Goal: Task Accomplishment & Management: Use online tool/utility

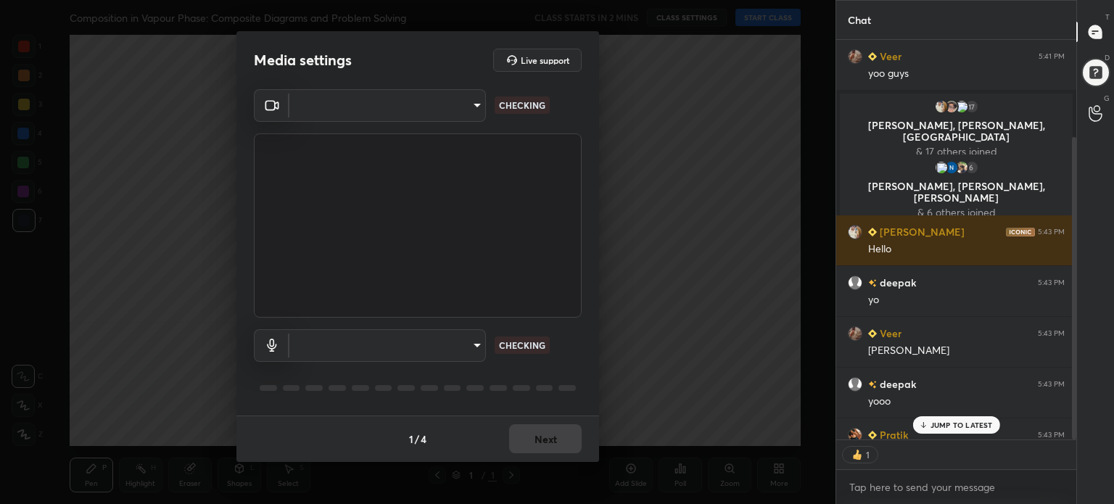
scroll to position [128, 0]
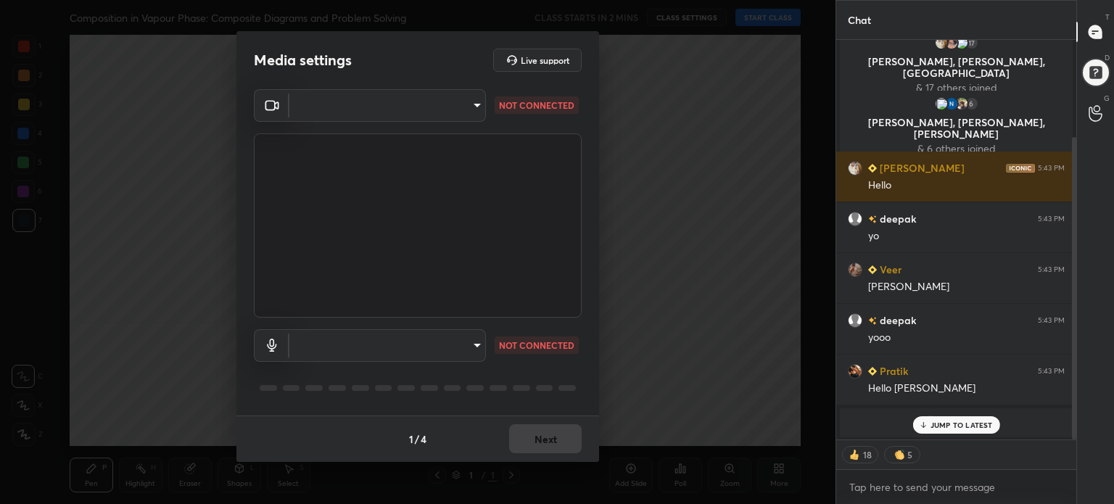
type textarea "x"
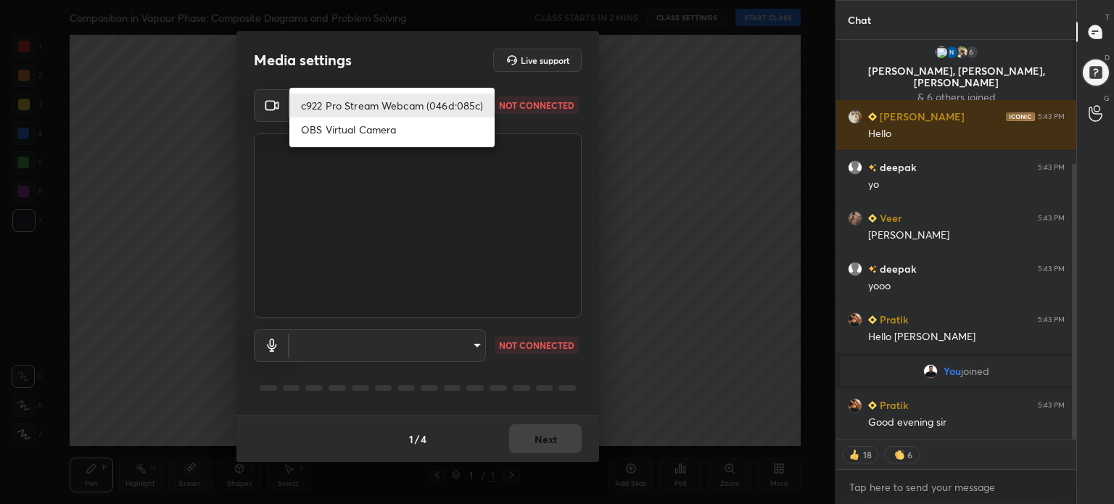
click at [447, 107] on body "1 2 3 4 5 6 7 C X Z C X Z E E Erase all H H Composition in Vapour Phase: Compos…" at bounding box center [557, 252] width 1114 height 504
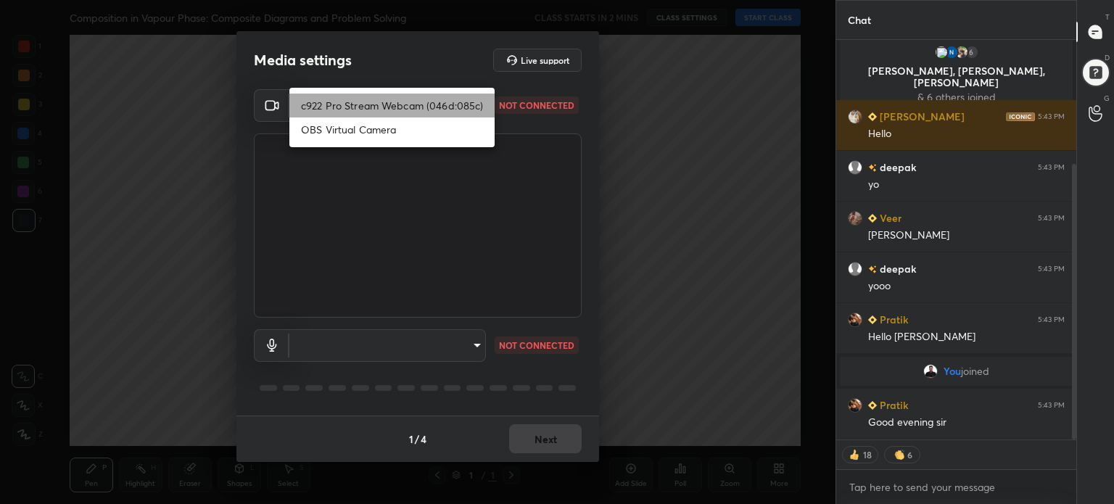
click at [447, 107] on li "c922 Pro Stream Webcam (046d:085c)" at bounding box center [391, 106] width 205 height 24
type input "4e0bb2853fb58606d2abe399c5b11ed8972c0b857392f6abc0e6a8afdb90848a"
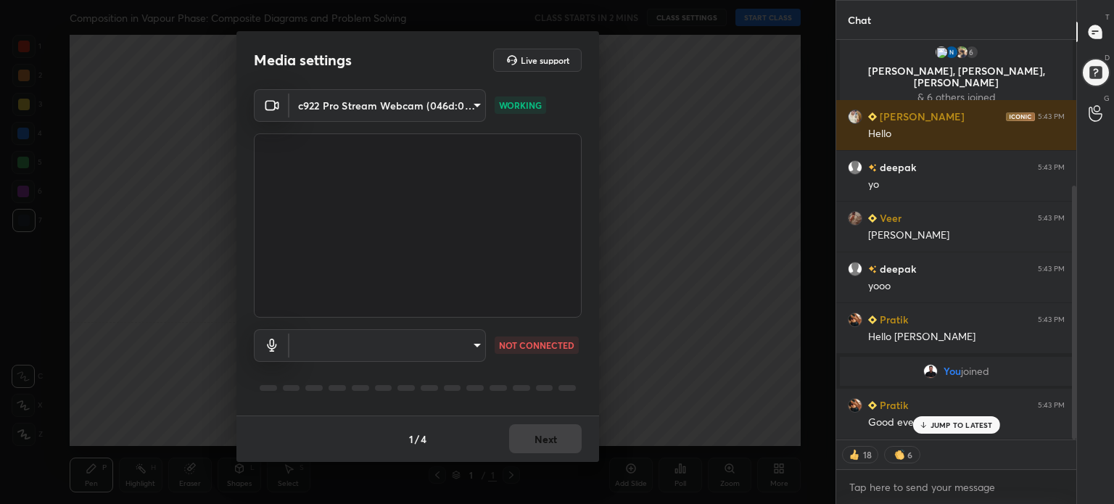
scroll to position [229, 0]
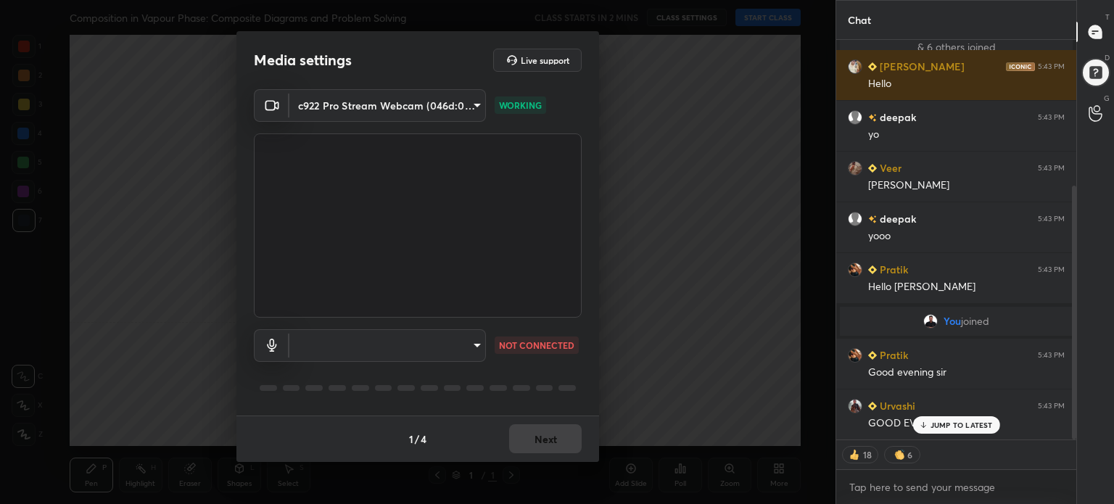
click at [450, 345] on body "1 2 3 4 5 6 7 C X Z C X Z E E Erase all H H Composition in Vapour Phase: Compos…" at bounding box center [557, 252] width 1114 height 504
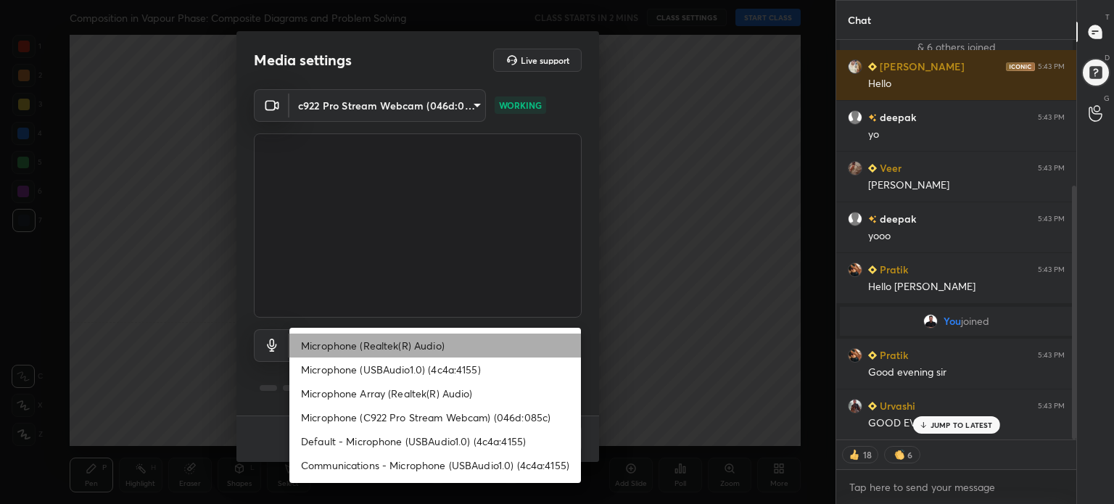
click at [450, 345] on li "Microphone (Realtek(R) Audio)" at bounding box center [434, 346] width 291 height 24
type input "9602362a1d68c6b258d3e140b9564230ac21e8d95d4e2fb1f987edcea535812c"
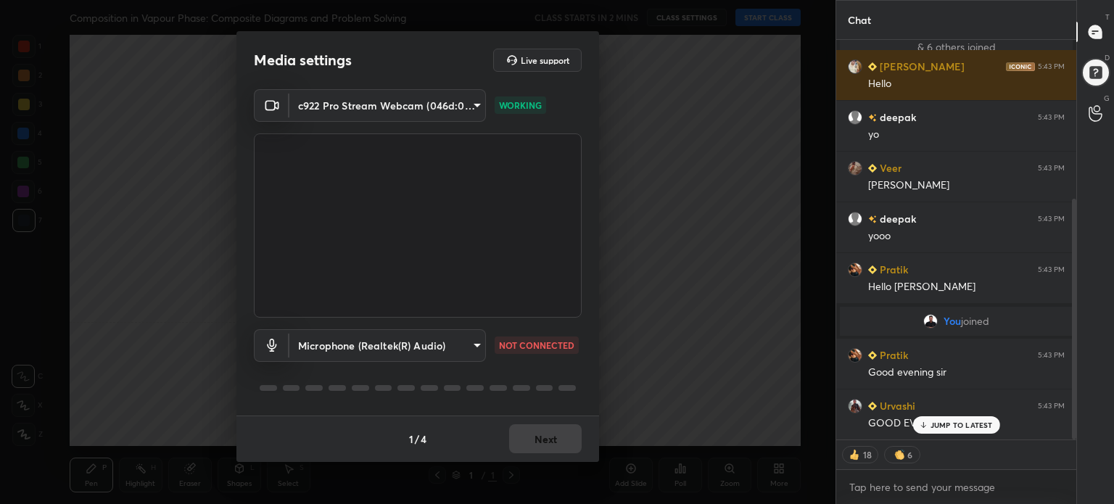
scroll to position [264, 0]
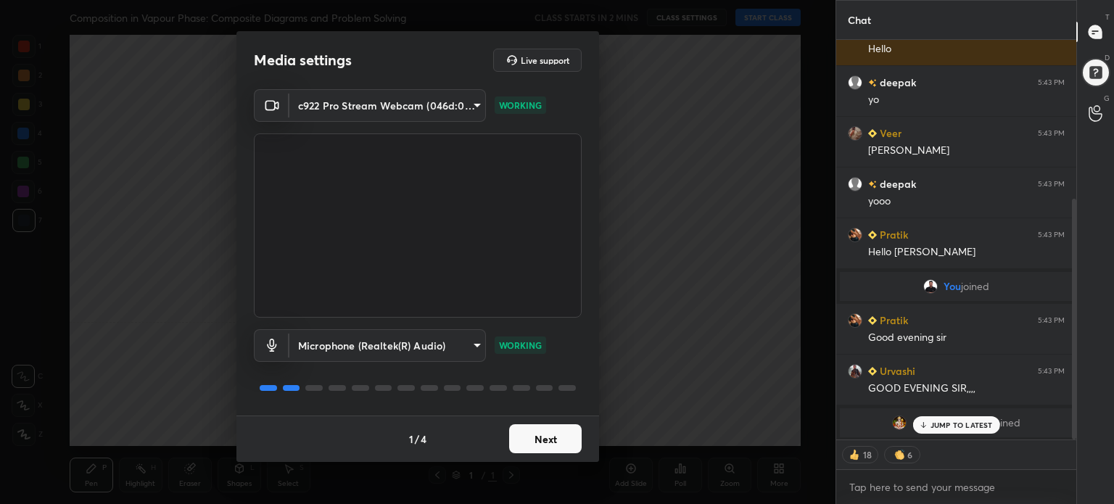
click at [537, 437] on button "Next" at bounding box center [545, 438] width 73 height 29
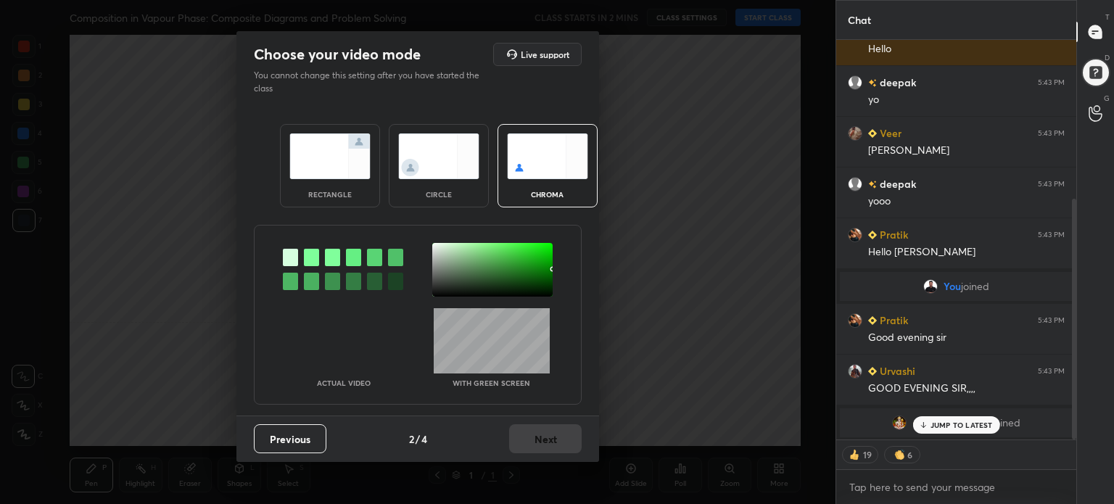
click at [551, 293] on div at bounding box center [492, 270] width 120 height 54
click at [545, 440] on button "Next" at bounding box center [545, 438] width 73 height 29
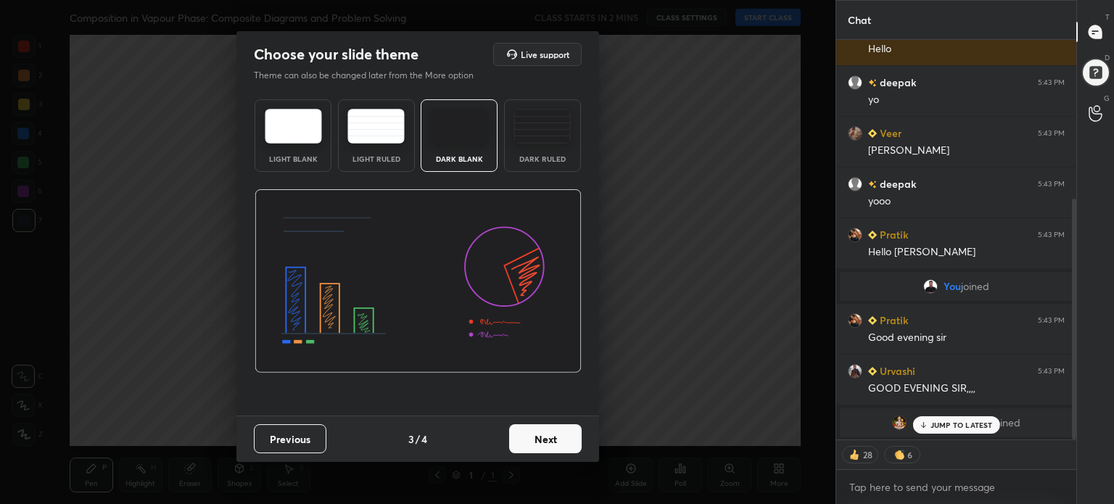
scroll to position [315, 0]
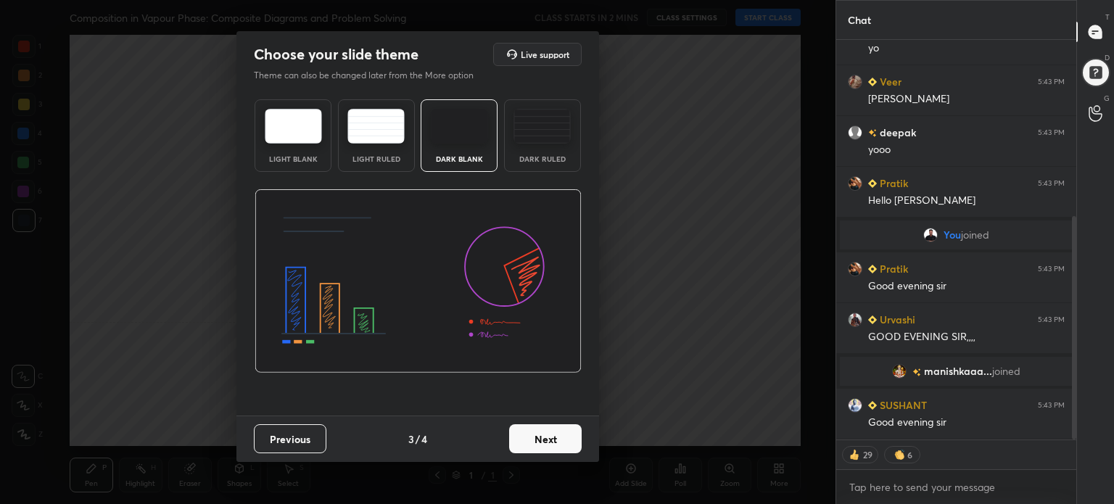
click at [545, 440] on button "Next" at bounding box center [545, 438] width 73 height 29
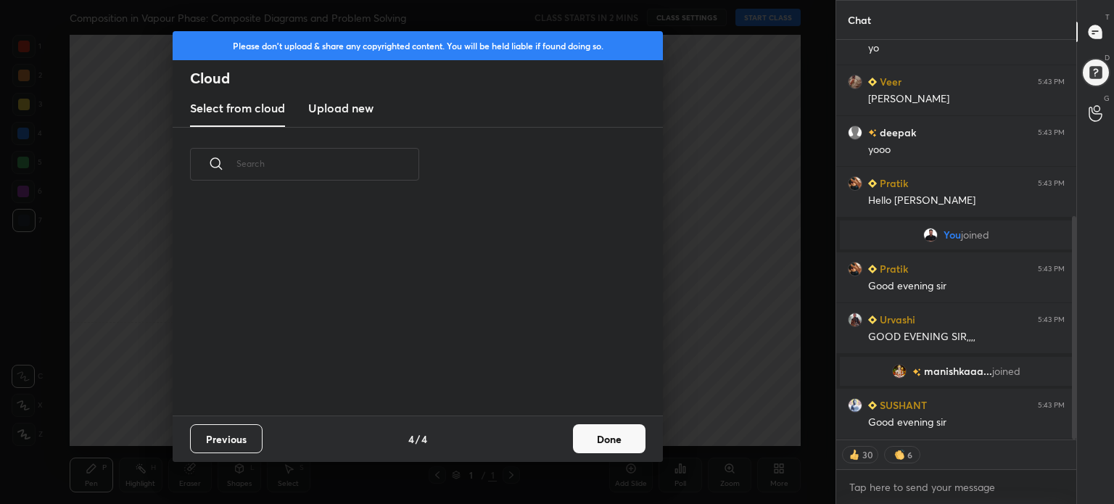
scroll to position [417, 0]
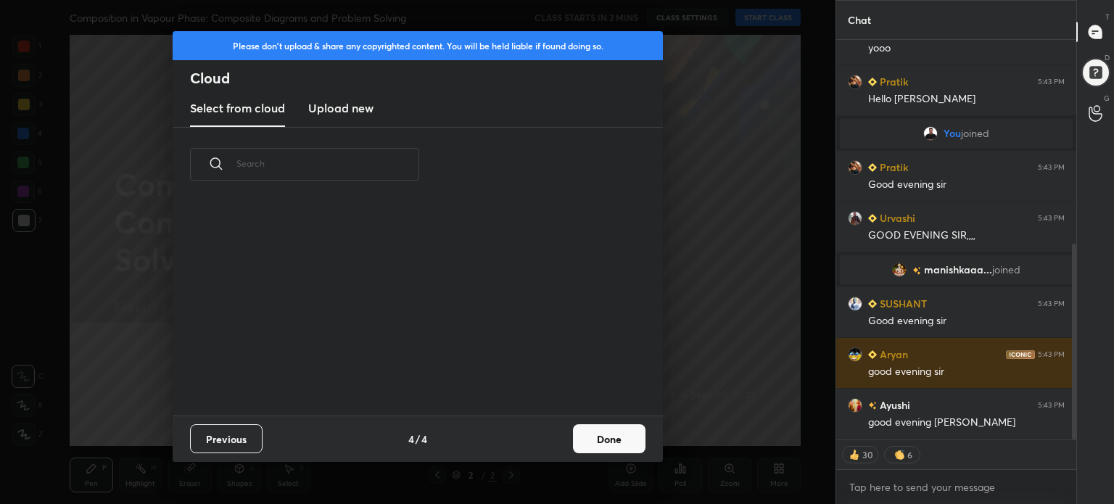
click at [350, 112] on h3 "Upload new" at bounding box center [340, 107] width 65 height 17
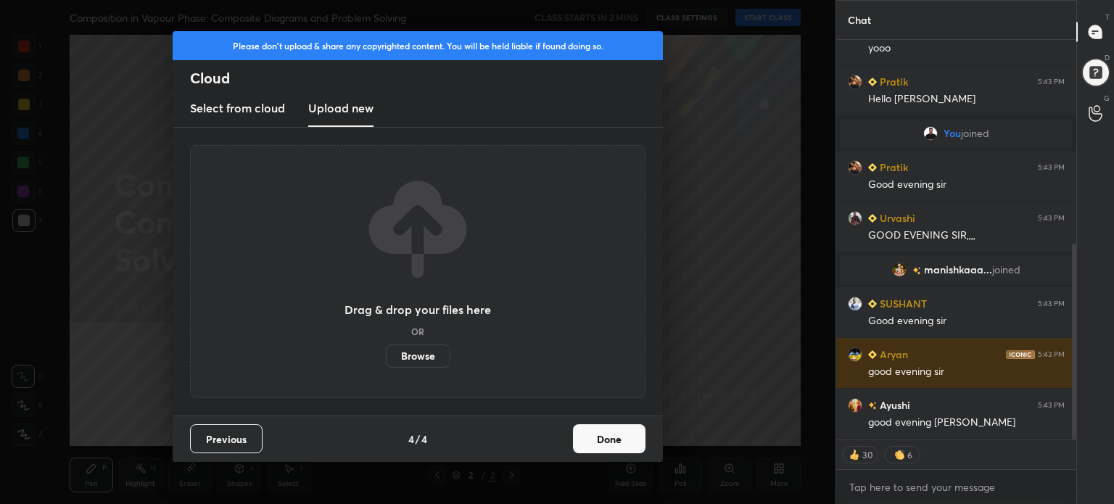
click at [419, 353] on label "Browse" at bounding box center [418, 355] width 65 height 23
click at [386, 353] on input "Browse" at bounding box center [386, 355] width 0 height 23
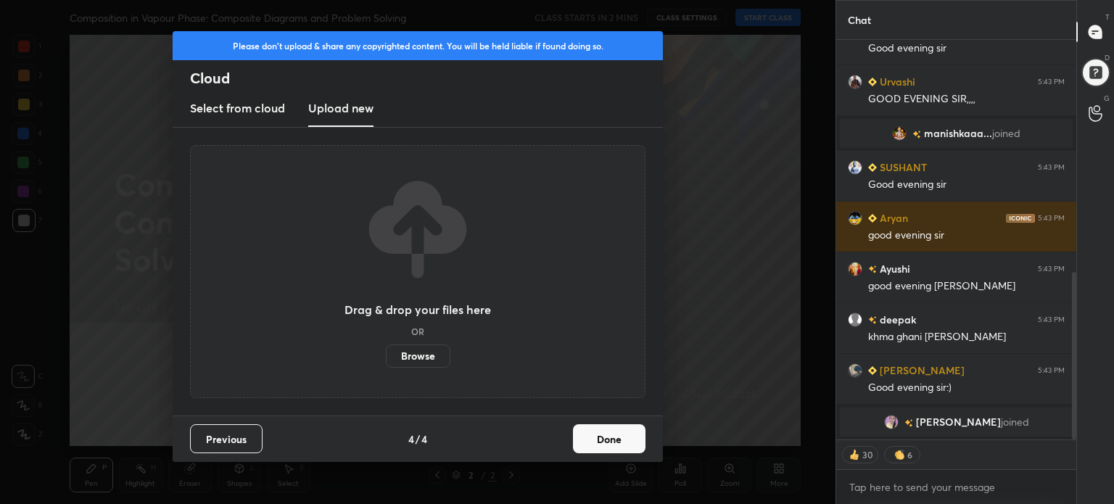
scroll to position [603, 0]
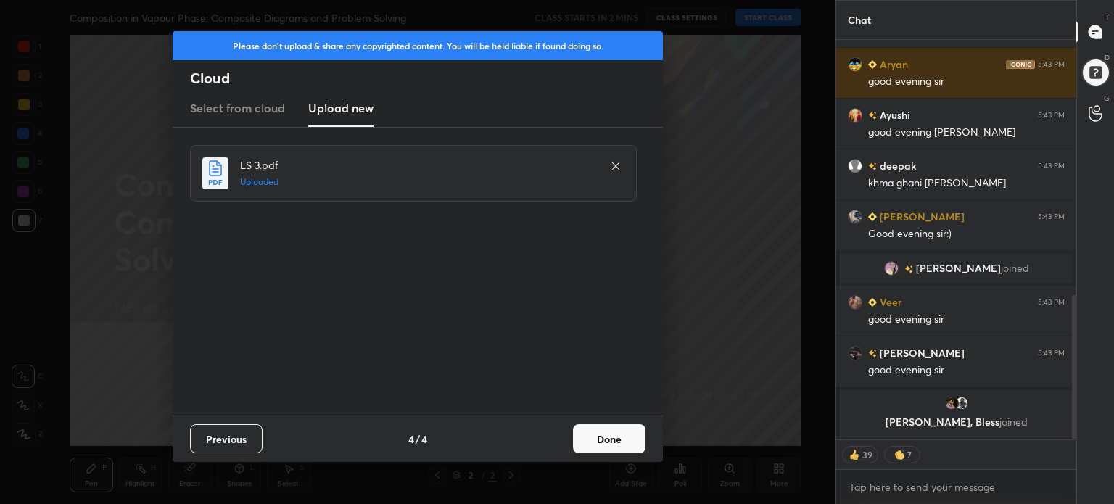
click at [611, 449] on button "Done" at bounding box center [609, 438] width 73 height 29
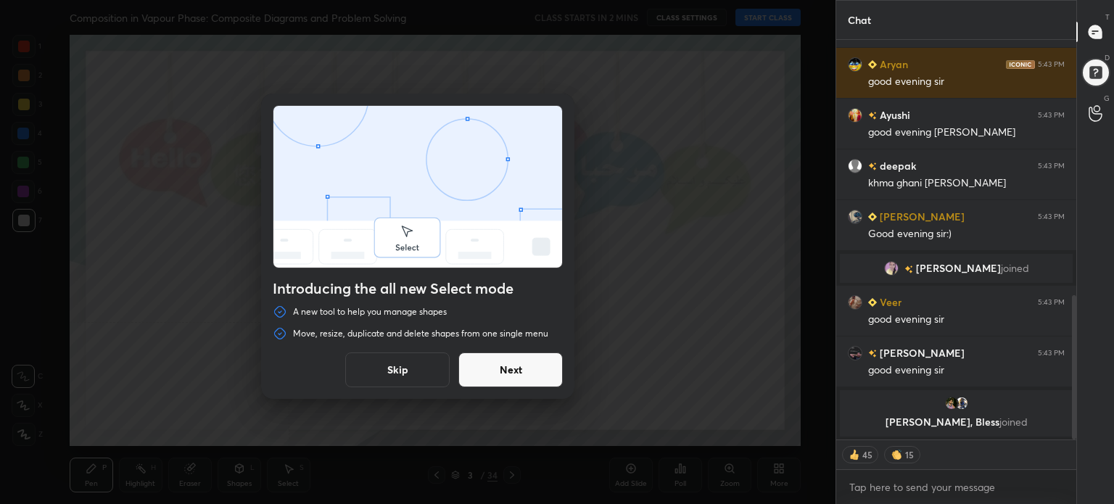
click at [418, 375] on button "Skip" at bounding box center [397, 369] width 104 height 35
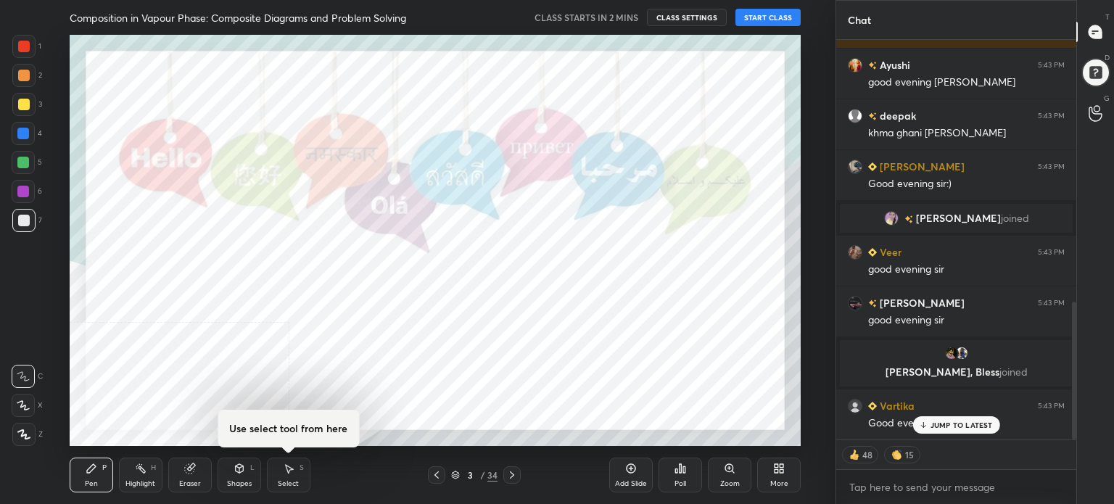
click at [776, 473] on icon at bounding box center [776, 471] width 4 height 4
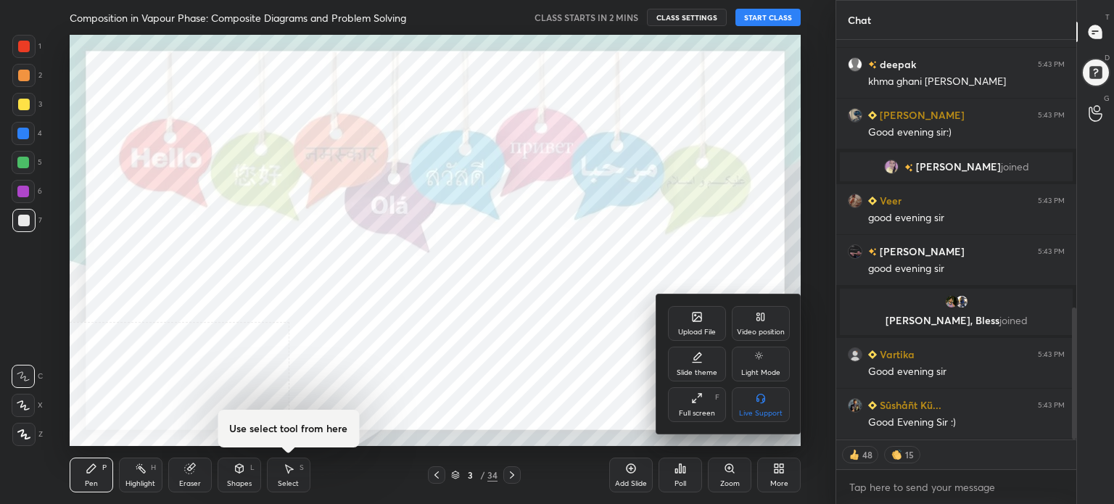
drag, startPoint x: 683, startPoint y: 415, endPoint x: 679, endPoint y: 503, distance: 87.8
click at [683, 415] on div "Full screen" at bounding box center [697, 413] width 36 height 7
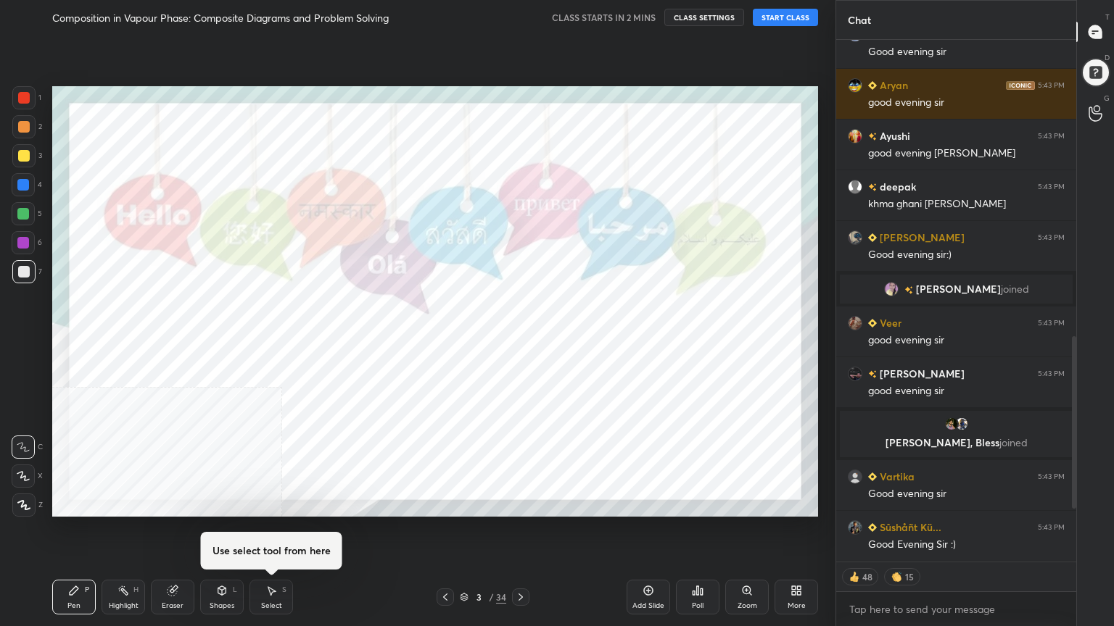
click at [531, 503] on div "Setting up your live class" at bounding box center [434, 302] width 777 height 534
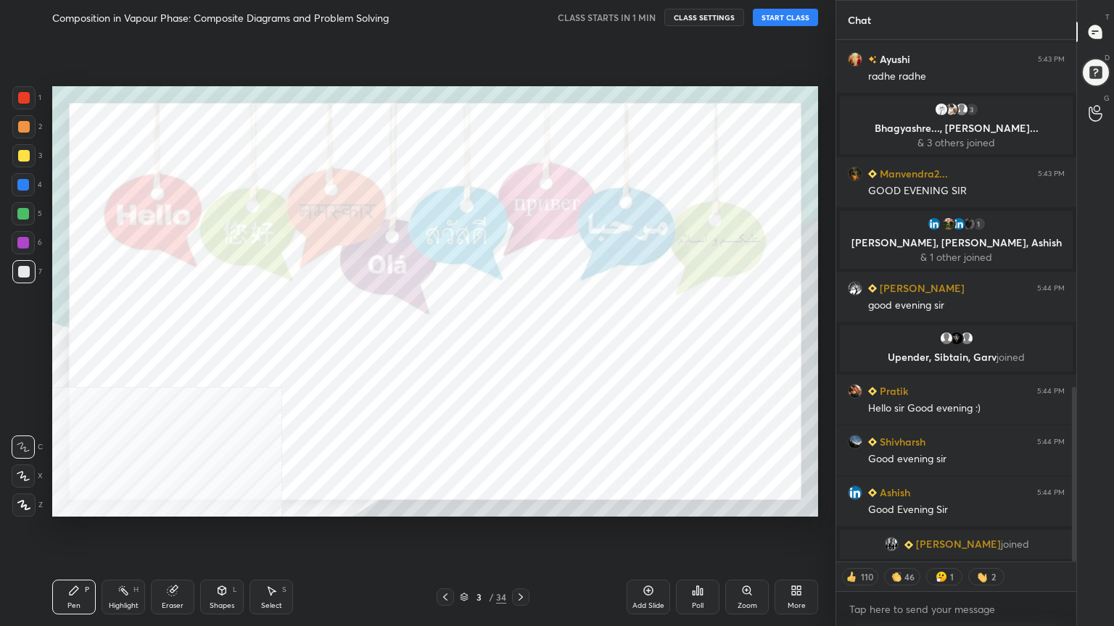
scroll to position [1056, 0]
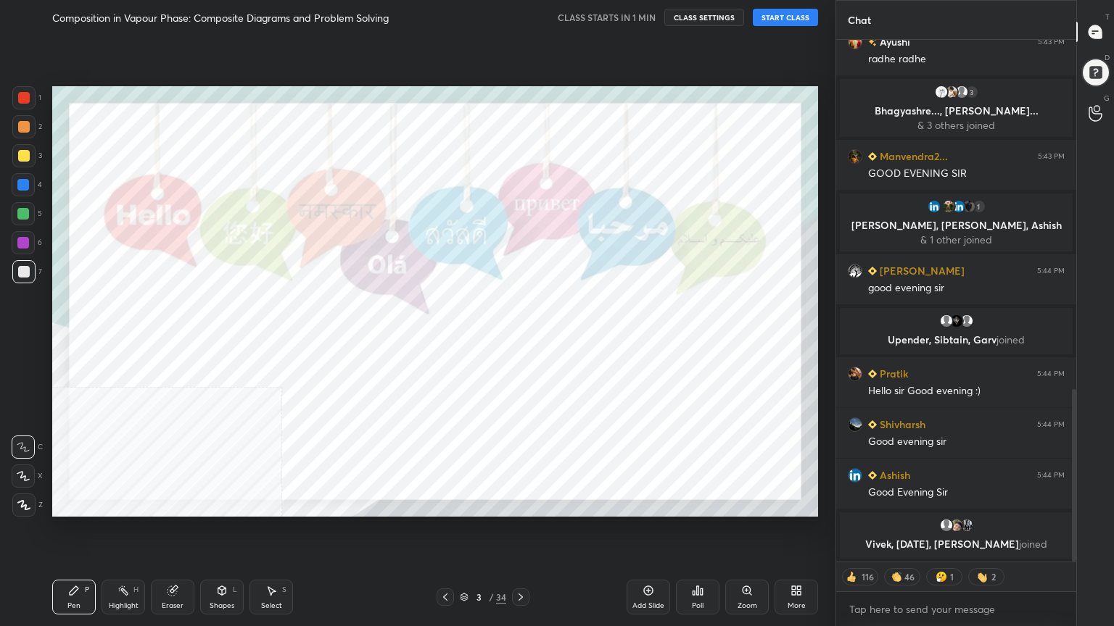
click at [32, 159] on div at bounding box center [23, 155] width 23 height 23
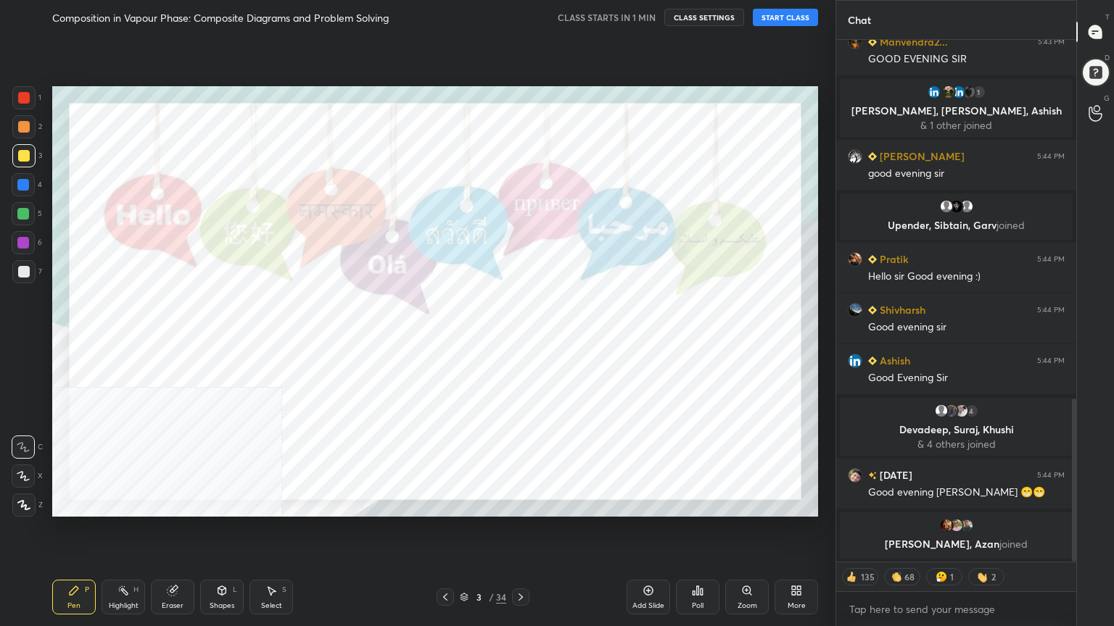
scroll to position [1156, 0]
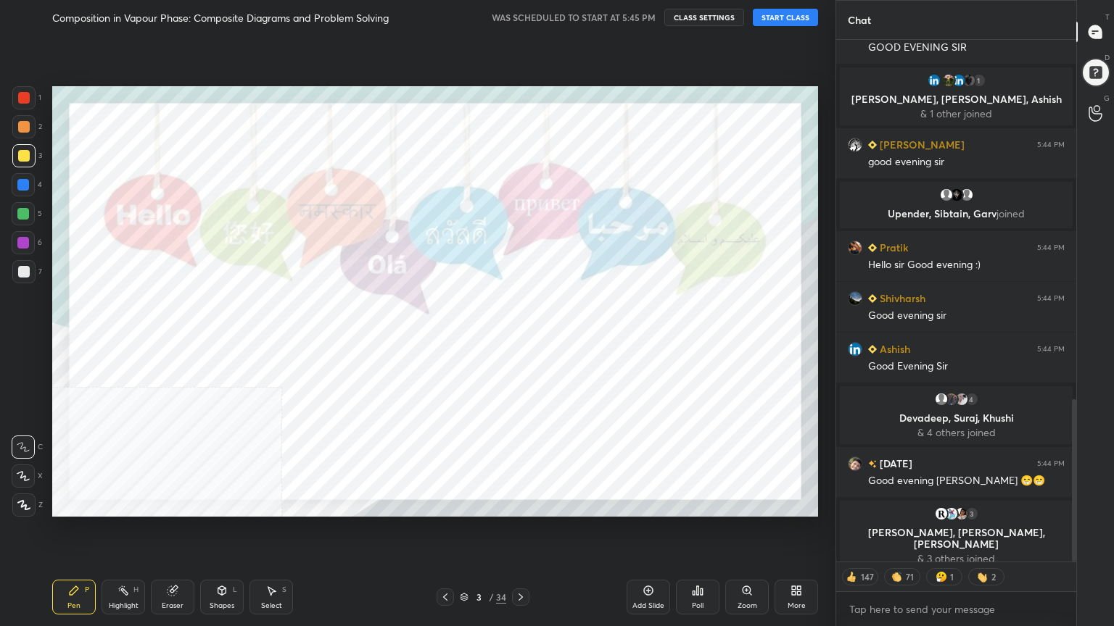
click at [782, 16] on button "START CLASS" at bounding box center [785, 17] width 65 height 17
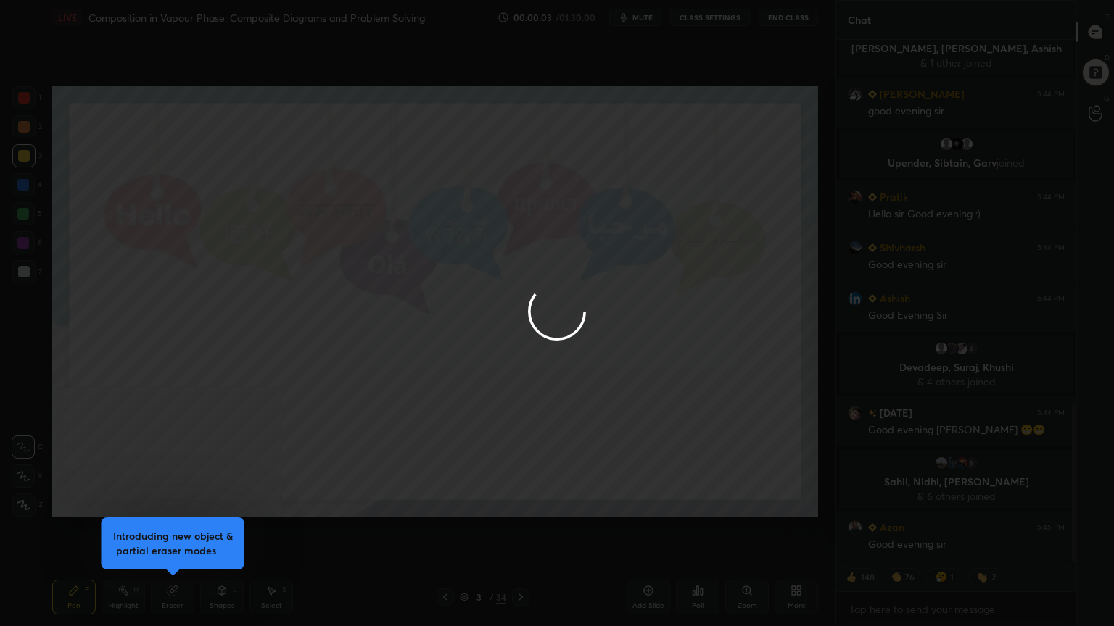
scroll to position [1278, 0]
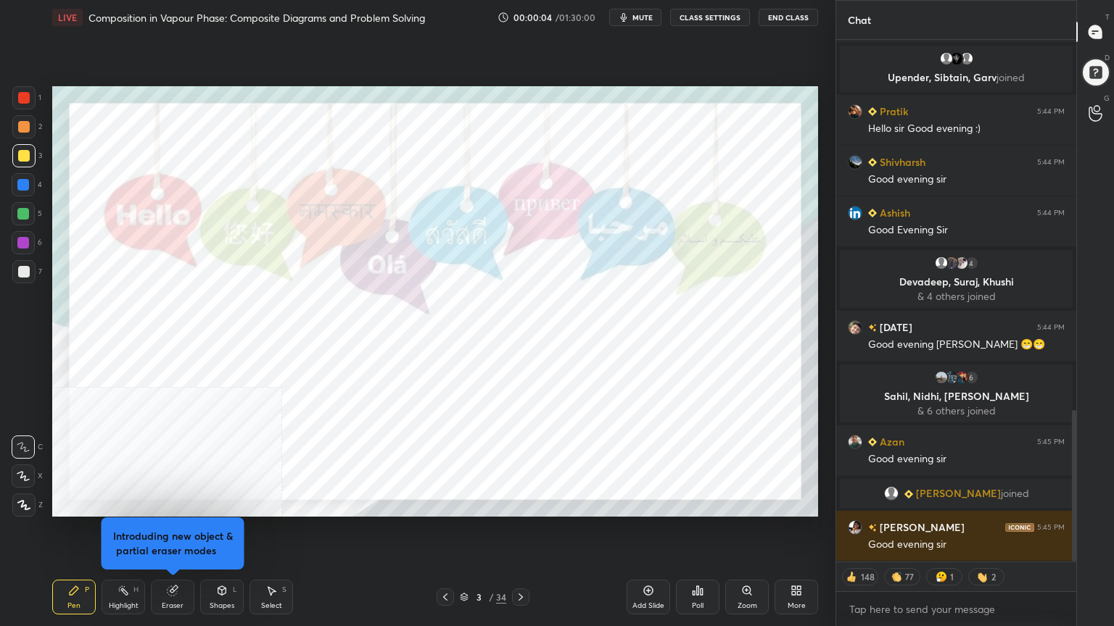
click at [695, 22] on button "CLASS SETTINGS" at bounding box center [710, 17] width 80 height 17
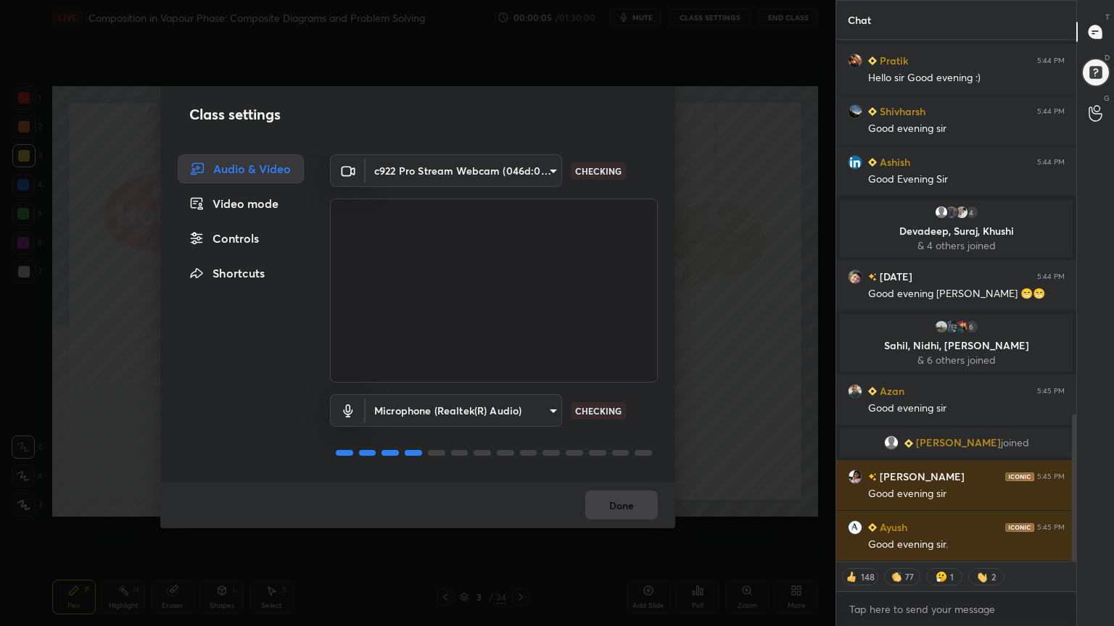
click at [236, 249] on div "Controls" at bounding box center [241, 238] width 126 height 29
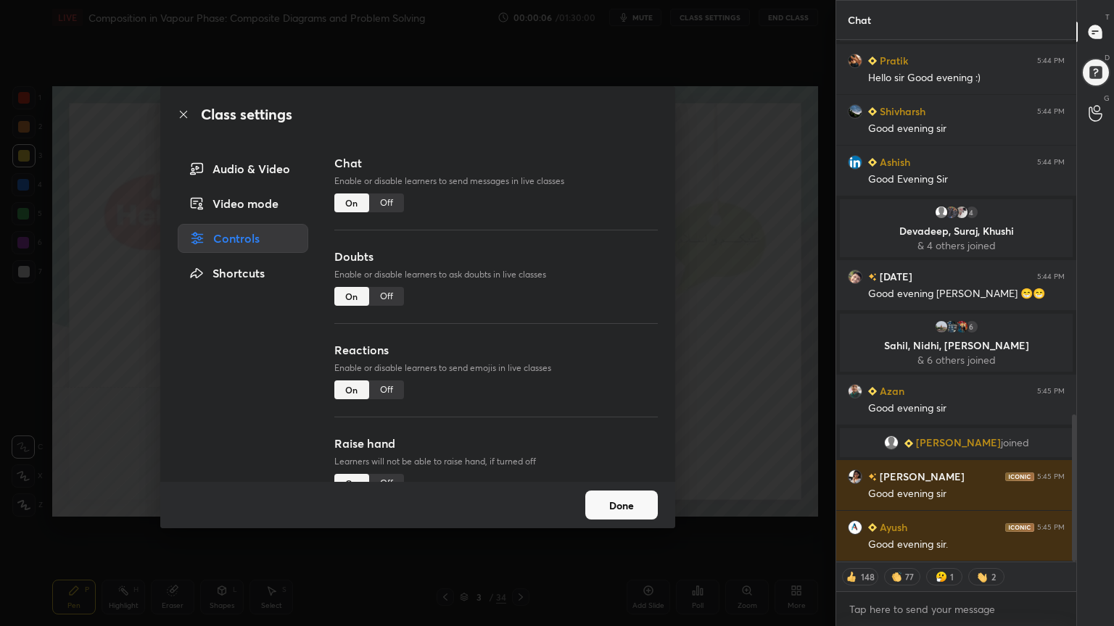
scroll to position [1379, 0]
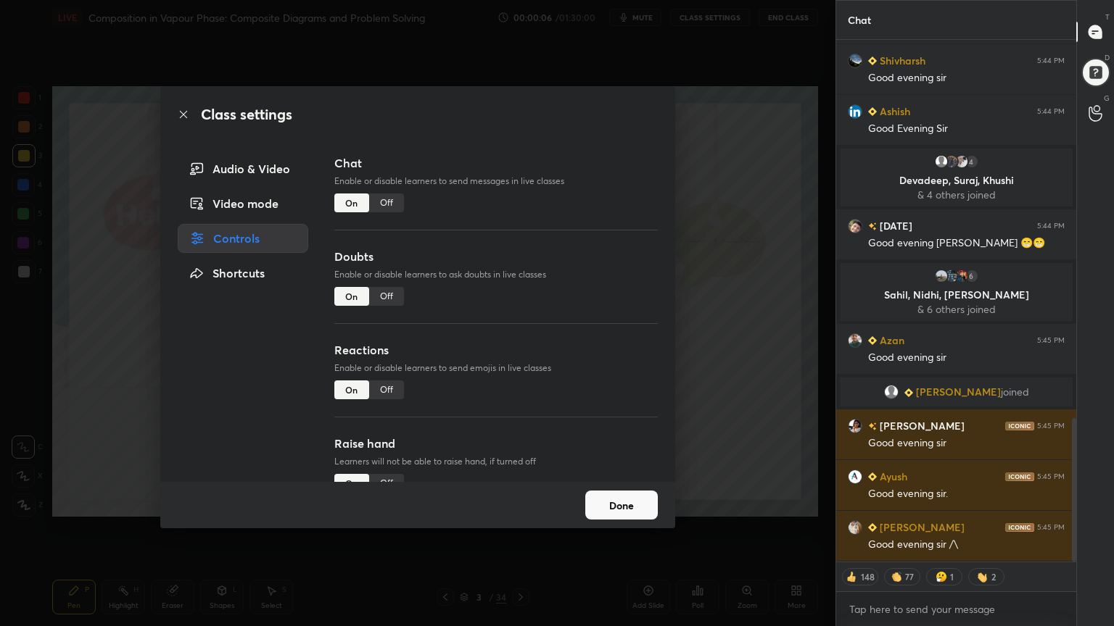
click at [377, 302] on div "Off" at bounding box center [386, 296] width 35 height 19
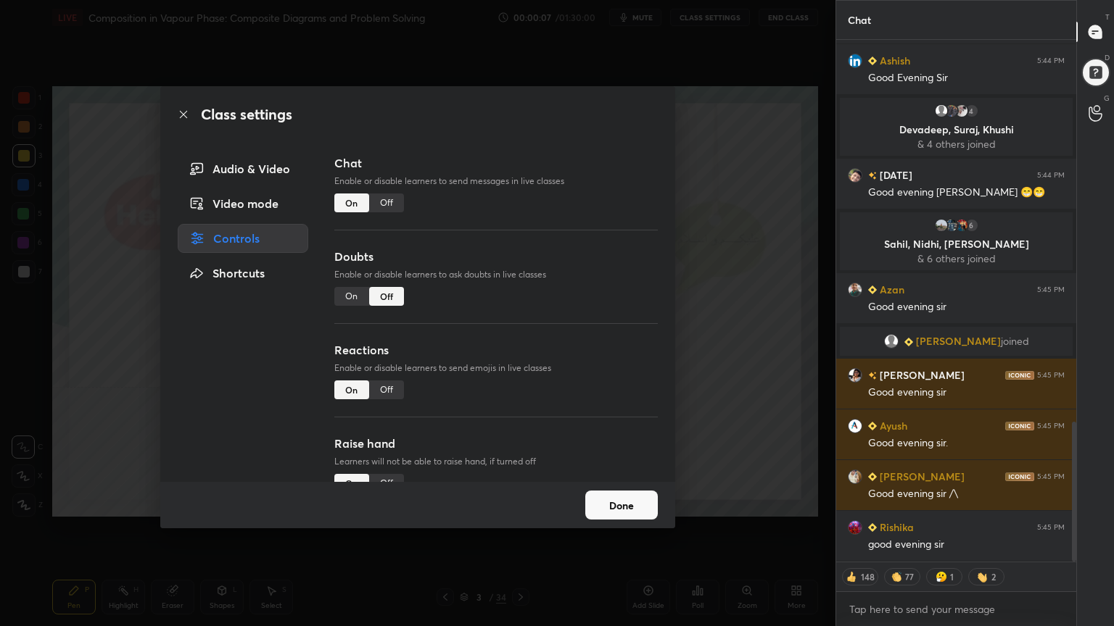
click at [389, 383] on div "Off" at bounding box center [386, 390] width 35 height 19
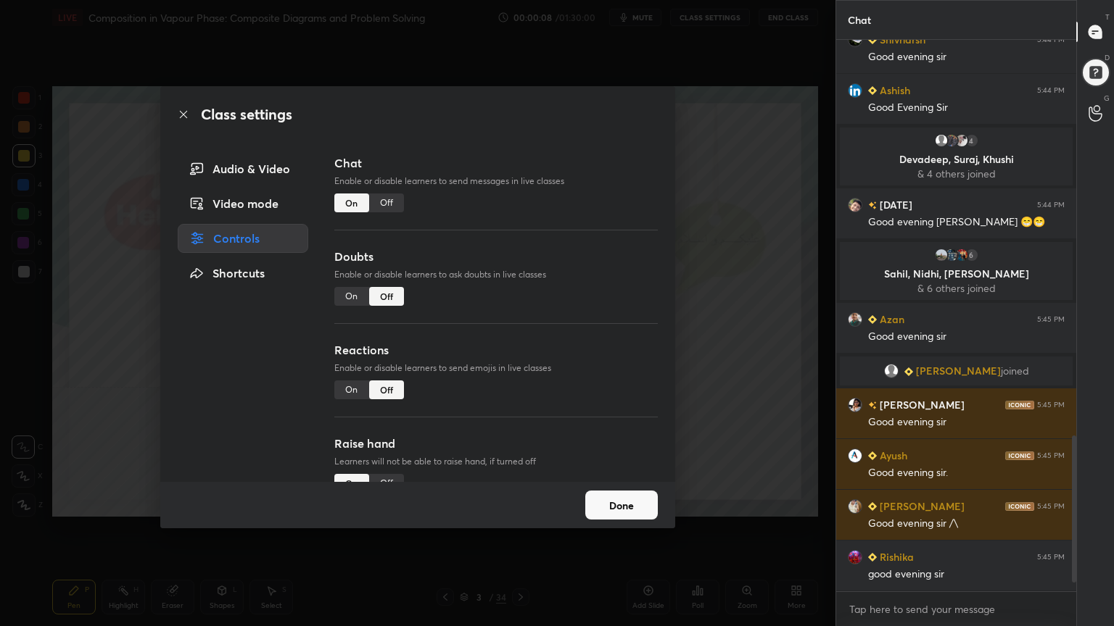
click at [391, 474] on div "Off" at bounding box center [386, 483] width 35 height 19
click at [607, 503] on button "Done" at bounding box center [621, 505] width 73 height 29
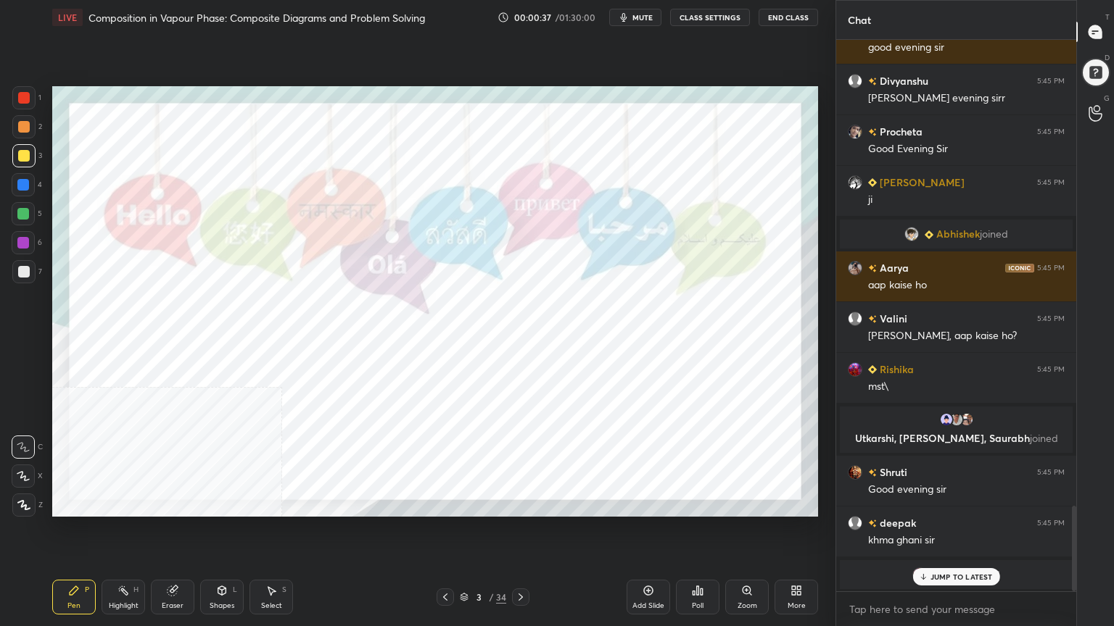
scroll to position [3100, 0]
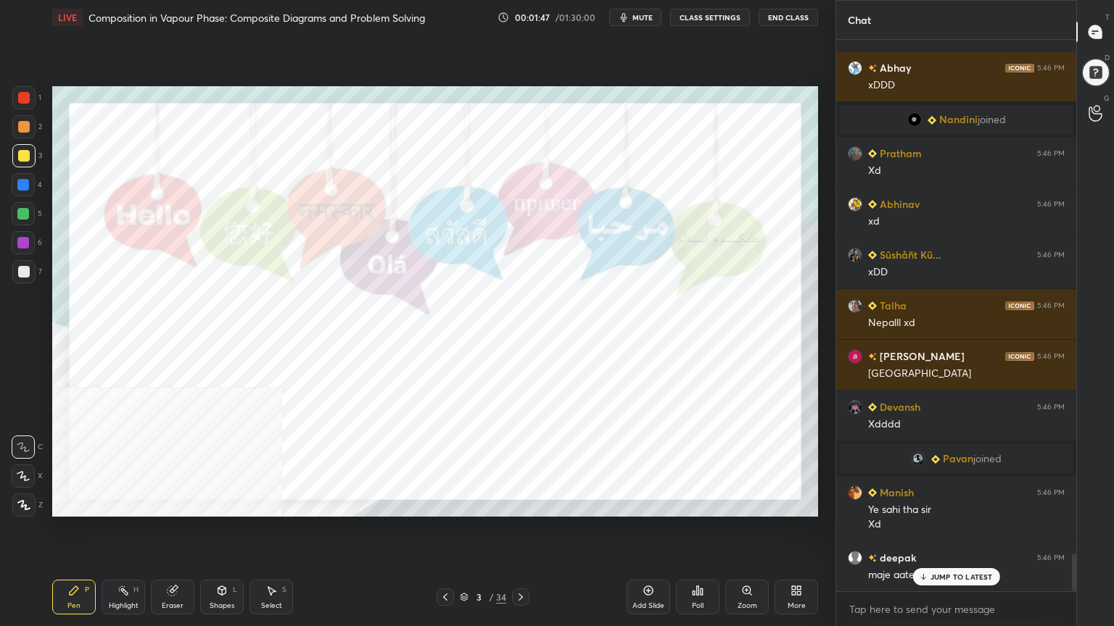
click at [960, 503] on div "JUMP TO LATEST" at bounding box center [955, 576] width 87 height 17
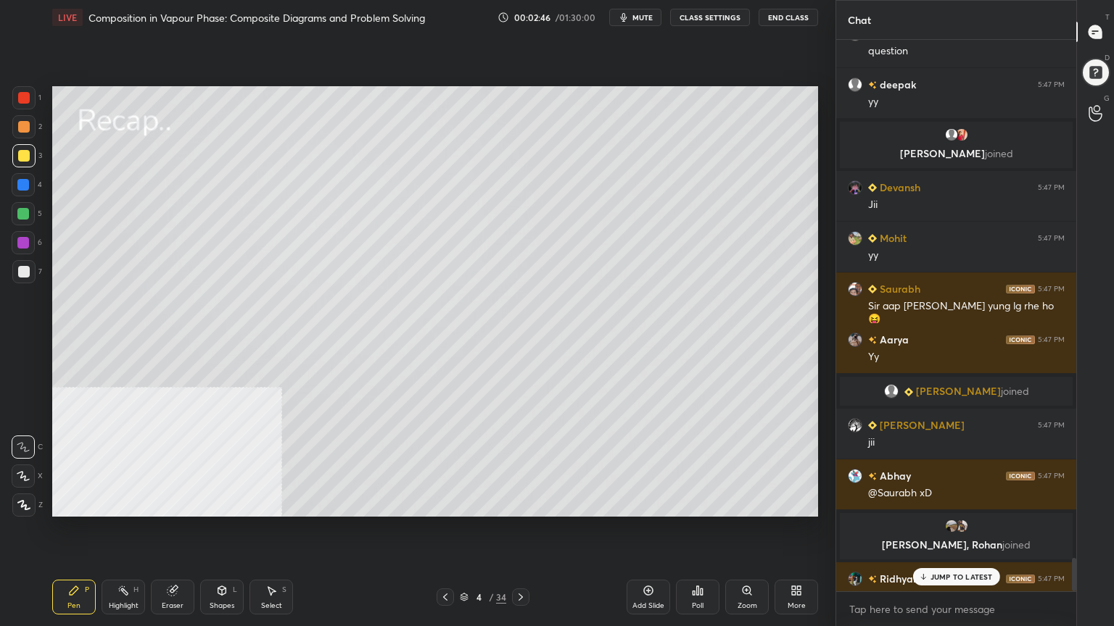
scroll to position [8654, 0]
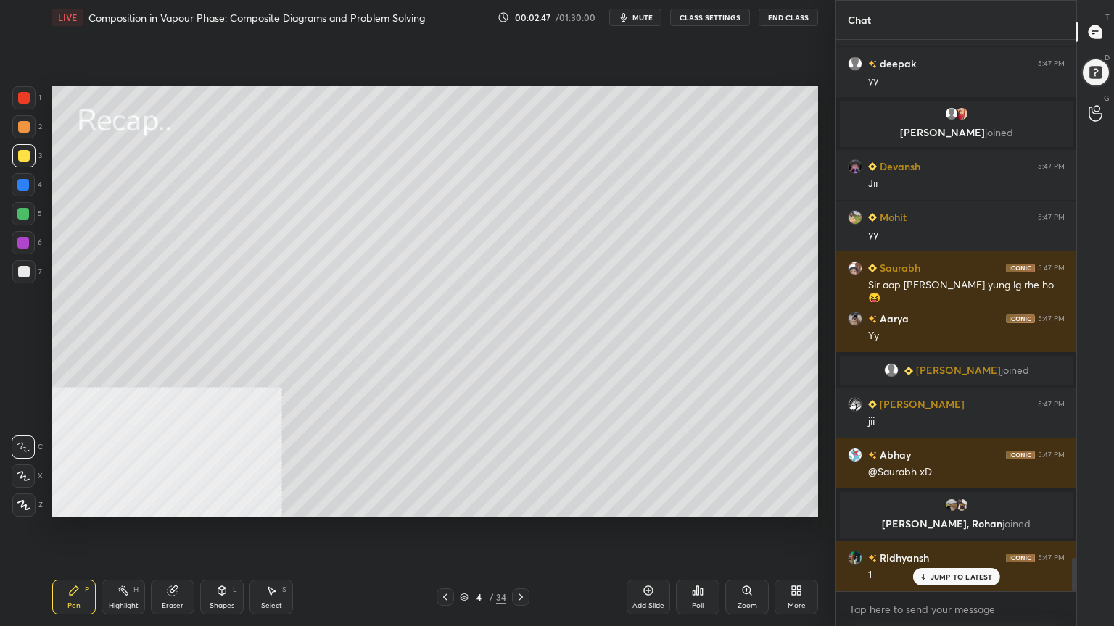
drag, startPoint x: 223, startPoint y: 598, endPoint x: 224, endPoint y: 584, distance: 13.8
click at [223, 503] on div "Shapes L" at bounding box center [222, 597] width 44 height 35
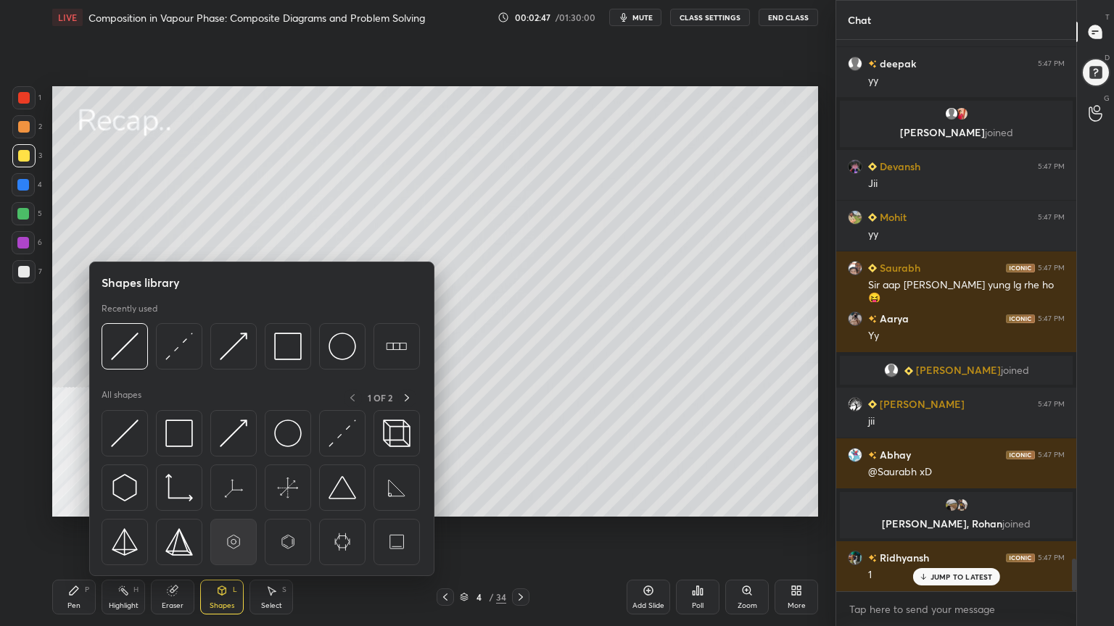
scroll to position [8756, 0]
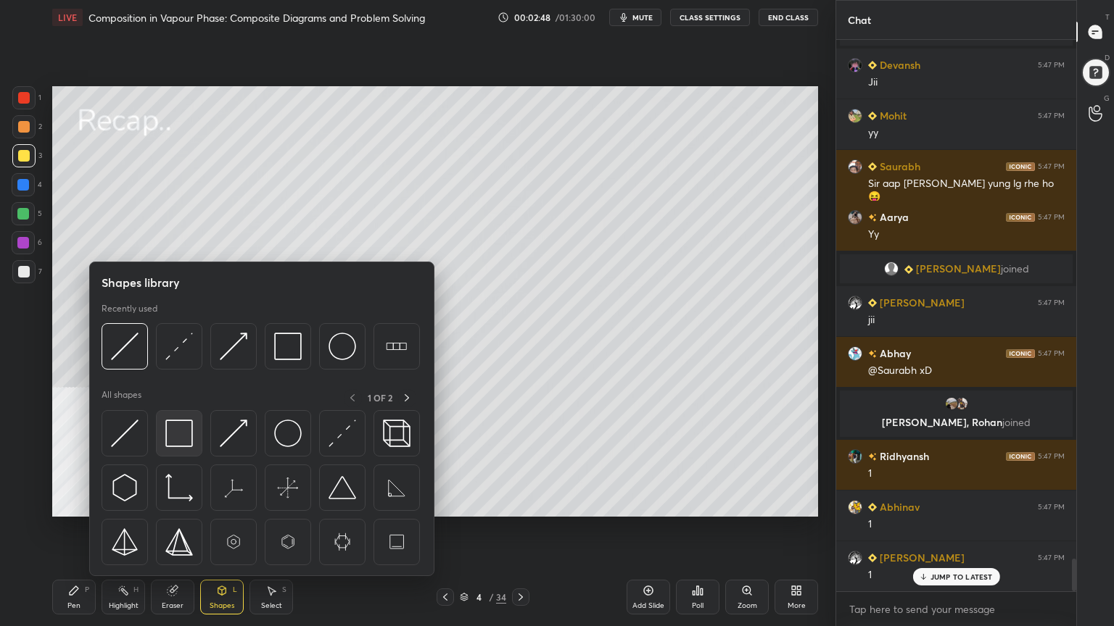
click at [183, 446] on img at bounding box center [179, 434] width 28 height 28
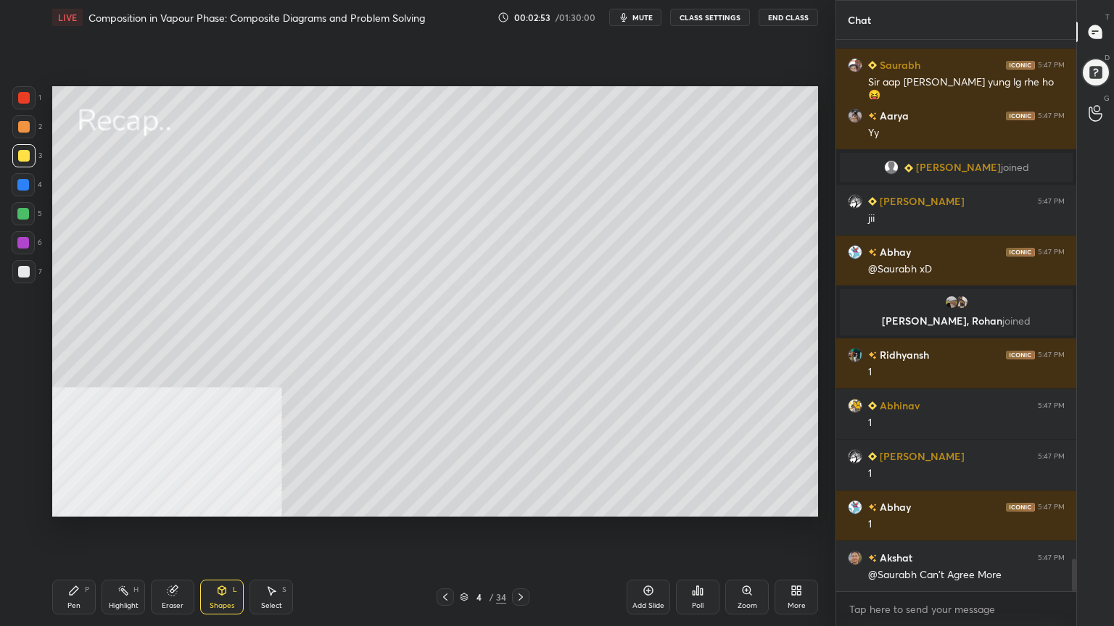
scroll to position [8909, 0]
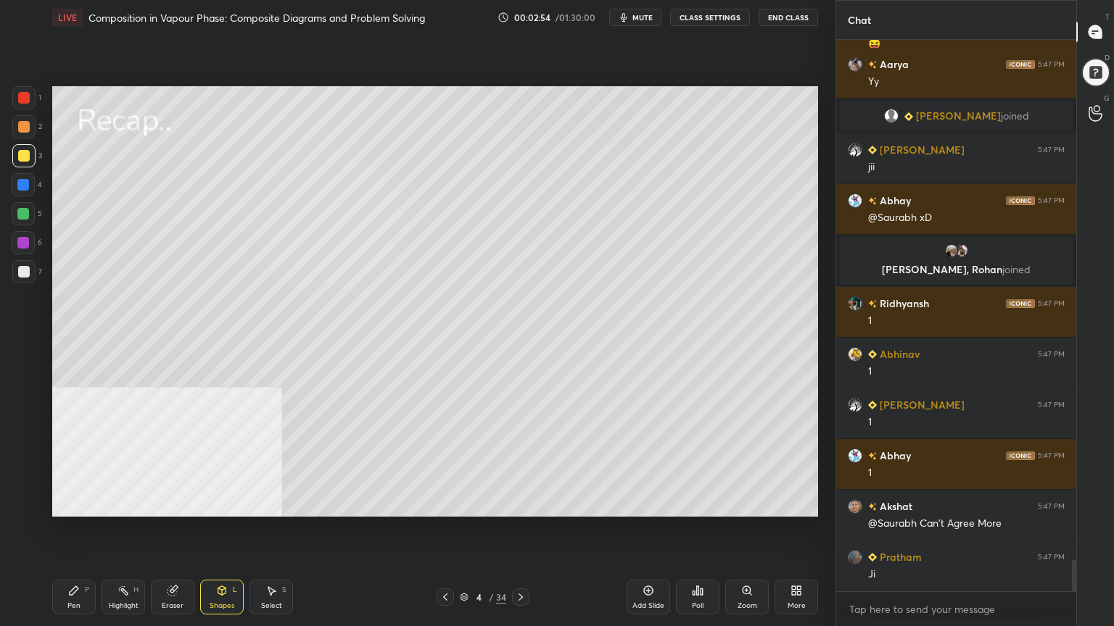
drag, startPoint x: 281, startPoint y: 601, endPoint x: 281, endPoint y: 529, distance: 72.5
click at [281, 503] on div "Select S" at bounding box center [271, 597] width 44 height 35
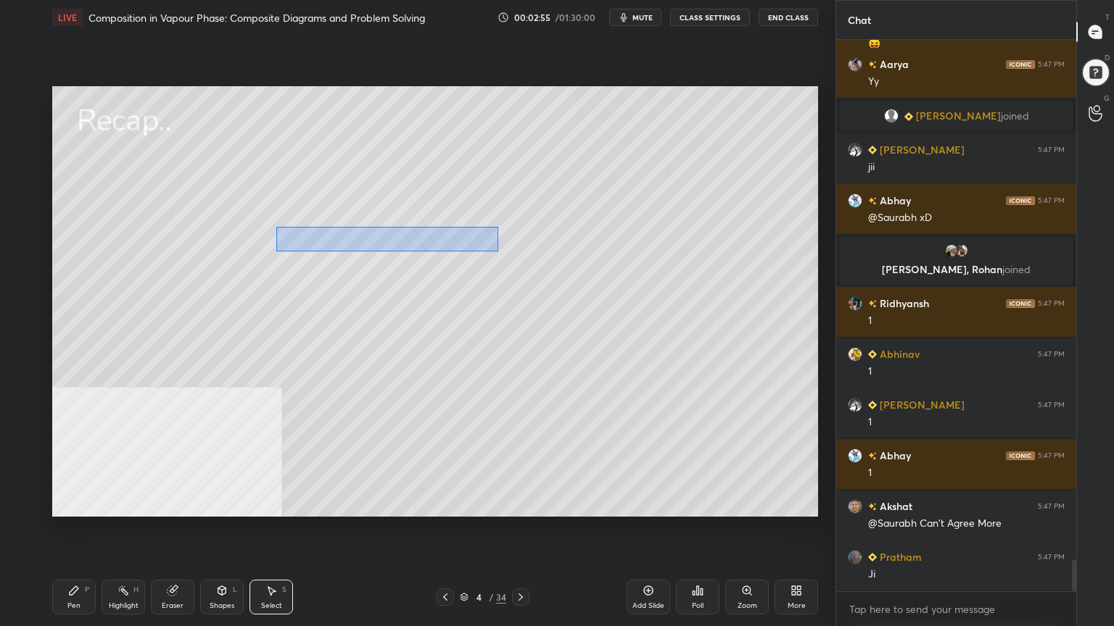
drag, startPoint x: 281, startPoint y: 226, endPoint x: 499, endPoint y: 252, distance: 219.0
click at [499, 252] on div "0 ° Undo Copy Duplicate Duplicate to new slide Delete" at bounding box center [435, 301] width 766 height 431
drag, startPoint x: 416, startPoint y: 239, endPoint x: 434, endPoint y: 229, distance: 20.1
click at [434, 239] on div "0 ° Undo Copy Duplicate Duplicate to new slide Delete" at bounding box center [435, 301] width 766 height 431
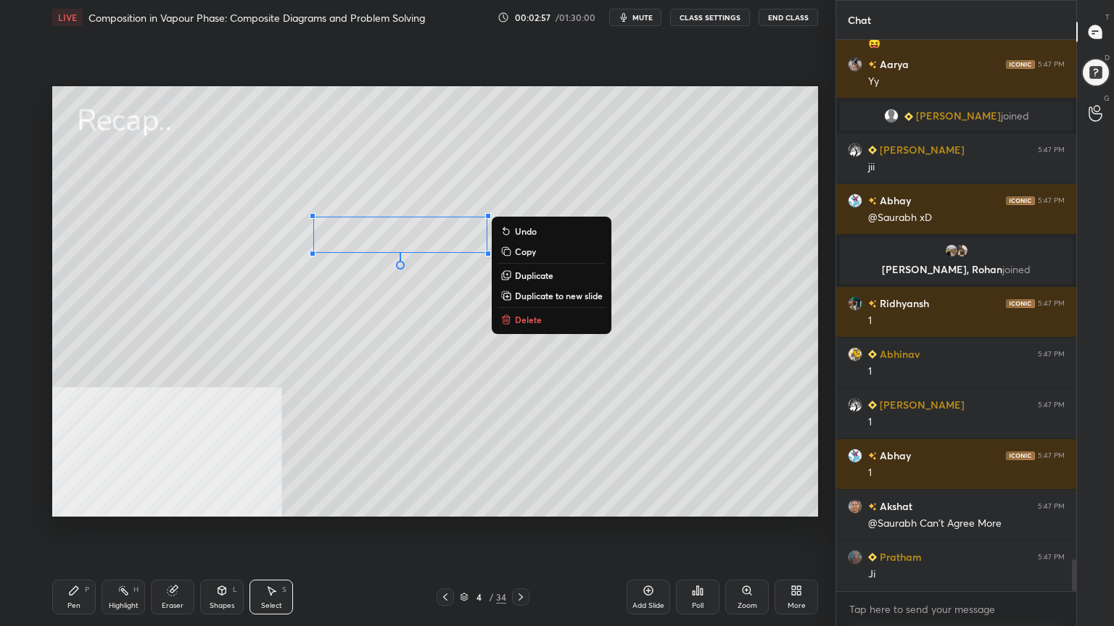
click at [74, 503] on div "Pen" at bounding box center [73, 606] width 13 height 7
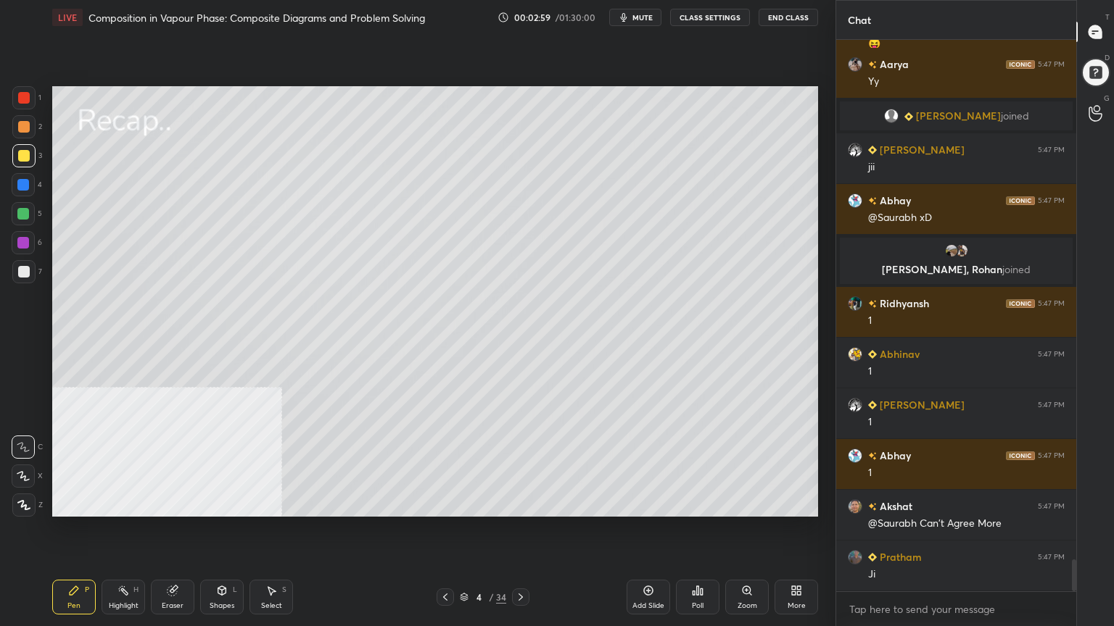
click at [525, 503] on icon at bounding box center [521, 598] width 12 height 12
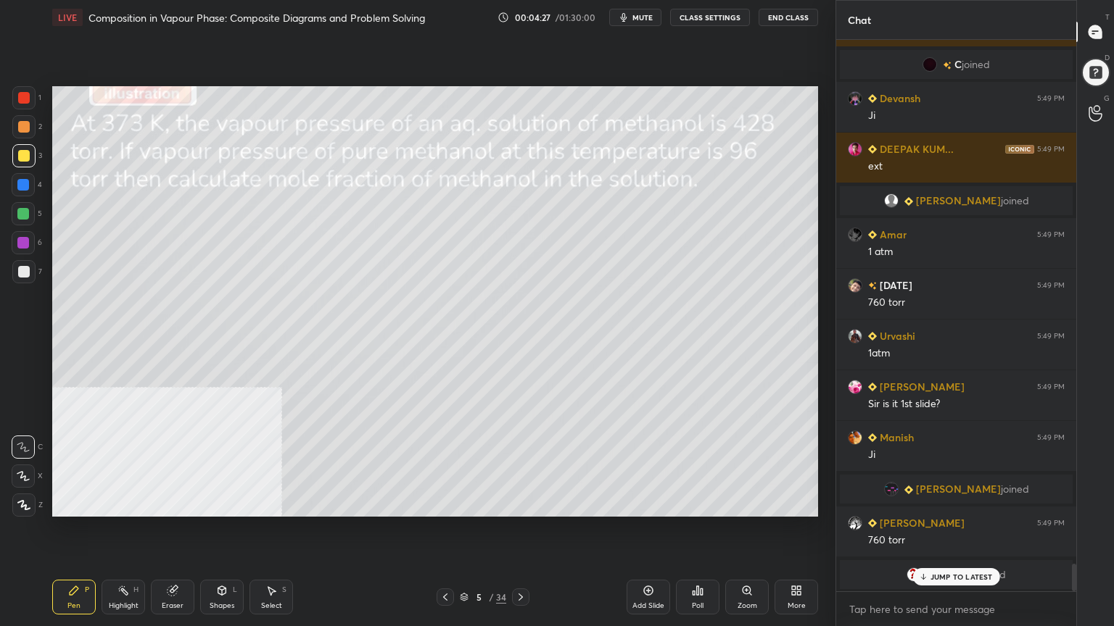
scroll to position [10327, 0]
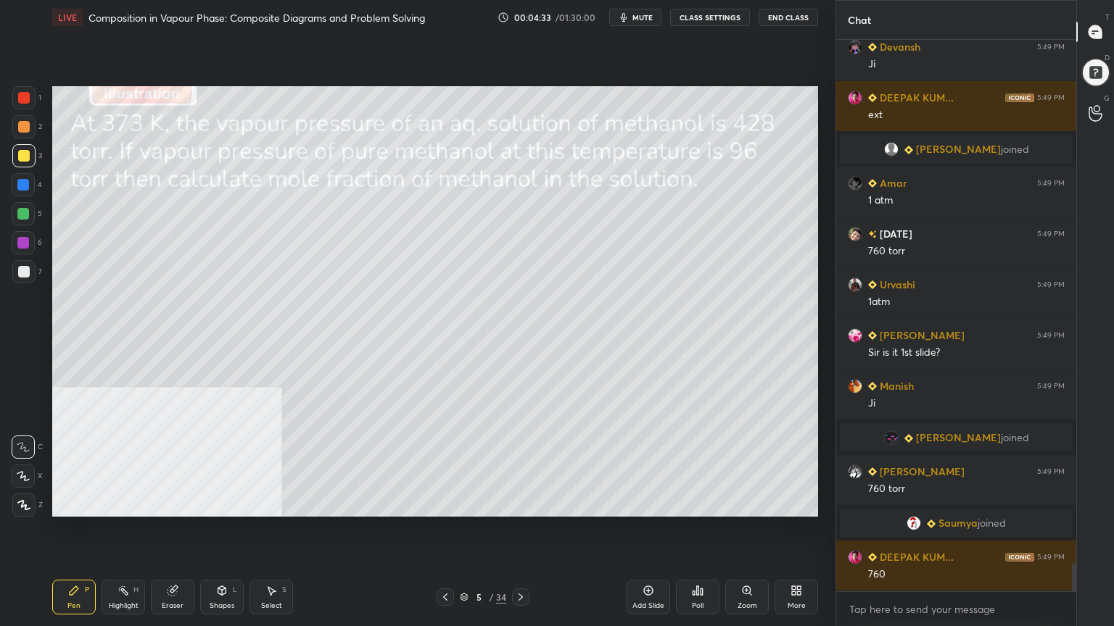
click at [272, 503] on div "Select S" at bounding box center [271, 597] width 44 height 35
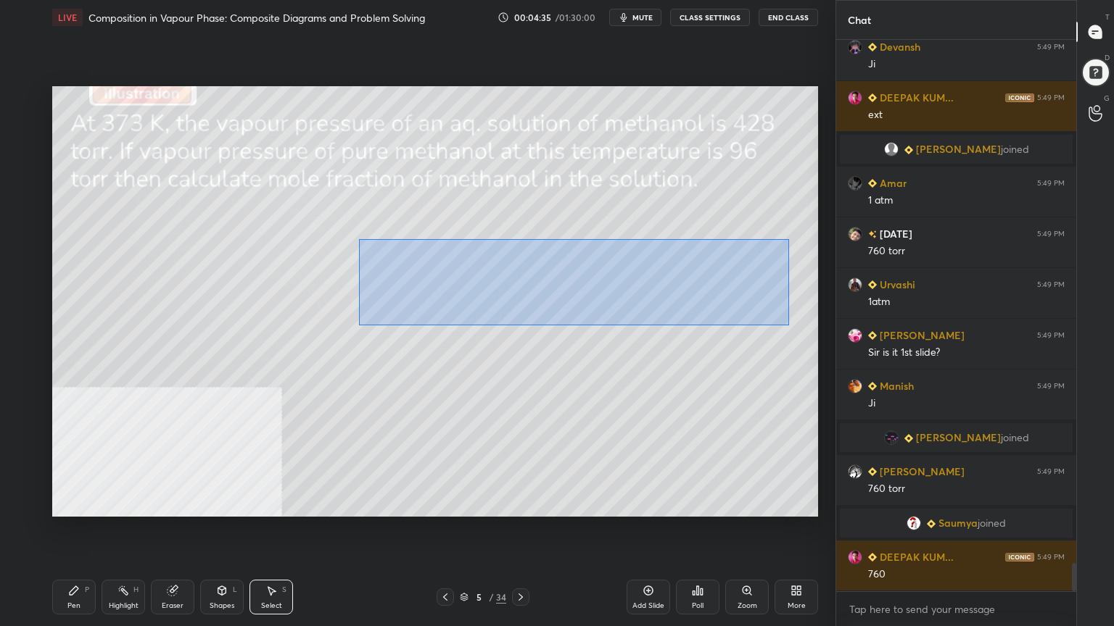
drag, startPoint x: 355, startPoint y: 235, endPoint x: 779, endPoint y: 307, distance: 430.3
click at [779, 308] on div "0 ° Undo Copy Duplicate Duplicate to new slide Delete" at bounding box center [435, 301] width 766 height 431
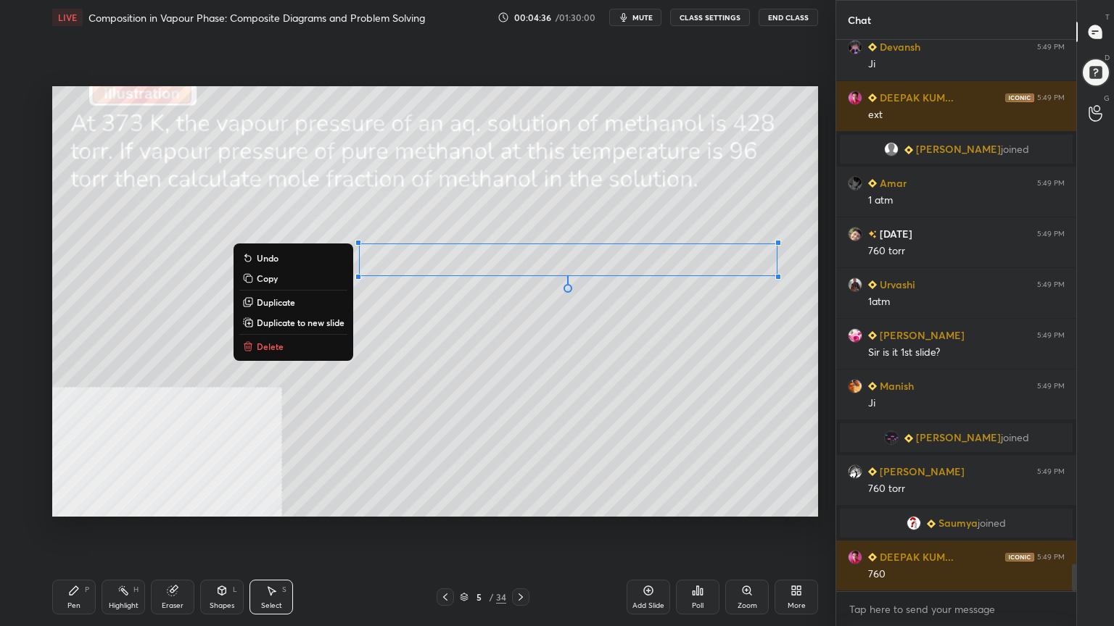
scroll to position [10362, 0]
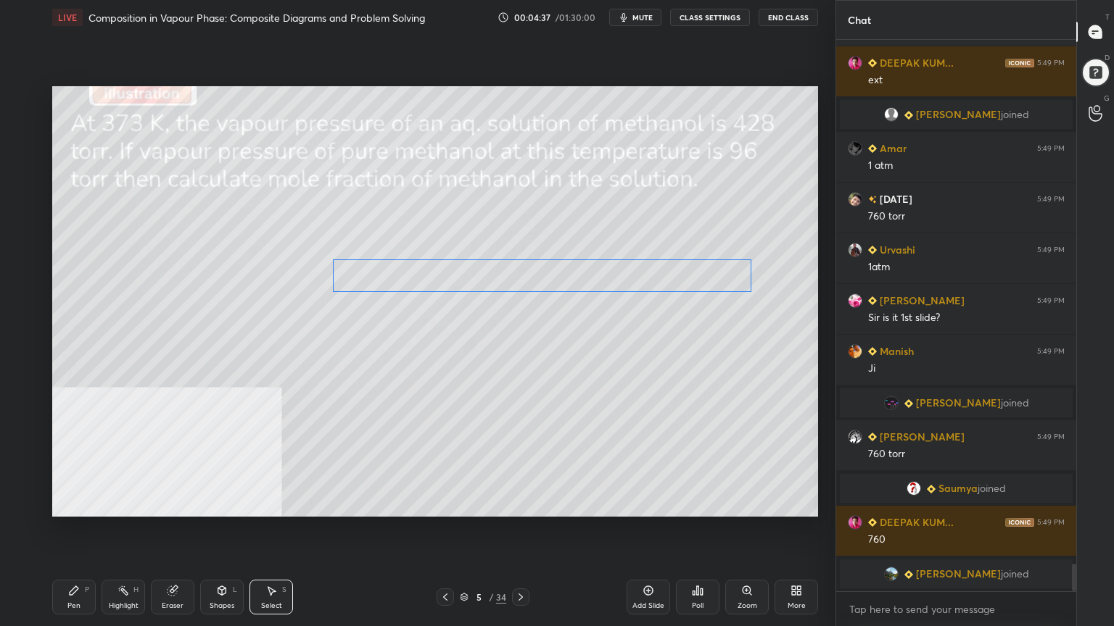
drag, startPoint x: 588, startPoint y: 268, endPoint x: 561, endPoint y: 278, distance: 28.7
click at [563, 284] on div "0 ° Undo Copy Duplicate Duplicate to new slide Delete" at bounding box center [435, 301] width 766 height 431
drag, startPoint x: 429, startPoint y: 411, endPoint x: 429, endPoint y: 397, distance: 13.8
click at [429, 410] on div "0 ° Undo Copy Duplicate Duplicate to new slide Delete" at bounding box center [435, 301] width 766 height 431
click at [83, 503] on div "Pen P" at bounding box center [74, 597] width 44 height 35
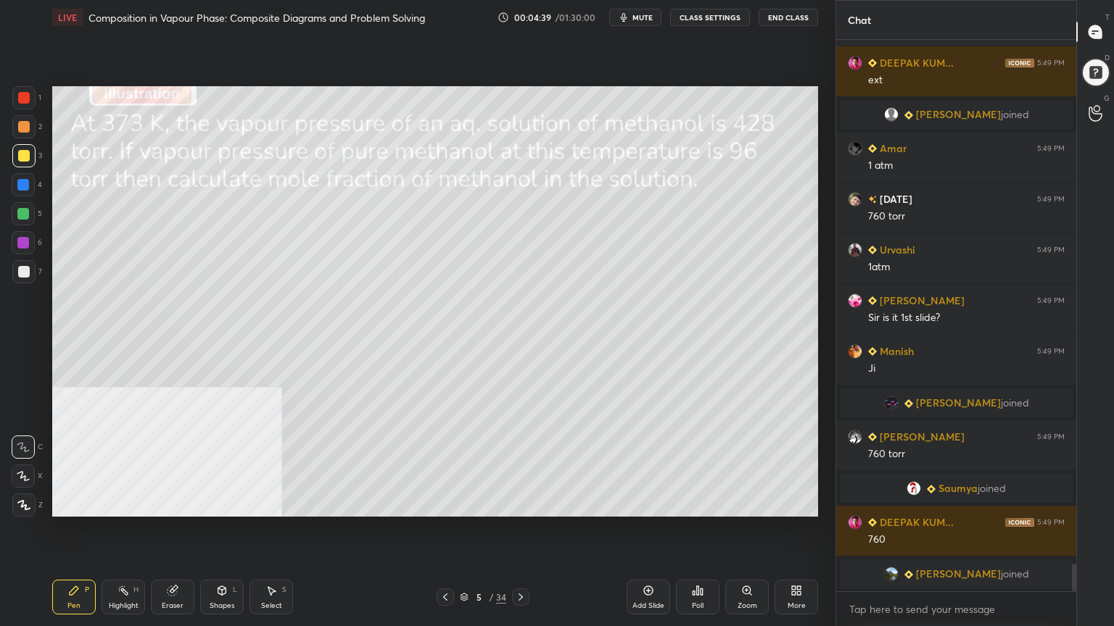
scroll to position [10379, 0]
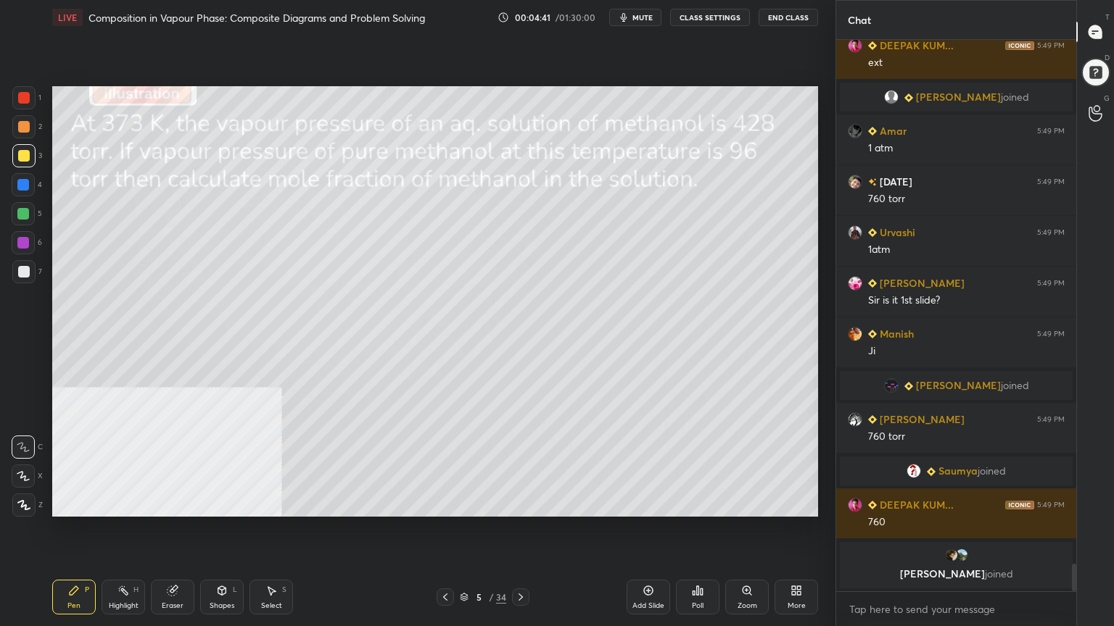
drag, startPoint x: 27, startPoint y: 213, endPoint x: 32, endPoint y: 206, distance: 8.9
click at [26, 213] on div at bounding box center [23, 214] width 12 height 12
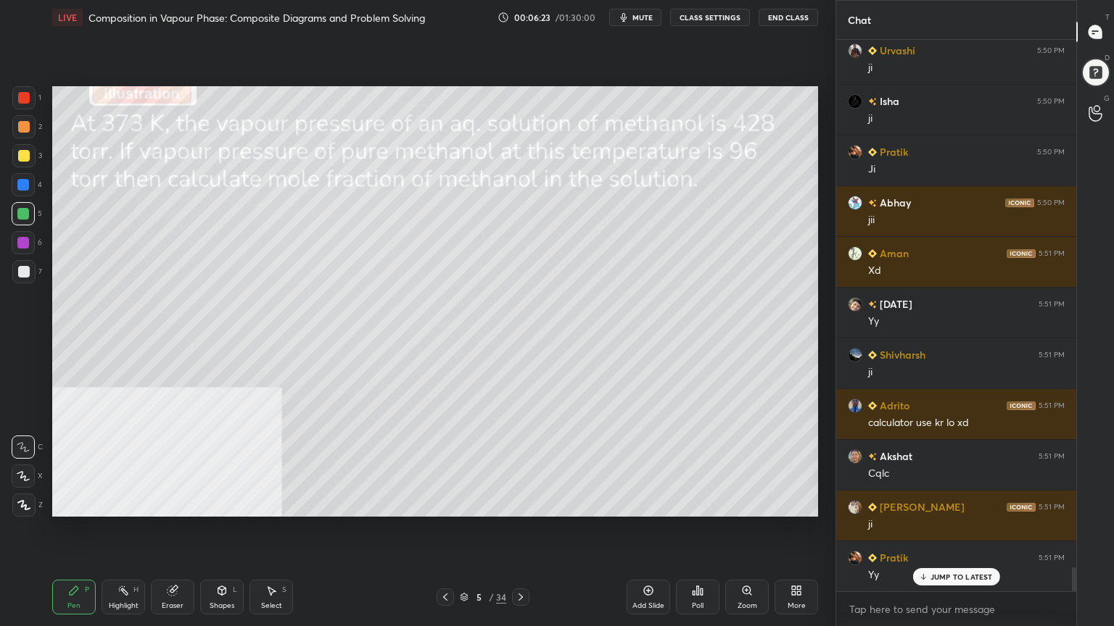
scroll to position [12044, 0]
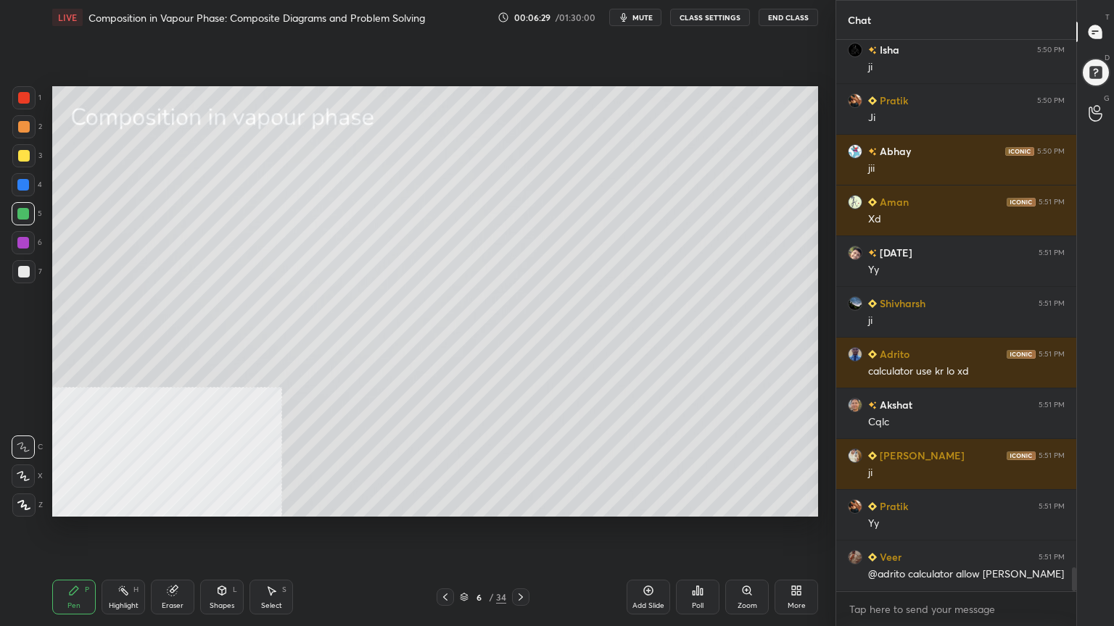
click at [22, 273] on div at bounding box center [24, 272] width 12 height 12
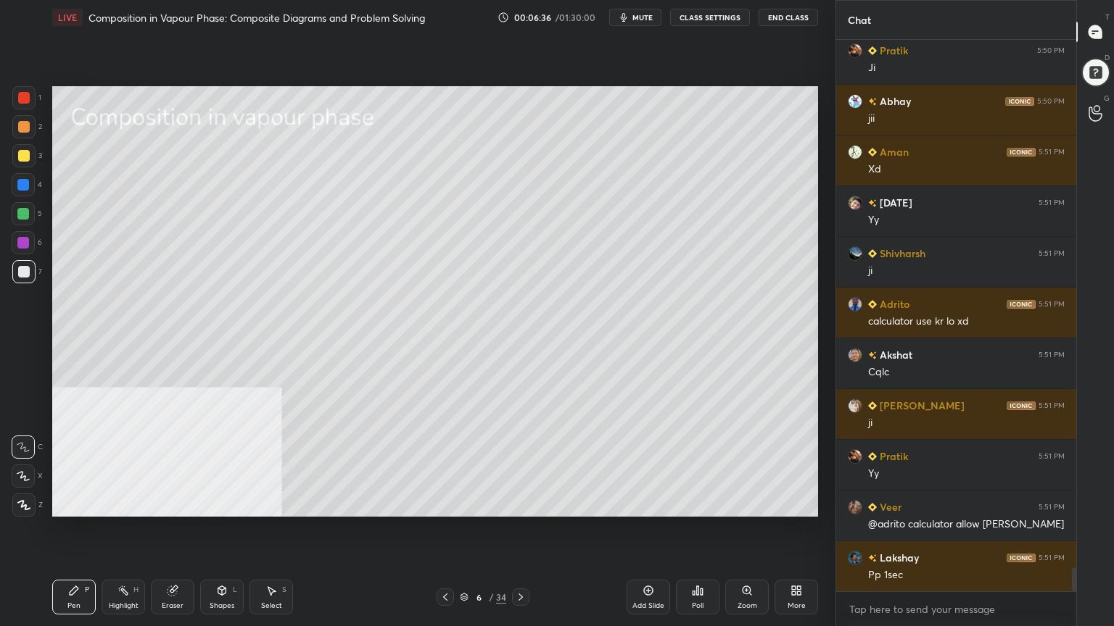
click at [228, 503] on div "Shapes L" at bounding box center [222, 597] width 44 height 35
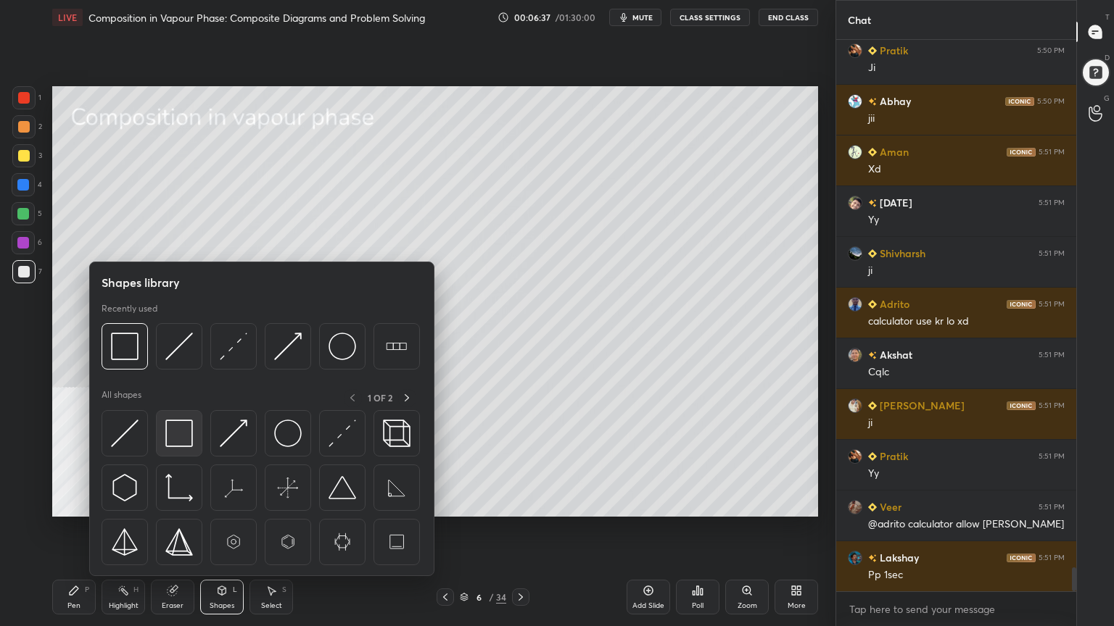
click at [175, 435] on img at bounding box center [179, 434] width 28 height 28
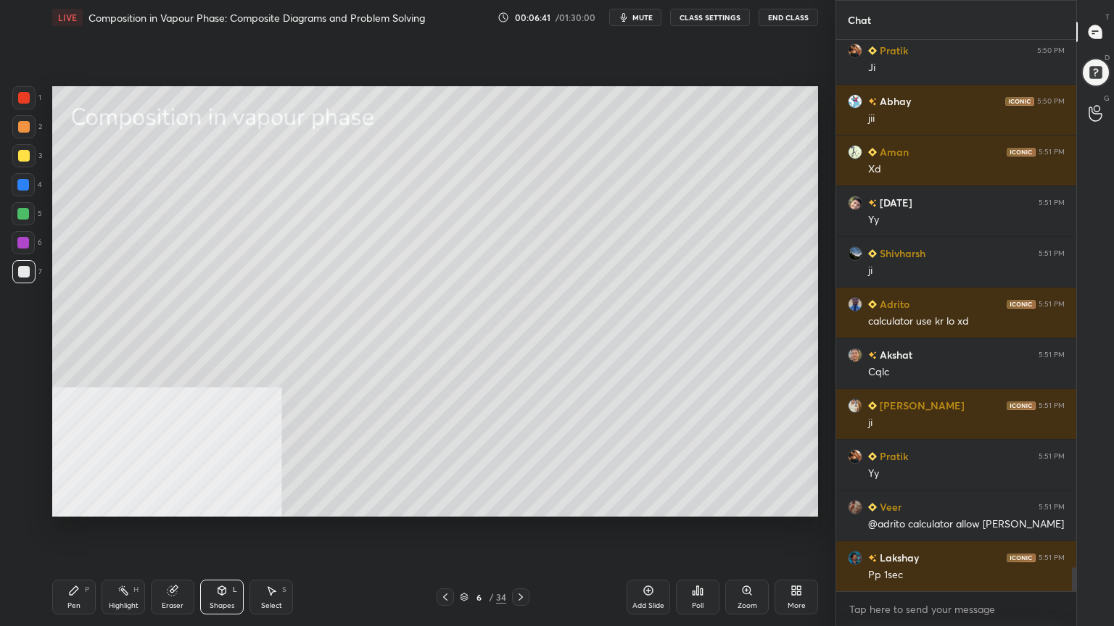
click at [22, 128] on div at bounding box center [24, 127] width 12 height 12
click at [225, 503] on div "Shapes" at bounding box center [222, 606] width 25 height 7
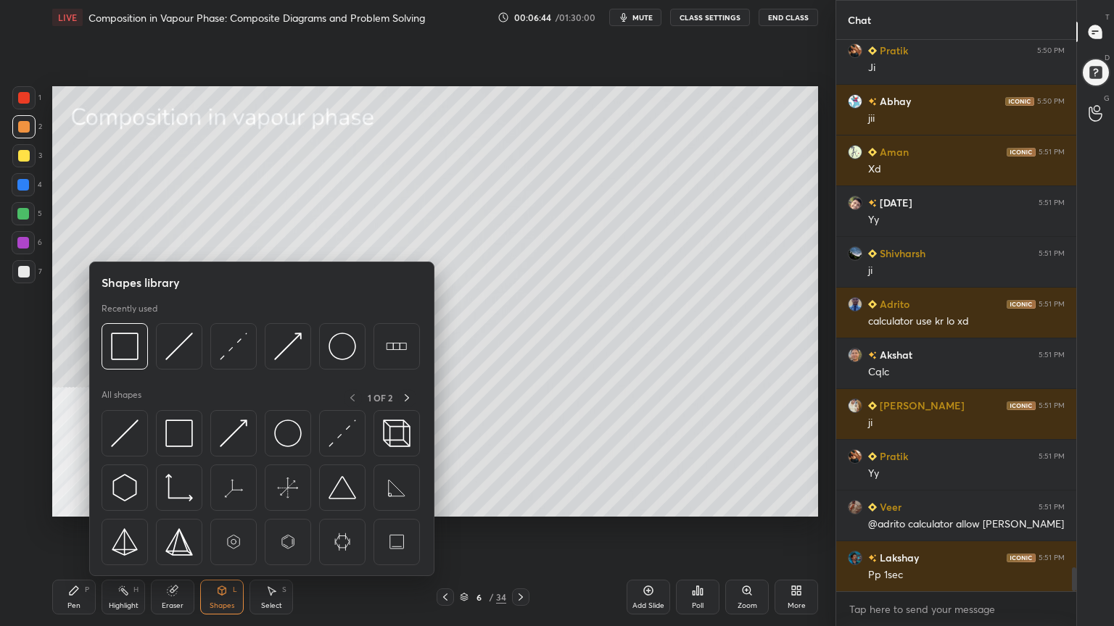
click at [22, 281] on div at bounding box center [23, 271] width 23 height 23
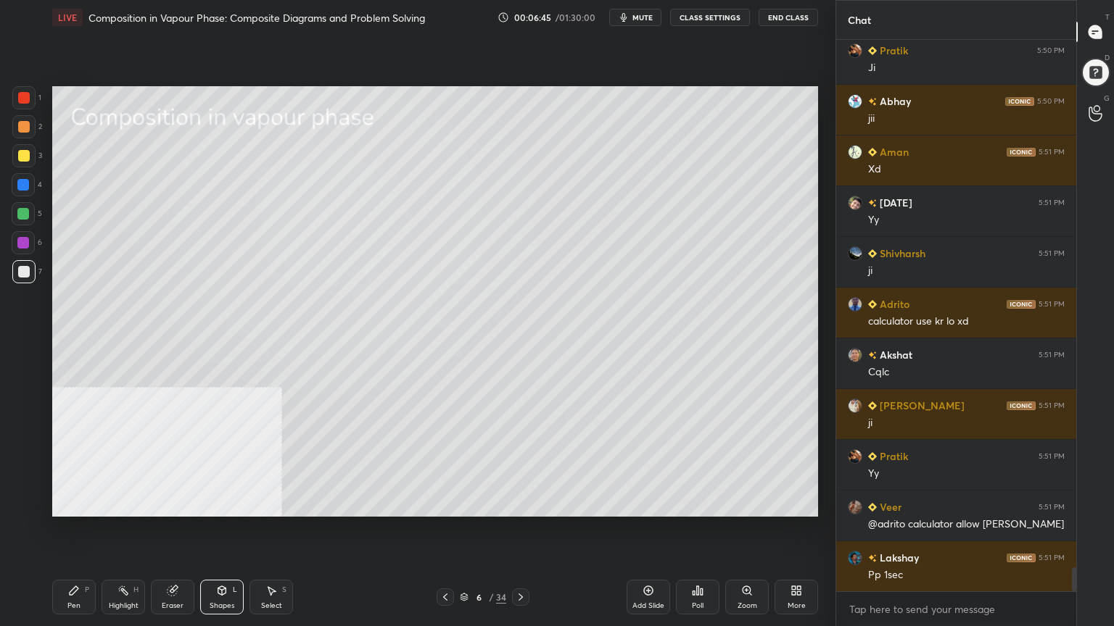
click at [77, 503] on div "Pen P" at bounding box center [74, 597] width 44 height 35
click at [25, 131] on div at bounding box center [23, 126] width 23 height 23
click at [223, 503] on icon at bounding box center [222, 591] width 8 height 9
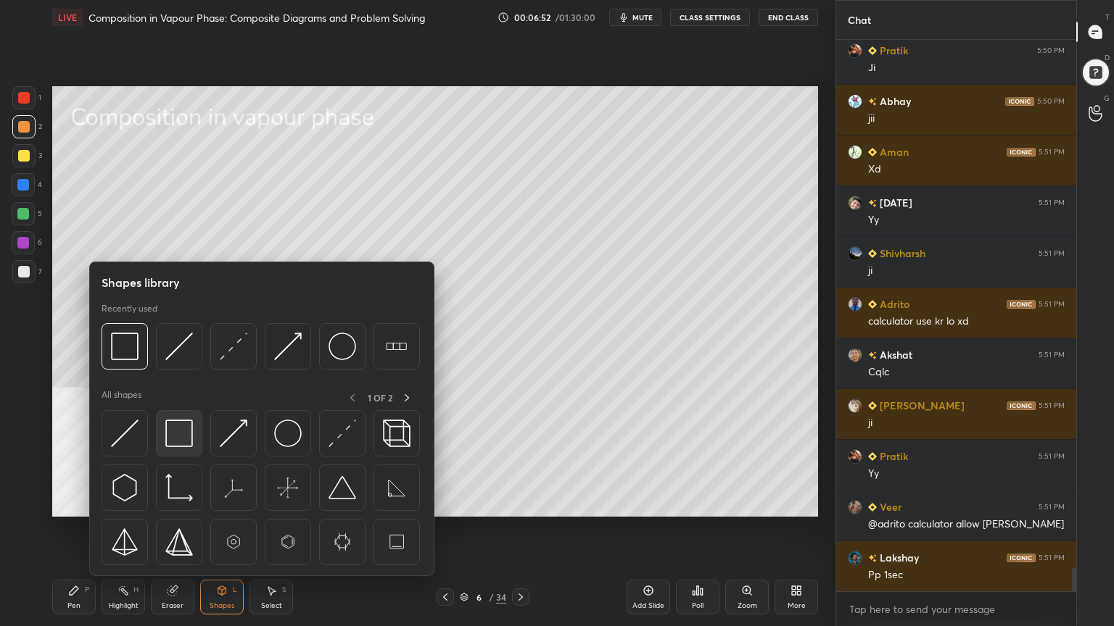
click at [186, 433] on img at bounding box center [179, 434] width 28 height 28
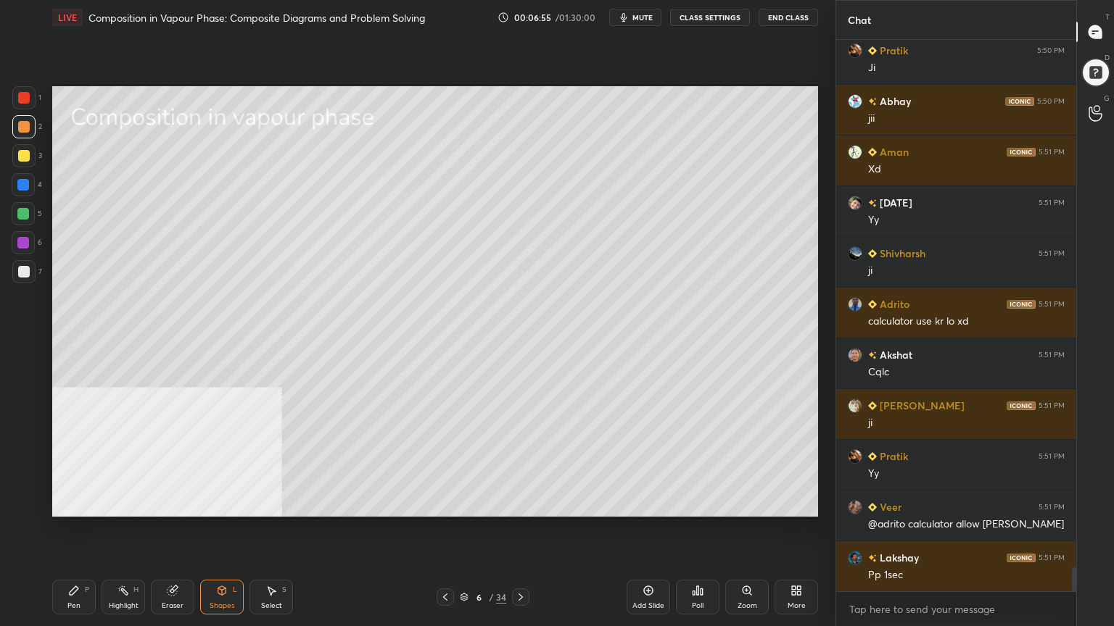
click at [80, 503] on div "Pen" at bounding box center [73, 606] width 13 height 7
drag, startPoint x: 225, startPoint y: 601, endPoint x: 220, endPoint y: 595, distance: 7.8
click at [223, 503] on div "Shapes L" at bounding box center [222, 597] width 44 height 35
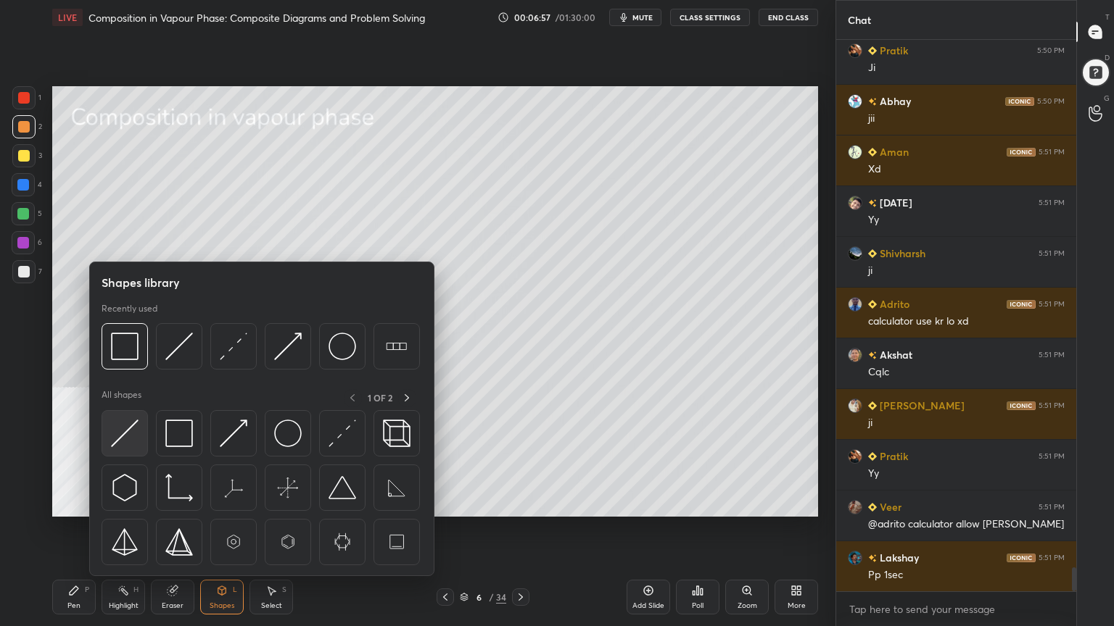
click at [131, 432] on img at bounding box center [125, 434] width 28 height 28
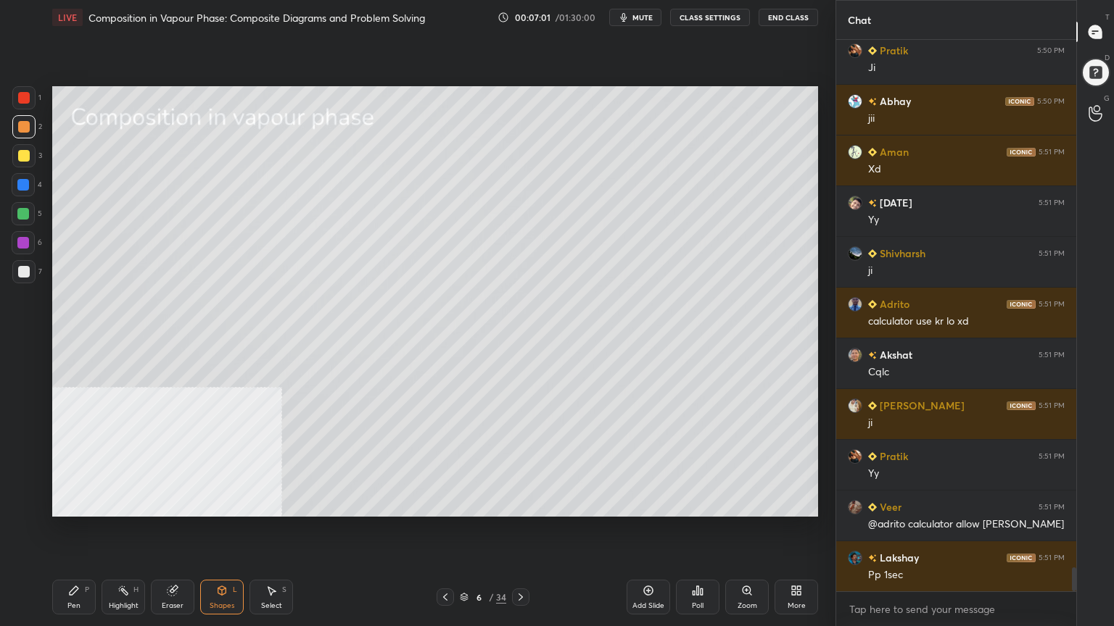
click at [79, 503] on icon at bounding box center [74, 591] width 12 height 12
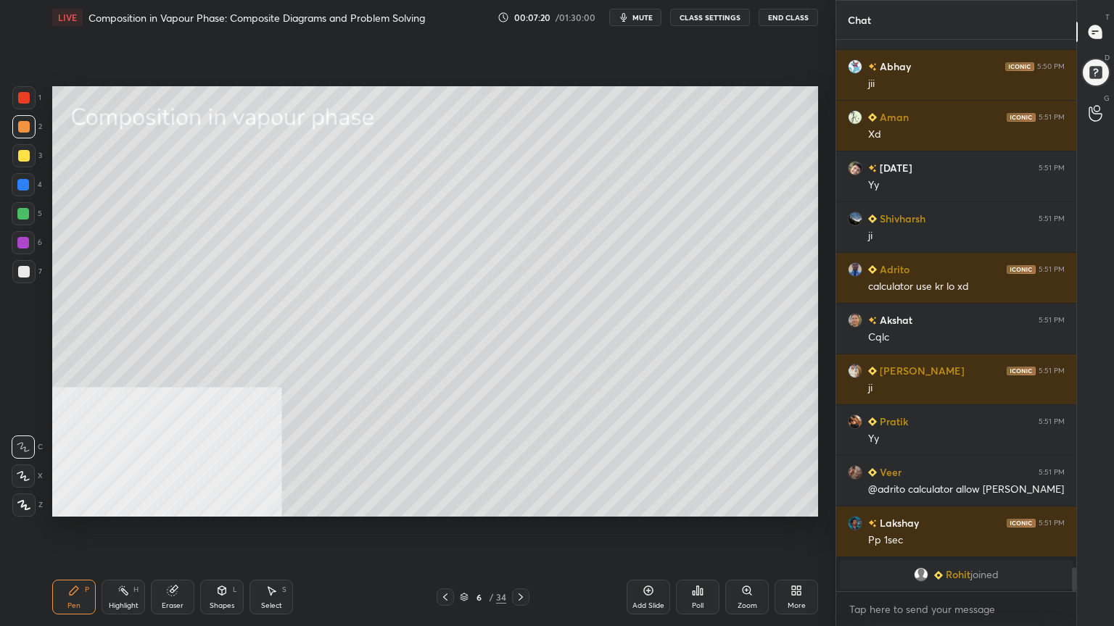
click at [23, 276] on div at bounding box center [23, 271] width 23 height 23
drag, startPoint x: 20, startPoint y: 182, endPoint x: 47, endPoint y: 206, distance: 35.9
click at [20, 183] on div at bounding box center [23, 185] width 12 height 12
drag, startPoint x: 22, startPoint y: 214, endPoint x: 50, endPoint y: 228, distance: 31.8
click at [22, 214] on div at bounding box center [23, 214] width 12 height 12
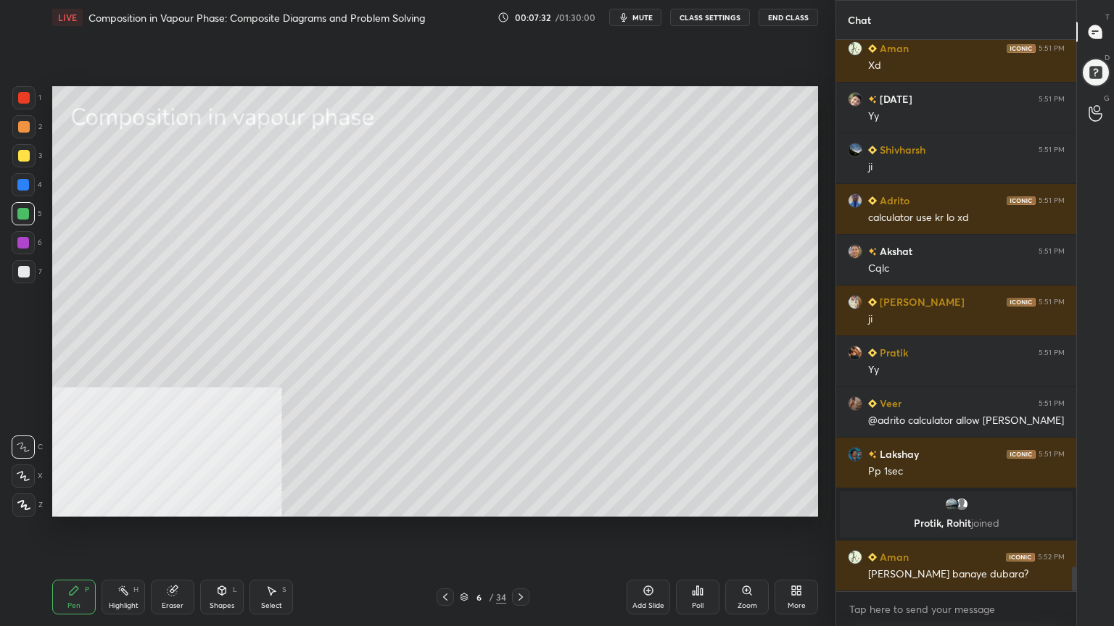
scroll to position [11804, 0]
drag, startPoint x: 278, startPoint y: 597, endPoint x: 281, endPoint y: 588, distance: 9.2
click at [278, 503] on div "Select S" at bounding box center [271, 597] width 44 height 35
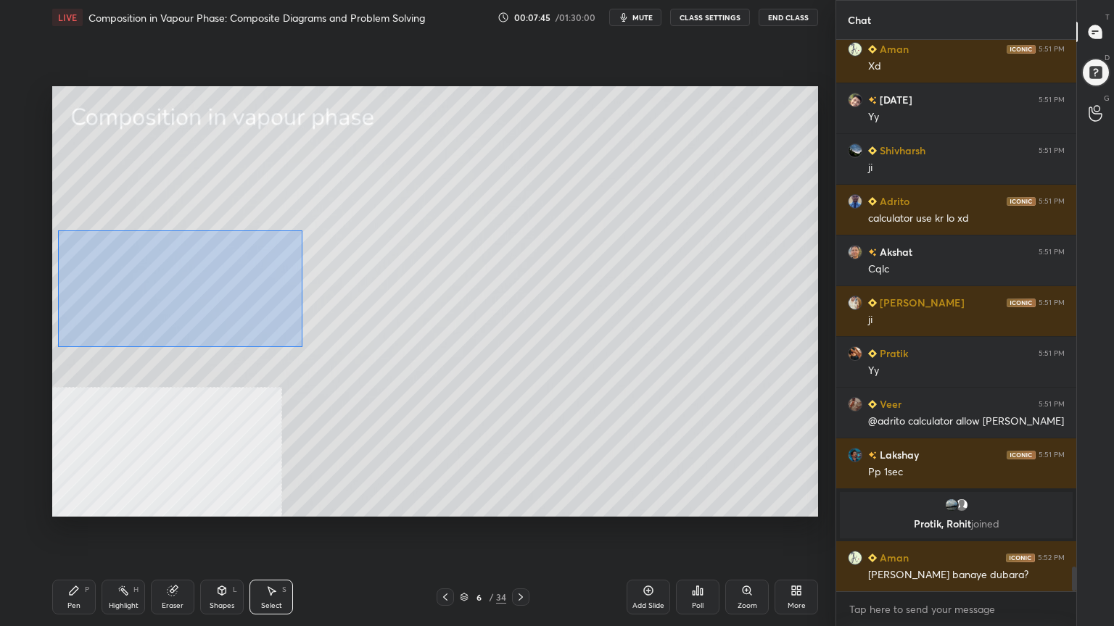
drag, startPoint x: 58, startPoint y: 231, endPoint x: 302, endPoint y: 347, distance: 270.1
click at [302, 347] on div "0 ° Undo Copy Duplicate Duplicate to new slide Delete" at bounding box center [435, 301] width 766 height 431
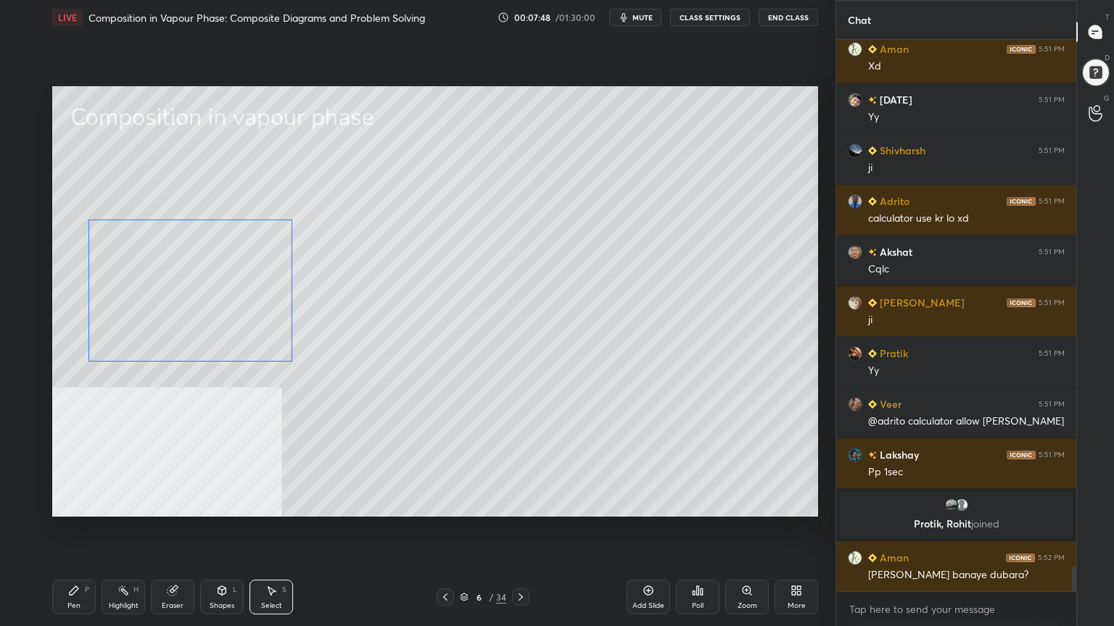
drag, startPoint x: 183, startPoint y: 252, endPoint x: 198, endPoint y: 257, distance: 15.8
click at [199, 257] on div "0 ° Undo Copy Duplicate Duplicate to new slide Delete" at bounding box center [435, 301] width 766 height 431
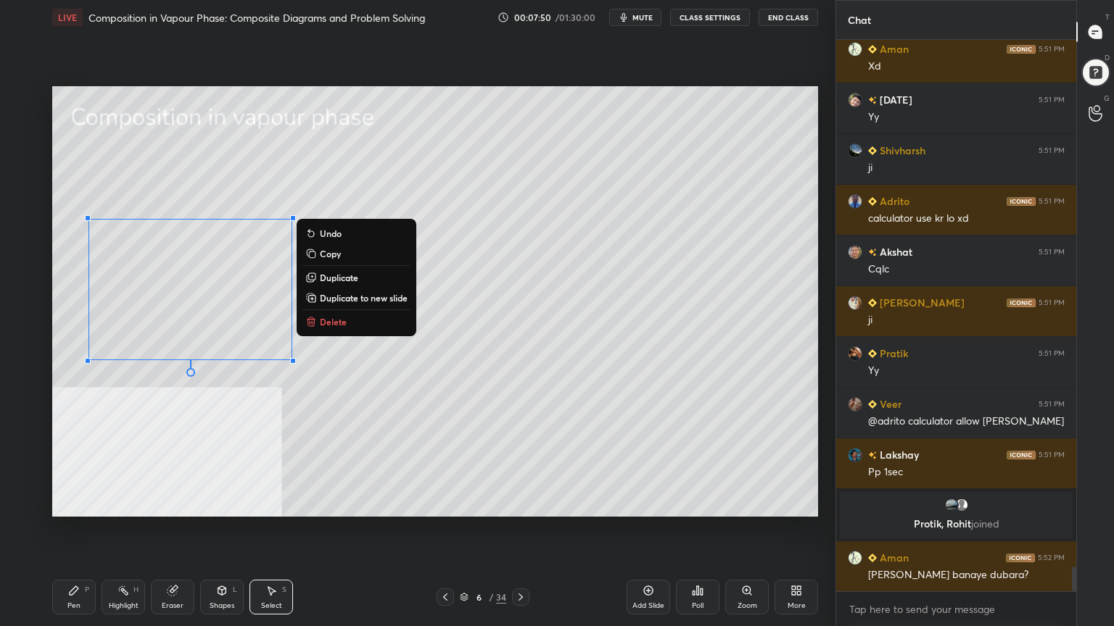
drag, startPoint x: 235, startPoint y: 600, endPoint x: 236, endPoint y: 593, distance: 7.3
click at [234, 503] on div "Shapes L" at bounding box center [222, 597] width 44 height 35
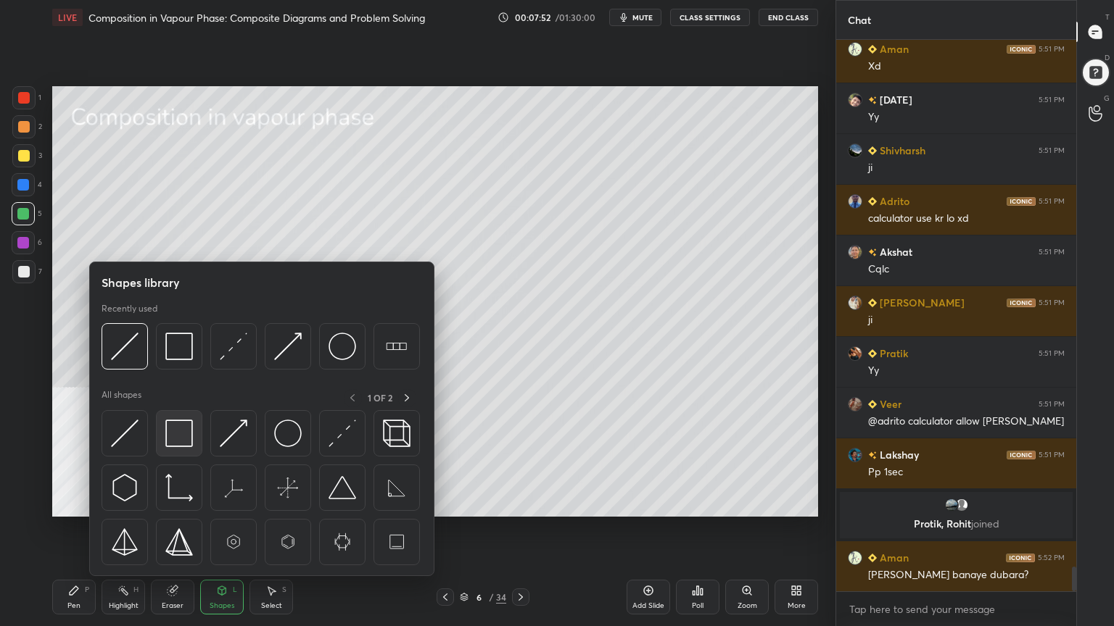
click at [186, 440] on img at bounding box center [179, 434] width 28 height 28
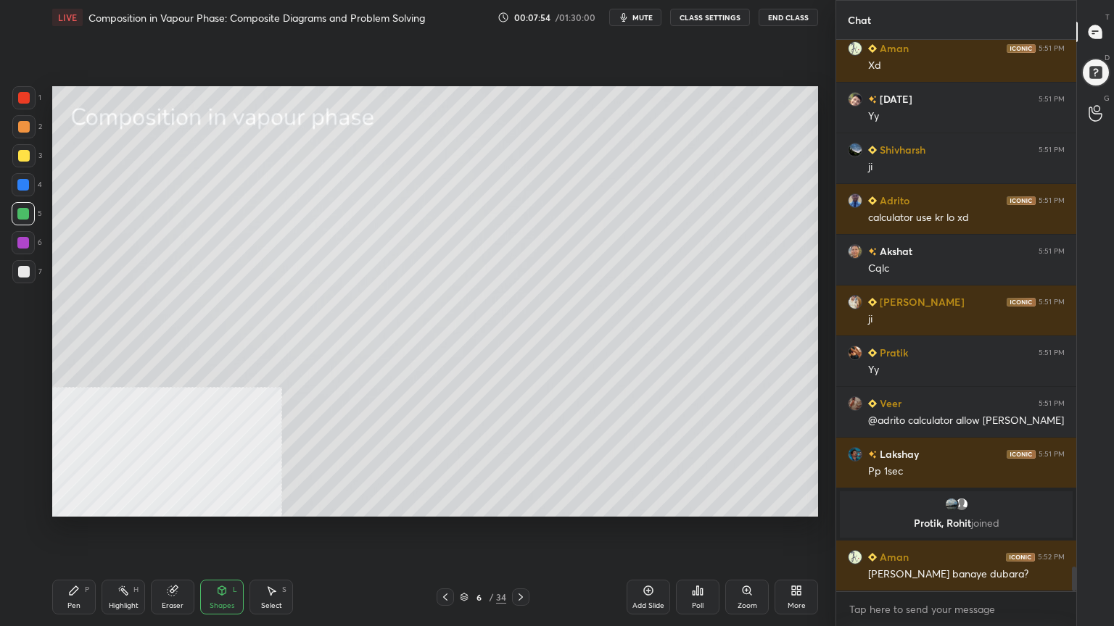
click at [72, 503] on div "Pen P" at bounding box center [74, 597] width 44 height 35
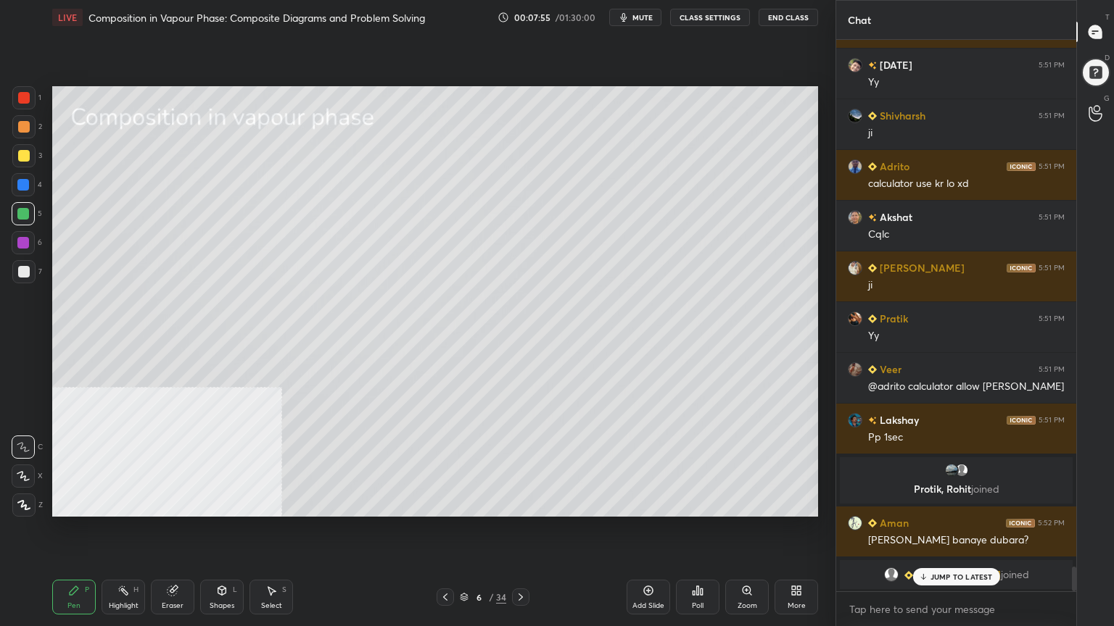
click at [27, 503] on icon at bounding box center [24, 505] width 12 height 9
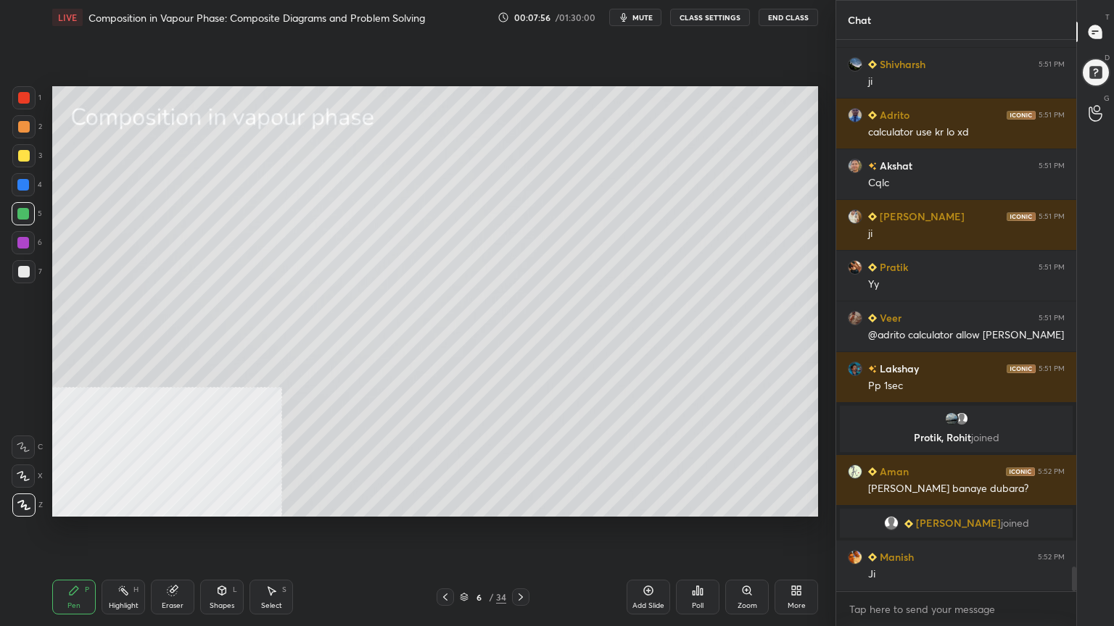
click at [233, 503] on div "Shapes L" at bounding box center [222, 597] width 44 height 35
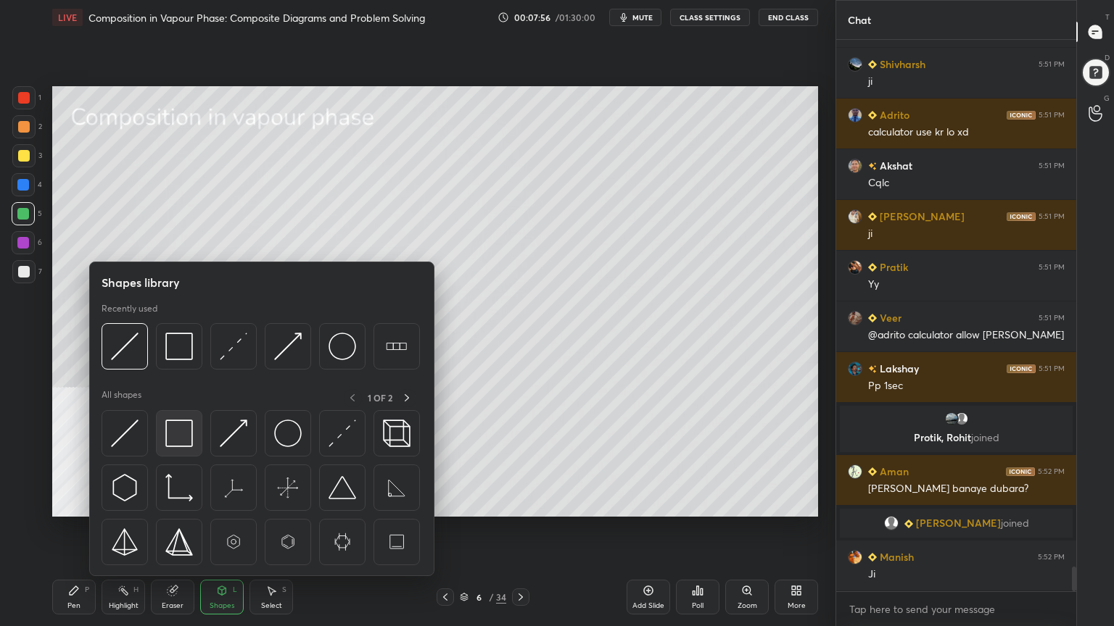
click at [187, 438] on img at bounding box center [179, 434] width 28 height 28
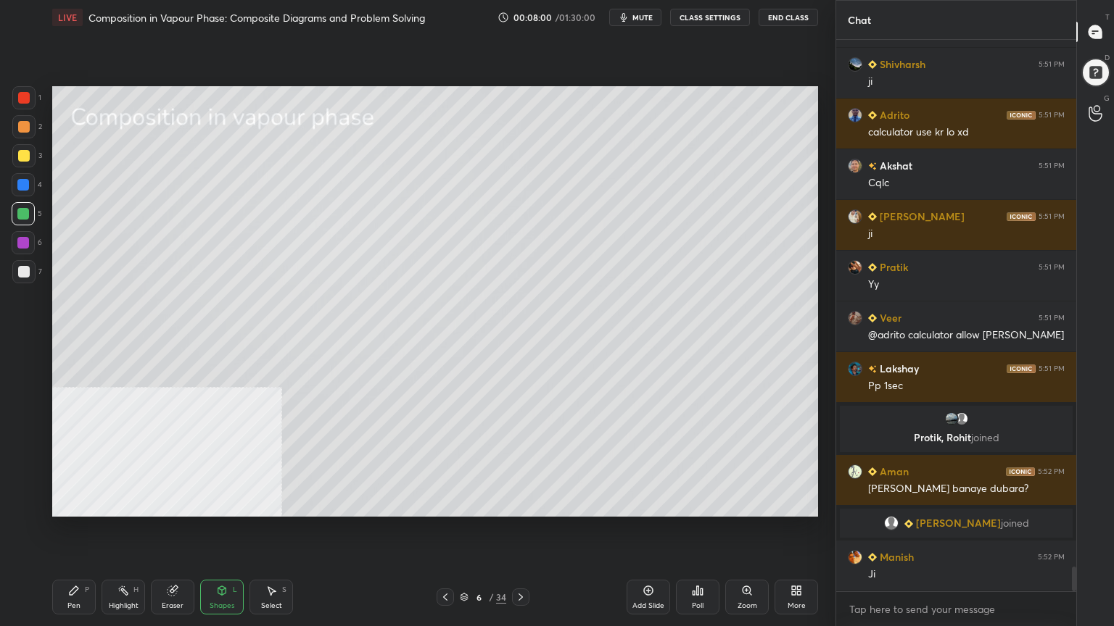
scroll to position [11911, 0]
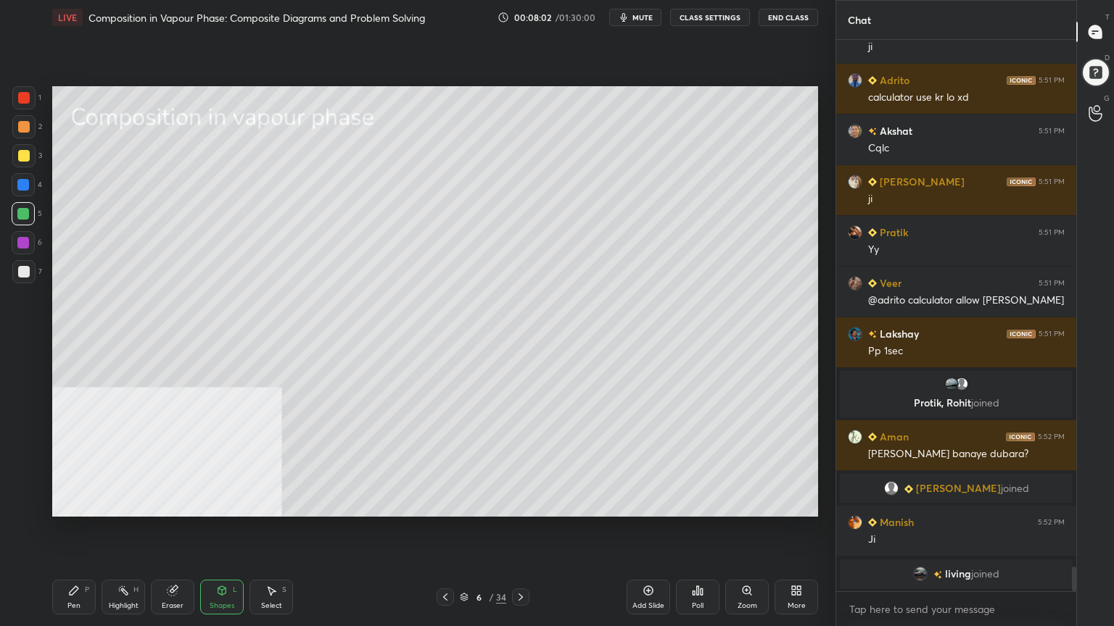
drag, startPoint x: 17, startPoint y: 273, endPoint x: 36, endPoint y: 267, distance: 19.9
click at [18, 274] on div at bounding box center [24, 272] width 12 height 12
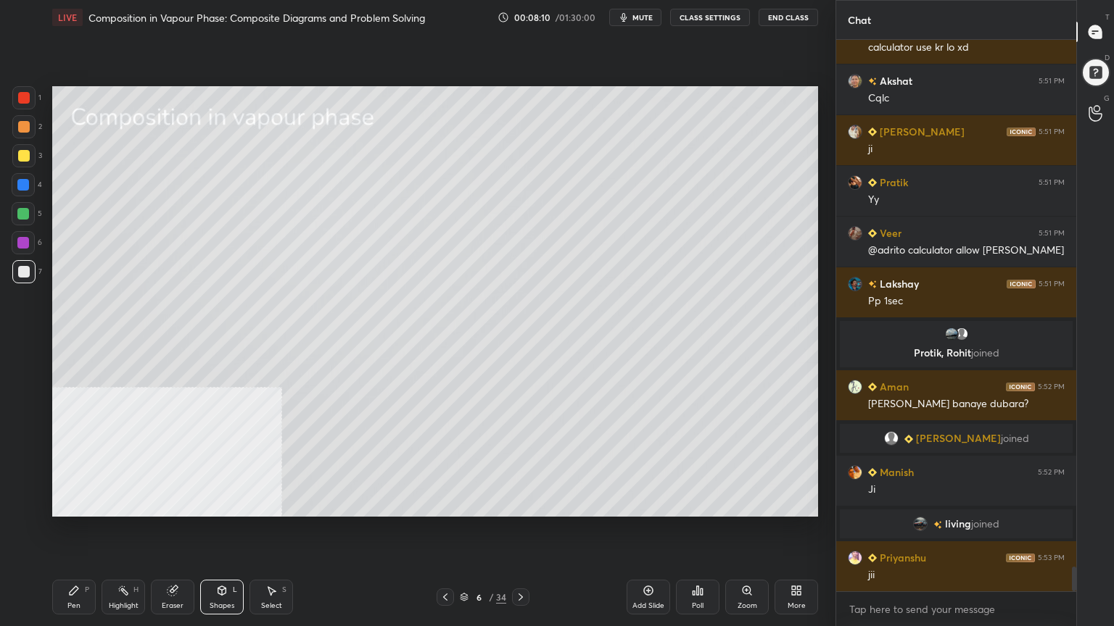
scroll to position [11983, 0]
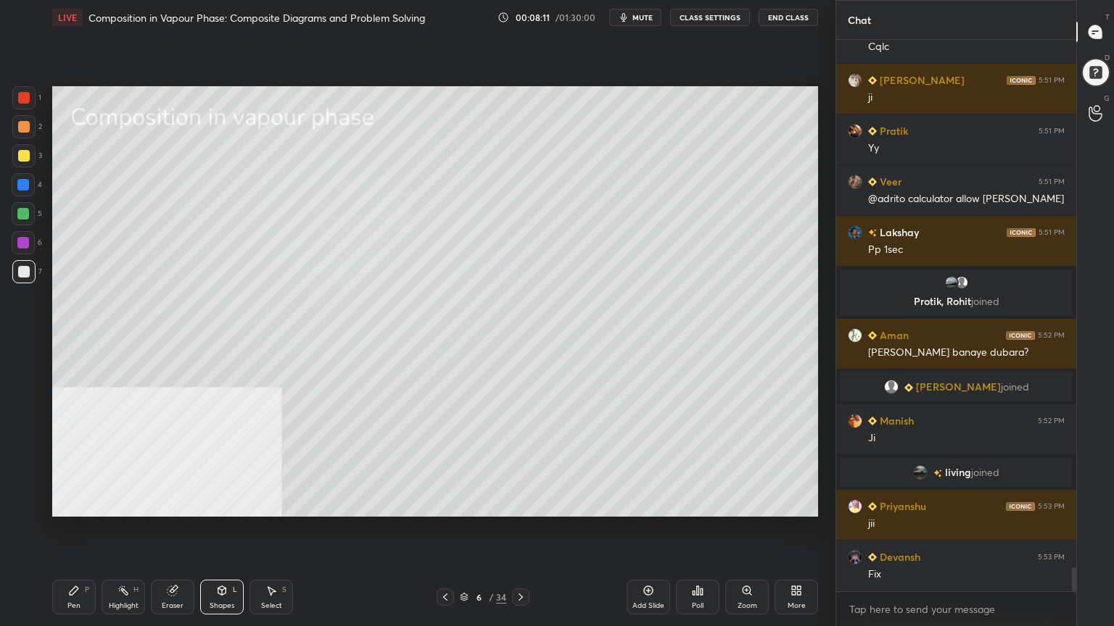
drag, startPoint x: 74, startPoint y: 605, endPoint x: 70, endPoint y: 596, distance: 9.4
click at [73, 503] on div "Pen" at bounding box center [73, 606] width 13 height 7
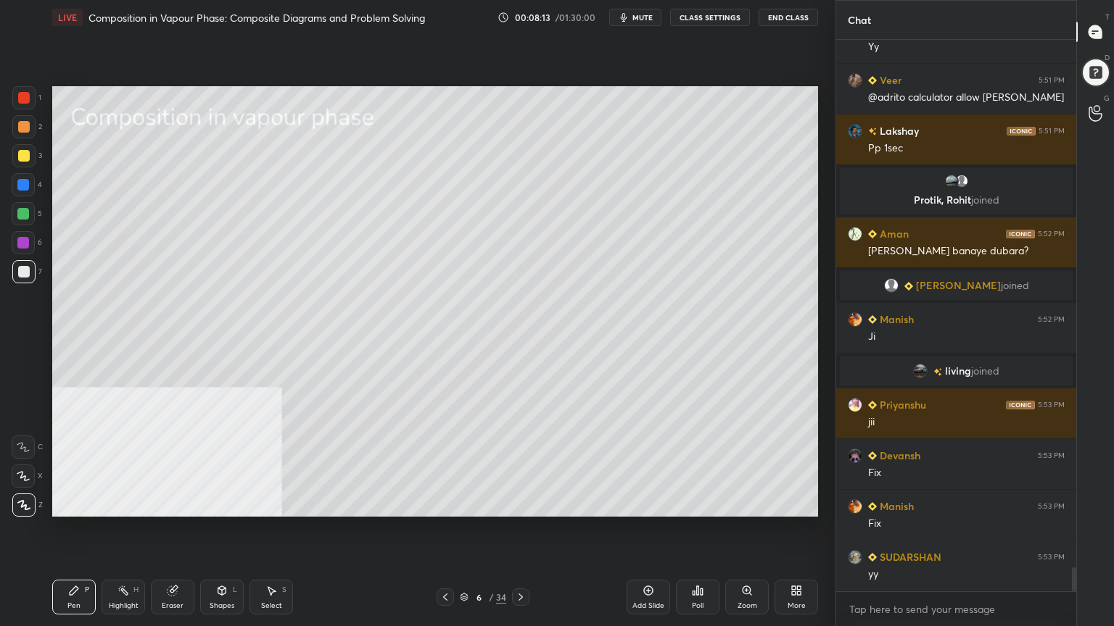
click at [28, 158] on div at bounding box center [24, 156] width 12 height 12
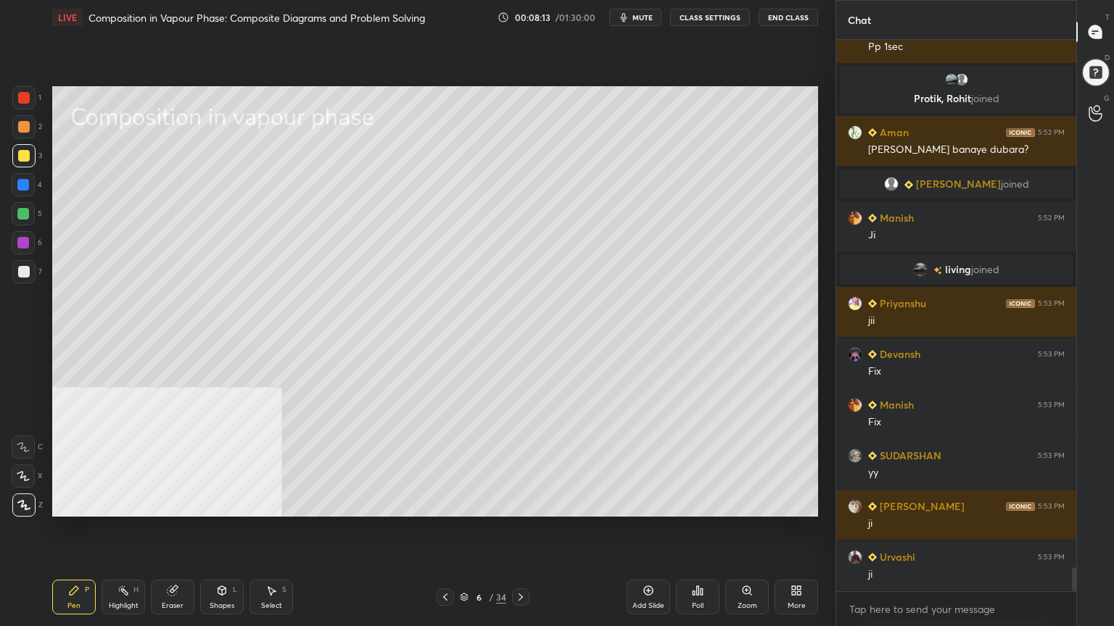
click at [32, 452] on div at bounding box center [23, 447] width 23 height 23
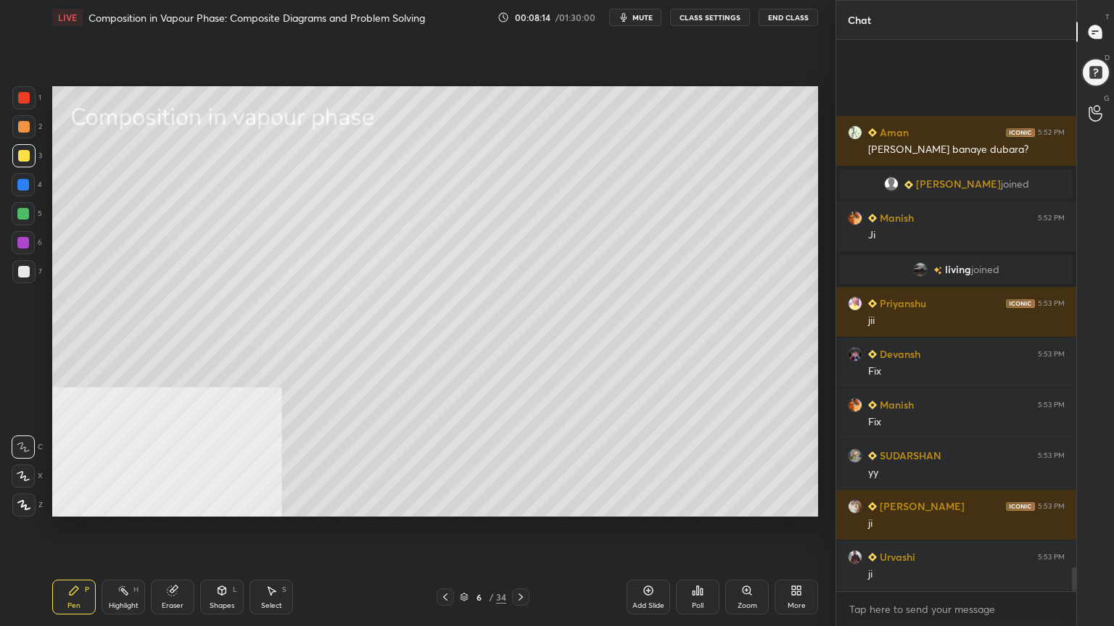
scroll to position [12338, 0]
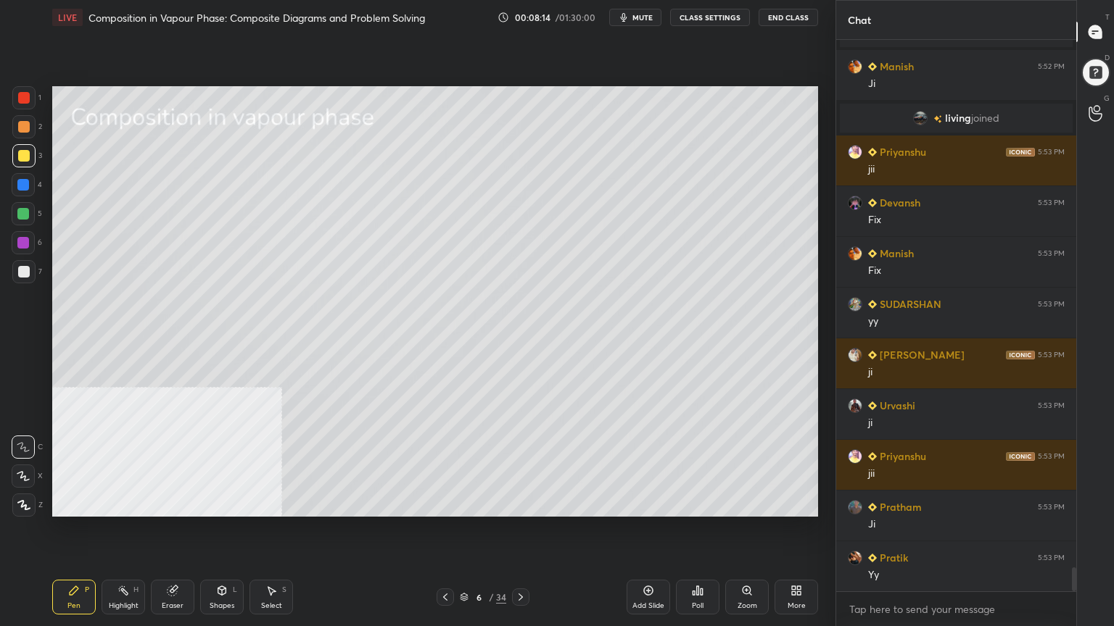
click at [653, 15] on span "mute" at bounding box center [642, 17] width 20 height 10
click at [652, 15] on span "unmute" at bounding box center [641, 17] width 31 height 10
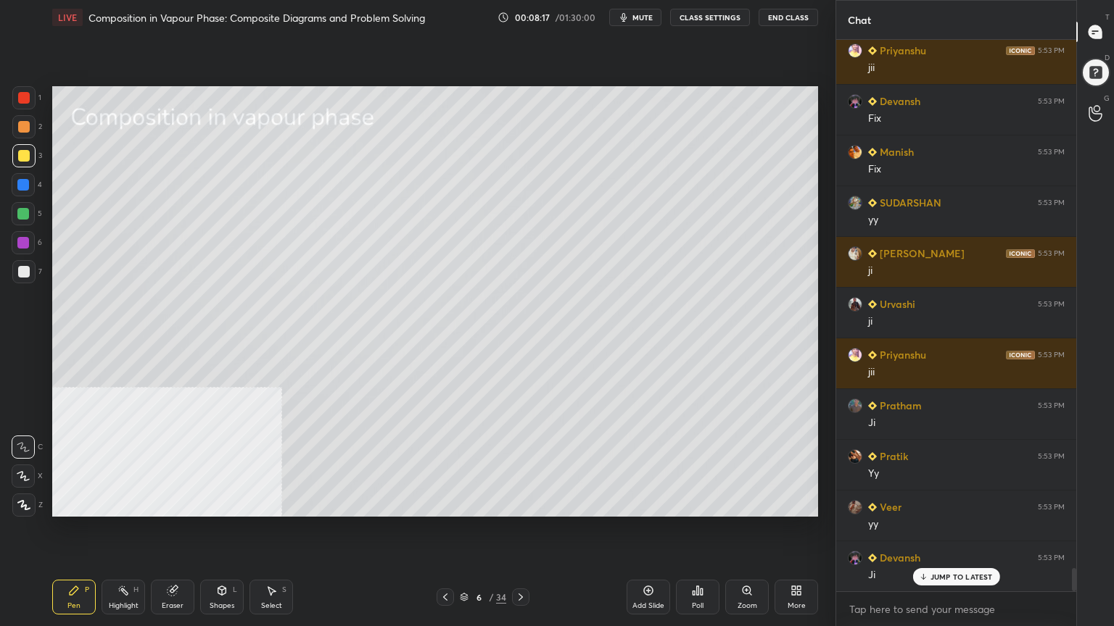
scroll to position [12491, 0]
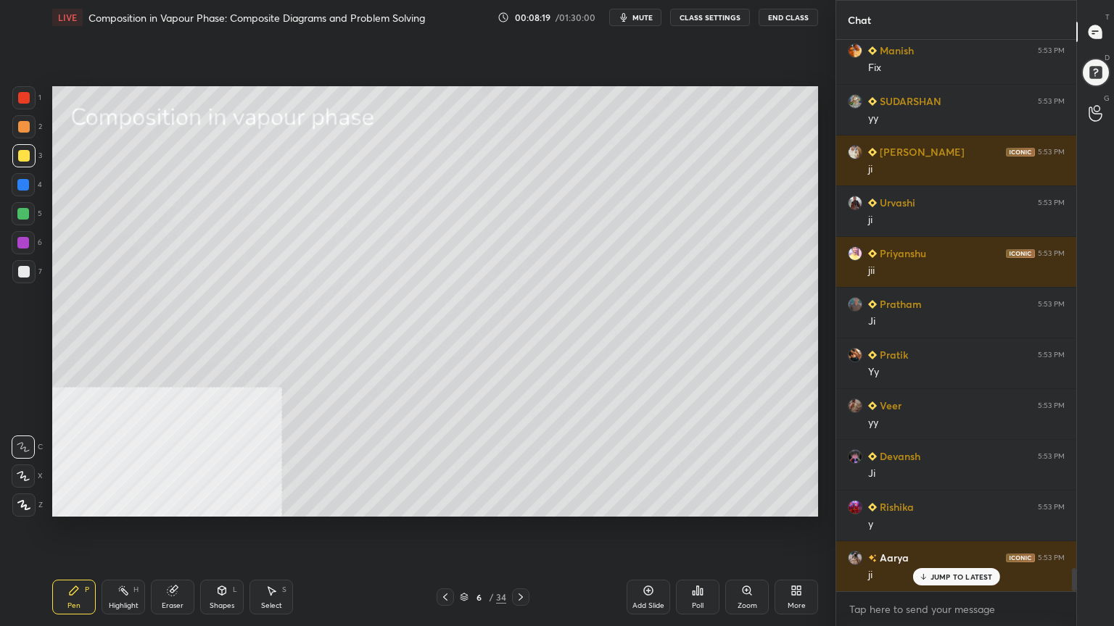
click at [25, 278] on div at bounding box center [23, 271] width 23 height 23
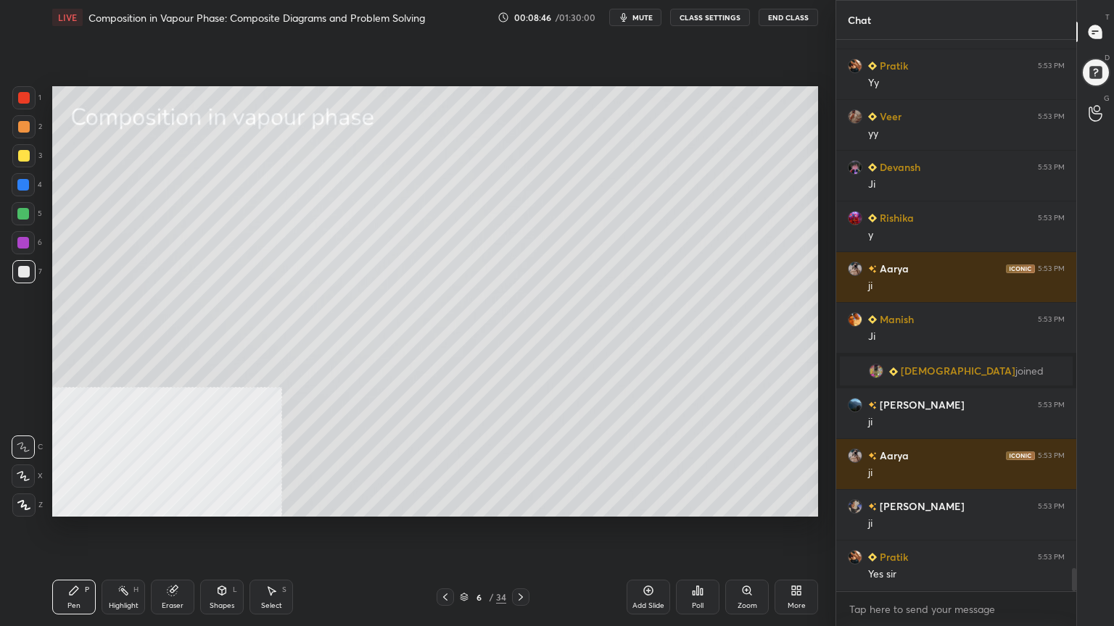
scroll to position [12663, 0]
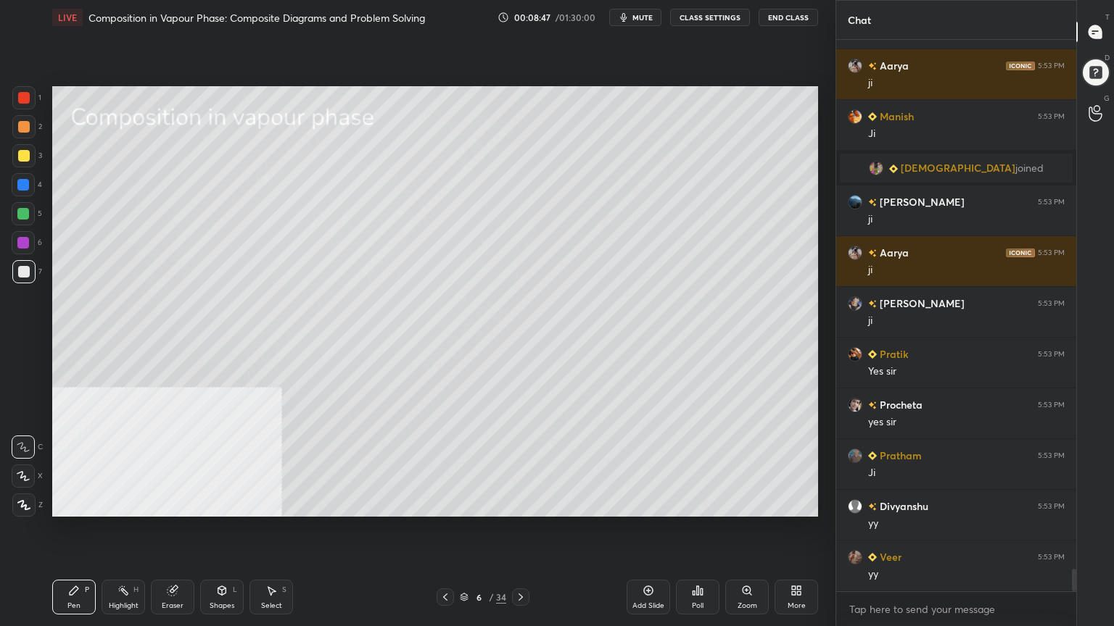
click at [27, 151] on div at bounding box center [24, 156] width 12 height 12
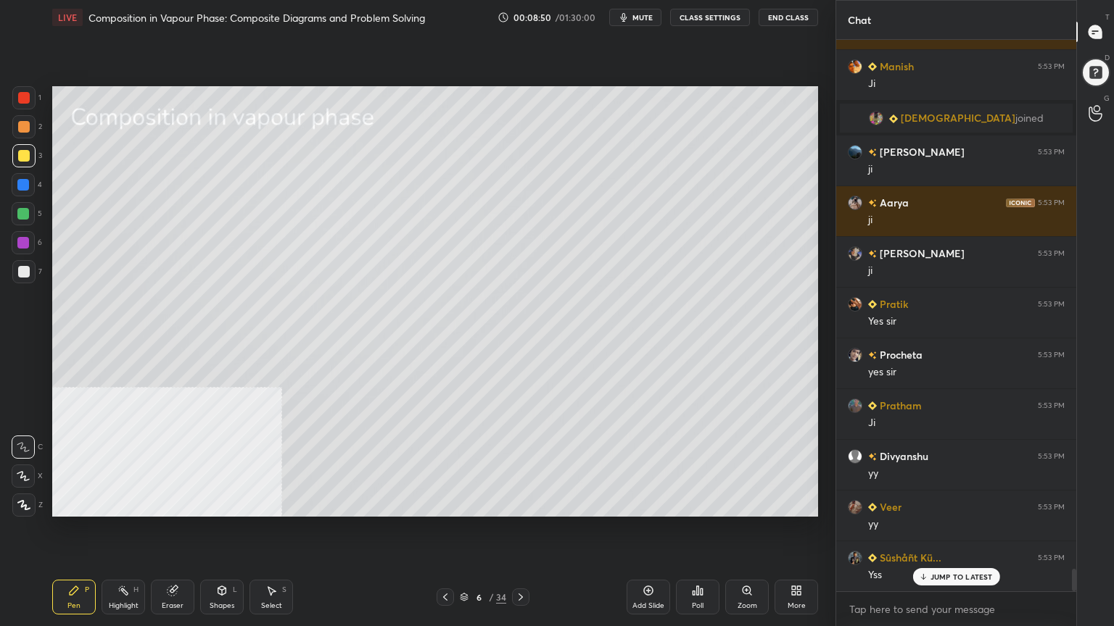
click at [23, 267] on div at bounding box center [24, 272] width 12 height 12
click at [213, 503] on div "Shapes L" at bounding box center [222, 597] width 44 height 35
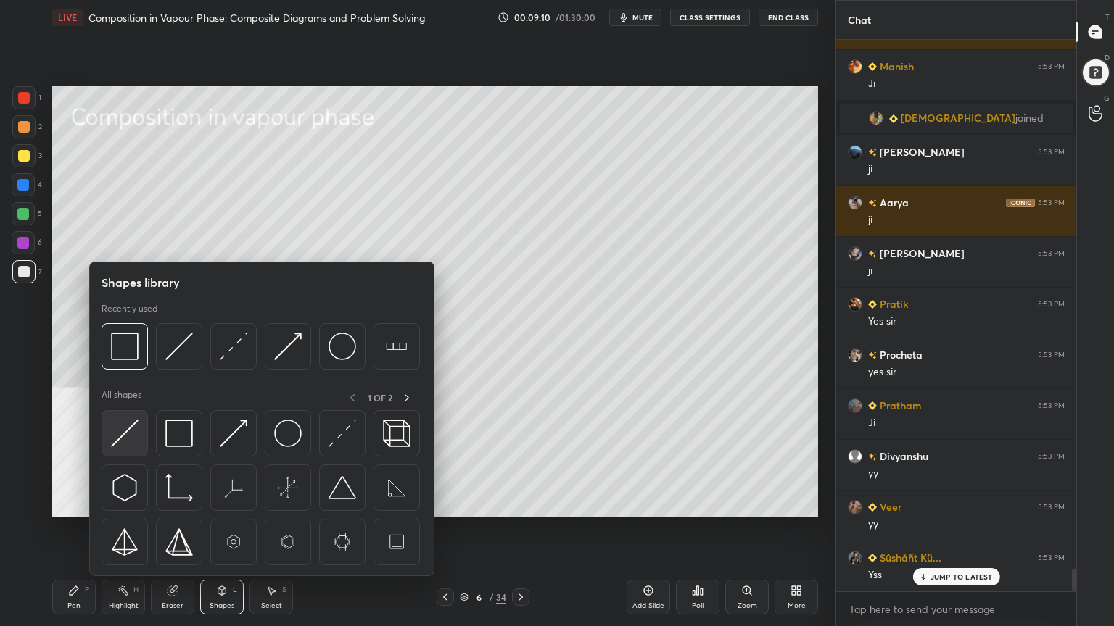
click at [130, 436] on img at bounding box center [125, 434] width 28 height 28
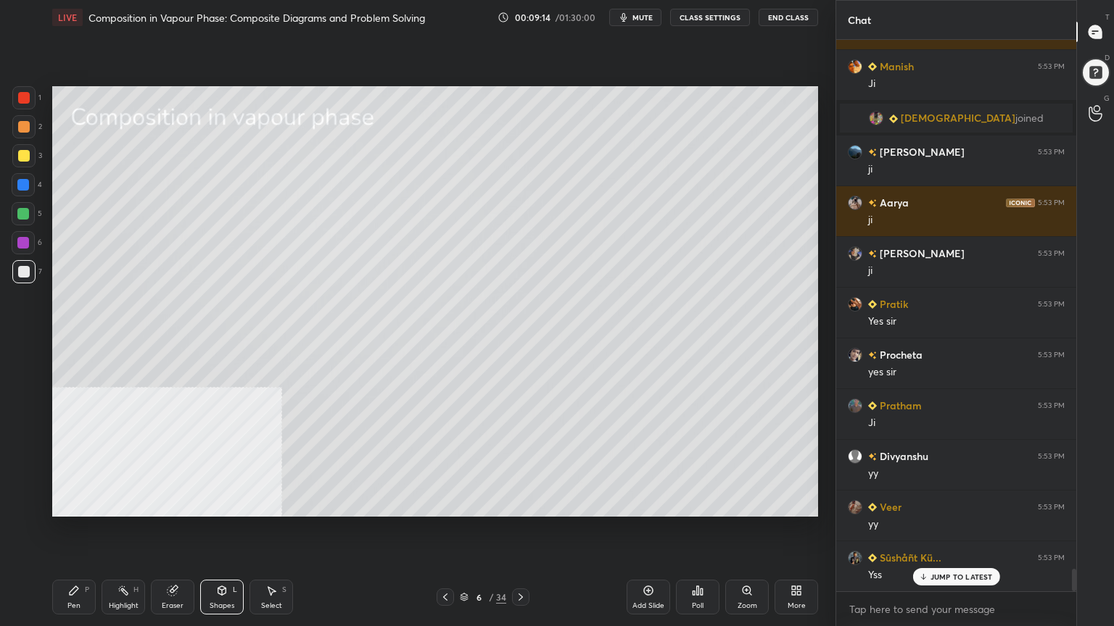
drag, startPoint x: 277, startPoint y: 588, endPoint x: 315, endPoint y: 537, distance: 63.8
click at [277, 503] on div "Select S" at bounding box center [271, 597] width 44 height 35
drag, startPoint x: 658, startPoint y: 182, endPoint x: 697, endPoint y: 197, distance: 41.3
click at [697, 197] on div "0 ° Undo Copy Duplicate Duplicate to new slide Delete" at bounding box center [435, 301] width 766 height 431
click at [673, 191] on div "0 ° Undo Copy Duplicate Duplicate to new slide Delete" at bounding box center [435, 301] width 766 height 431
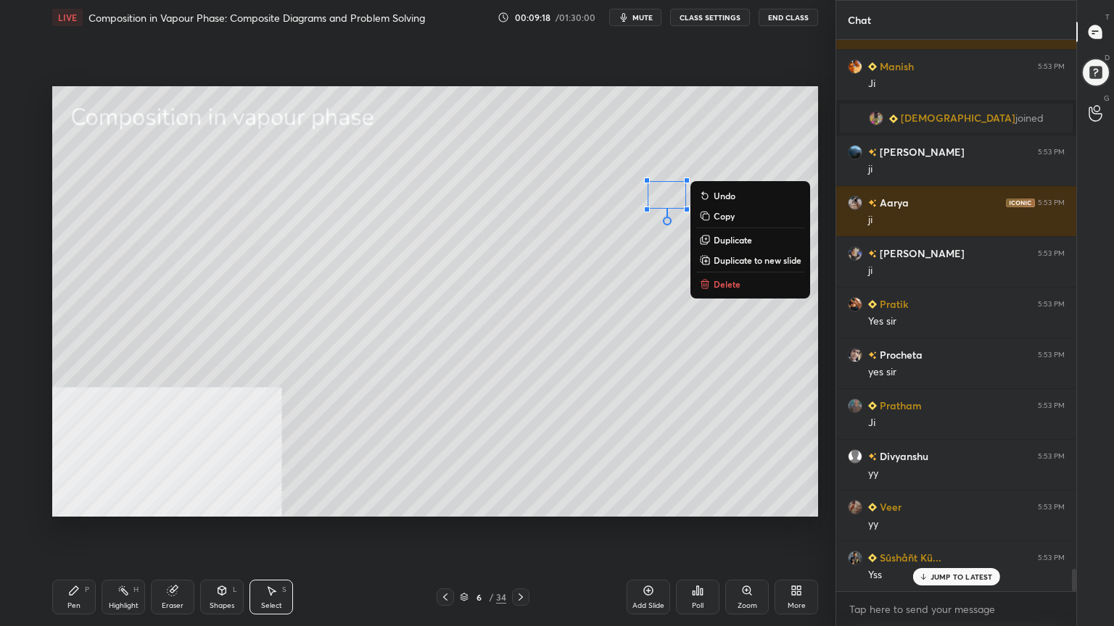
click at [557, 282] on div "0 ° Undo Copy Duplicate Duplicate to new slide Delete" at bounding box center [435, 301] width 766 height 431
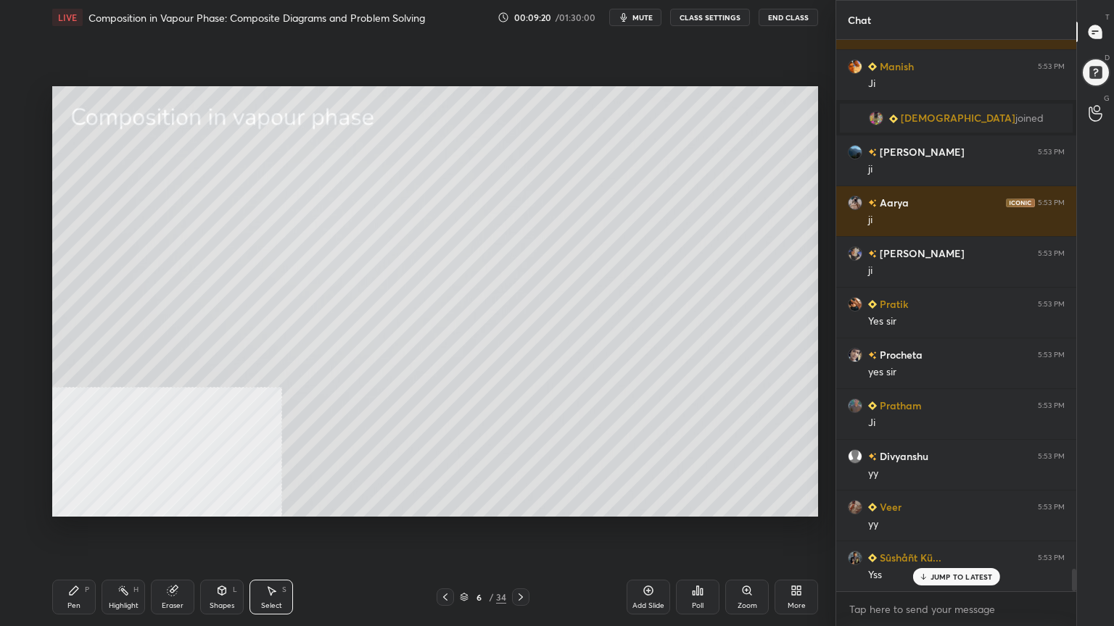
drag, startPoint x: 73, startPoint y: 595, endPoint x: 72, endPoint y: 518, distance: 76.1
click at [72, 503] on icon at bounding box center [74, 591] width 9 height 9
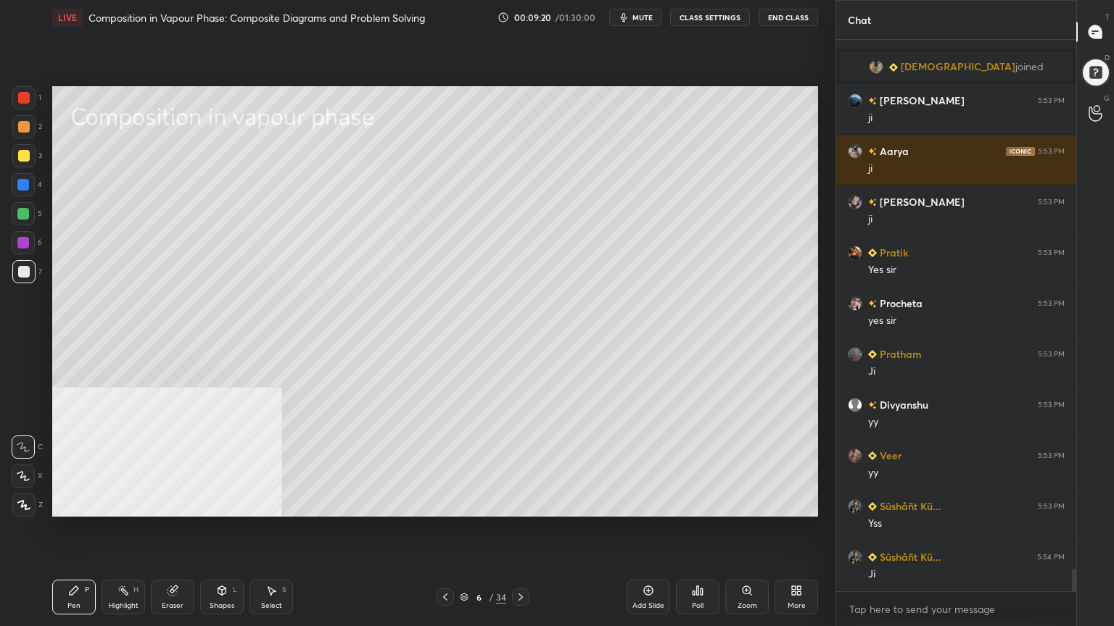
click at [18, 152] on div at bounding box center [24, 156] width 12 height 12
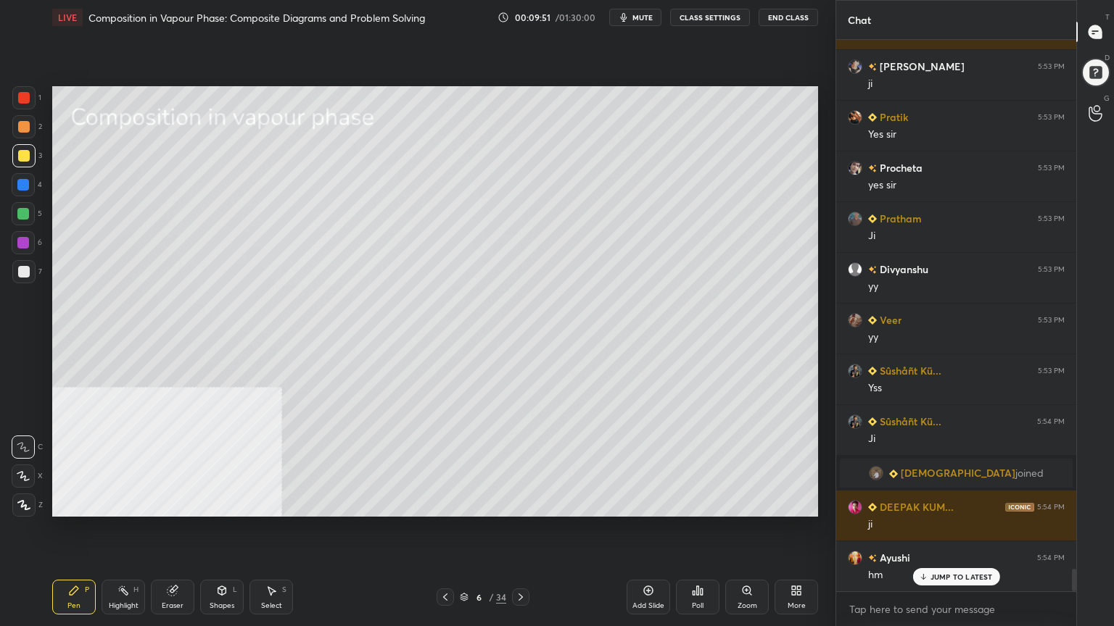
scroll to position [12990, 0]
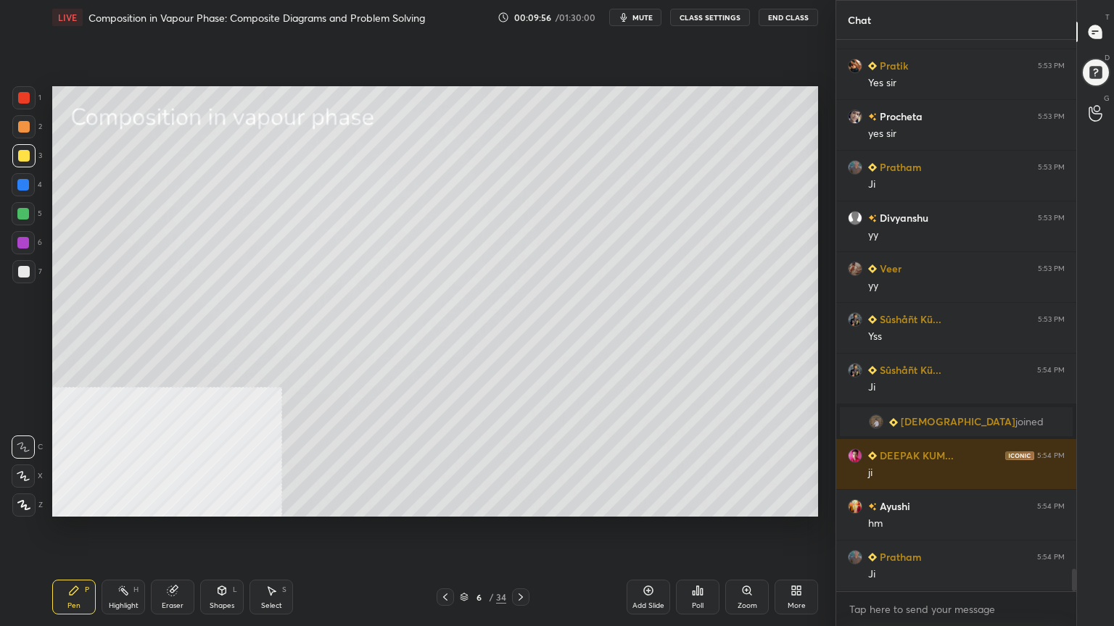
drag, startPoint x: 273, startPoint y: 601, endPoint x: 289, endPoint y: 574, distance: 31.2
click at [273, 503] on div "Select S" at bounding box center [271, 597] width 44 height 35
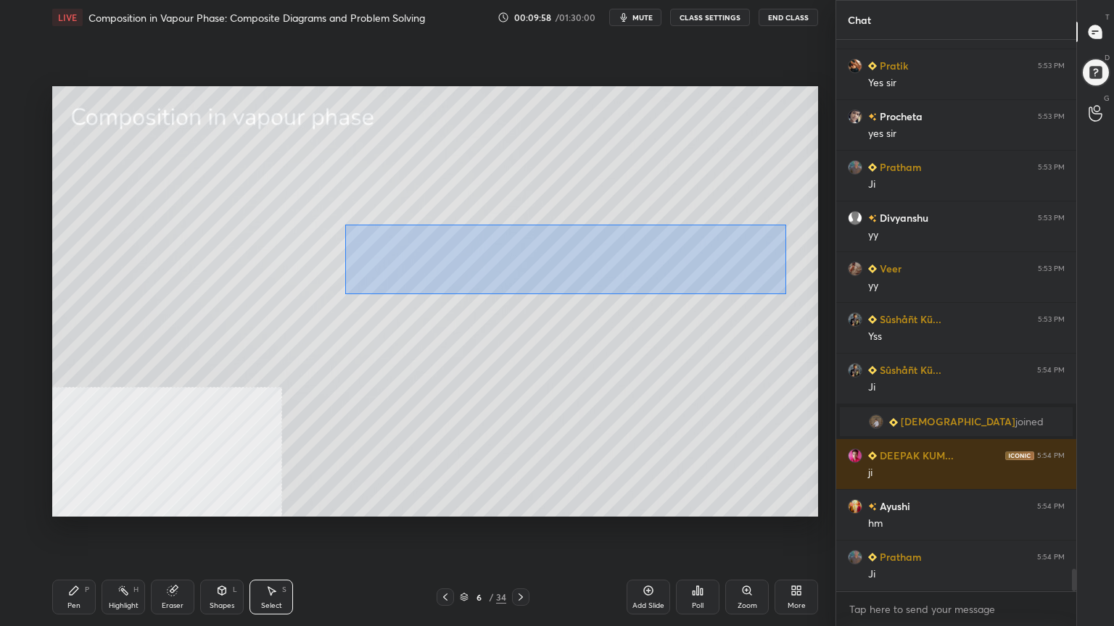
drag, startPoint x: 345, startPoint y: 224, endPoint x: 771, endPoint y: 284, distance: 429.8
click at [787, 293] on div "0 ° Undo Copy Duplicate Duplicate to new slide Delete" at bounding box center [435, 301] width 766 height 431
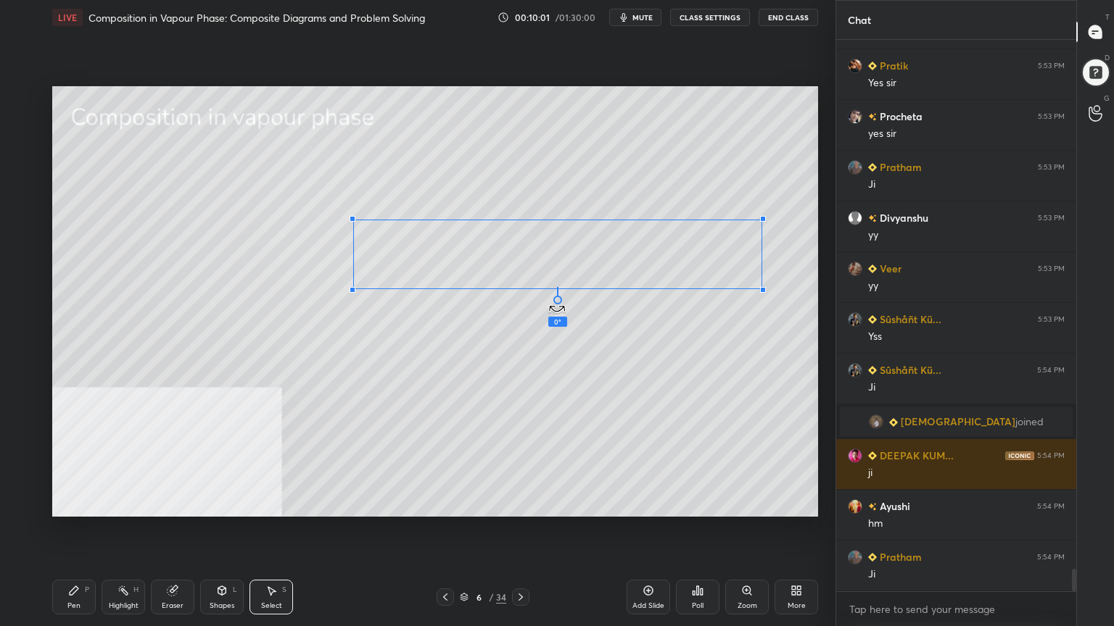
scroll to position [13040, 0]
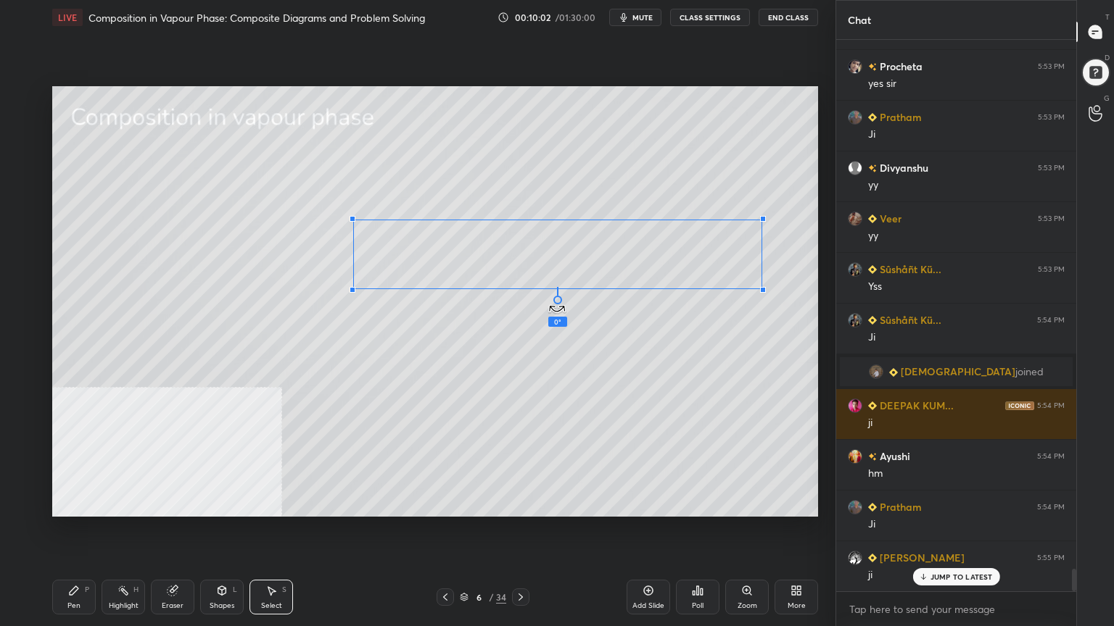
click at [558, 305] on div "0 ° Undo Copy Duplicate Duplicate to new slide Delete" at bounding box center [435, 301] width 766 height 431
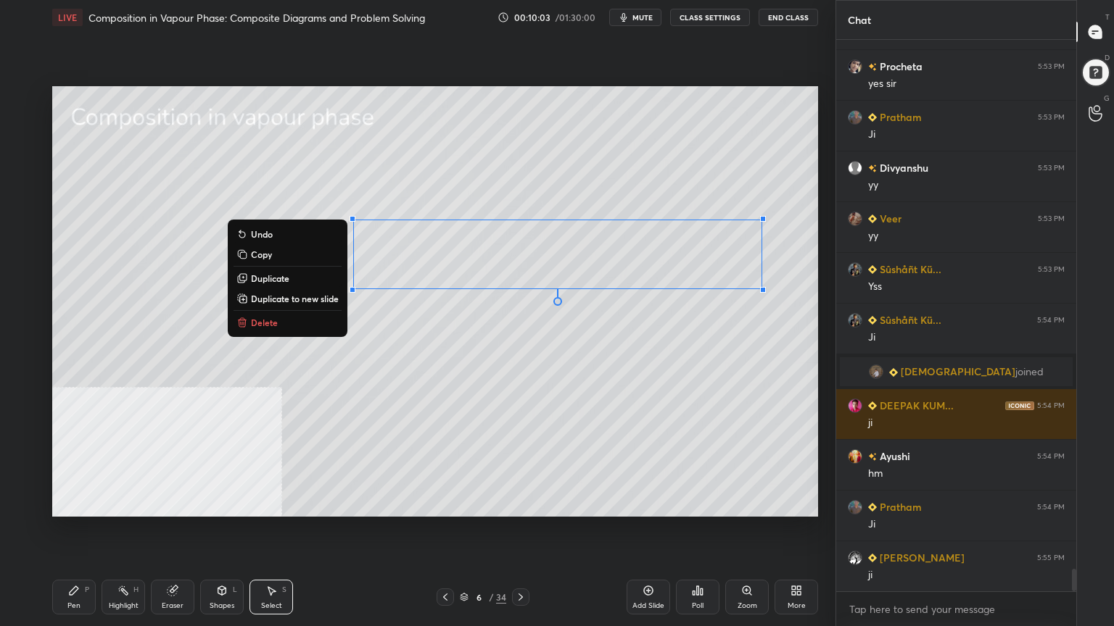
scroll to position [13091, 0]
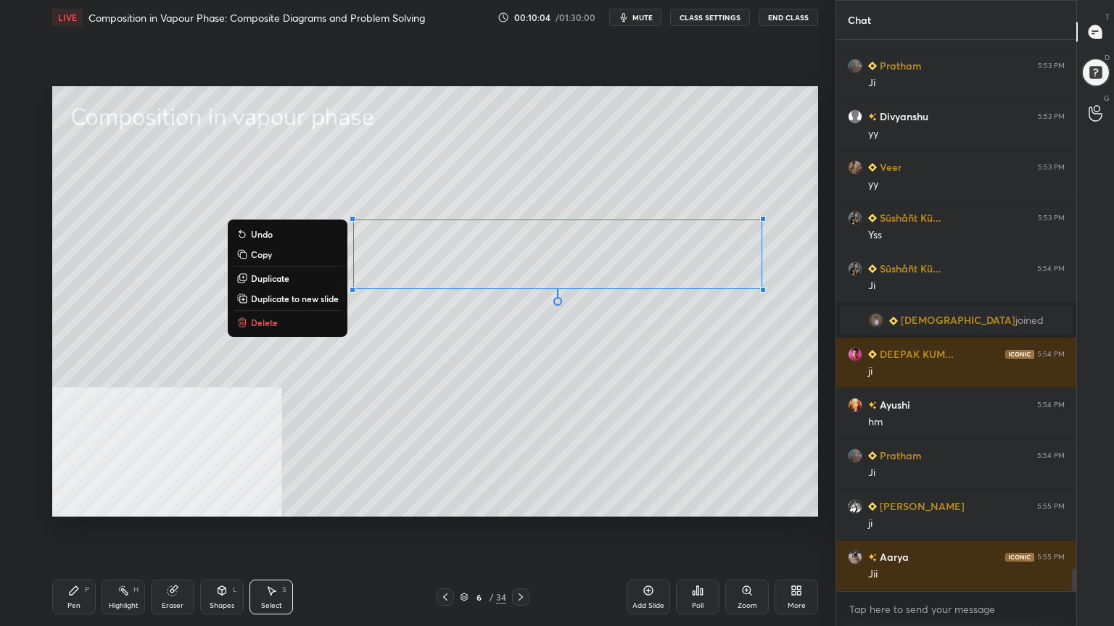
drag, startPoint x: 55, startPoint y: 615, endPoint x: 59, endPoint y: 606, distance: 9.4
click at [55, 503] on div "Pen P Highlight H Eraser Shapes L Select S 6 / 34 Add Slide Poll Zoom More" at bounding box center [435, 597] width 766 height 58
click at [70, 503] on div "Pen P" at bounding box center [74, 597] width 44 height 35
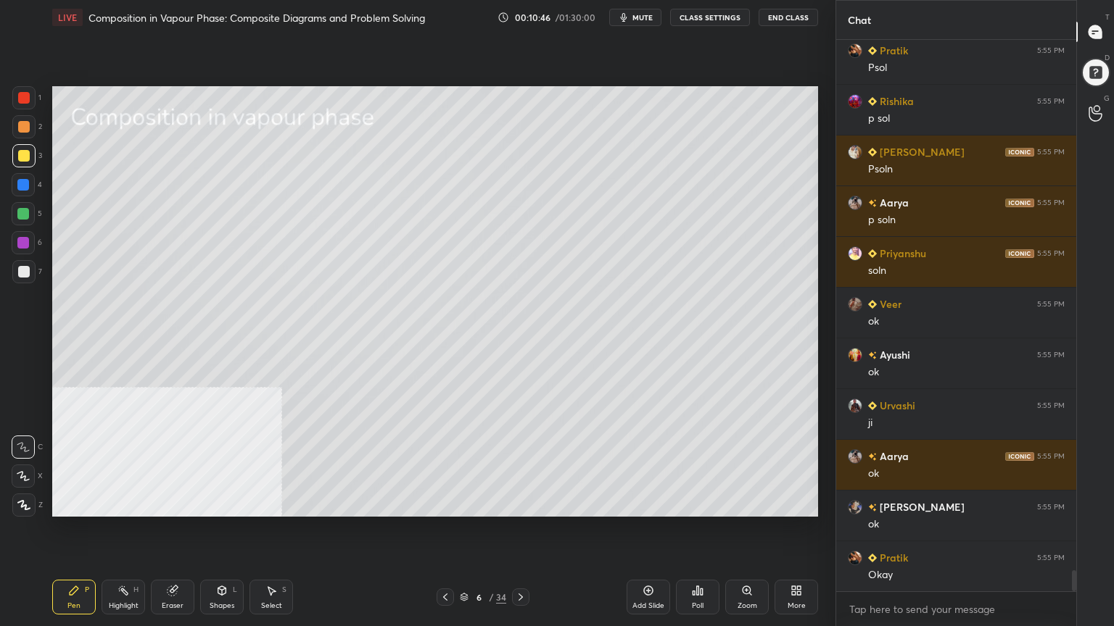
scroll to position [13802, 0]
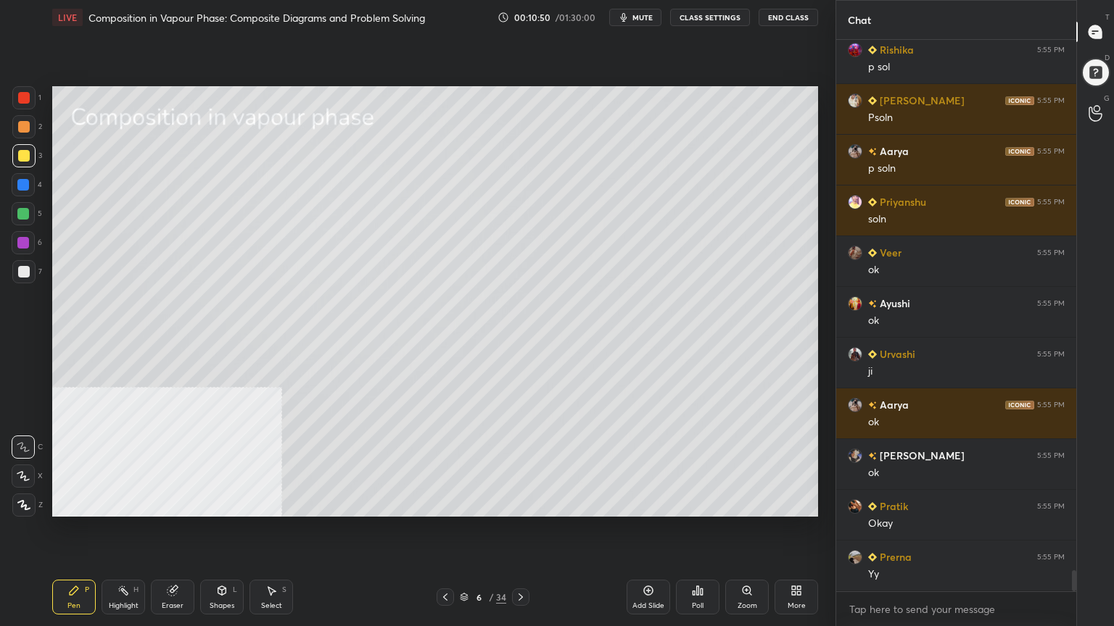
click at [524, 503] on icon at bounding box center [521, 598] width 12 height 12
drag, startPoint x: 221, startPoint y: 601, endPoint x: 228, endPoint y: 579, distance: 23.6
click at [222, 503] on div "Shapes" at bounding box center [222, 606] width 25 height 7
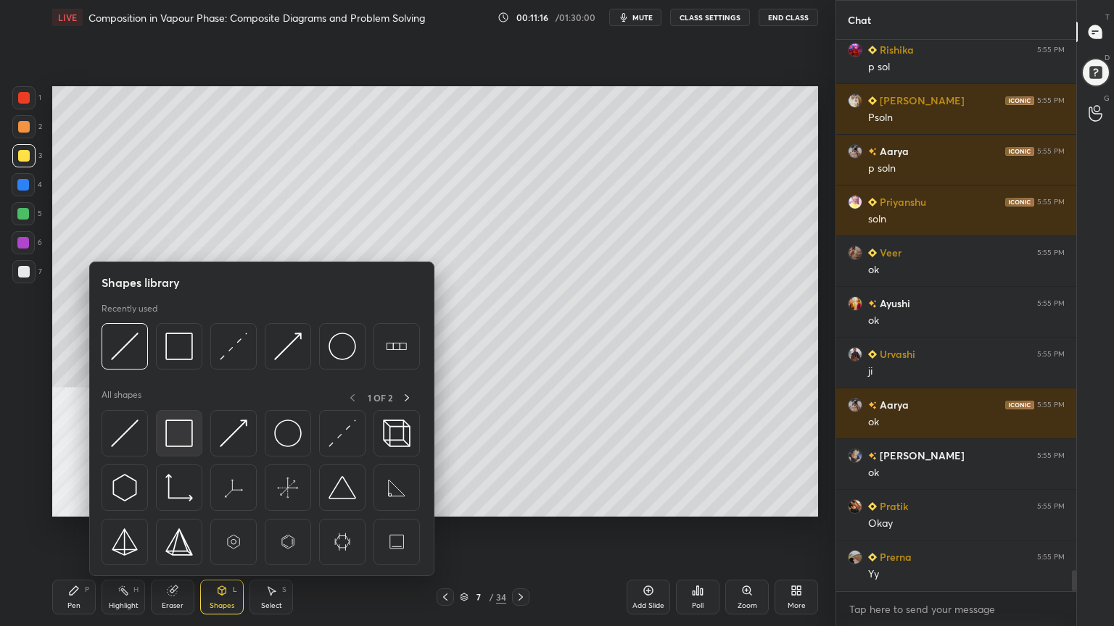
click at [187, 451] on div at bounding box center [179, 433] width 46 height 46
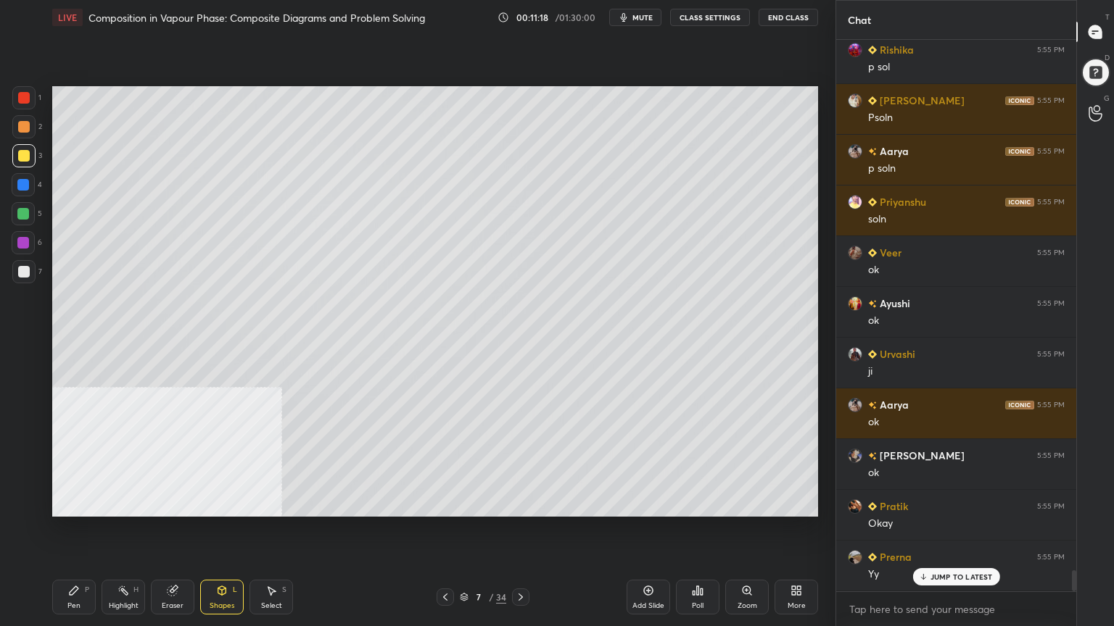
scroll to position [13852, 0]
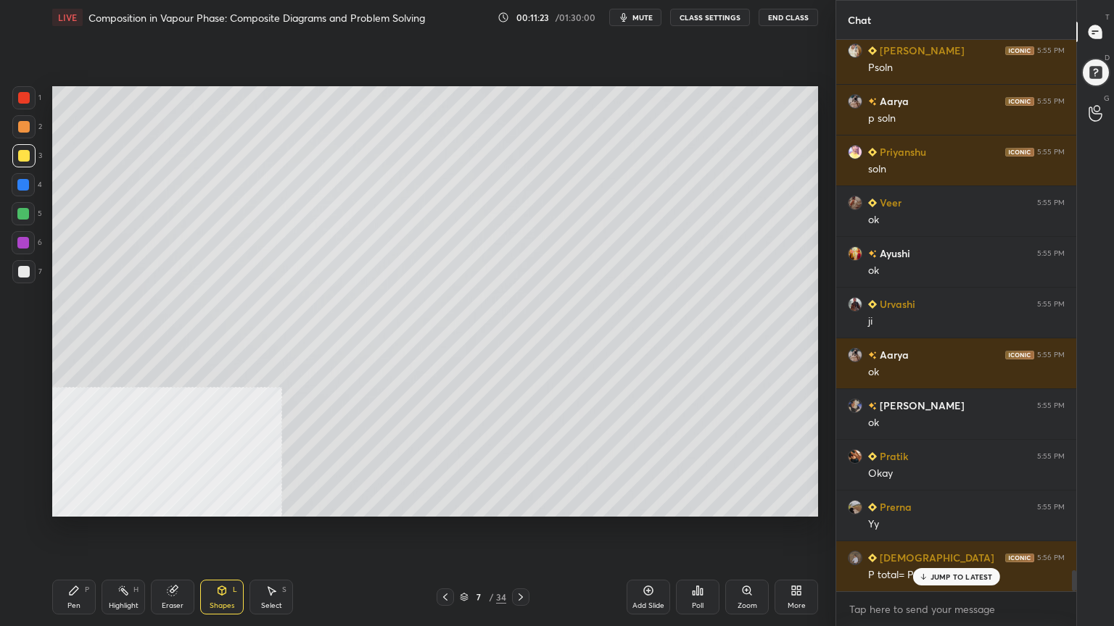
click at [78, 503] on div "Pen" at bounding box center [73, 606] width 13 height 7
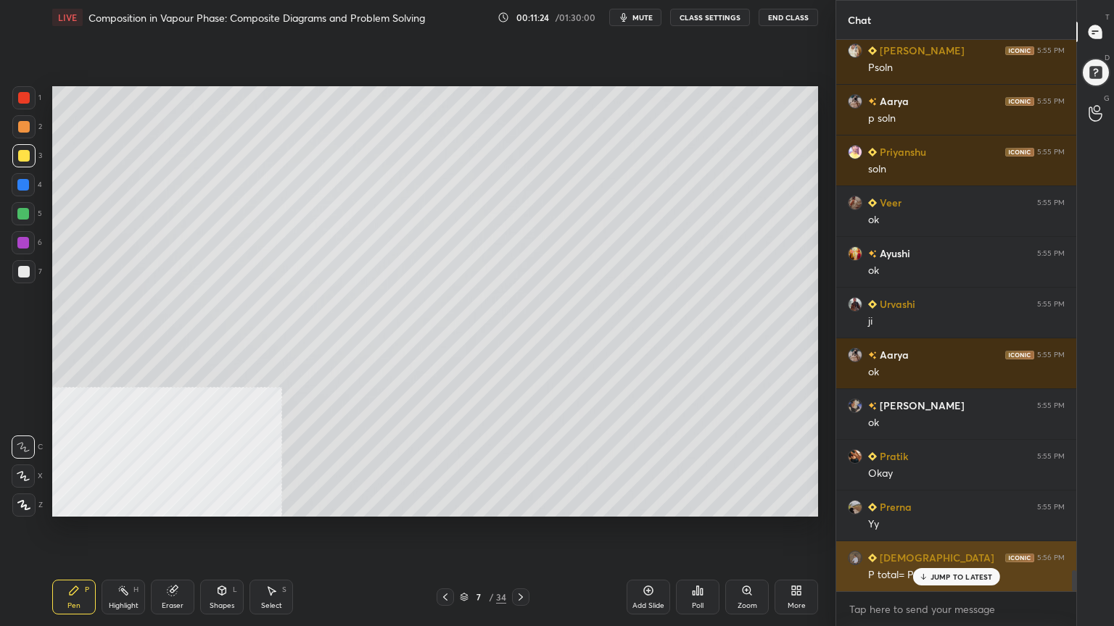
click at [943, 503] on p "JUMP TO LATEST" at bounding box center [961, 577] width 62 height 9
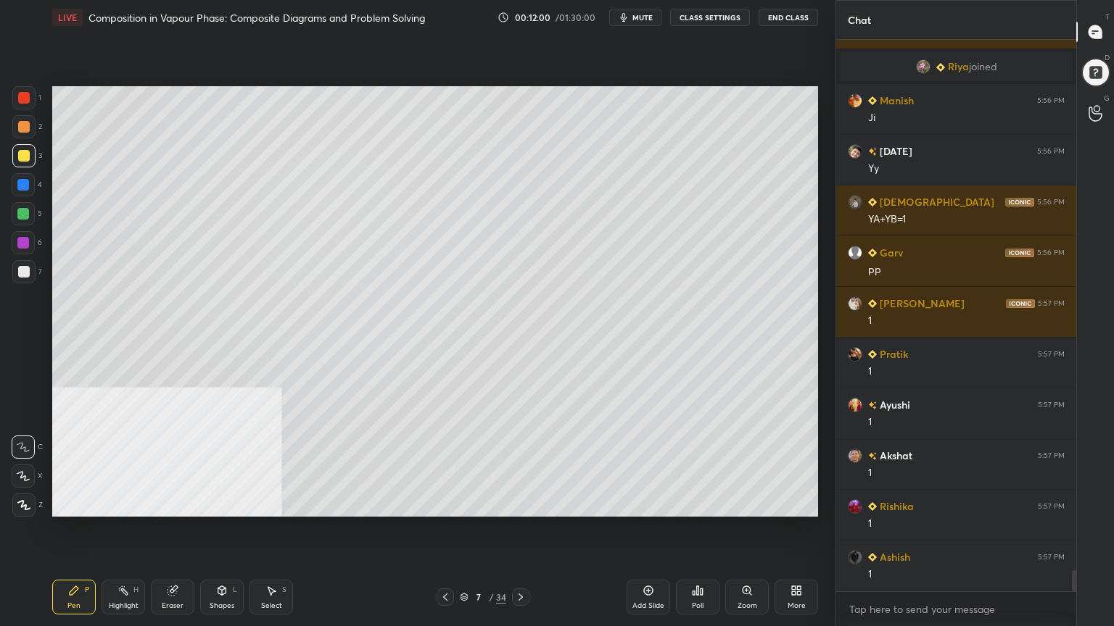
scroll to position [14193, 0]
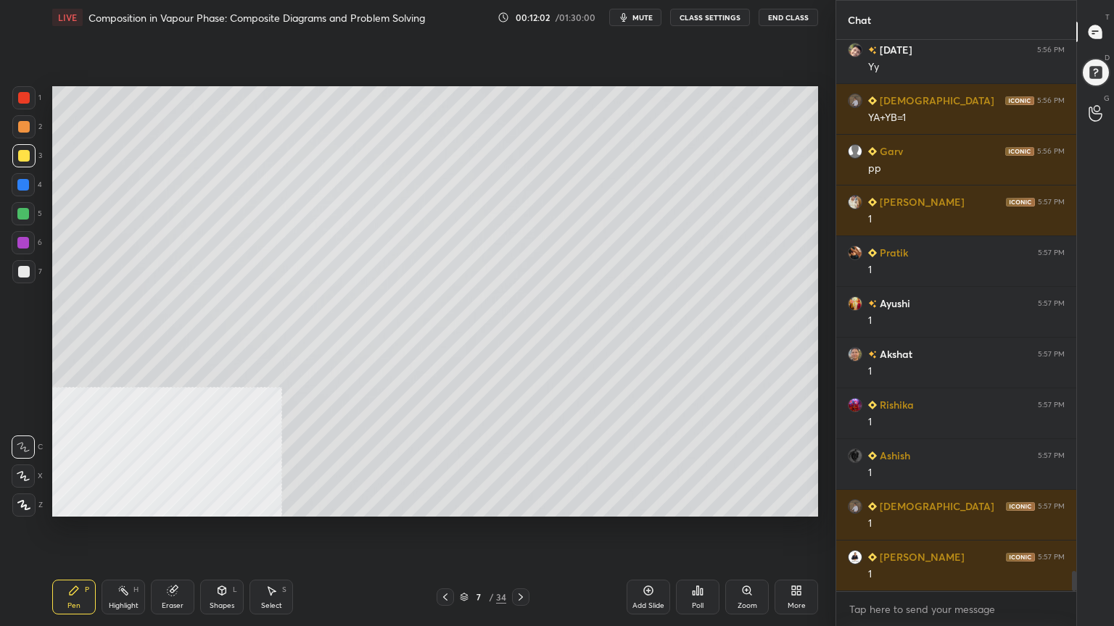
drag, startPoint x: 224, startPoint y: 597, endPoint x: 223, endPoint y: 586, distance: 10.9
click at [224, 503] on div "Shapes L" at bounding box center [222, 597] width 44 height 35
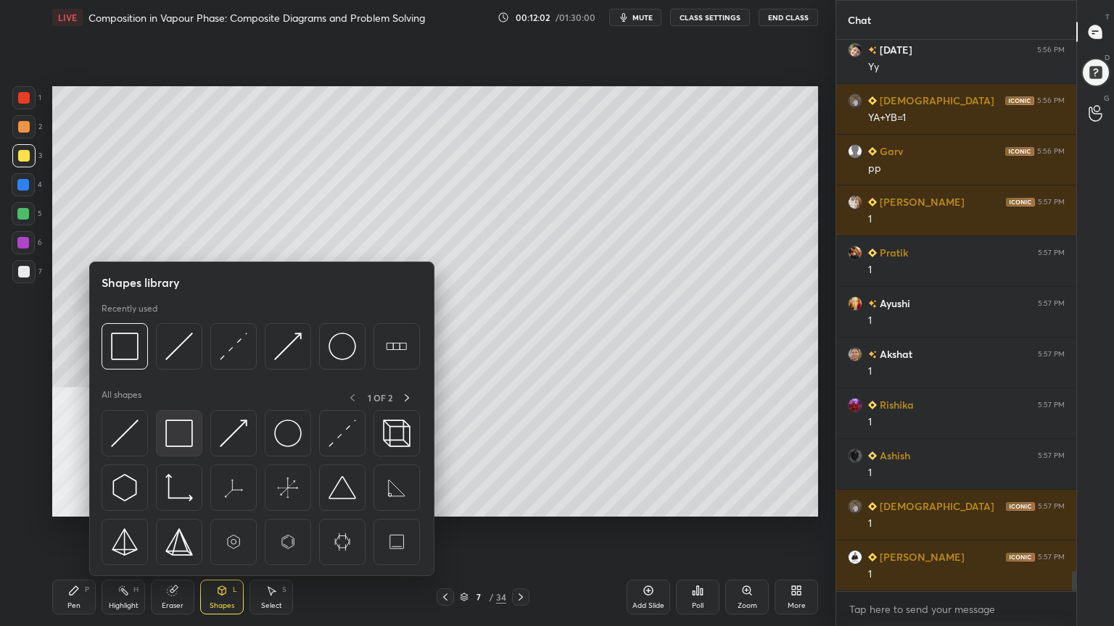
click at [185, 447] on img at bounding box center [179, 434] width 28 height 28
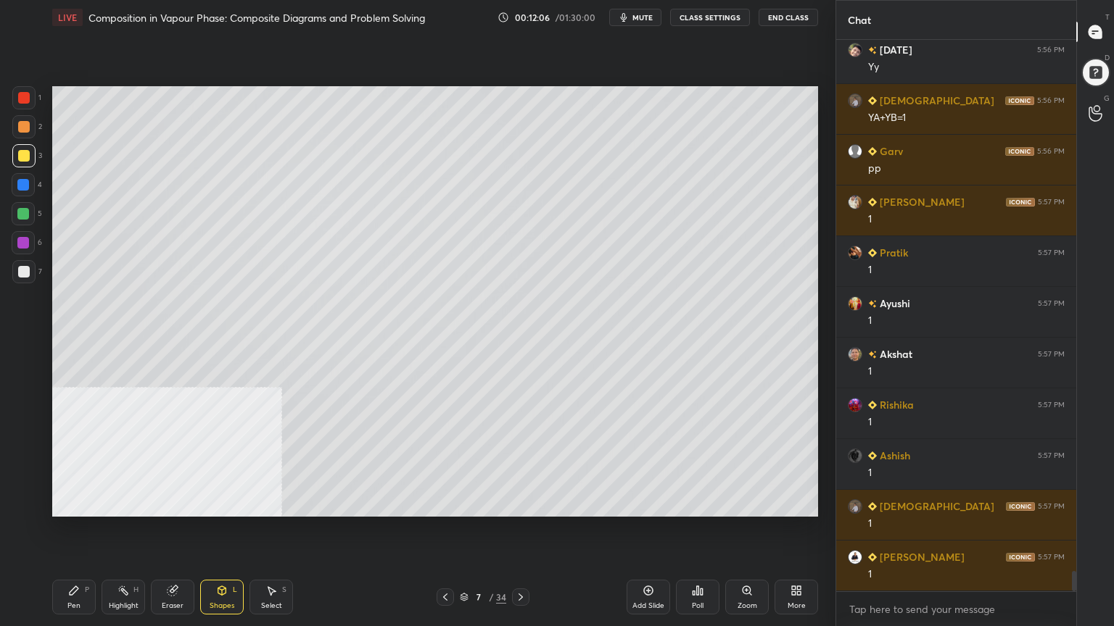
drag, startPoint x: 74, startPoint y: 604, endPoint x: 78, endPoint y: 569, distance: 35.1
click at [74, 503] on div "Pen" at bounding box center [73, 606] width 13 height 7
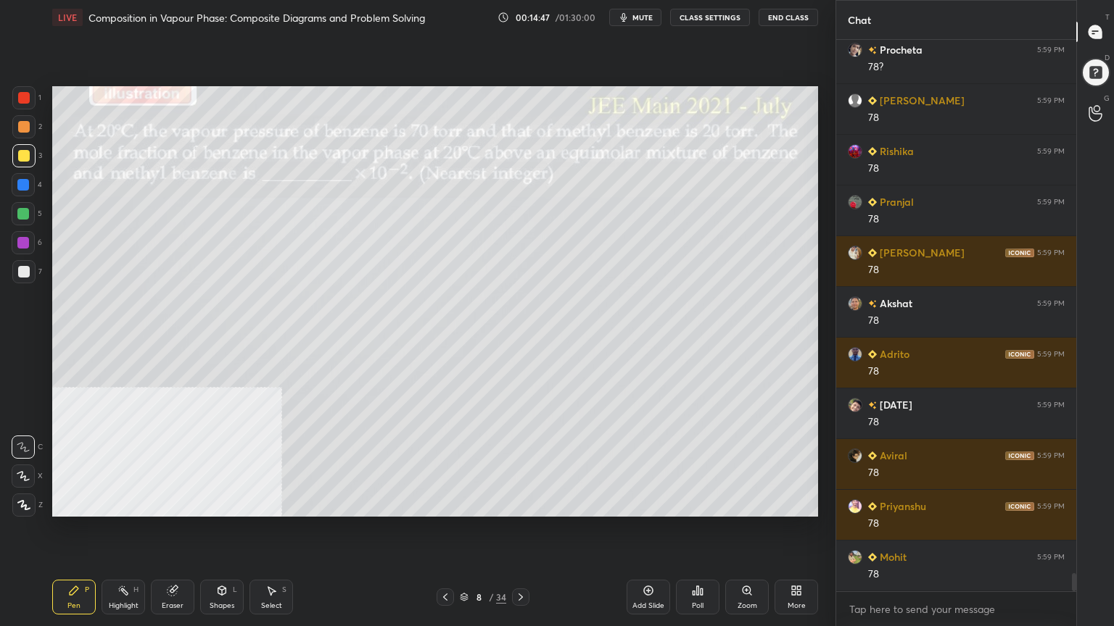
scroll to position [16551, 0]
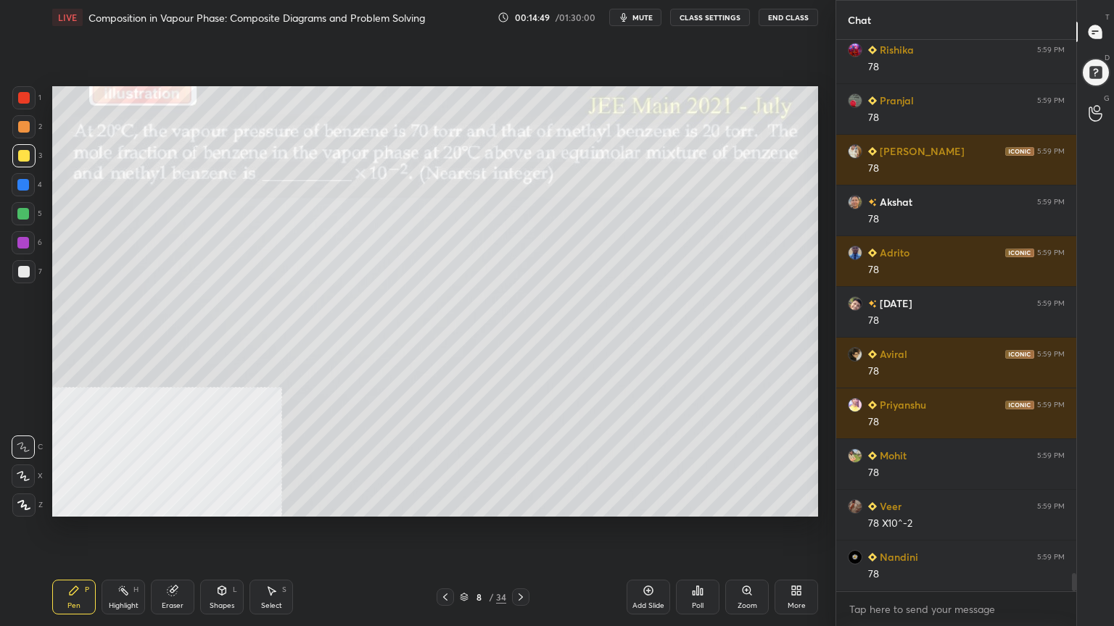
click at [17, 129] on div at bounding box center [23, 126] width 23 height 23
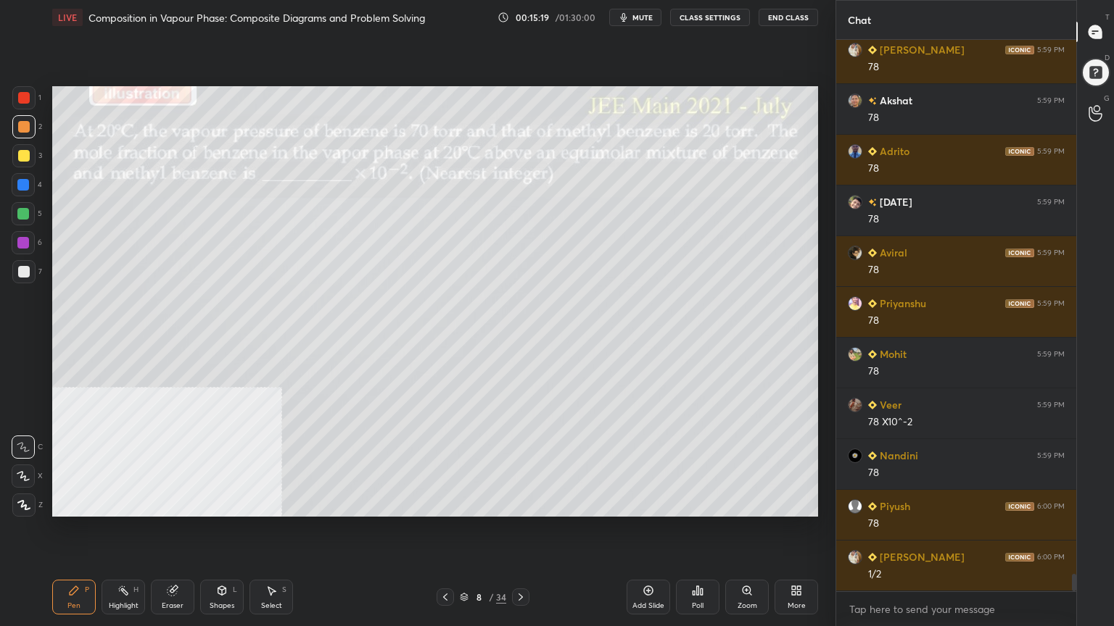
scroll to position [16687, 0]
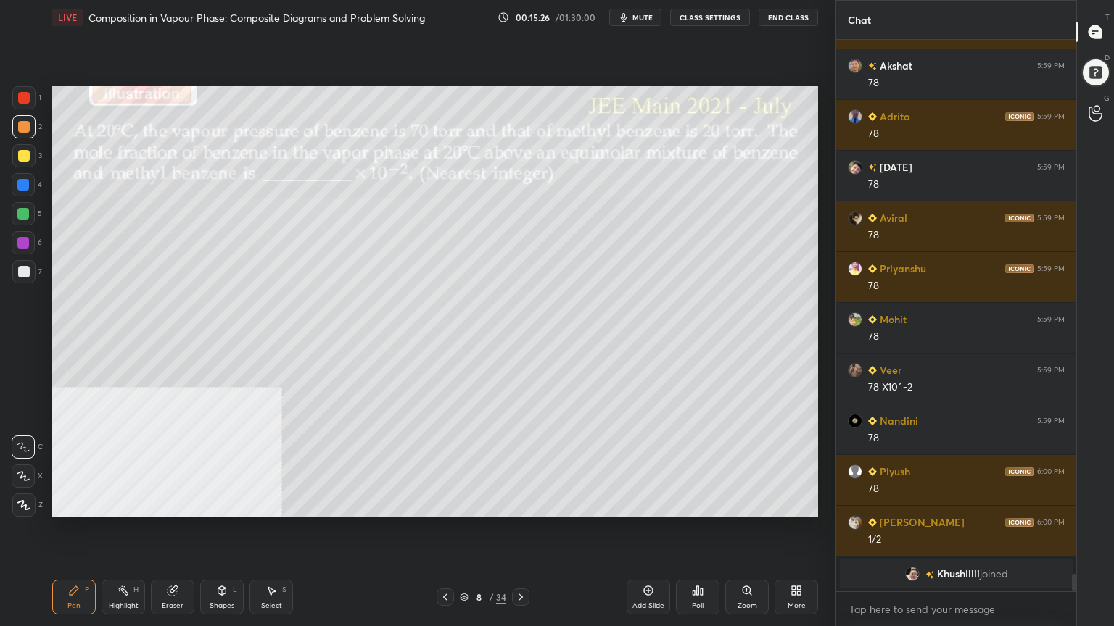
click at [22, 156] on div at bounding box center [24, 156] width 12 height 12
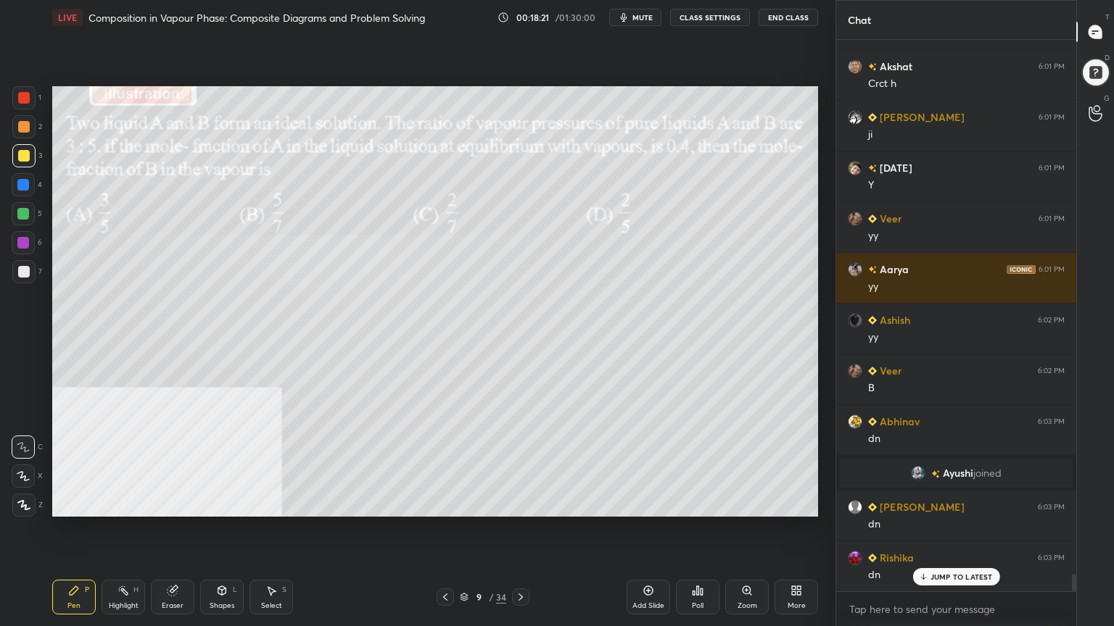
scroll to position [17282, 0]
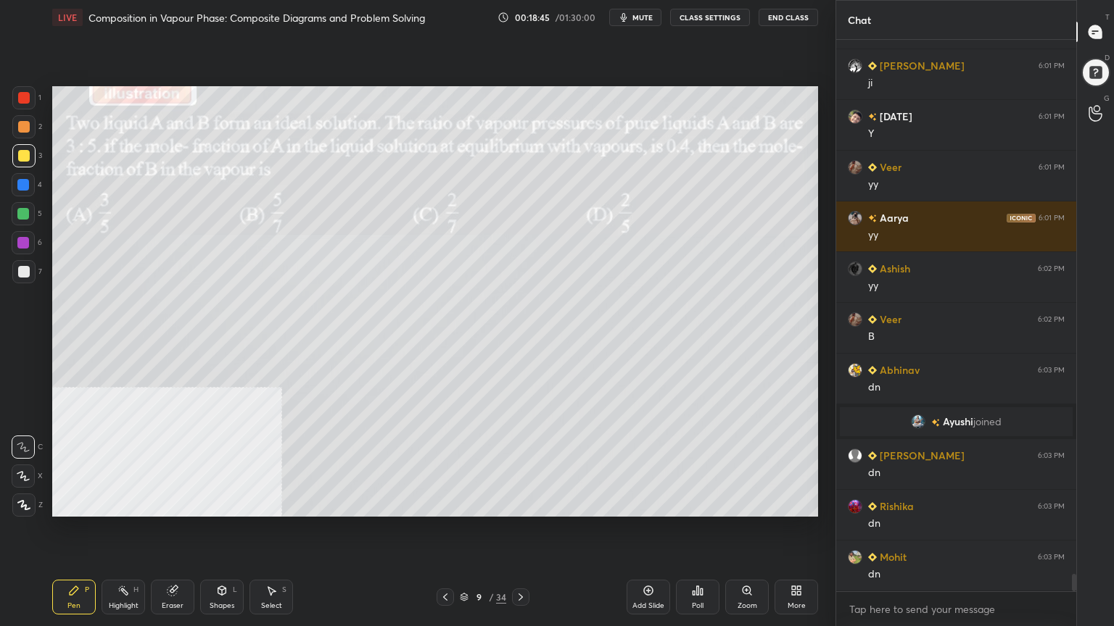
click at [698, 503] on div "Poll" at bounding box center [698, 597] width 44 height 35
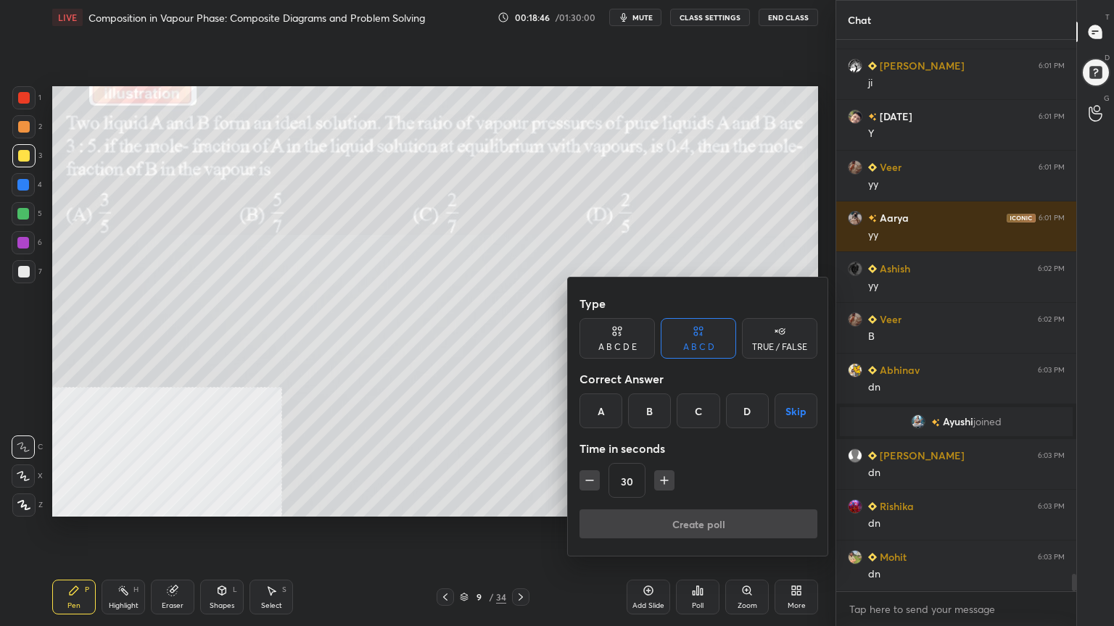
scroll to position [17332, 0]
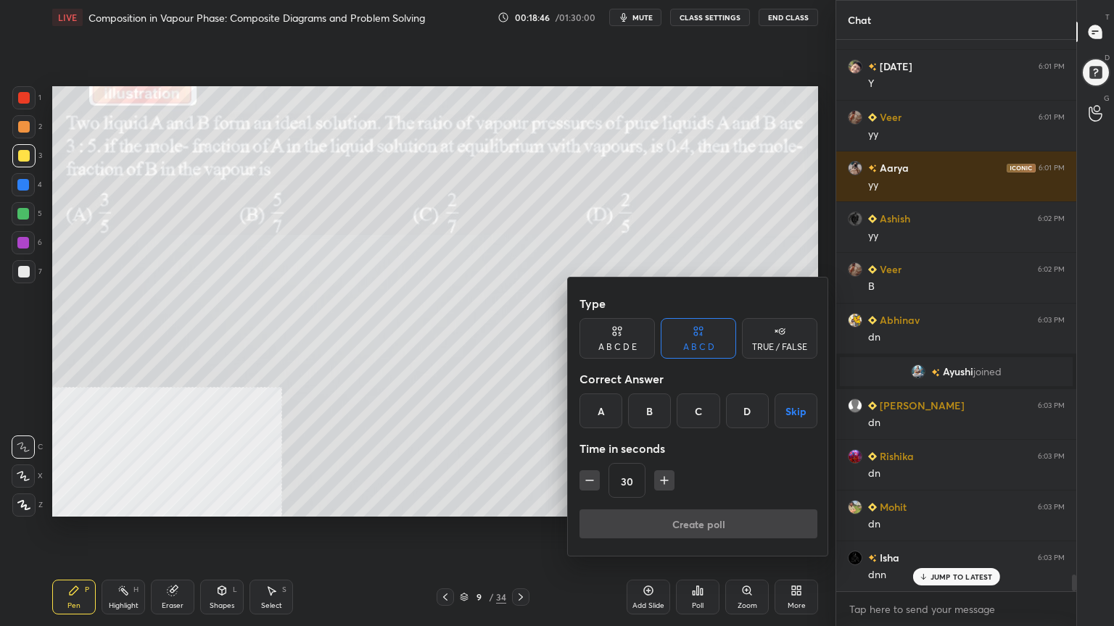
click at [653, 415] on div "B" at bounding box center [649, 411] width 43 height 35
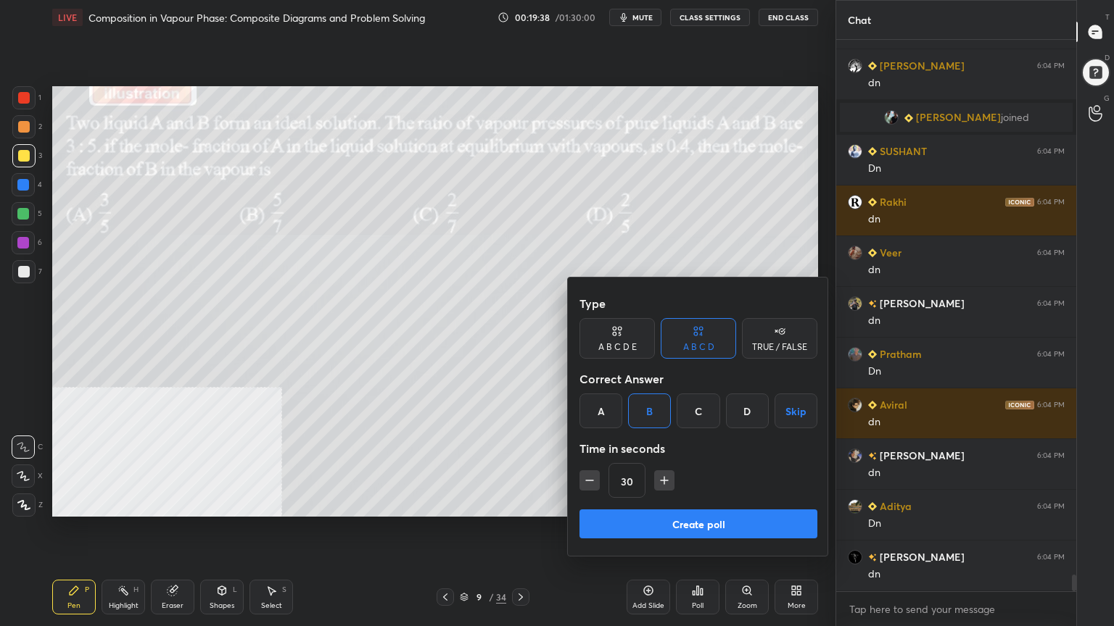
scroll to position [17927, 0]
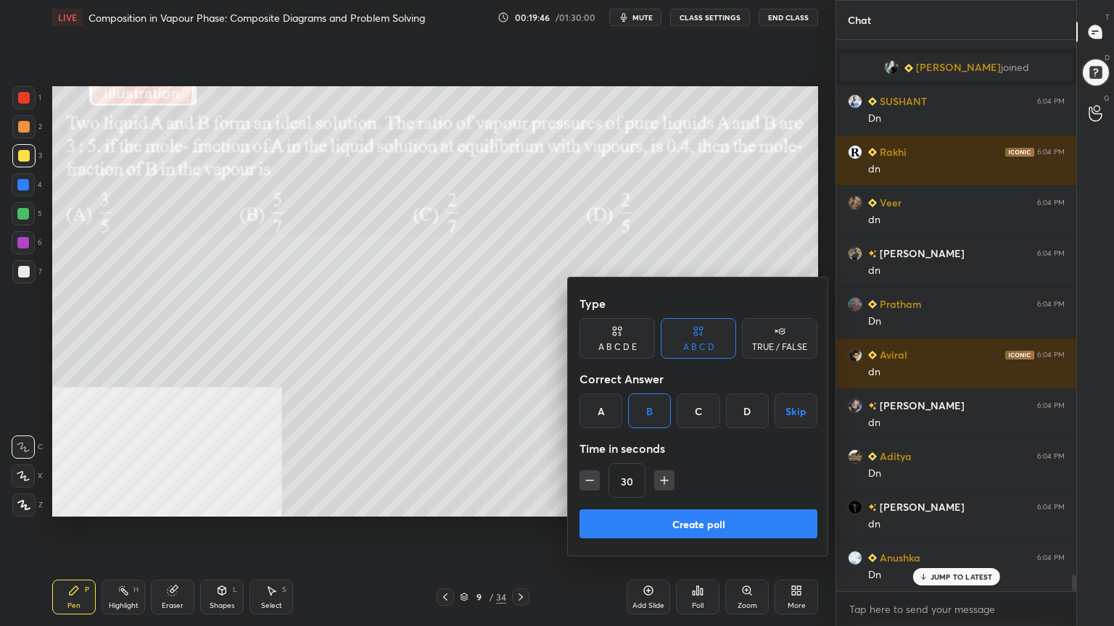
click at [655, 503] on button "Create poll" at bounding box center [698, 524] width 238 height 29
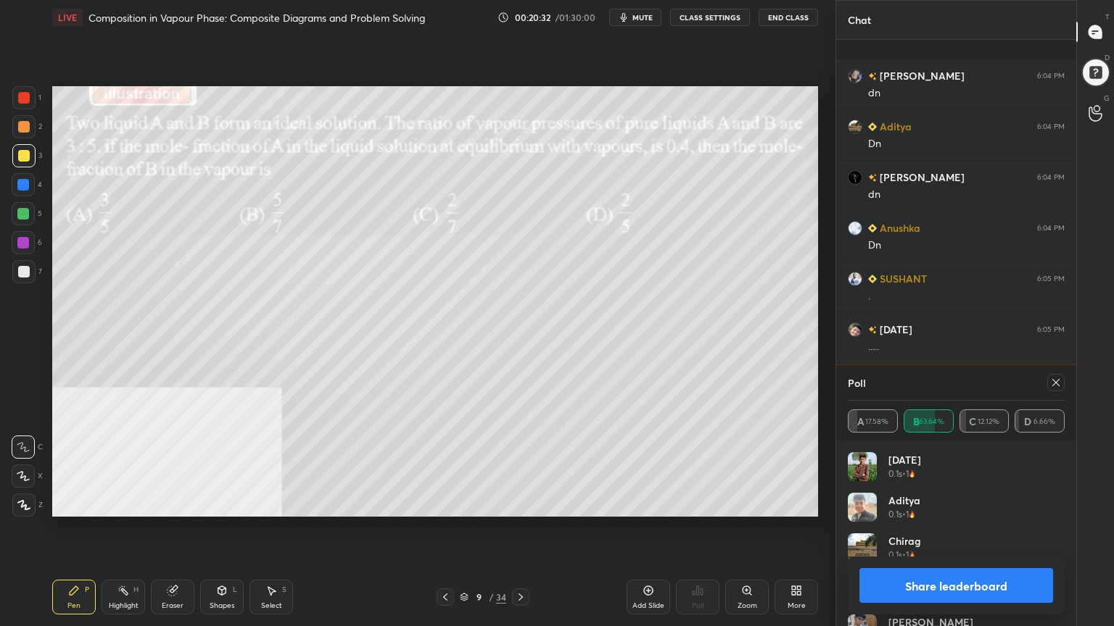
scroll to position [18358, 0]
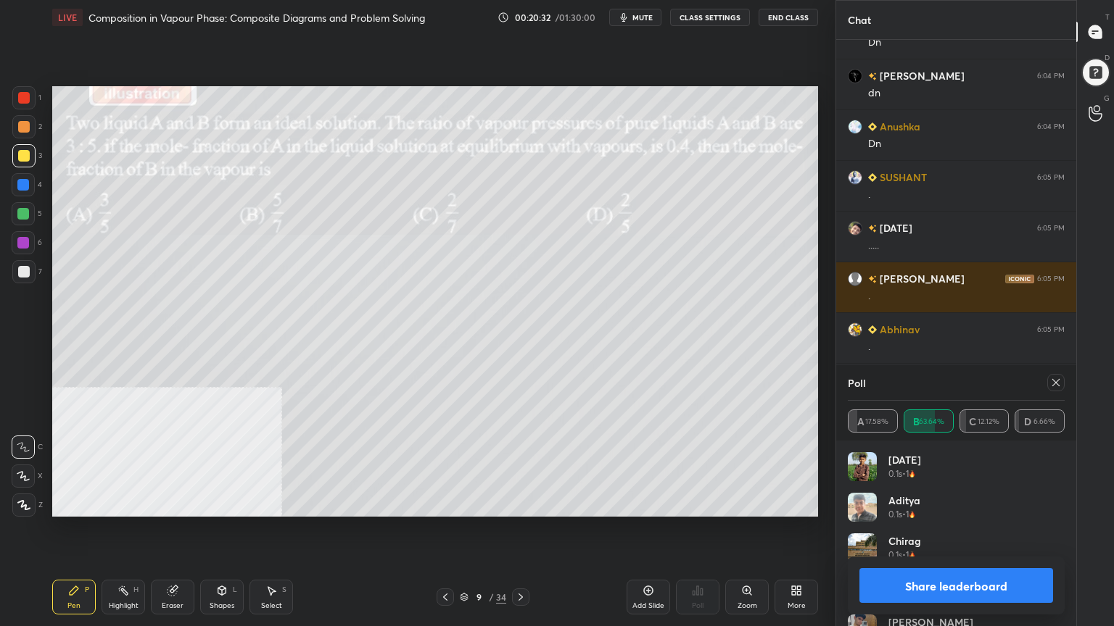
click at [1055, 383] on icon at bounding box center [1056, 383] width 12 height 12
type textarea "x"
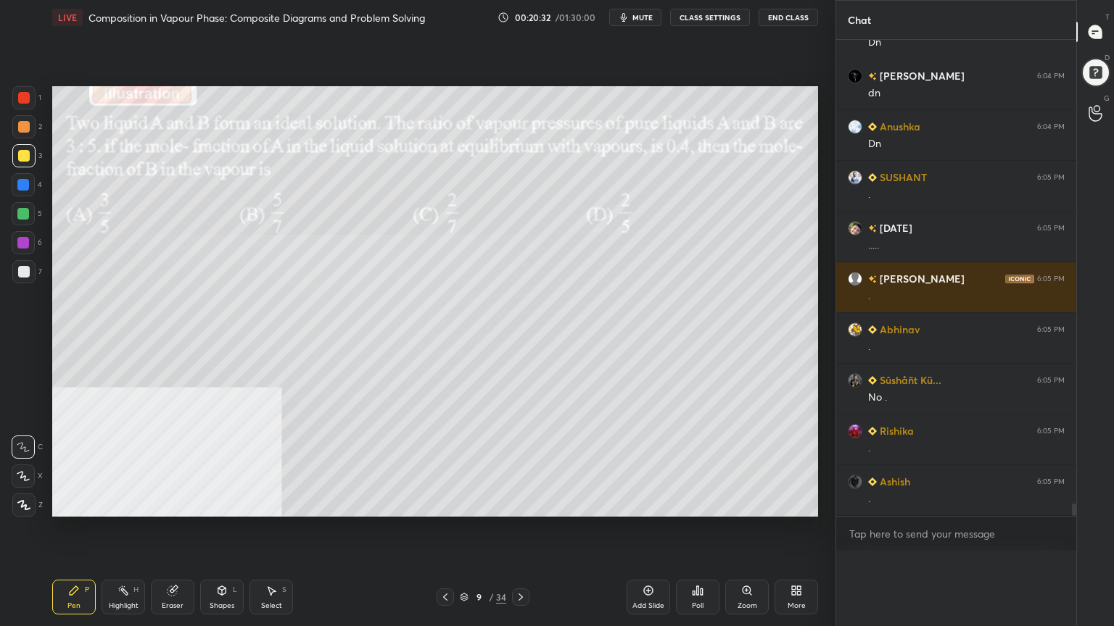
scroll to position [5, 4]
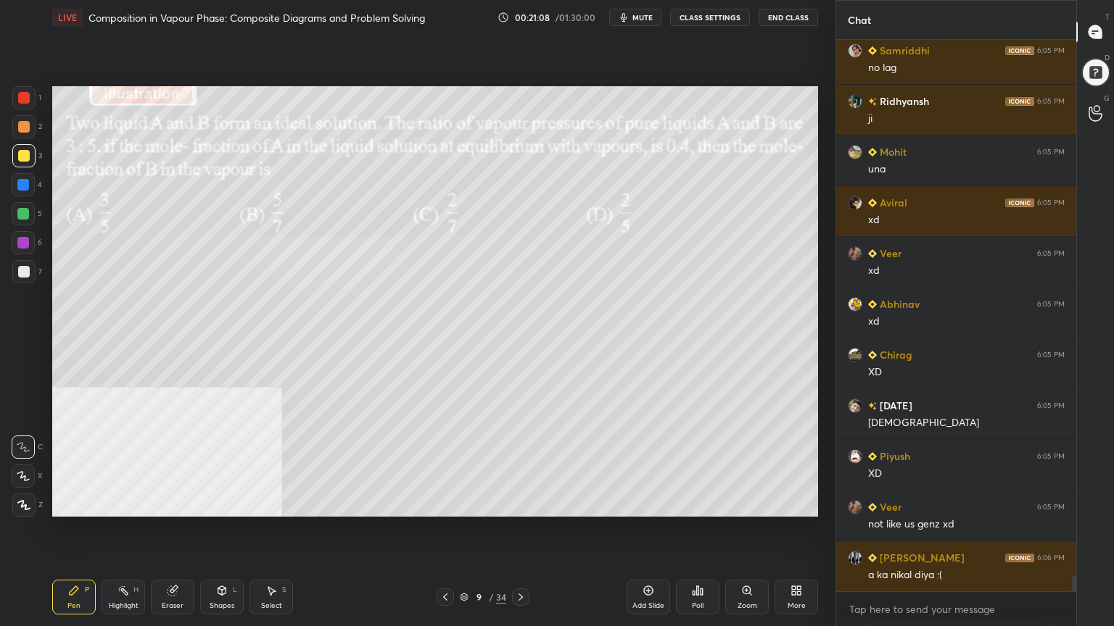
drag, startPoint x: 20, startPoint y: 273, endPoint x: 47, endPoint y: 299, distance: 38.0
click at [18, 273] on div at bounding box center [24, 272] width 12 height 12
click at [228, 503] on div "Shapes" at bounding box center [222, 606] width 25 height 7
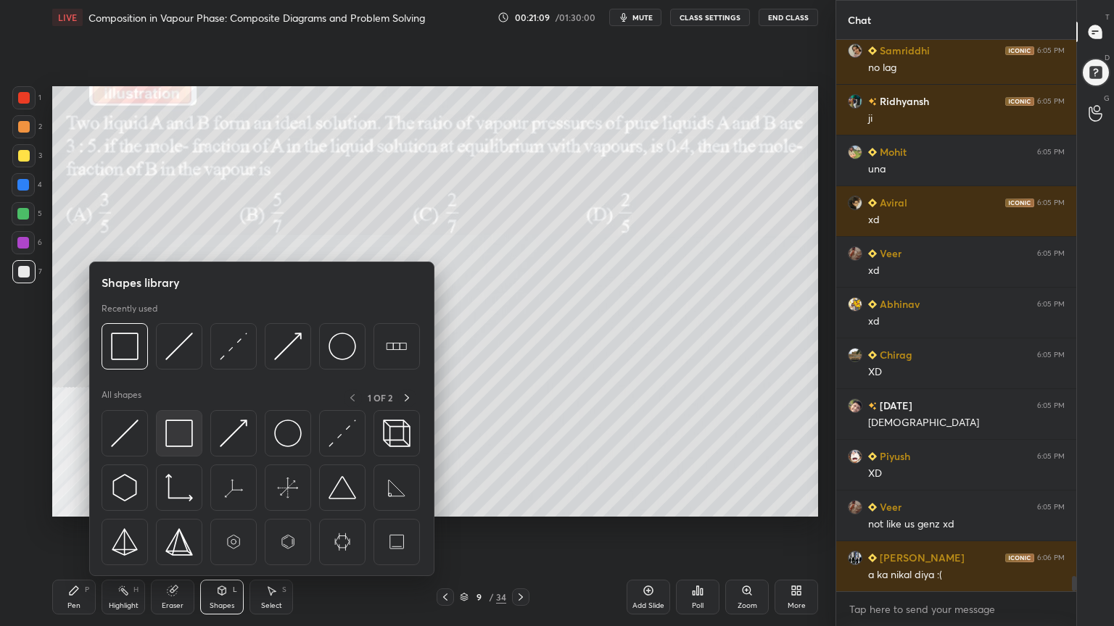
click at [184, 437] on img at bounding box center [179, 434] width 28 height 28
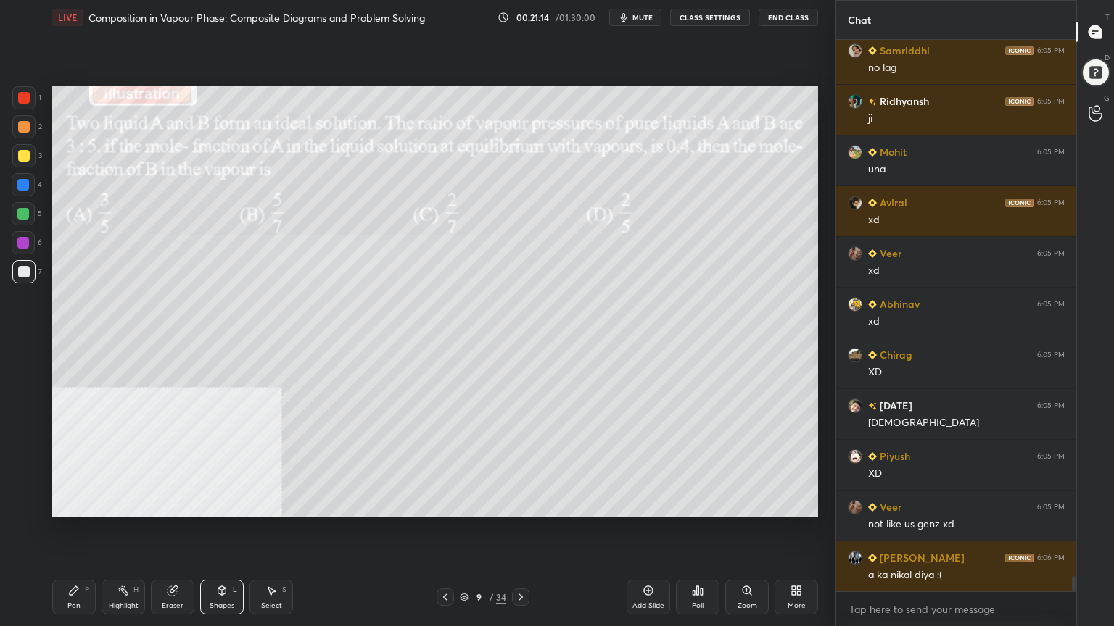
click at [75, 503] on div "Pen P" at bounding box center [74, 597] width 44 height 35
click at [22, 157] on div at bounding box center [24, 156] width 12 height 12
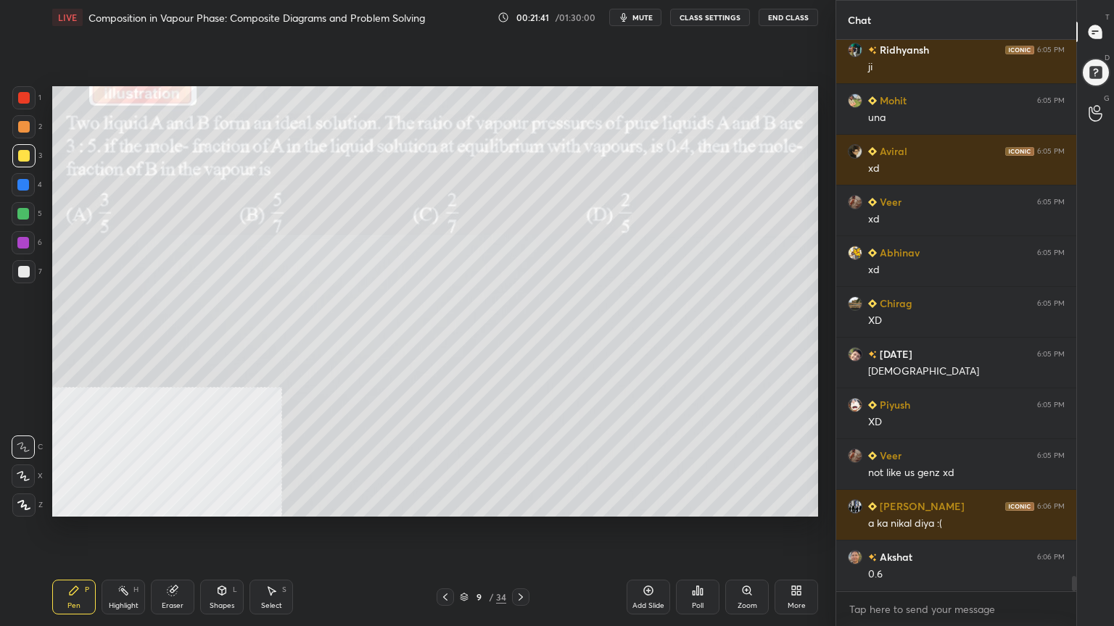
click at [26, 276] on div at bounding box center [24, 272] width 12 height 12
click at [223, 503] on div "Shapes L" at bounding box center [222, 597] width 44 height 35
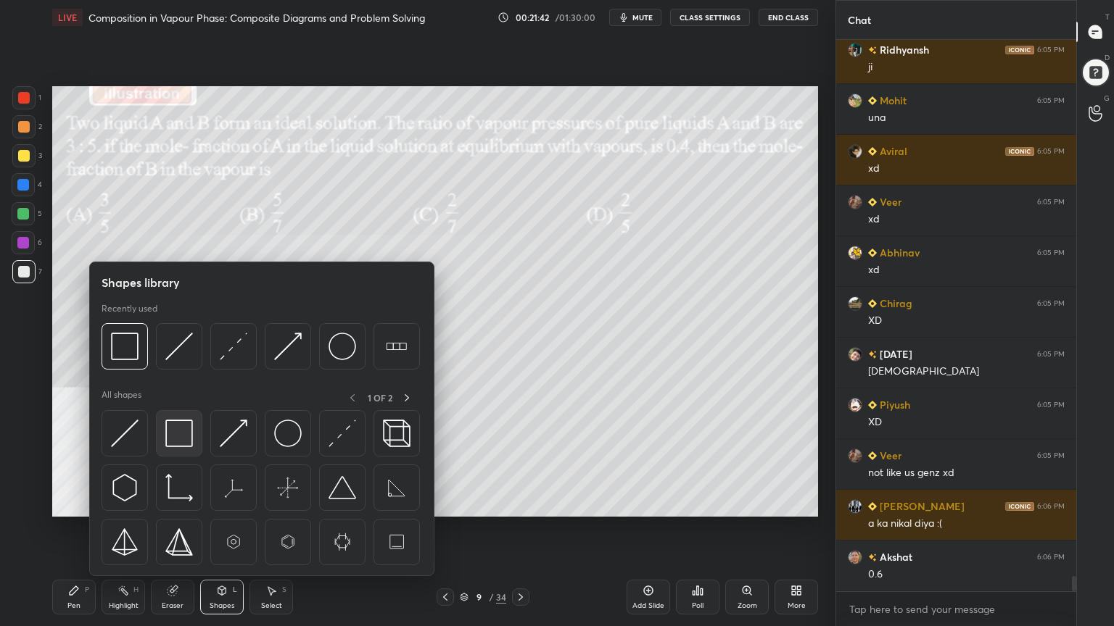
click at [175, 439] on img at bounding box center [179, 434] width 28 height 28
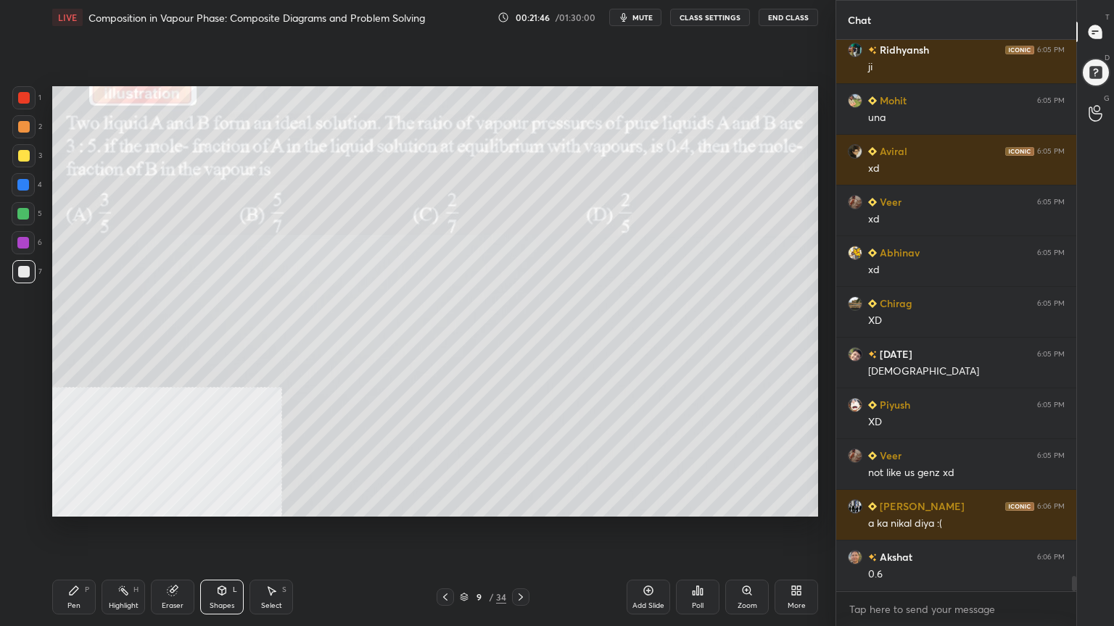
drag, startPoint x: 80, startPoint y: 600, endPoint x: 80, endPoint y: 582, distance: 18.1
click at [79, 503] on div "Pen P" at bounding box center [74, 597] width 44 height 35
drag, startPoint x: 17, startPoint y: 159, endPoint x: 49, endPoint y: 157, distance: 31.3
click at [17, 158] on div at bounding box center [23, 155] width 23 height 23
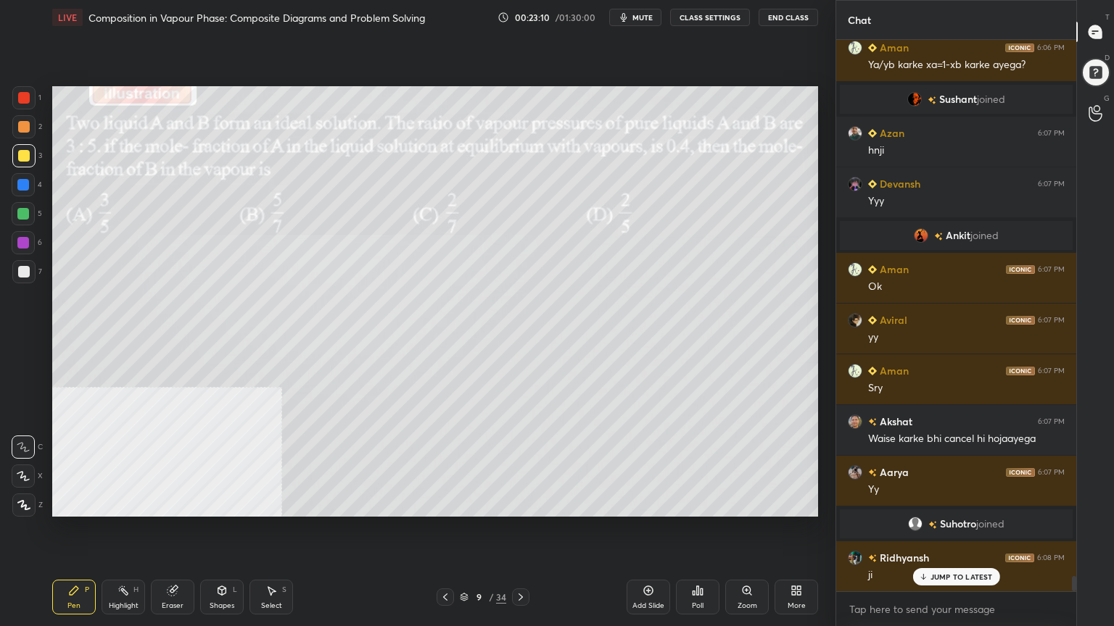
scroll to position [19536, 0]
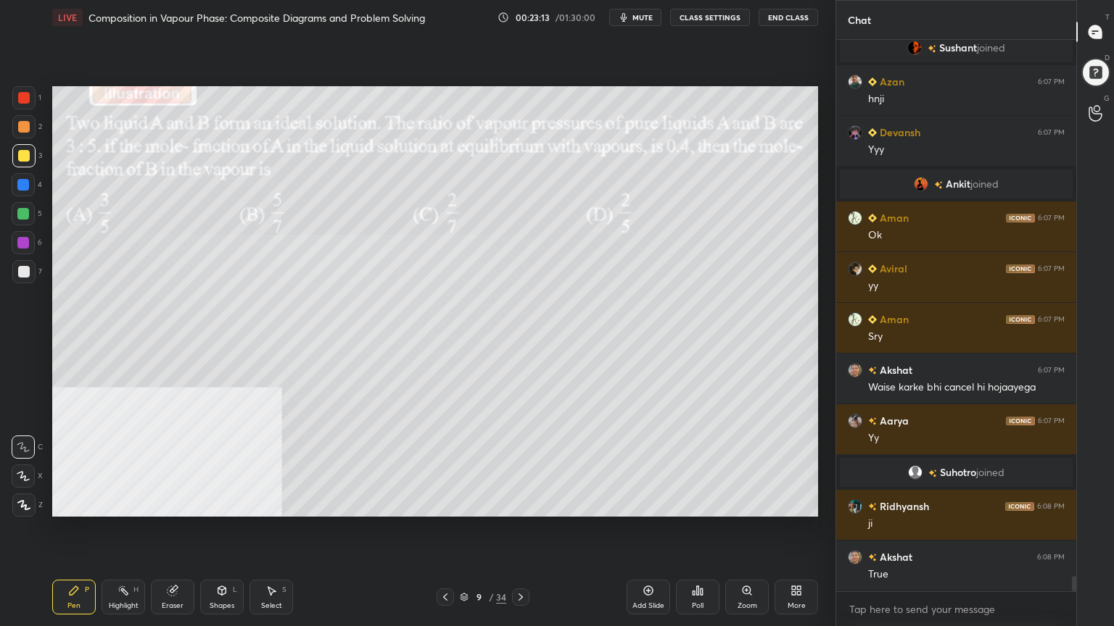
click at [174, 503] on div "Eraser" at bounding box center [173, 606] width 22 height 7
click at [78, 503] on div "Pen P" at bounding box center [74, 597] width 44 height 35
click at [23, 281] on div at bounding box center [23, 271] width 23 height 23
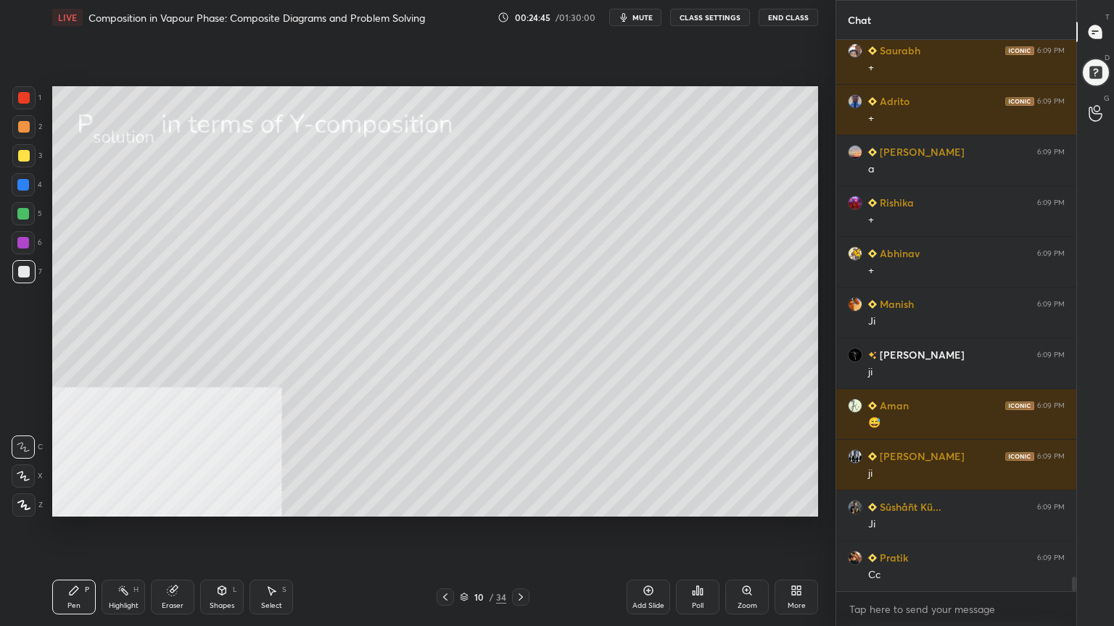
scroll to position [20551, 0]
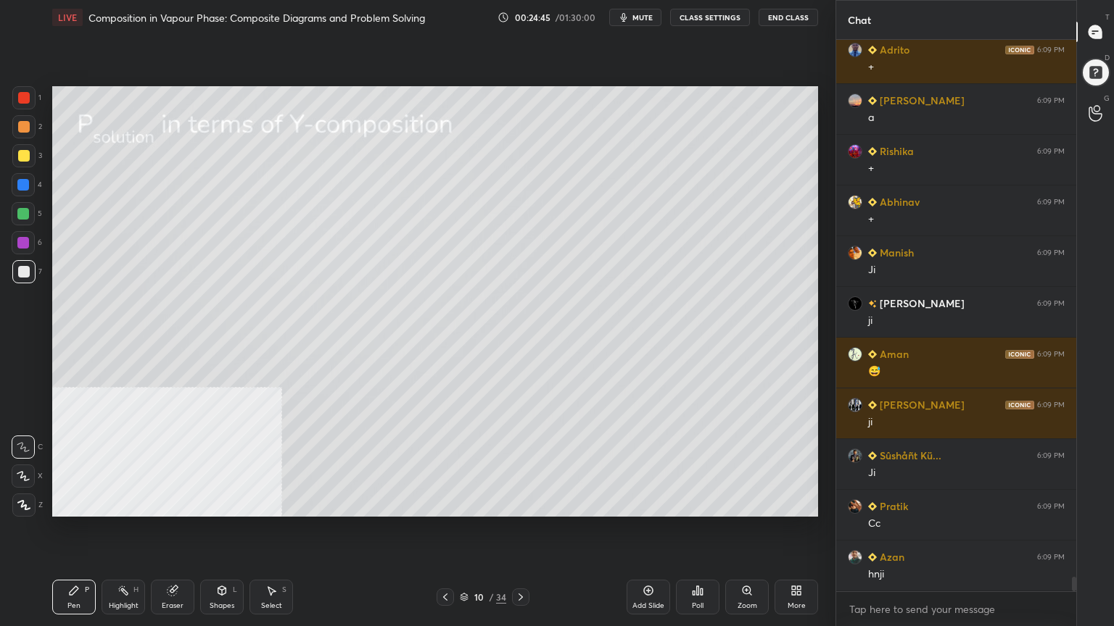
click at [221, 503] on div "Shapes" at bounding box center [222, 606] width 25 height 7
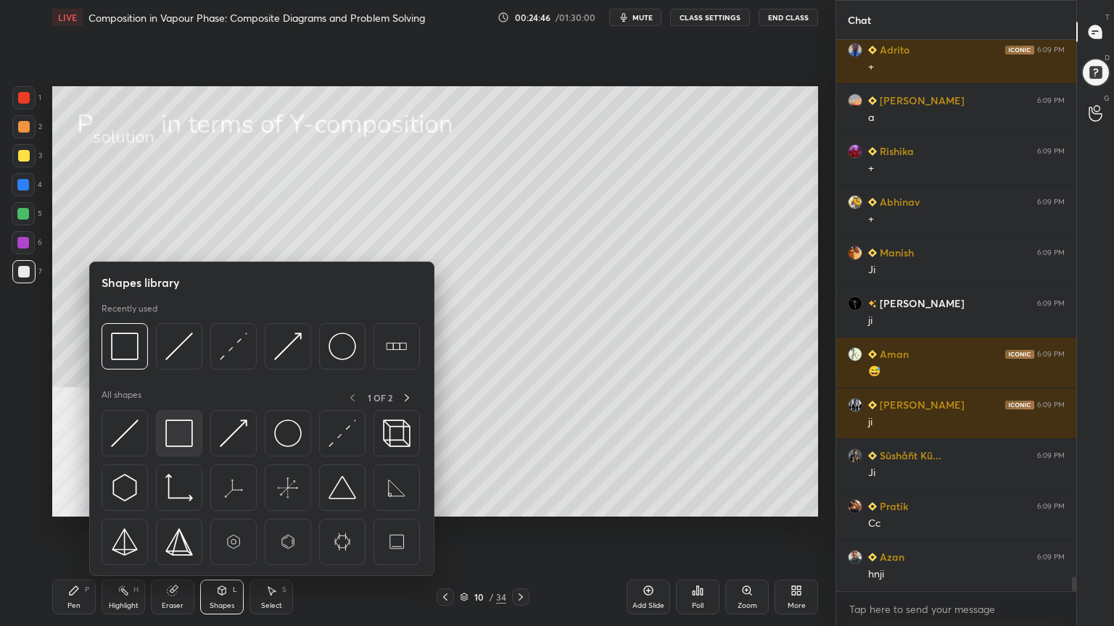
click at [178, 430] on img at bounding box center [179, 434] width 28 height 28
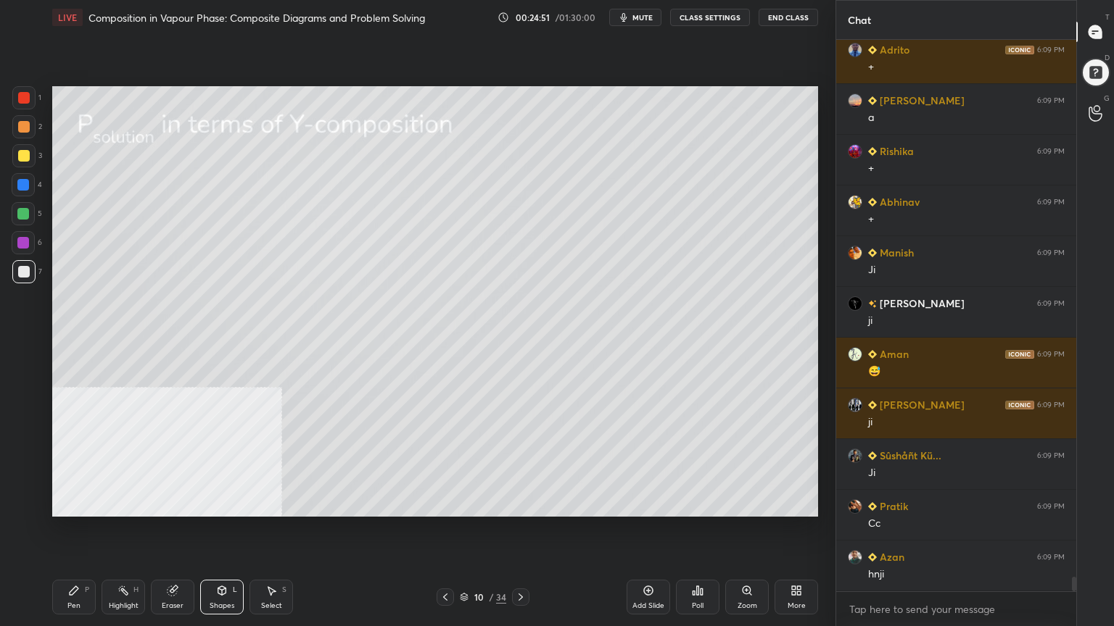
scroll to position [20585, 0]
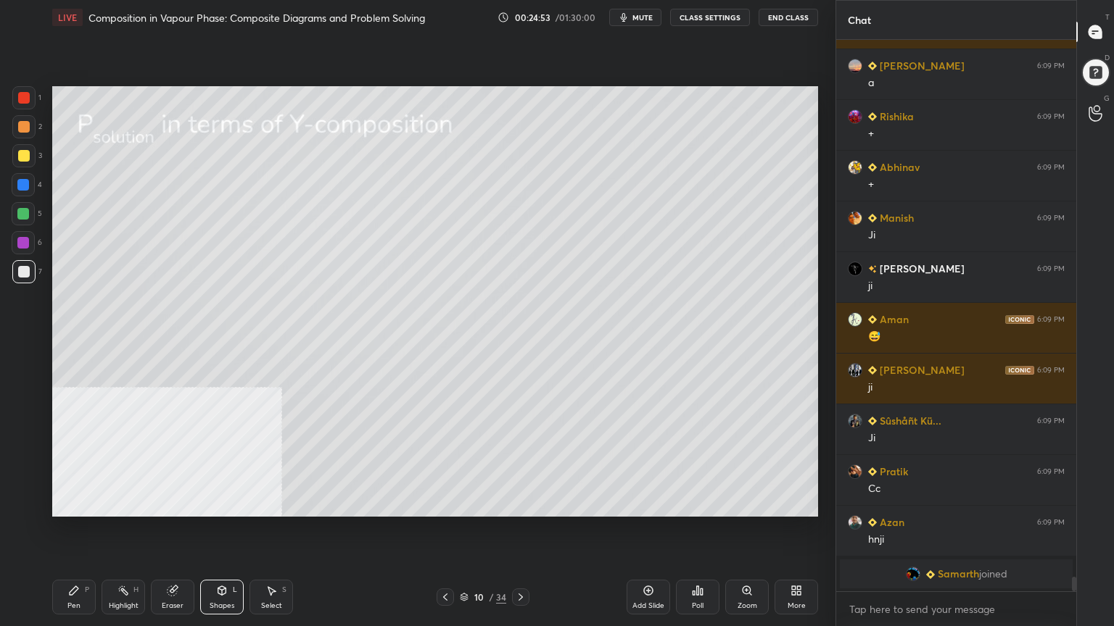
drag, startPoint x: 78, startPoint y: 603, endPoint x: 84, endPoint y: 587, distance: 17.0
click at [78, 503] on div "Pen" at bounding box center [73, 606] width 13 height 7
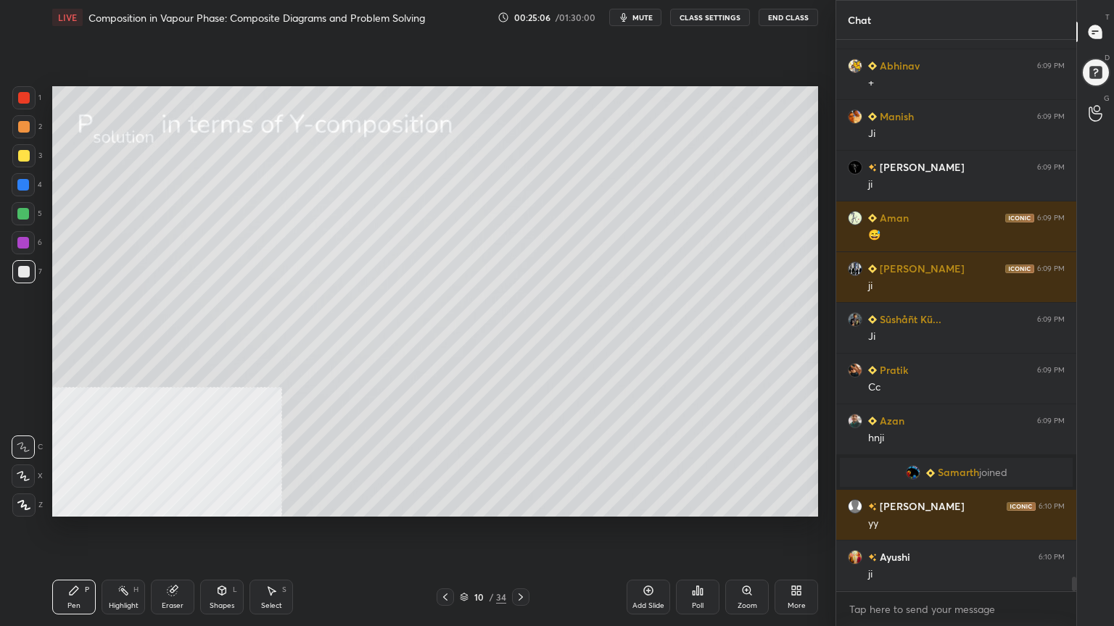
scroll to position [20435, 0]
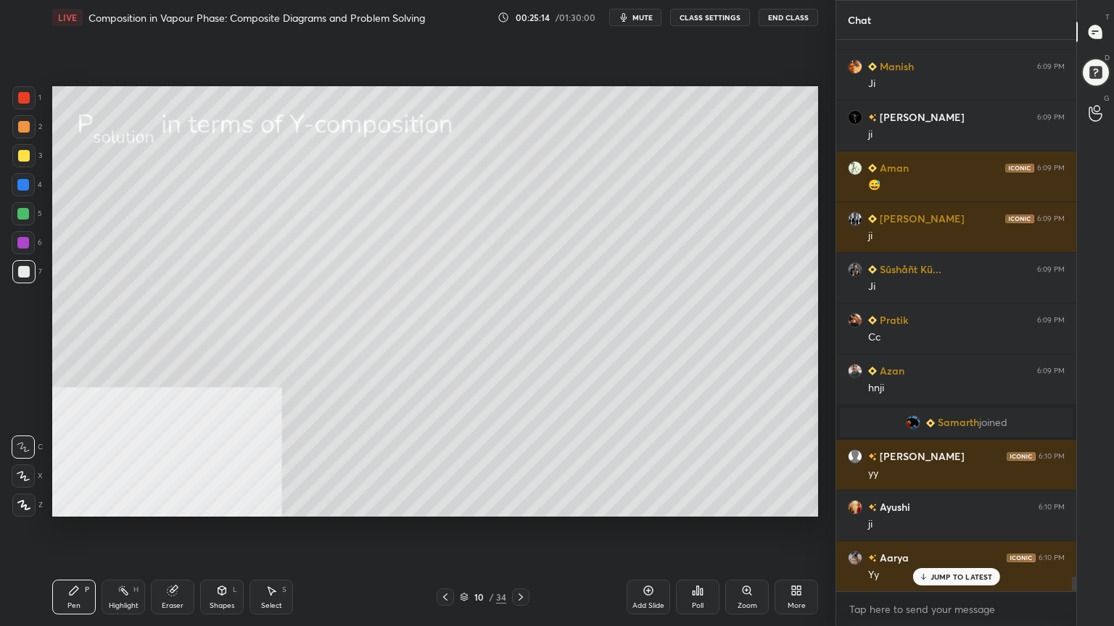
click at [450, 503] on icon at bounding box center [445, 598] width 12 height 12
click at [522, 503] on icon at bounding box center [521, 598] width 12 height 12
click at [24, 121] on div at bounding box center [24, 127] width 12 height 12
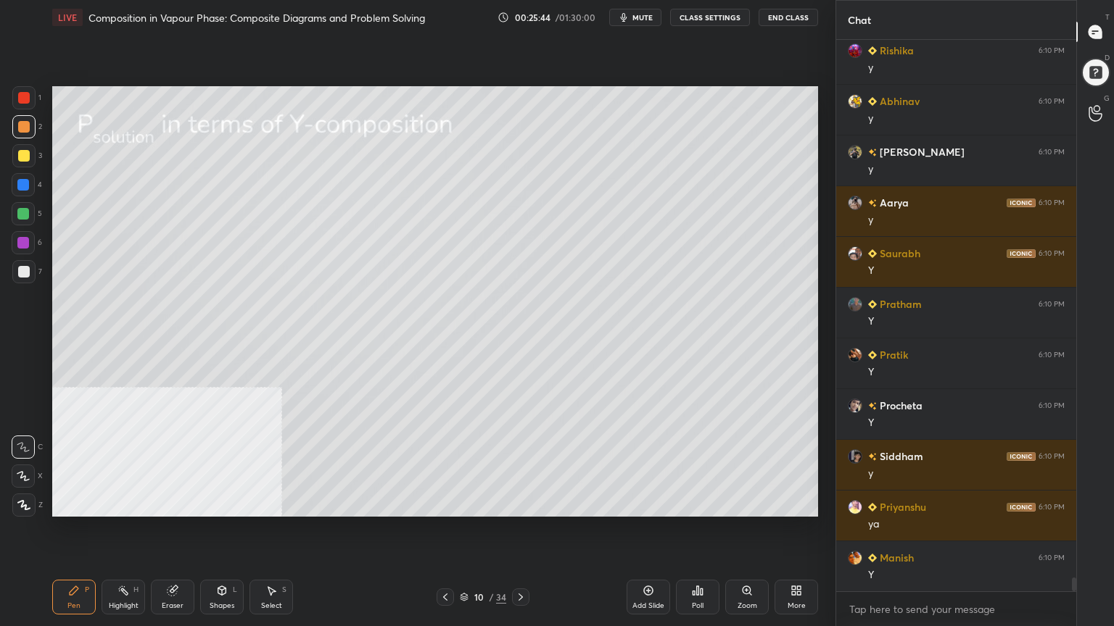
scroll to position [21197, 0]
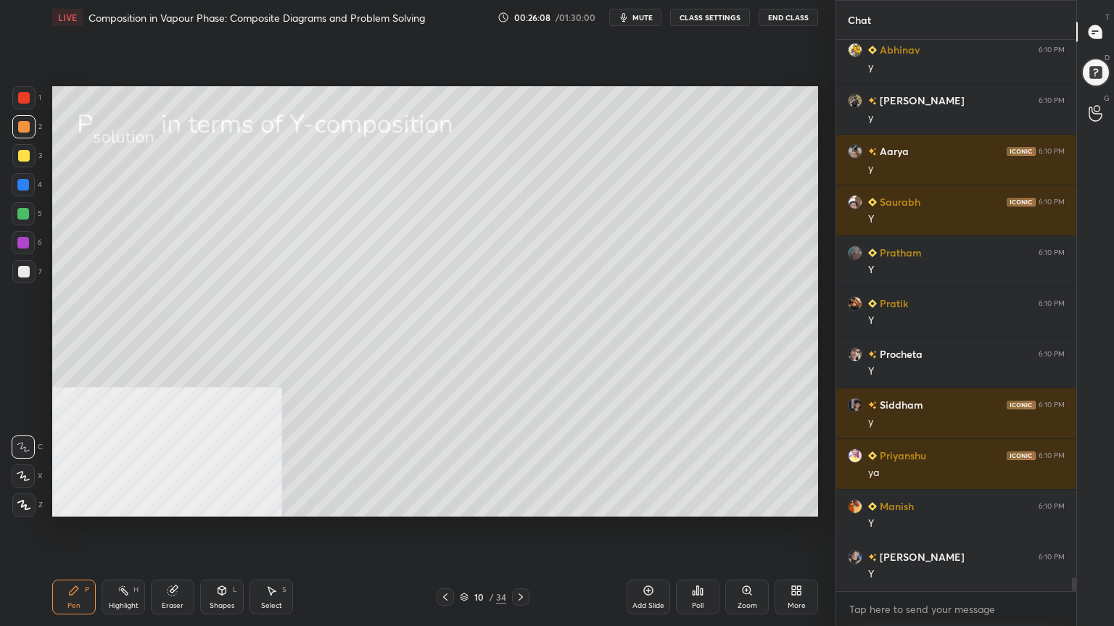
click at [20, 159] on div at bounding box center [24, 156] width 12 height 12
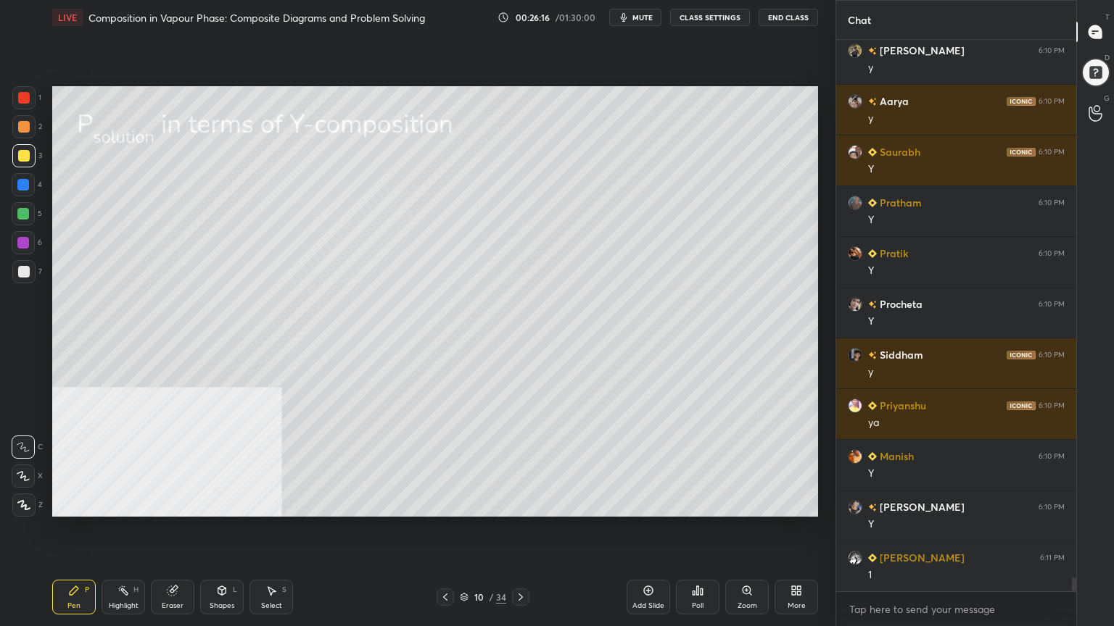
scroll to position [21299, 0]
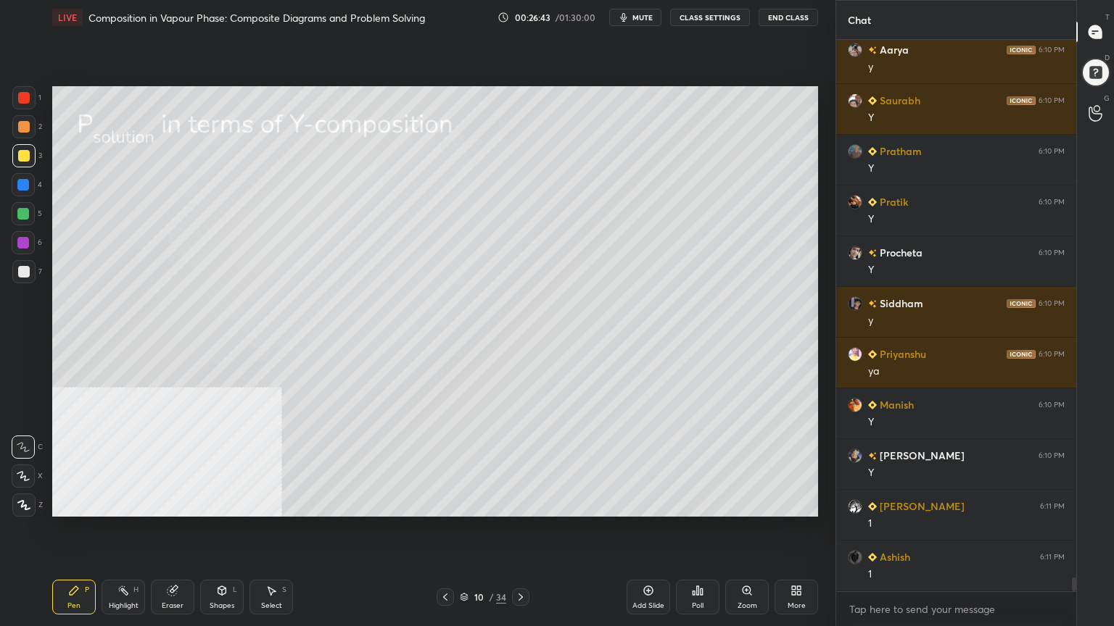
click at [20, 476] on icon at bounding box center [23, 476] width 13 height 10
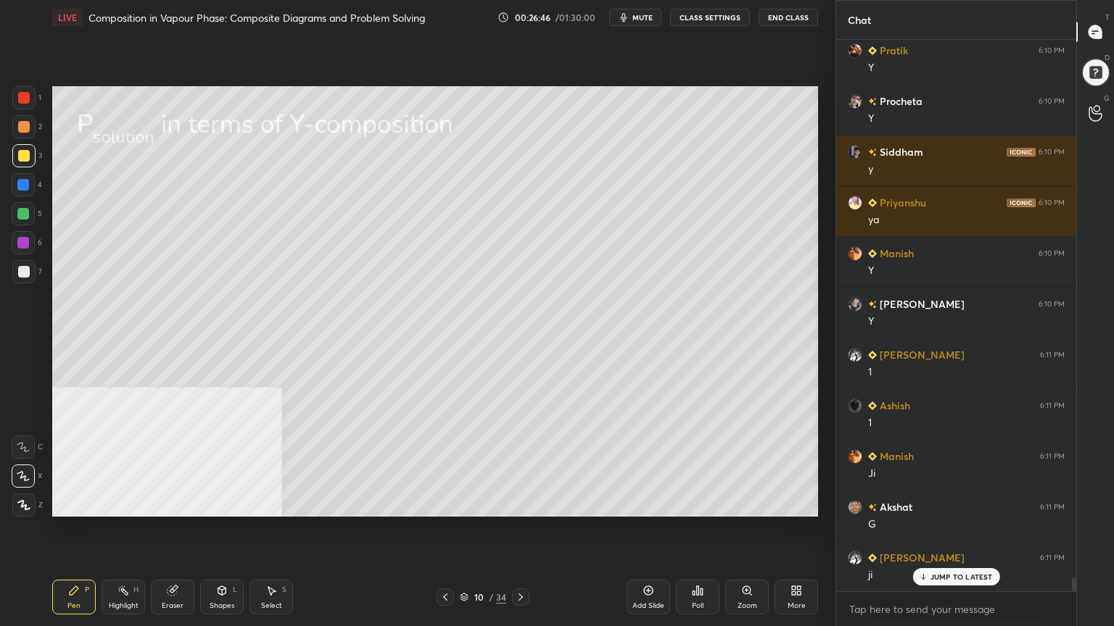
scroll to position [21502, 0]
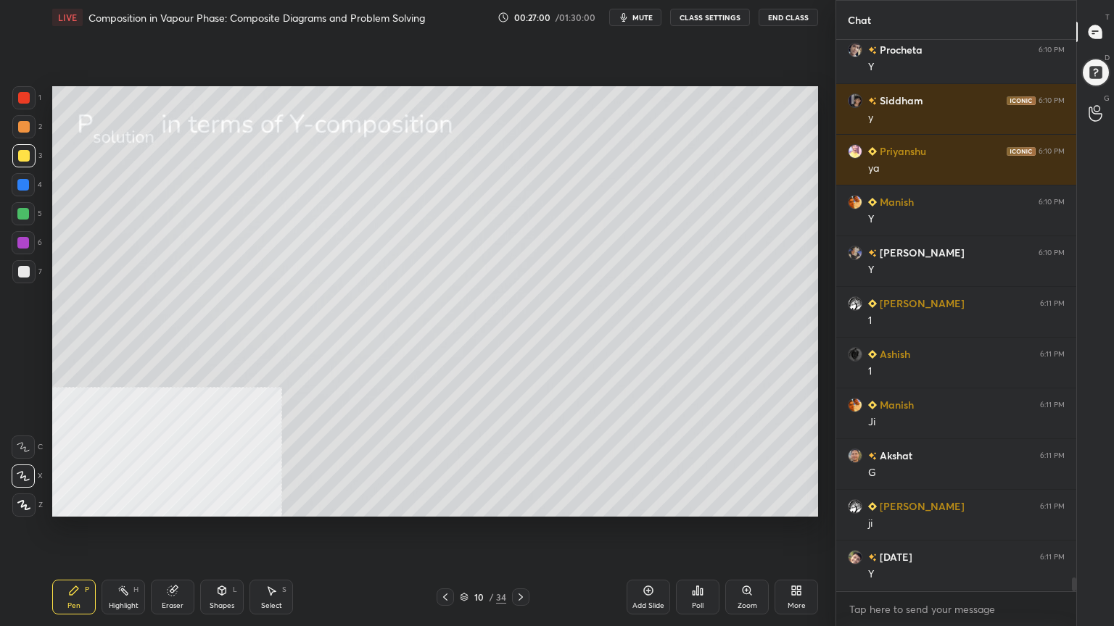
click at [224, 503] on div "Shapes" at bounding box center [222, 606] width 25 height 7
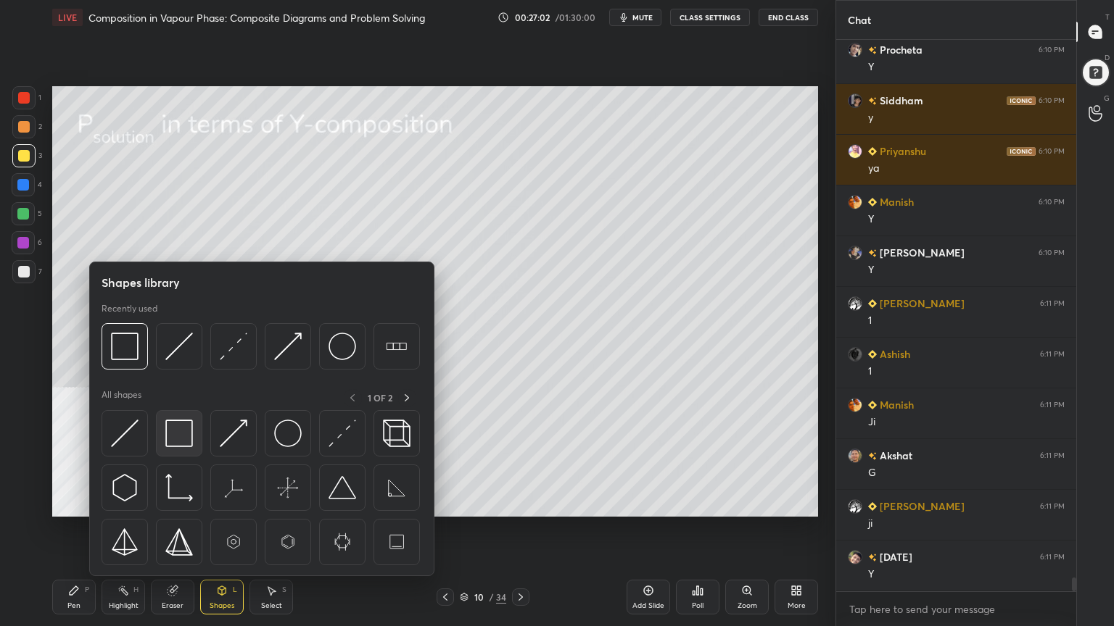
click at [174, 429] on img at bounding box center [179, 434] width 28 height 28
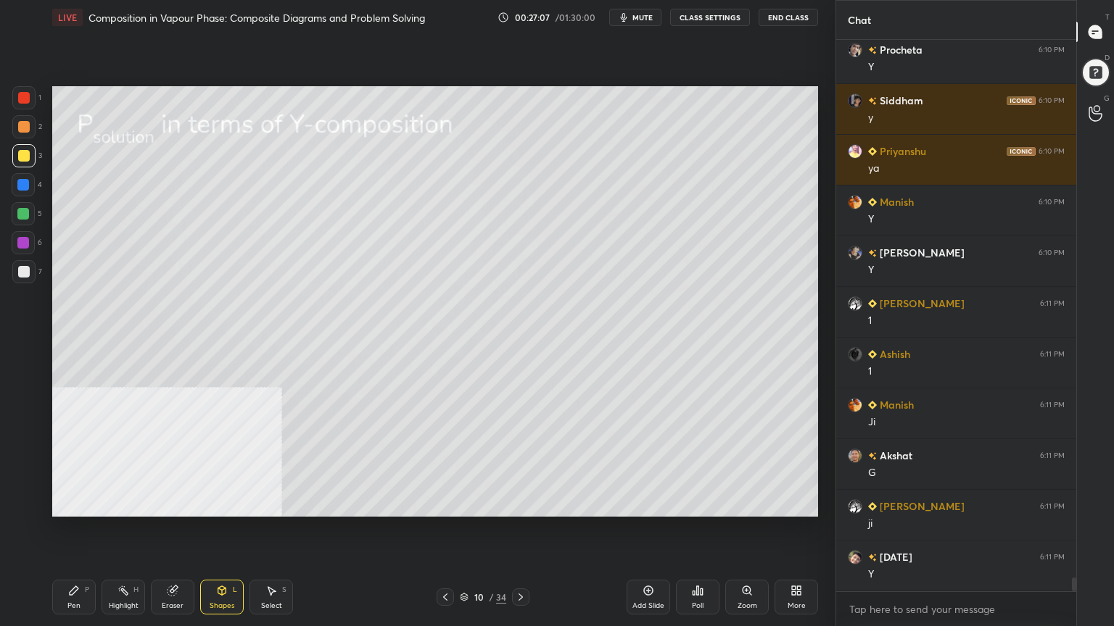
drag, startPoint x: 87, startPoint y: 600, endPoint x: 88, endPoint y: 592, distance: 8.8
click at [86, 503] on div "Pen P" at bounding box center [74, 597] width 44 height 35
click at [22, 447] on icon at bounding box center [23, 447] width 12 height 9
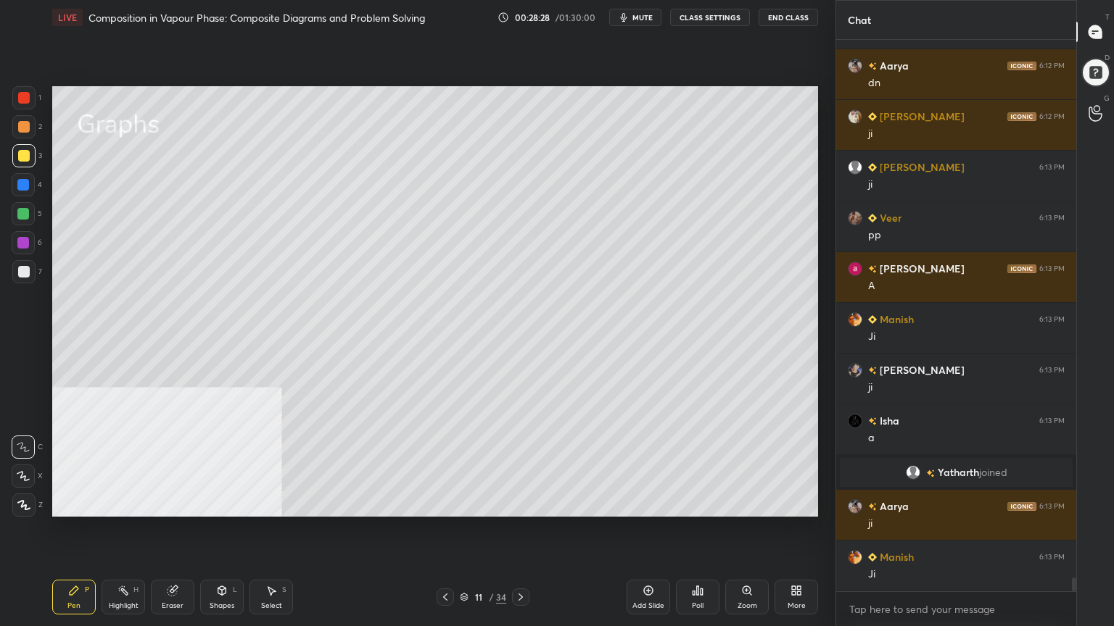
scroll to position [22155, 0]
click at [20, 129] on div at bounding box center [24, 127] width 12 height 12
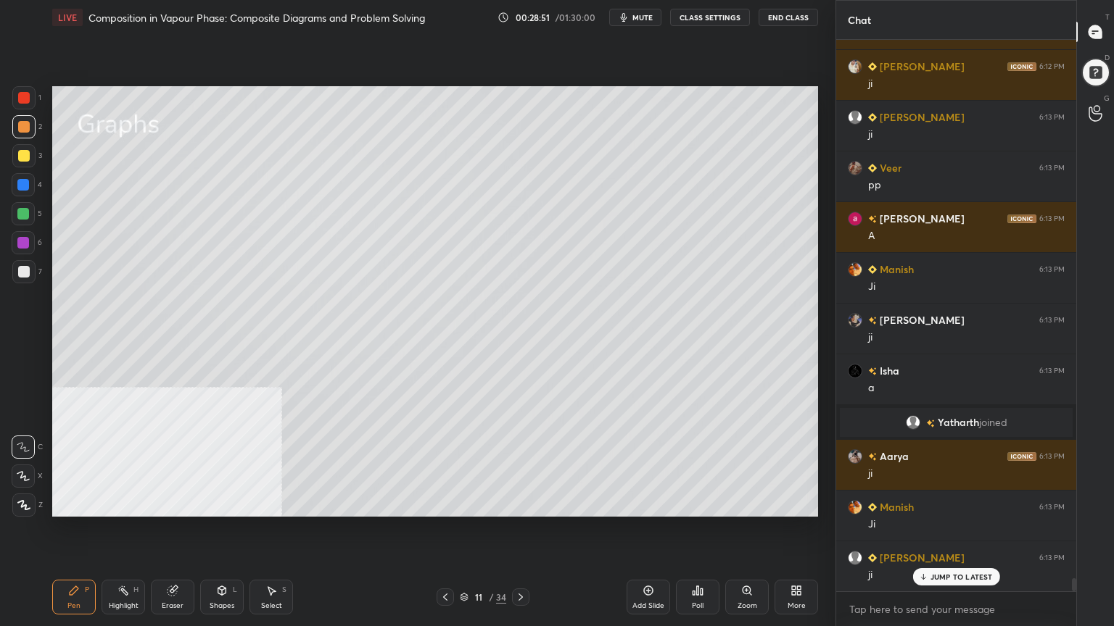
click at [225, 503] on icon at bounding box center [222, 591] width 12 height 12
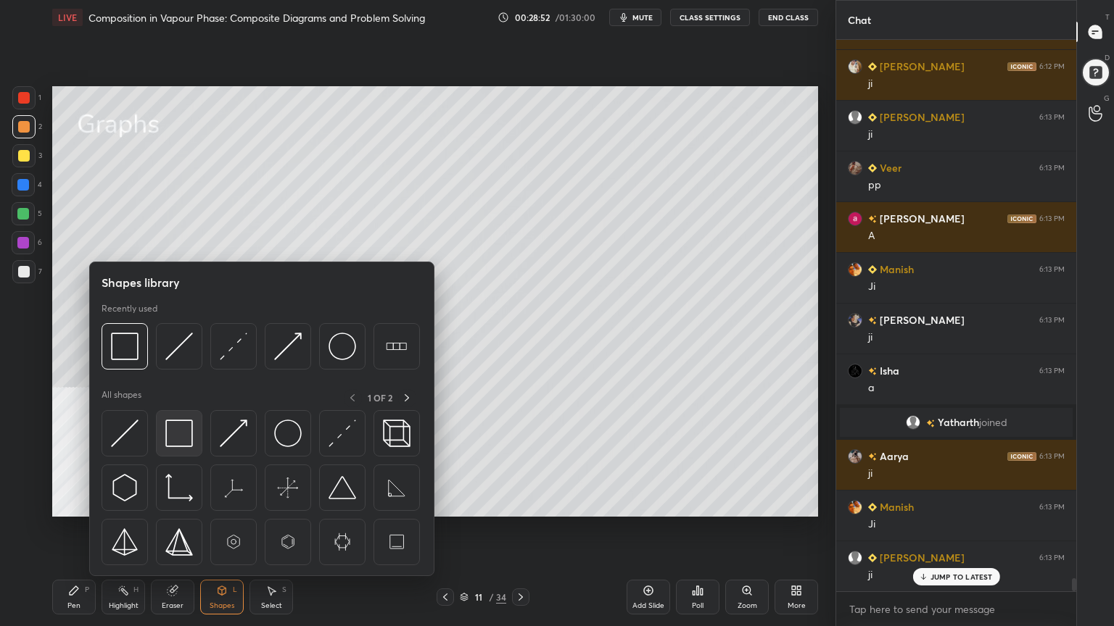
click at [179, 431] on img at bounding box center [179, 434] width 28 height 28
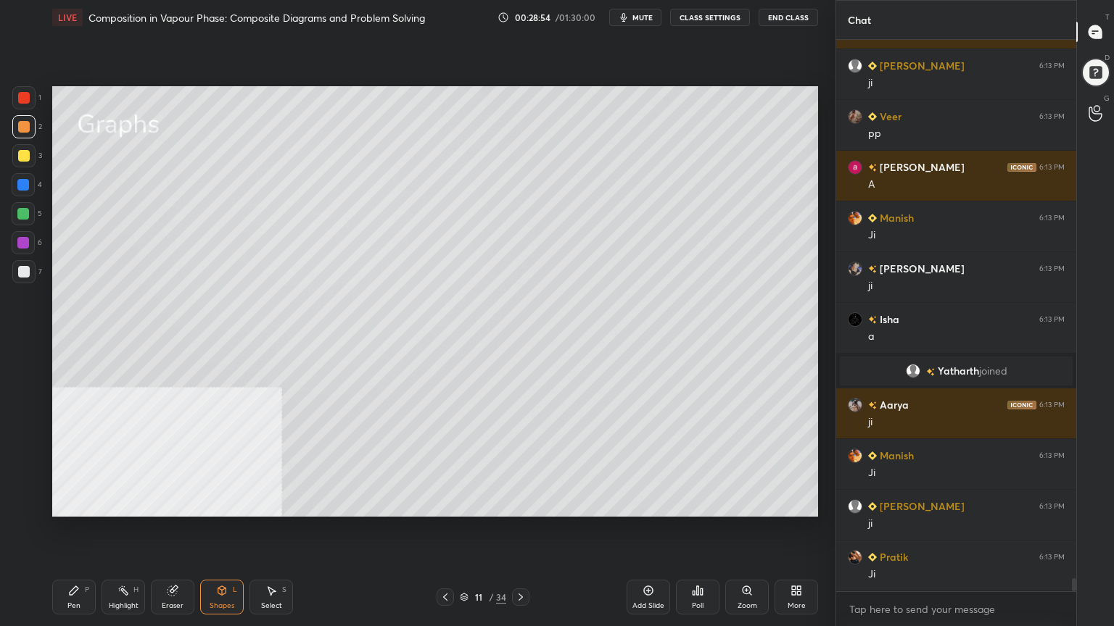
scroll to position [22257, 0]
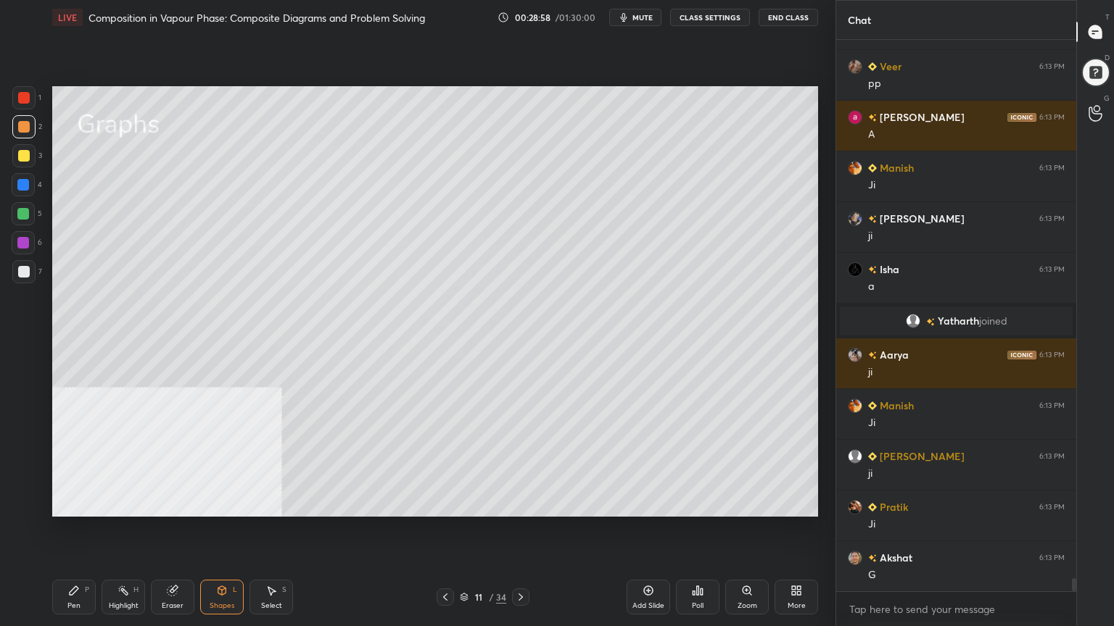
click at [91, 503] on div "Pen P" at bounding box center [74, 597] width 44 height 35
drag, startPoint x: 17, startPoint y: 160, endPoint x: 28, endPoint y: 159, distance: 10.9
click at [17, 160] on div at bounding box center [23, 155] width 23 height 23
click at [22, 209] on div at bounding box center [23, 214] width 12 height 12
click at [229, 503] on div "Shapes L" at bounding box center [222, 597] width 44 height 35
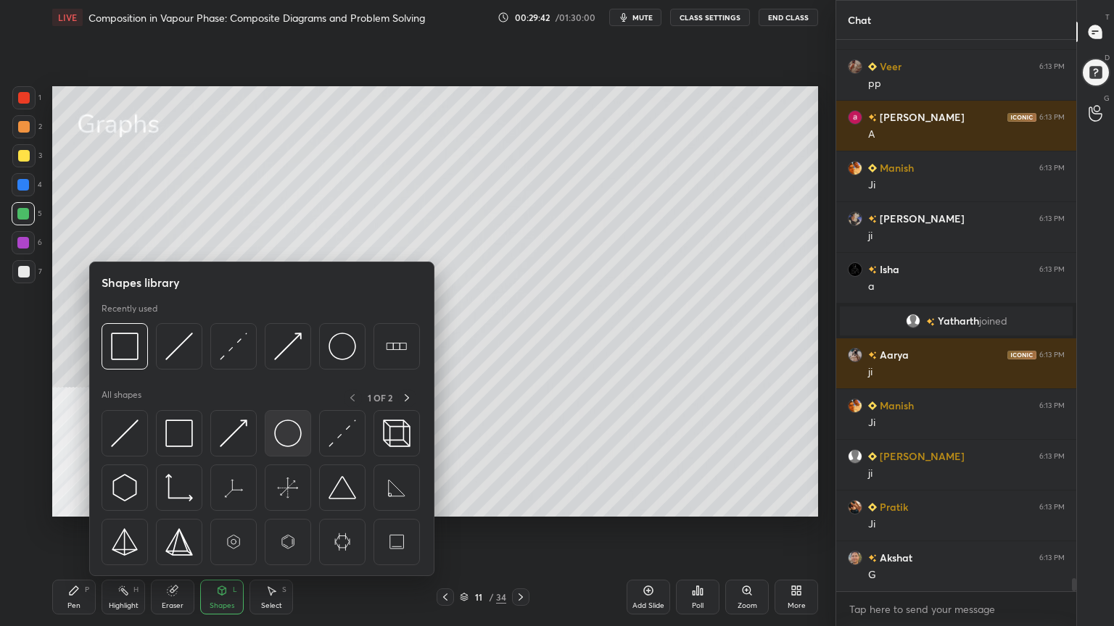
click at [284, 427] on img at bounding box center [288, 434] width 28 height 28
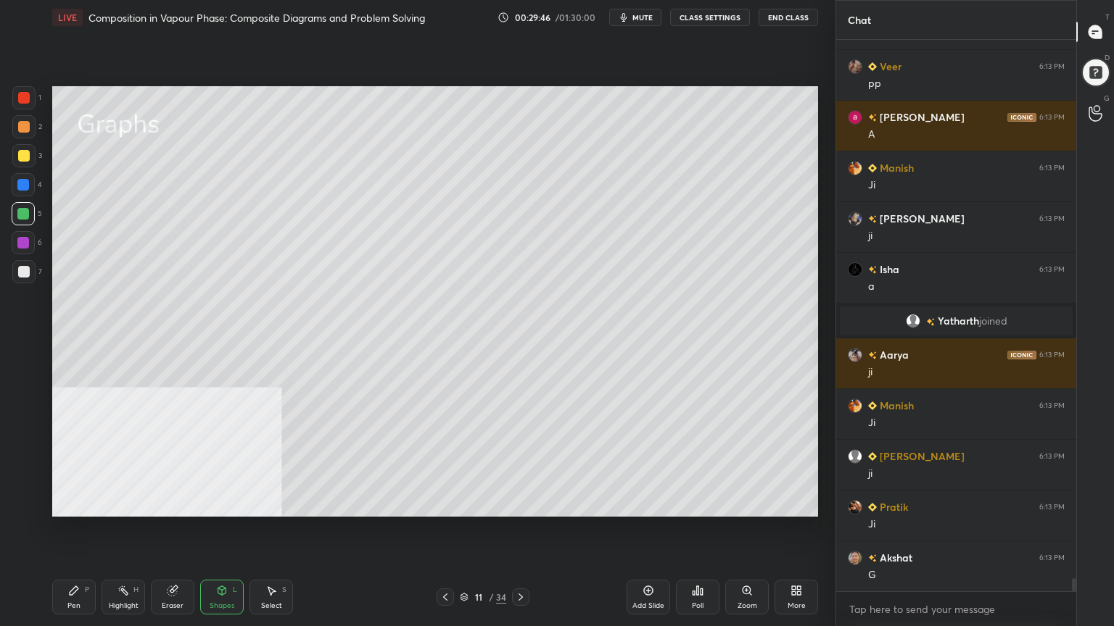
drag, startPoint x: 75, startPoint y: 603, endPoint x: 81, endPoint y: 587, distance: 17.0
click at [75, 503] on div "Pen P" at bounding box center [74, 597] width 44 height 35
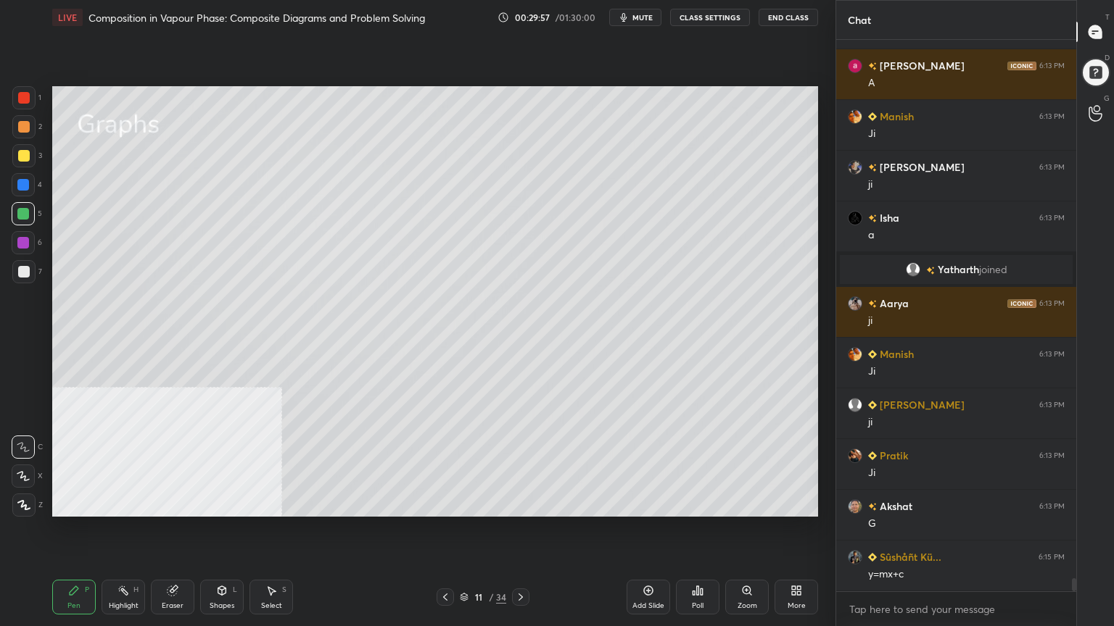
click at [25, 154] on div at bounding box center [24, 156] width 12 height 12
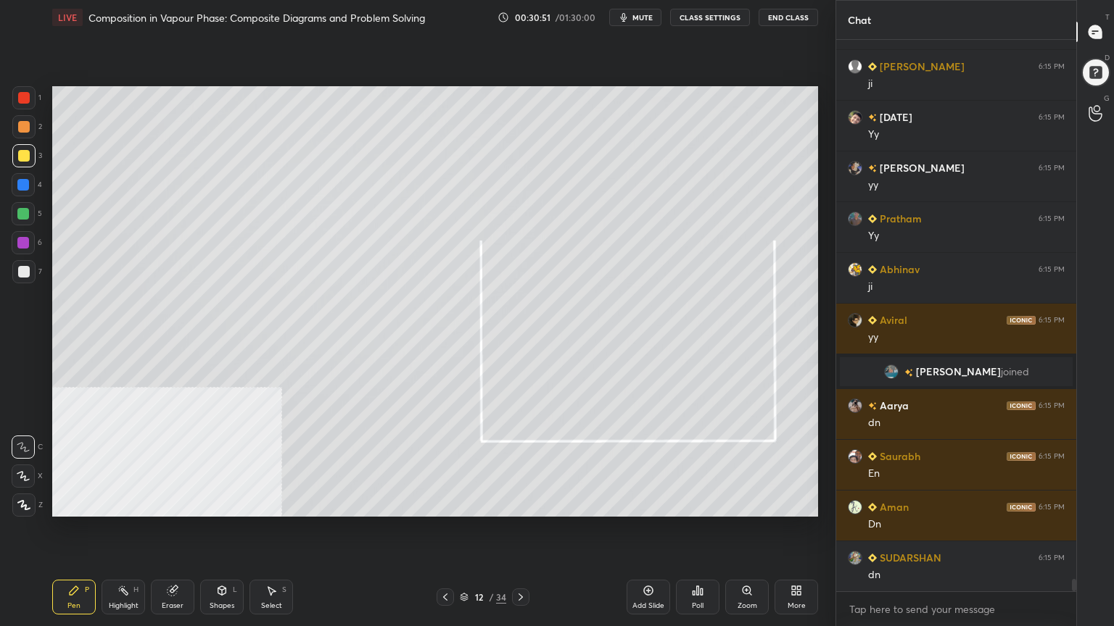
scroll to position [24002, 0]
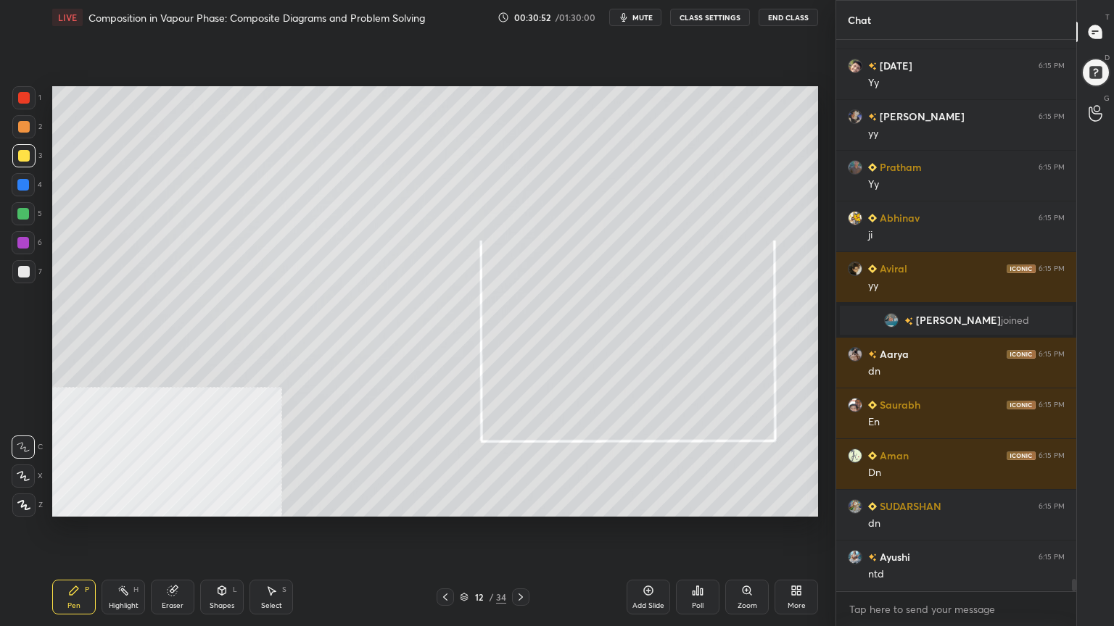
click at [23, 270] on div at bounding box center [24, 272] width 12 height 12
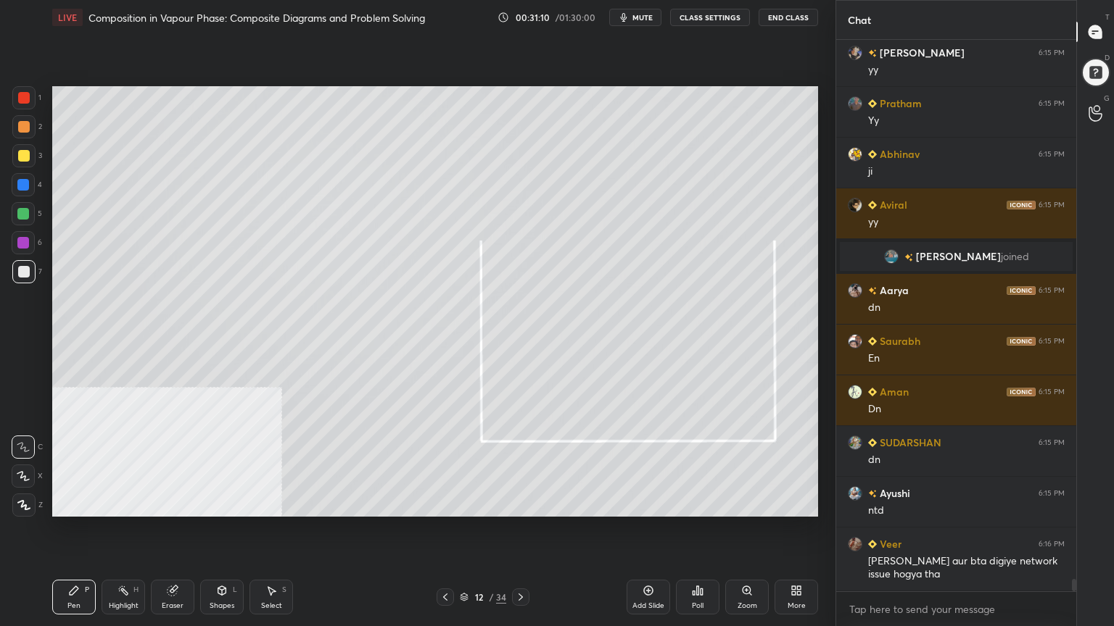
drag, startPoint x: 442, startPoint y: 600, endPoint x: 443, endPoint y: 582, distance: 18.9
click at [441, 503] on icon at bounding box center [445, 598] width 12 height 12
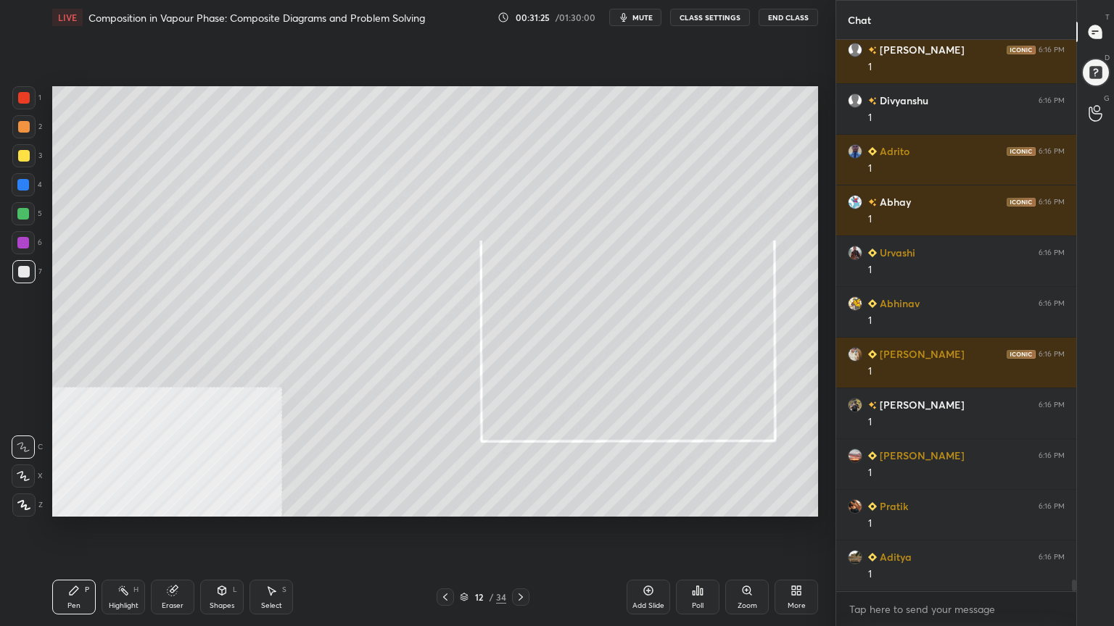
scroll to position [25791, 0]
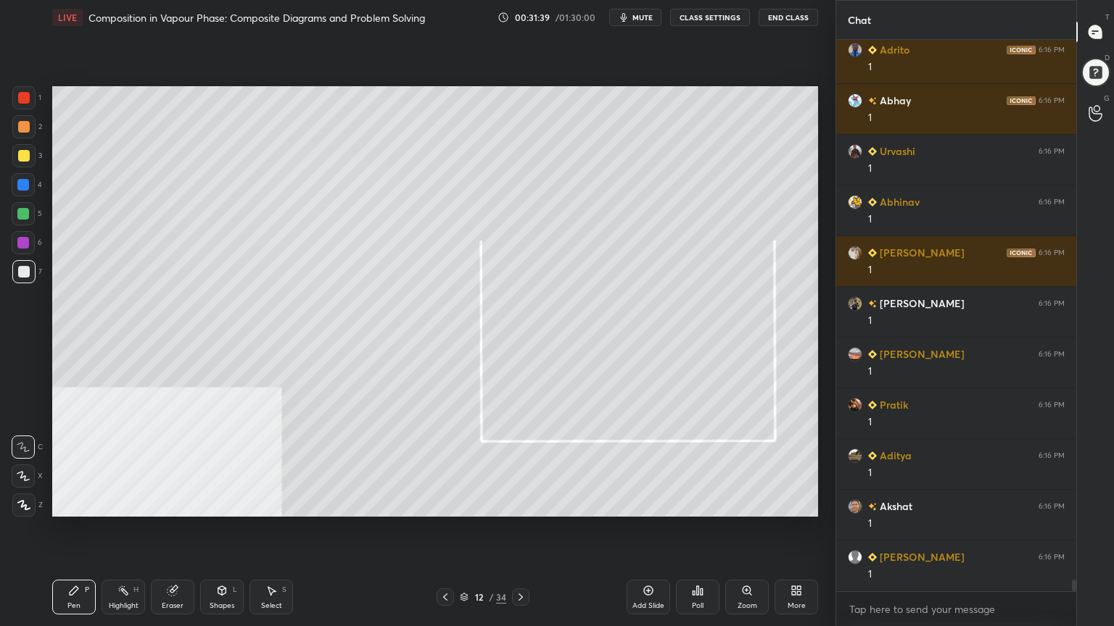
drag, startPoint x: 22, startPoint y: 157, endPoint x: 24, endPoint y: 142, distance: 14.7
click at [20, 157] on div at bounding box center [24, 156] width 12 height 12
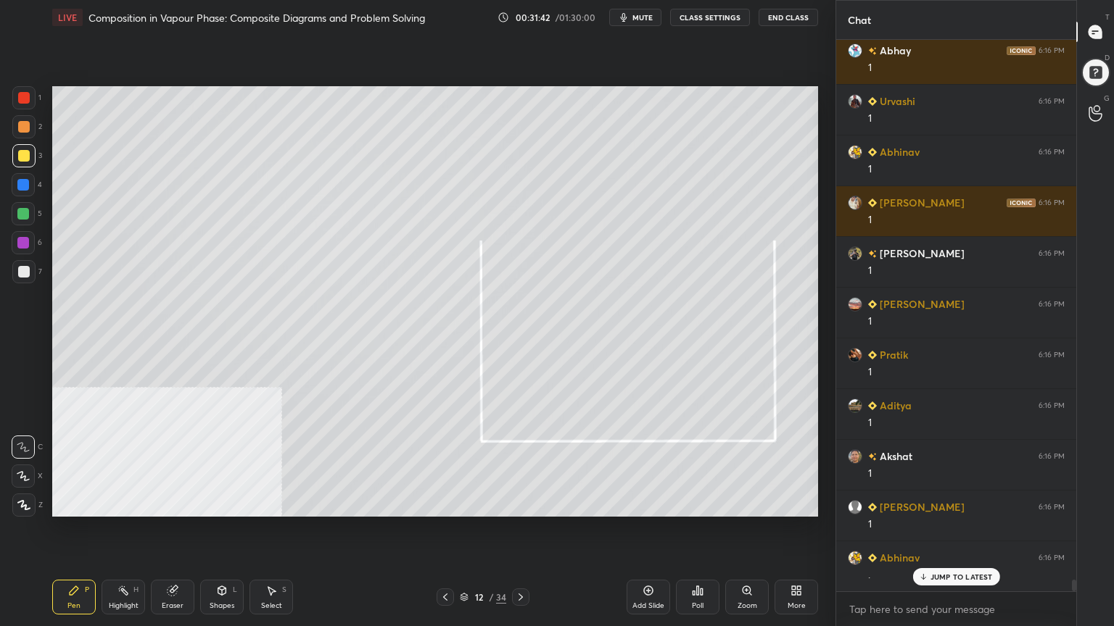
drag, startPoint x: 20, startPoint y: 476, endPoint x: 49, endPoint y: 477, distance: 29.0
click at [20, 476] on icon at bounding box center [23, 476] width 13 height 10
click at [228, 503] on div "Shapes" at bounding box center [222, 606] width 25 height 7
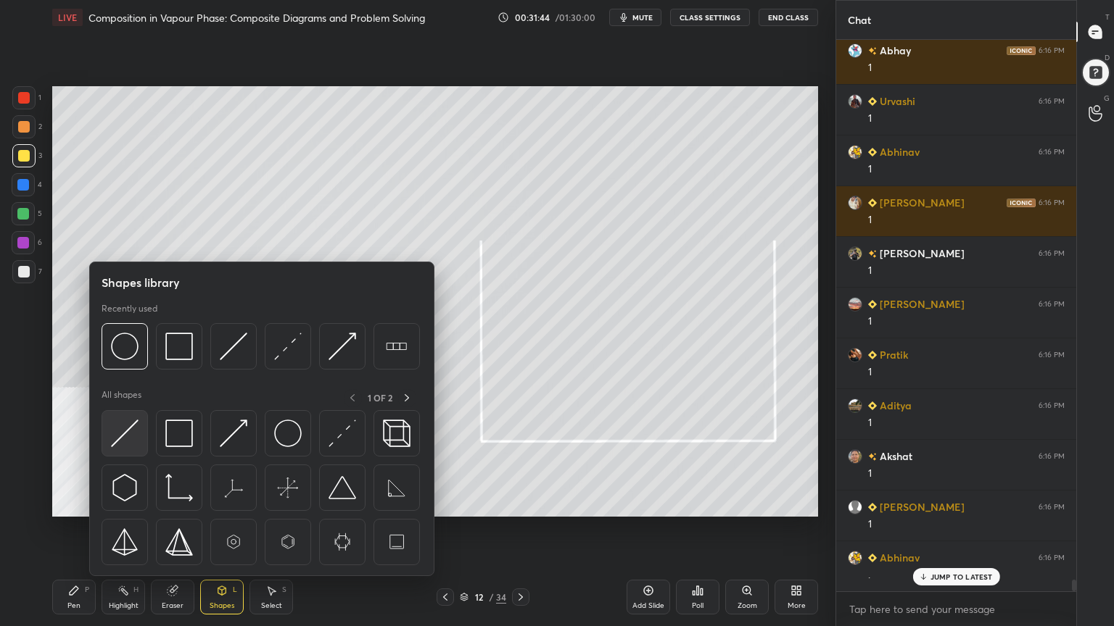
click at [131, 439] on img at bounding box center [125, 434] width 28 height 28
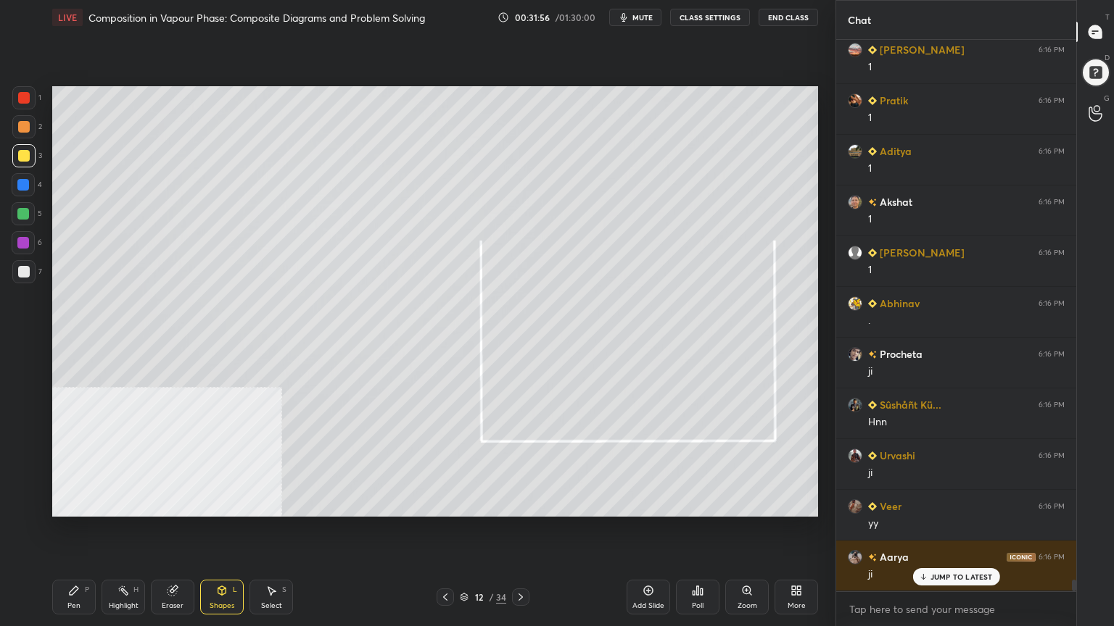
scroll to position [26146, 0]
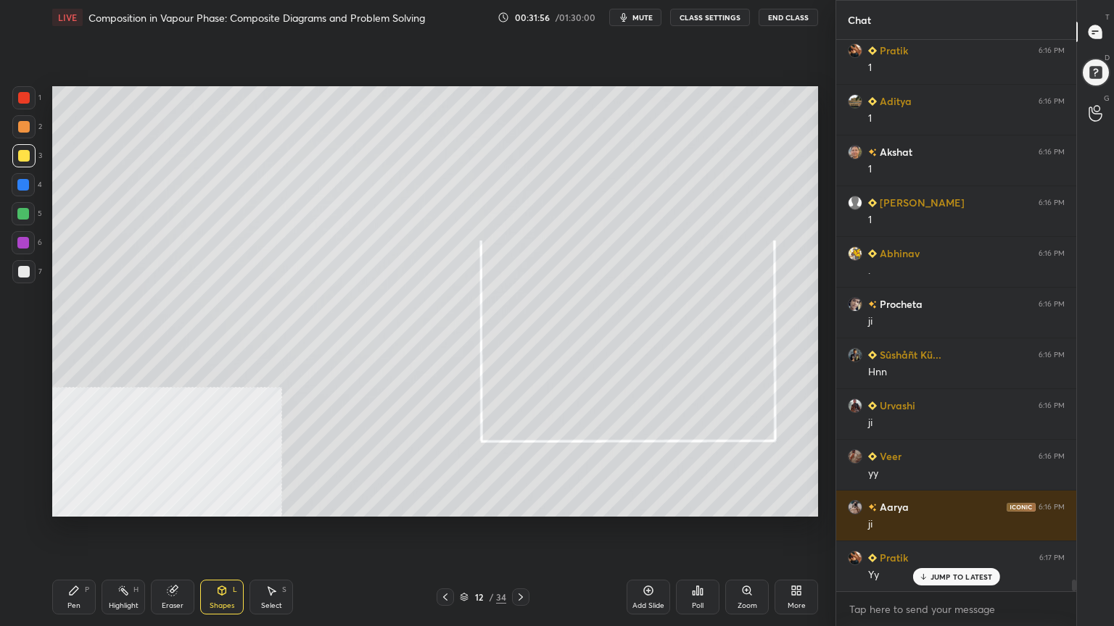
click at [76, 503] on div "Pen P" at bounding box center [74, 597] width 44 height 35
drag, startPoint x: 28, startPoint y: 449, endPoint x: 50, endPoint y: 444, distance: 22.2
click at [28, 448] on icon at bounding box center [23, 447] width 13 height 10
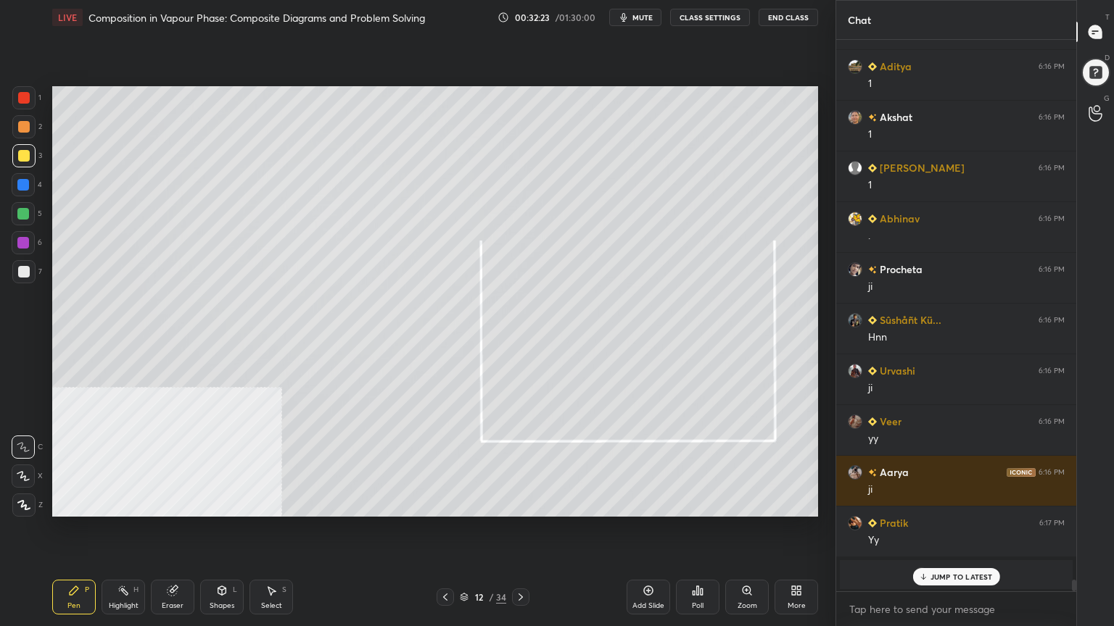
click at [450, 503] on icon at bounding box center [445, 598] width 12 height 12
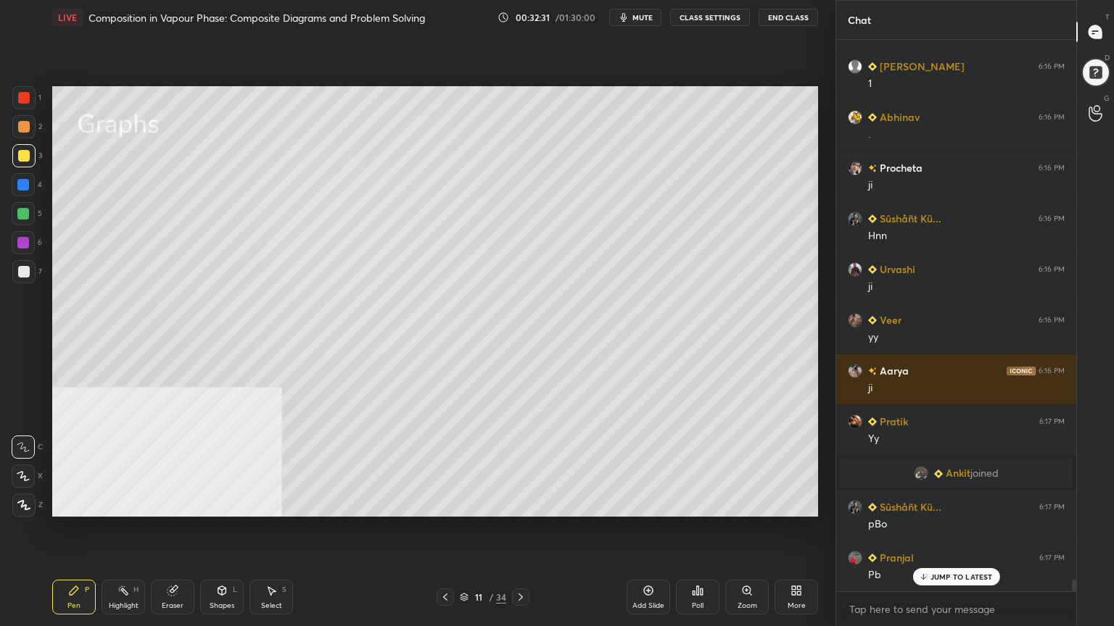
scroll to position [26334, 0]
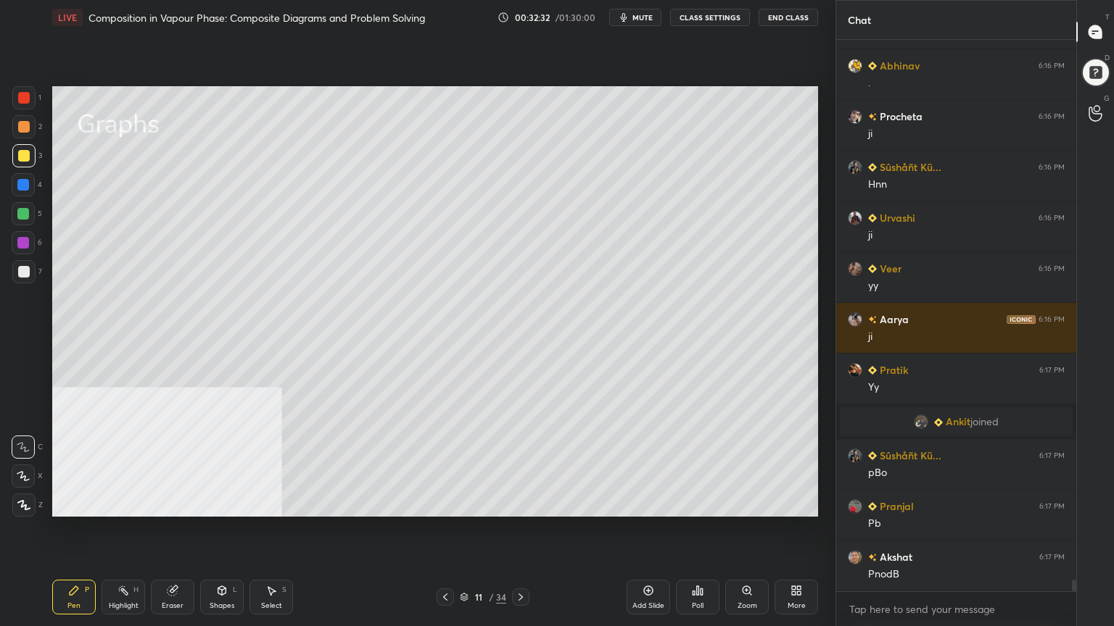
click at [522, 503] on icon at bounding box center [521, 598] width 12 height 12
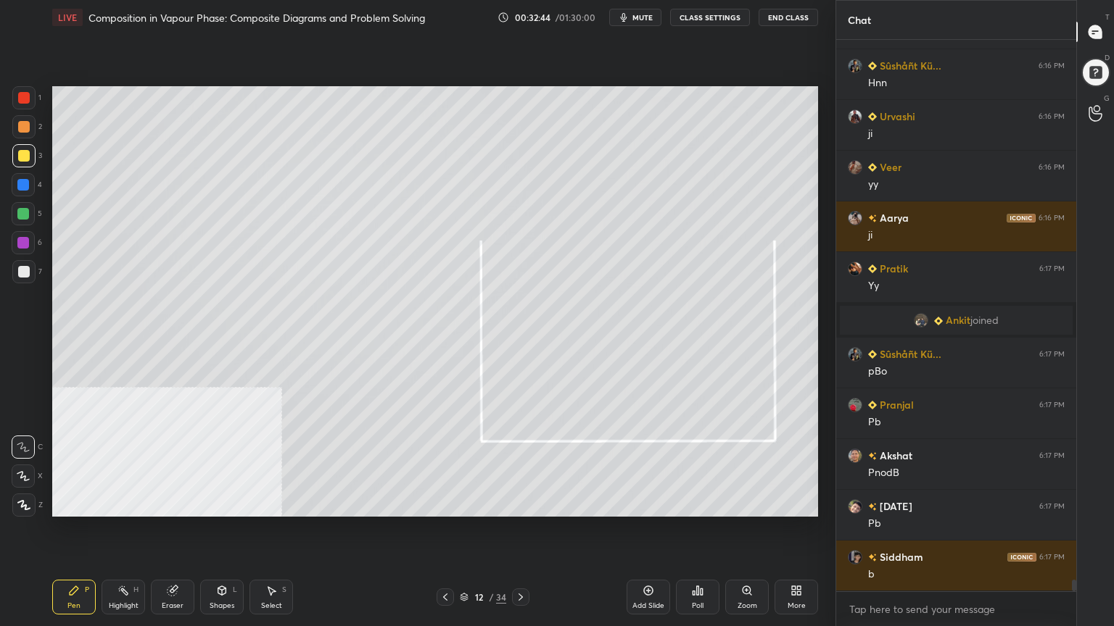
scroll to position [26485, 0]
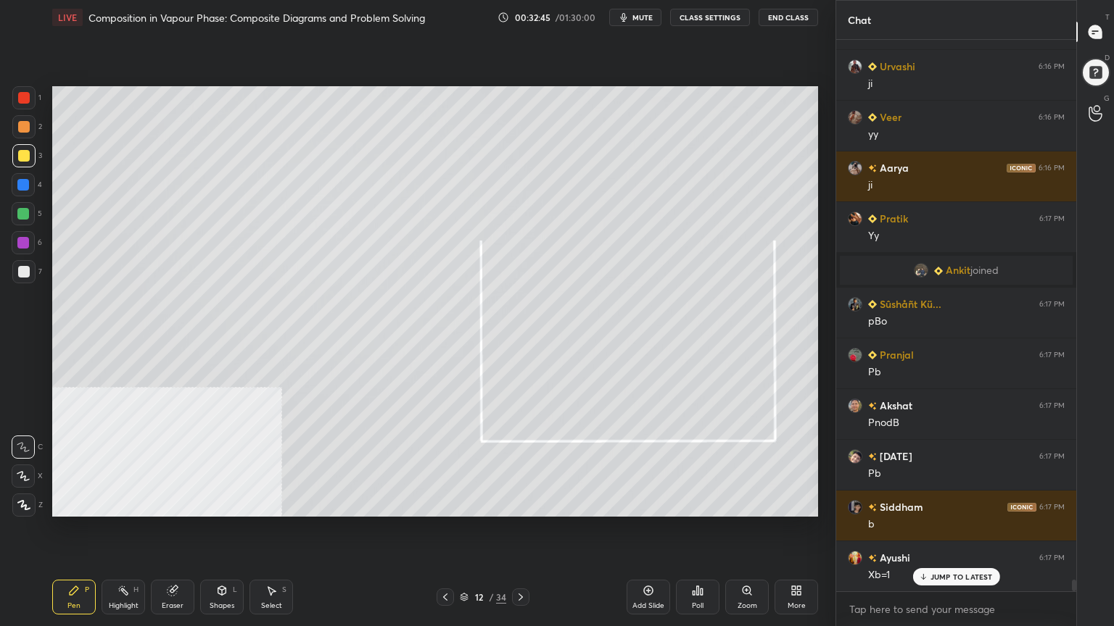
drag, startPoint x: 30, startPoint y: 273, endPoint x: 51, endPoint y: 273, distance: 21.8
click at [29, 273] on div at bounding box center [23, 271] width 23 height 23
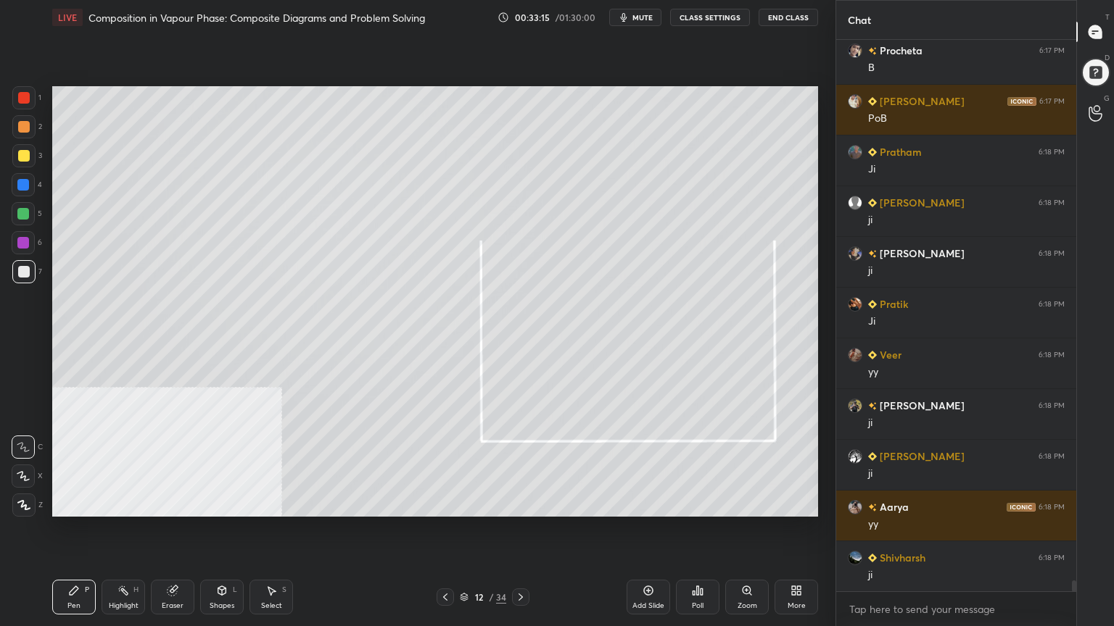
scroll to position [27146, 0]
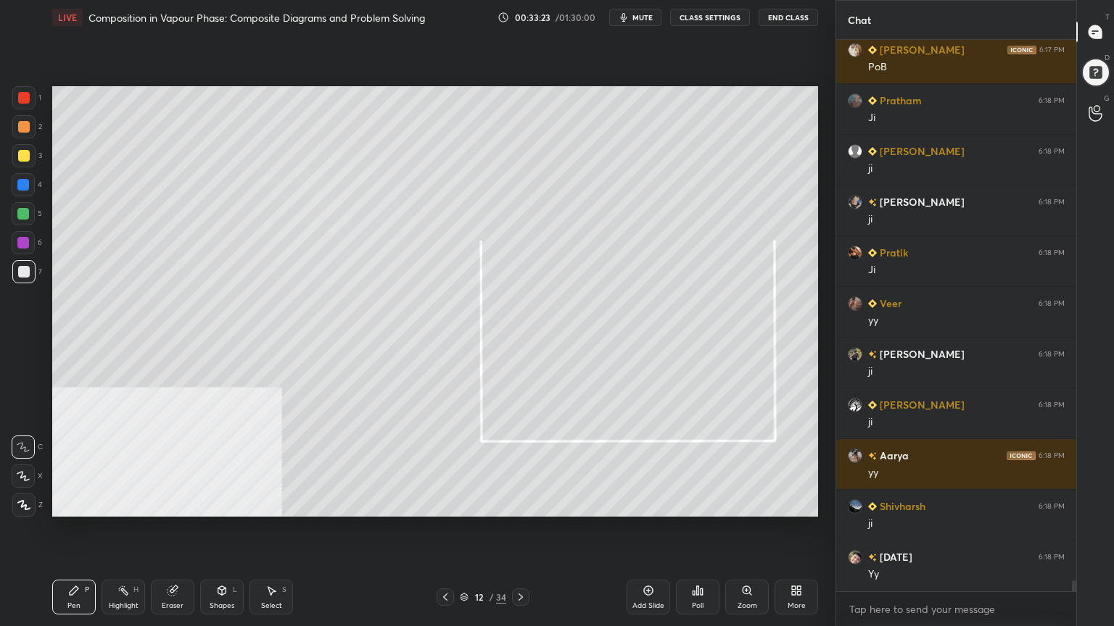
click at [21, 121] on div at bounding box center [24, 127] width 12 height 12
click at [21, 181] on div at bounding box center [23, 185] width 12 height 12
click at [226, 503] on div "Shapes L" at bounding box center [222, 597] width 44 height 35
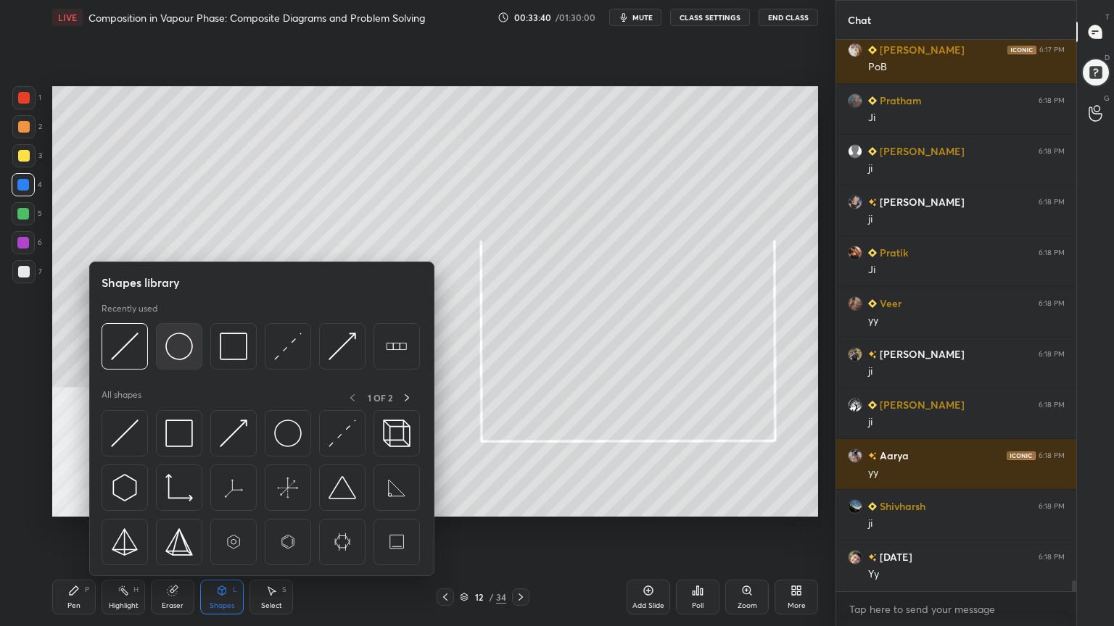
click at [188, 349] on img at bounding box center [179, 347] width 28 height 28
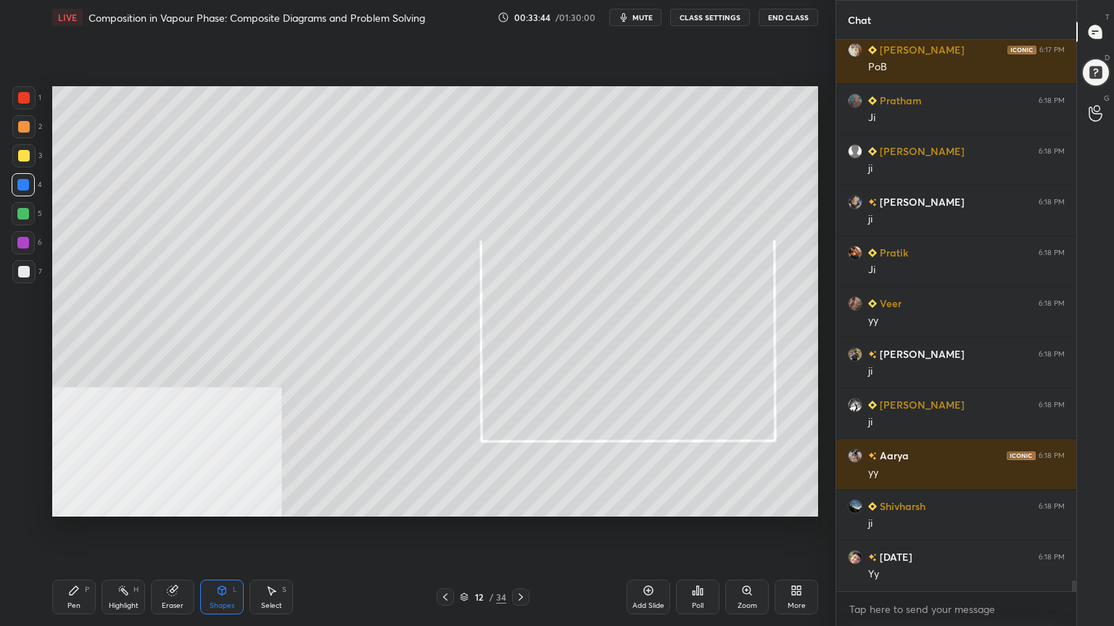
drag, startPoint x: 80, startPoint y: 597, endPoint x: 87, endPoint y: 518, distance: 80.1
click at [81, 503] on div "Pen P" at bounding box center [74, 597] width 44 height 35
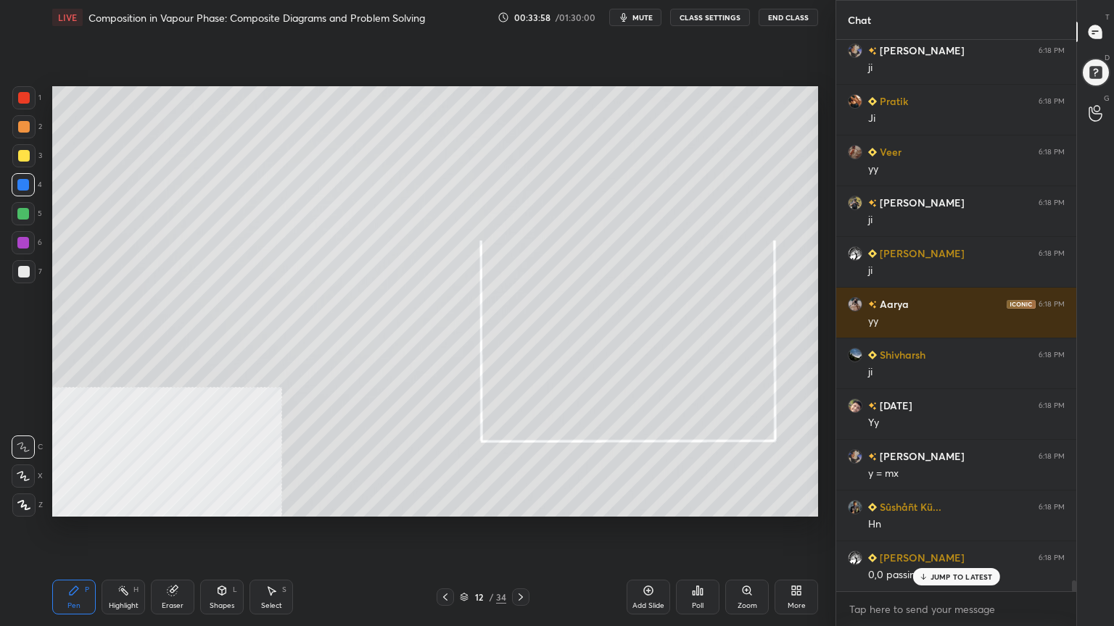
scroll to position [27349, 0]
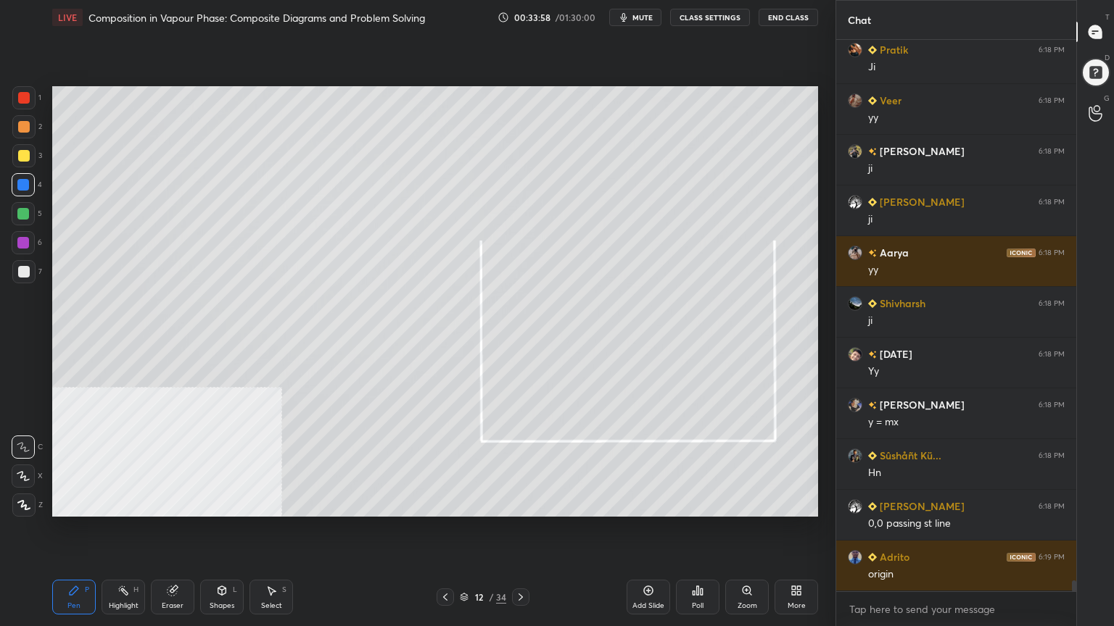
click at [27, 128] on div at bounding box center [24, 127] width 12 height 12
click at [23, 476] on icon at bounding box center [23, 476] width 13 height 10
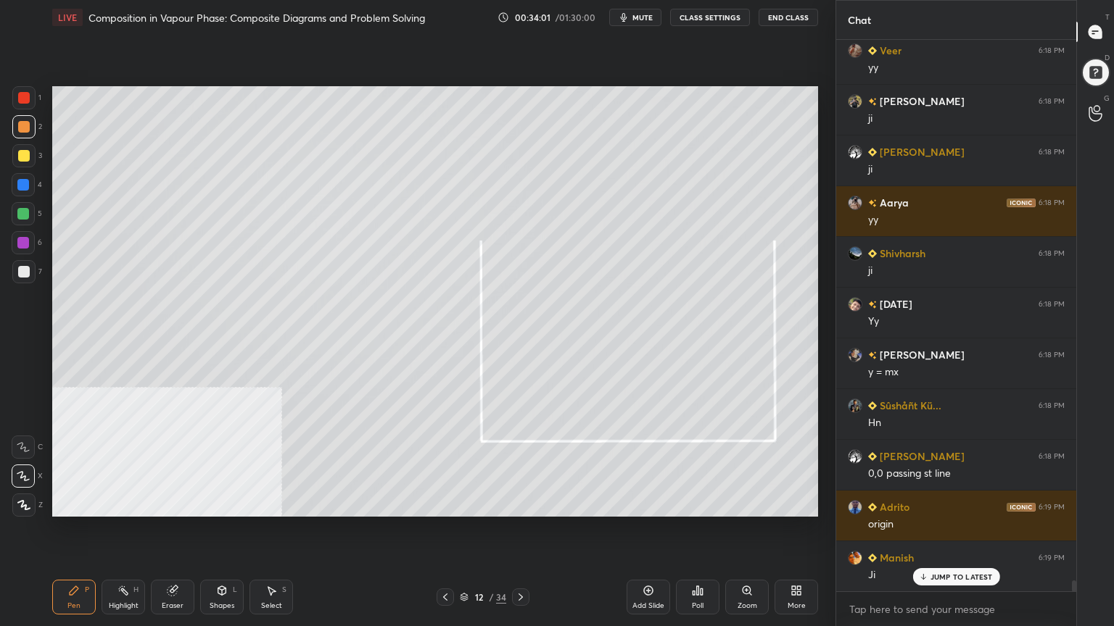
click at [222, 503] on div "Shapes L" at bounding box center [222, 597] width 44 height 35
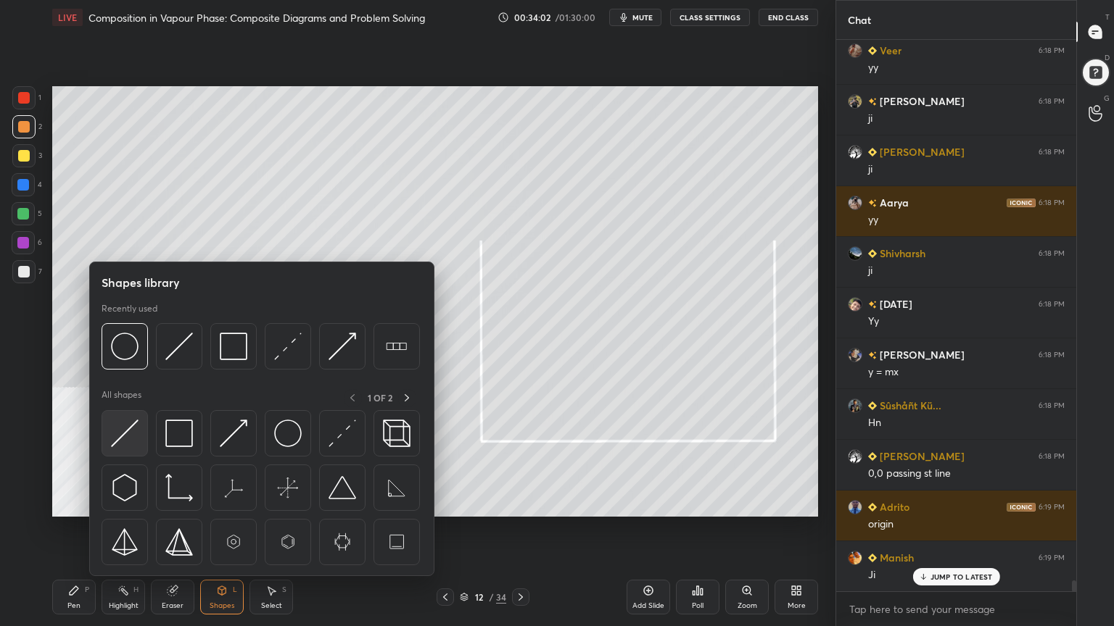
click at [124, 437] on img at bounding box center [125, 434] width 28 height 28
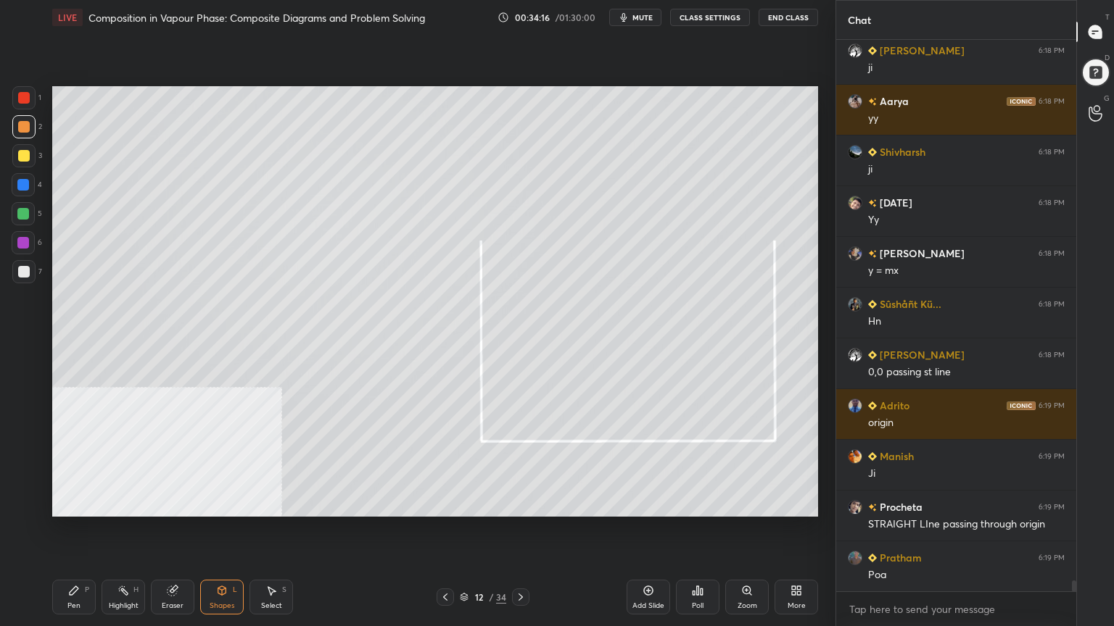
scroll to position [27552, 0]
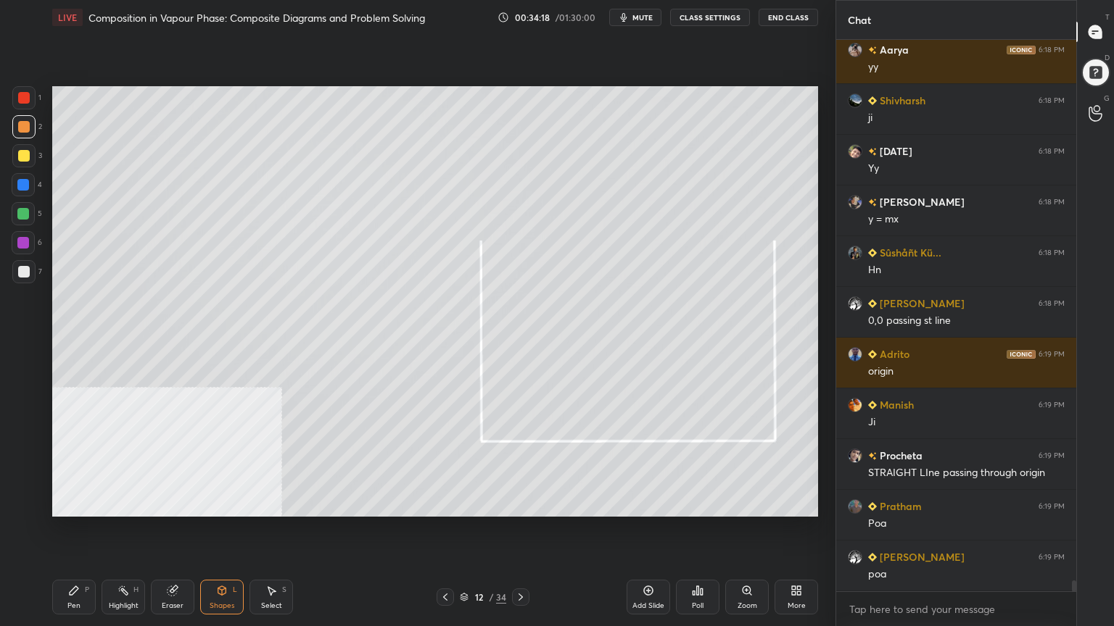
click at [65, 503] on div "Pen P" at bounding box center [74, 597] width 44 height 35
drag, startPoint x: 14, startPoint y: 450, endPoint x: 33, endPoint y: 443, distance: 20.6
click at [15, 450] on div at bounding box center [23, 447] width 23 height 23
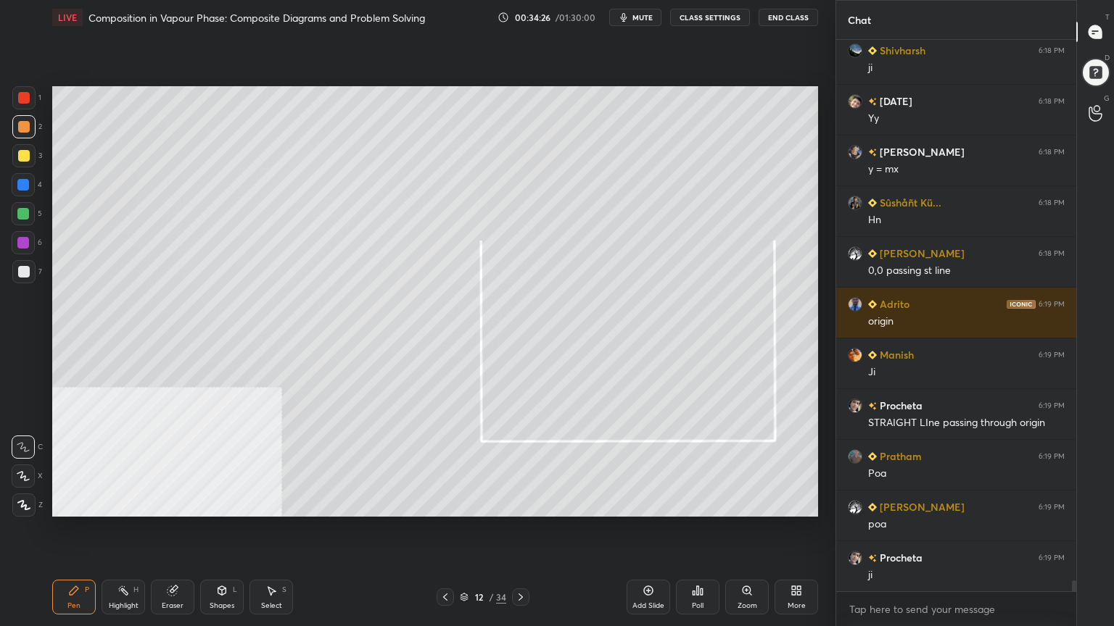
click at [25, 267] on div at bounding box center [24, 272] width 12 height 12
click at [22, 121] on div at bounding box center [24, 127] width 12 height 12
drag, startPoint x: 20, startPoint y: 210, endPoint x: 46, endPoint y: 217, distance: 26.4
click at [24, 210] on div at bounding box center [23, 214] width 12 height 12
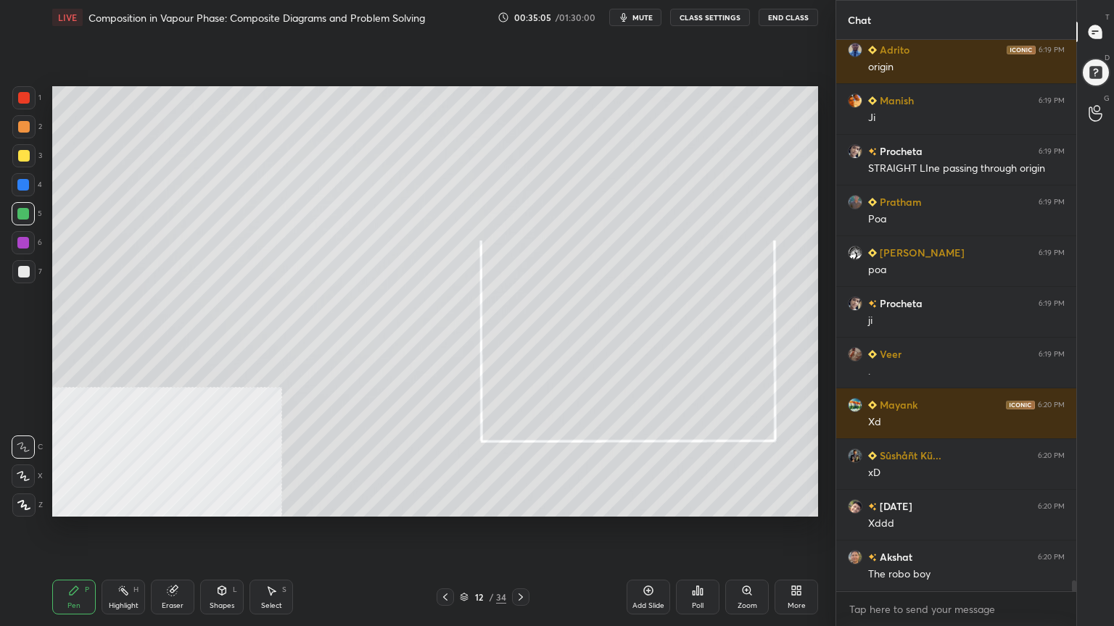
scroll to position [27906, 0]
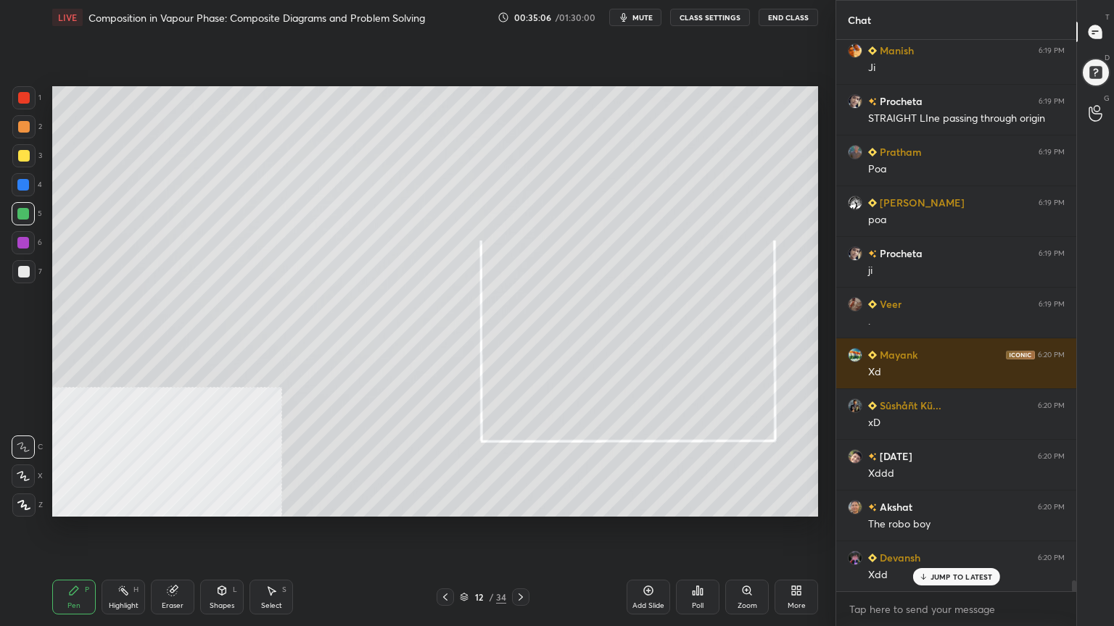
click at [24, 185] on div at bounding box center [23, 185] width 12 height 12
click at [212, 503] on div "Shapes" at bounding box center [222, 606] width 25 height 7
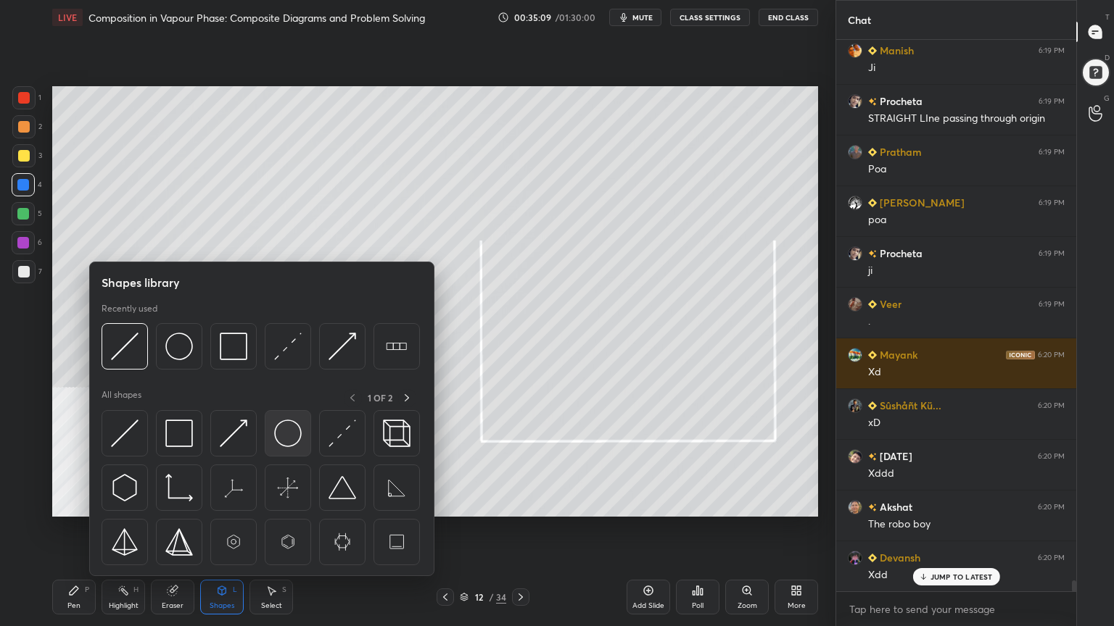
click at [293, 437] on img at bounding box center [288, 434] width 28 height 28
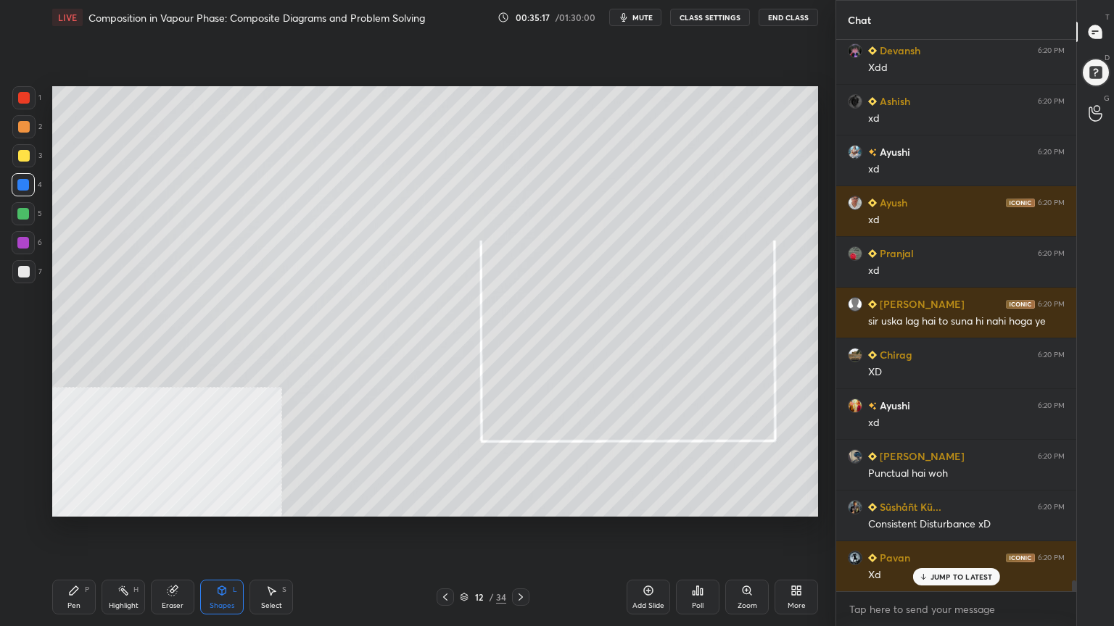
scroll to position [28567, 0]
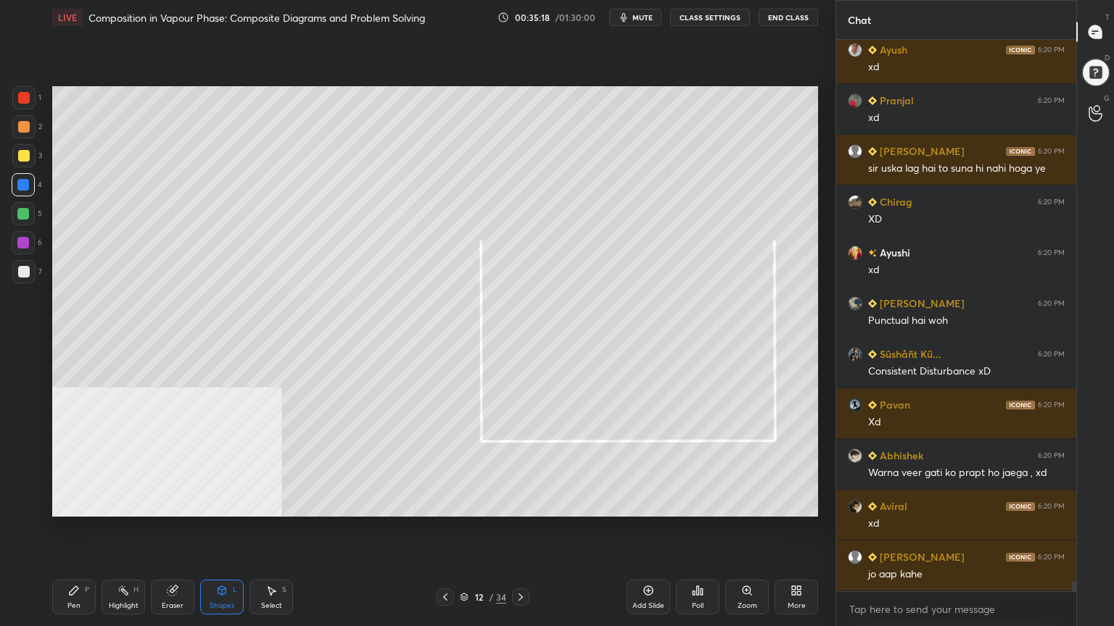
click at [77, 503] on icon at bounding box center [74, 591] width 12 height 12
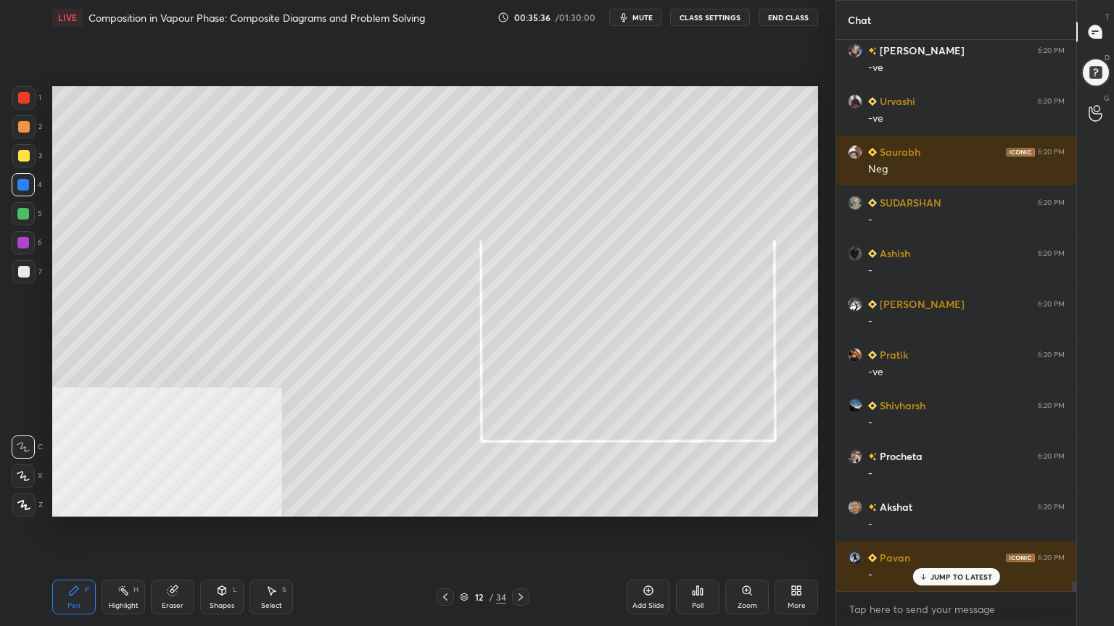
scroll to position [29379, 0]
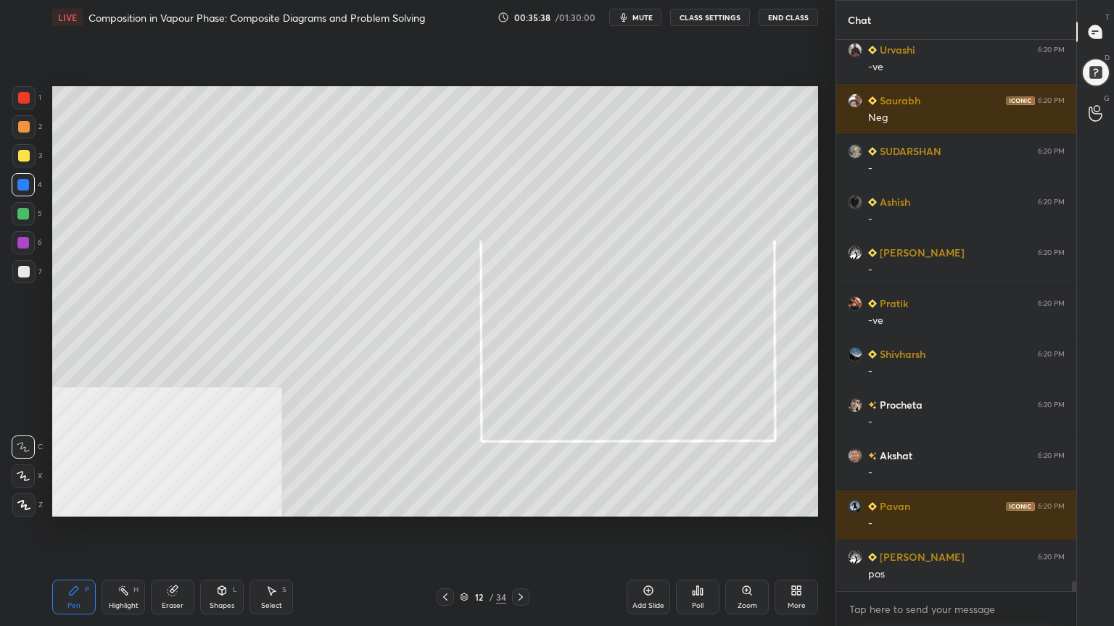
drag, startPoint x: 28, startPoint y: 479, endPoint x: 22, endPoint y: 339, distance: 140.1
click at [28, 478] on icon at bounding box center [23, 476] width 13 height 10
click at [25, 215] on div at bounding box center [23, 214] width 12 height 12
click at [229, 503] on div "Shapes L" at bounding box center [222, 597] width 44 height 35
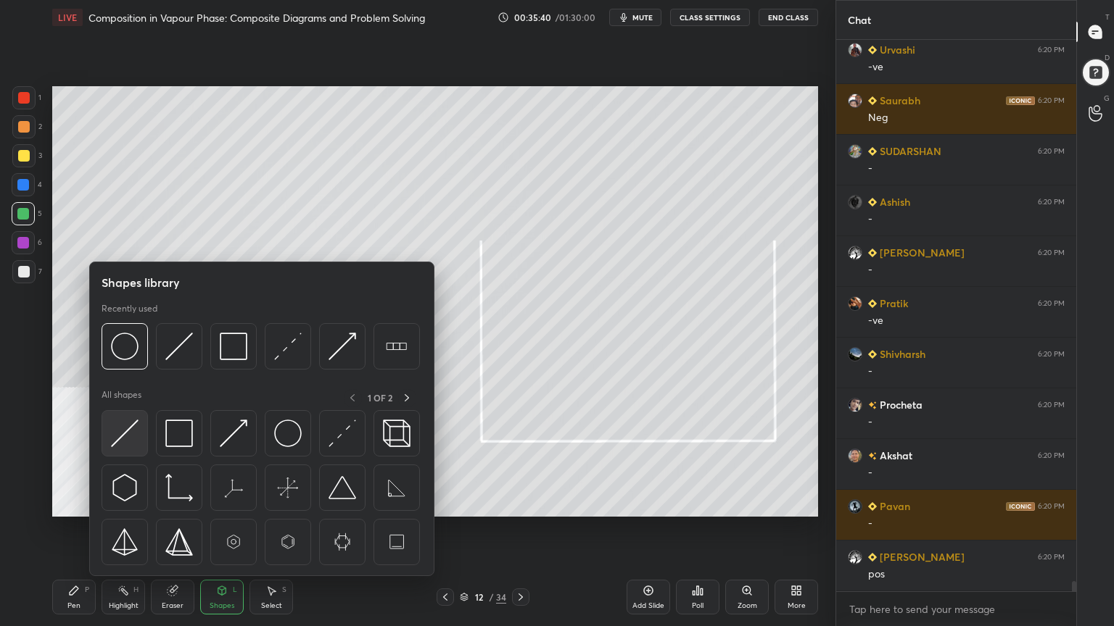
click at [128, 432] on img at bounding box center [125, 434] width 28 height 28
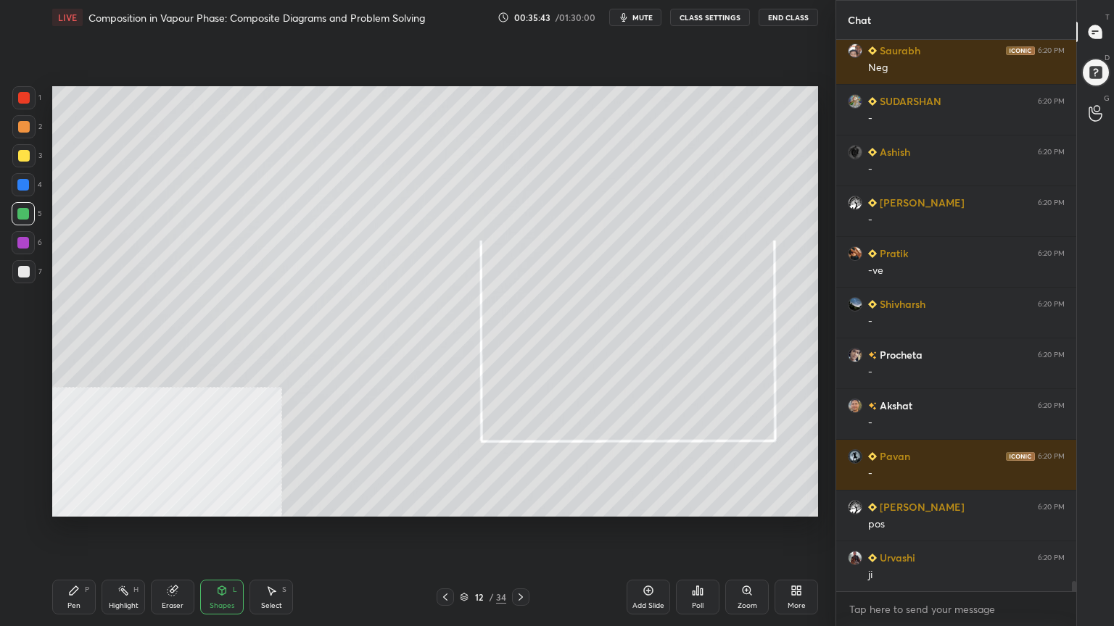
scroll to position [29481, 0]
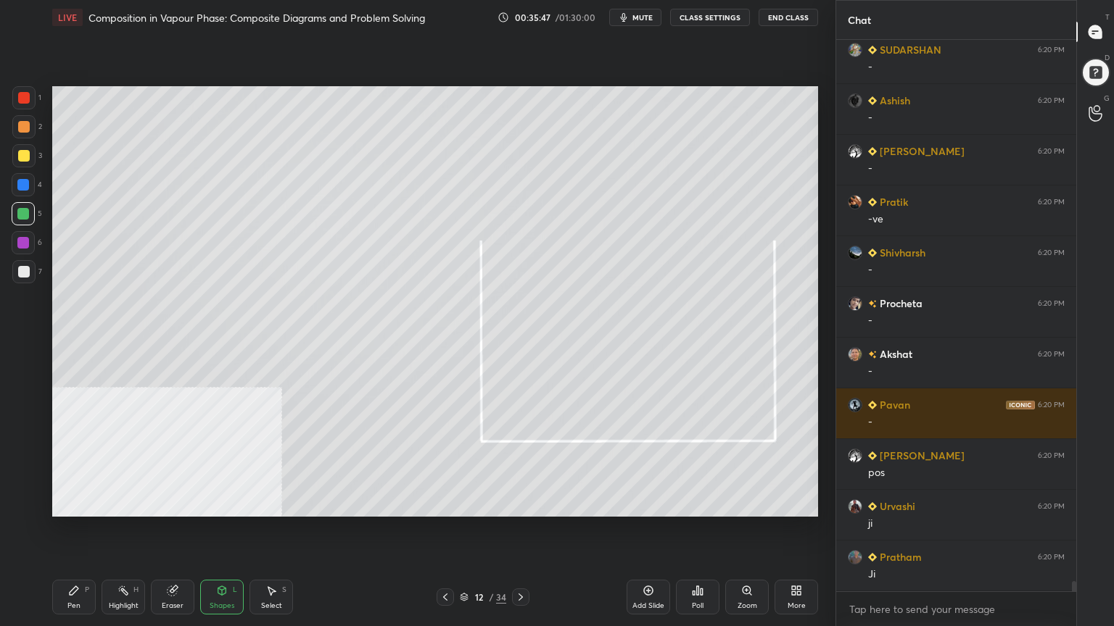
drag, startPoint x: 70, startPoint y: 608, endPoint x: 68, endPoint y: 597, distance: 11.0
click at [68, 503] on div "Pen" at bounding box center [73, 606] width 13 height 7
click at [22, 445] on icon at bounding box center [23, 447] width 12 height 9
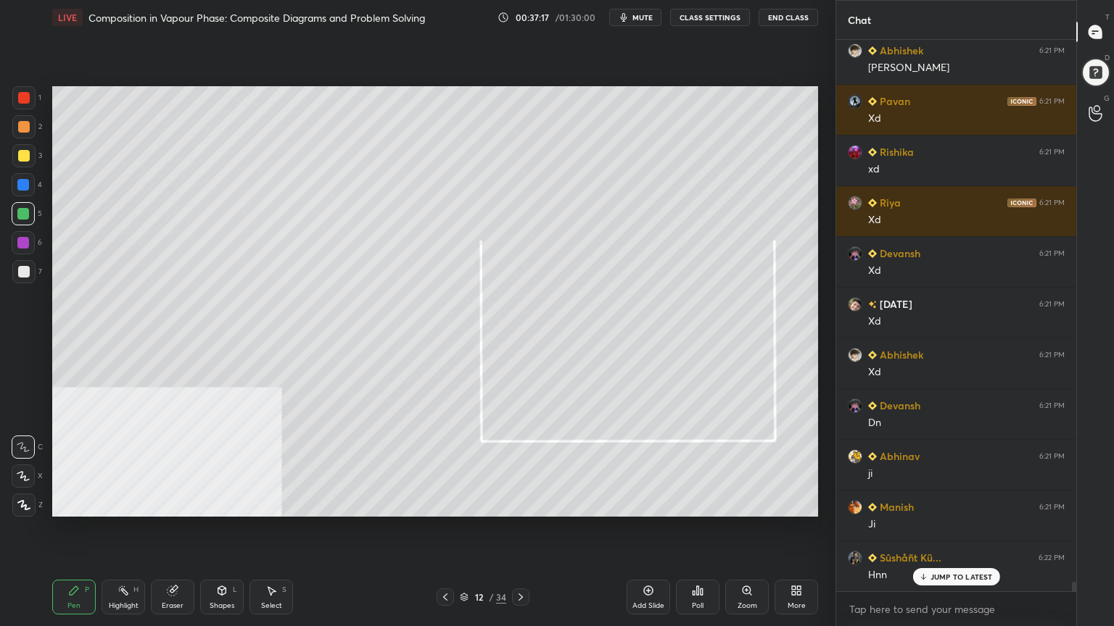
scroll to position [30661, 0]
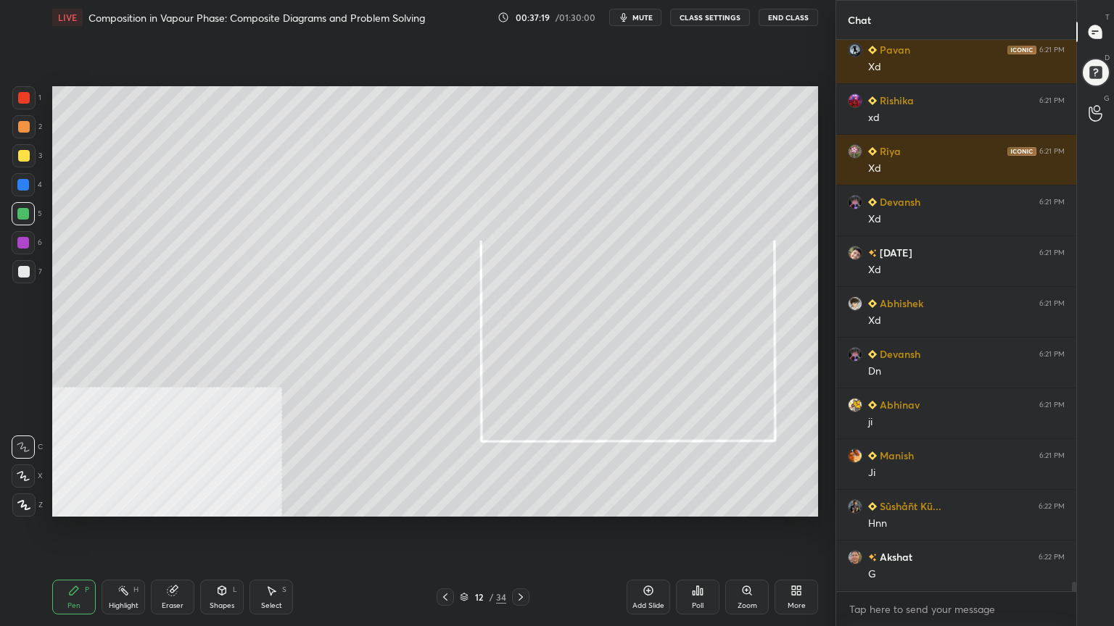
click at [25, 271] on div at bounding box center [24, 272] width 12 height 12
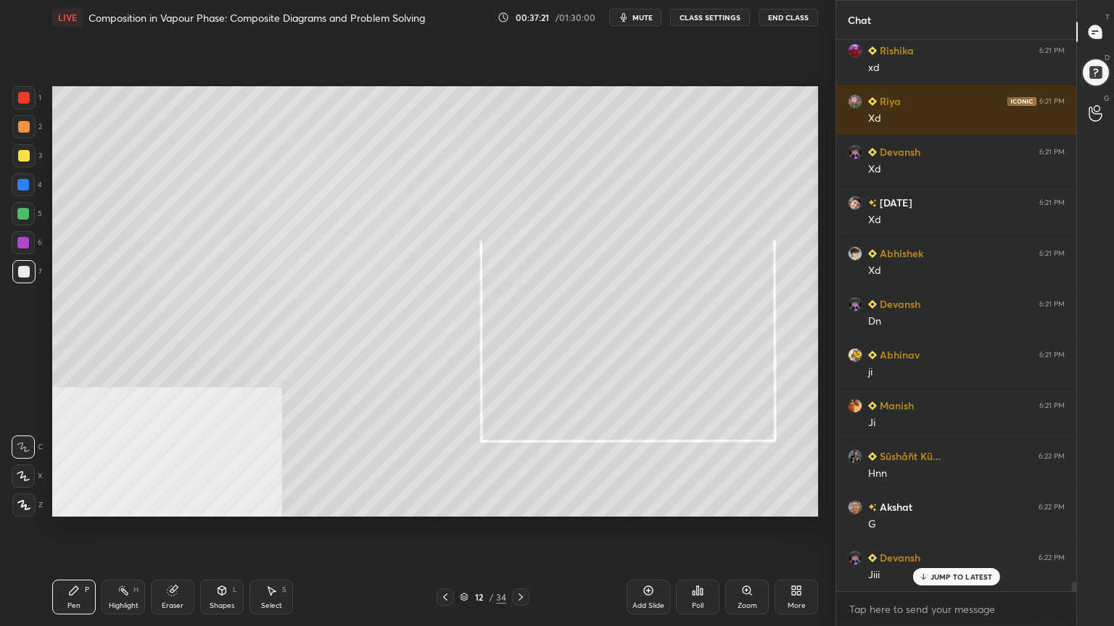
click at [520, 503] on icon at bounding box center [521, 598] width 12 height 12
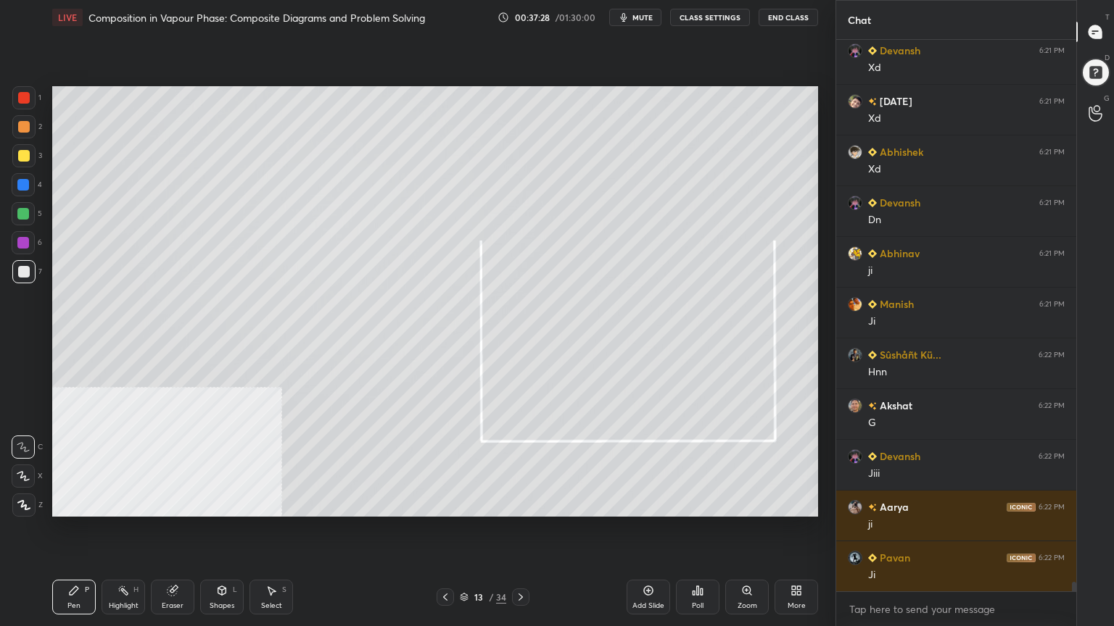
scroll to position [30864, 0]
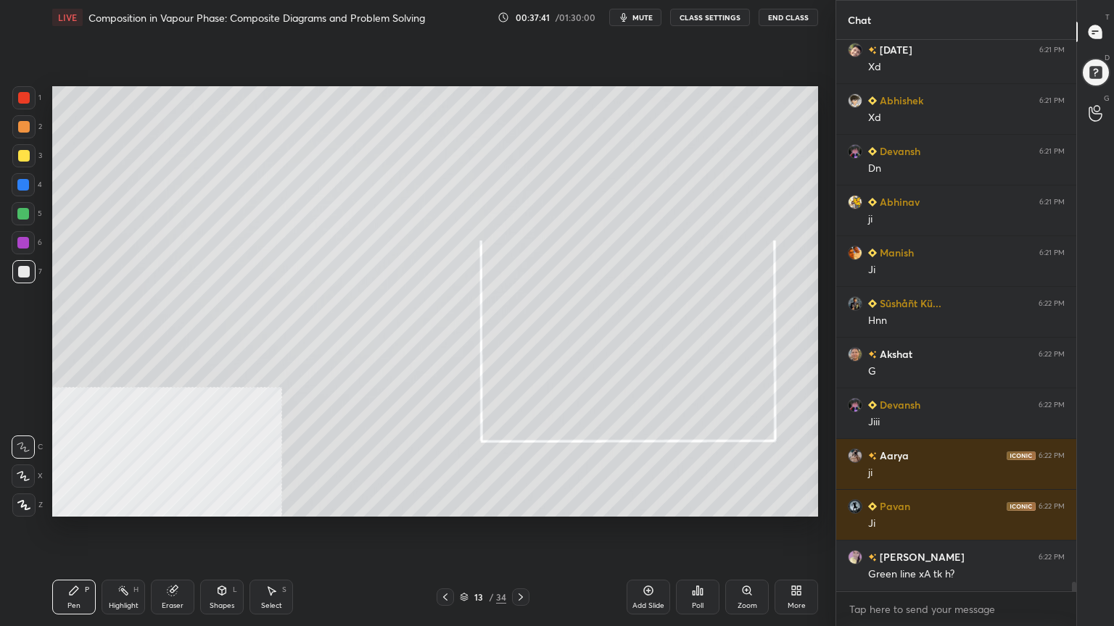
click at [447, 503] on icon at bounding box center [445, 597] width 4 height 7
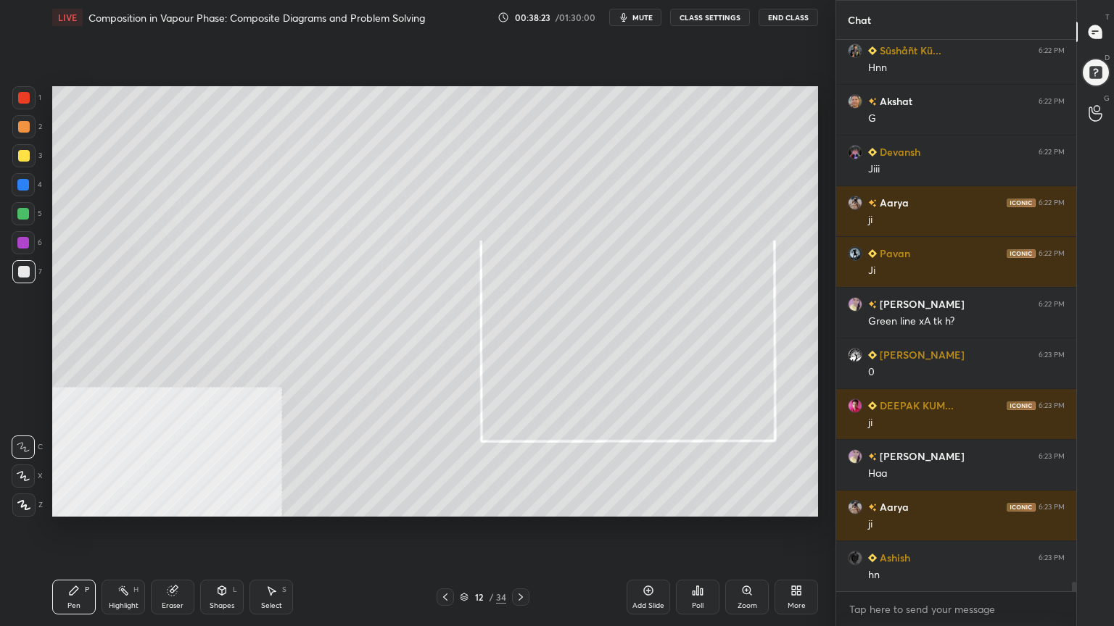
scroll to position [31169, 0]
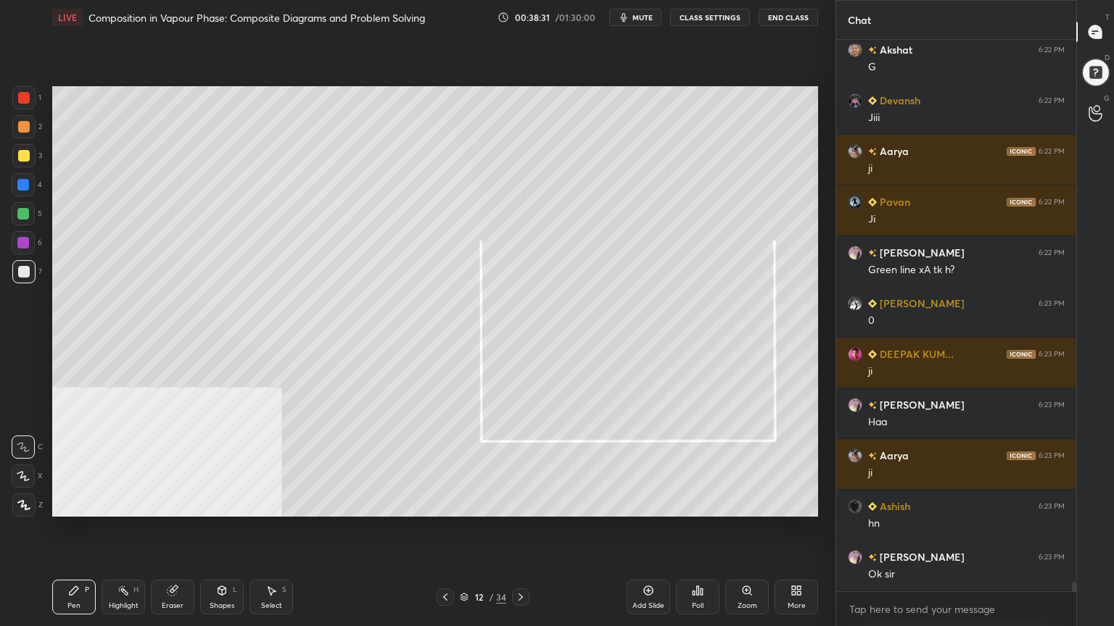
click at [20, 160] on div at bounding box center [24, 156] width 12 height 12
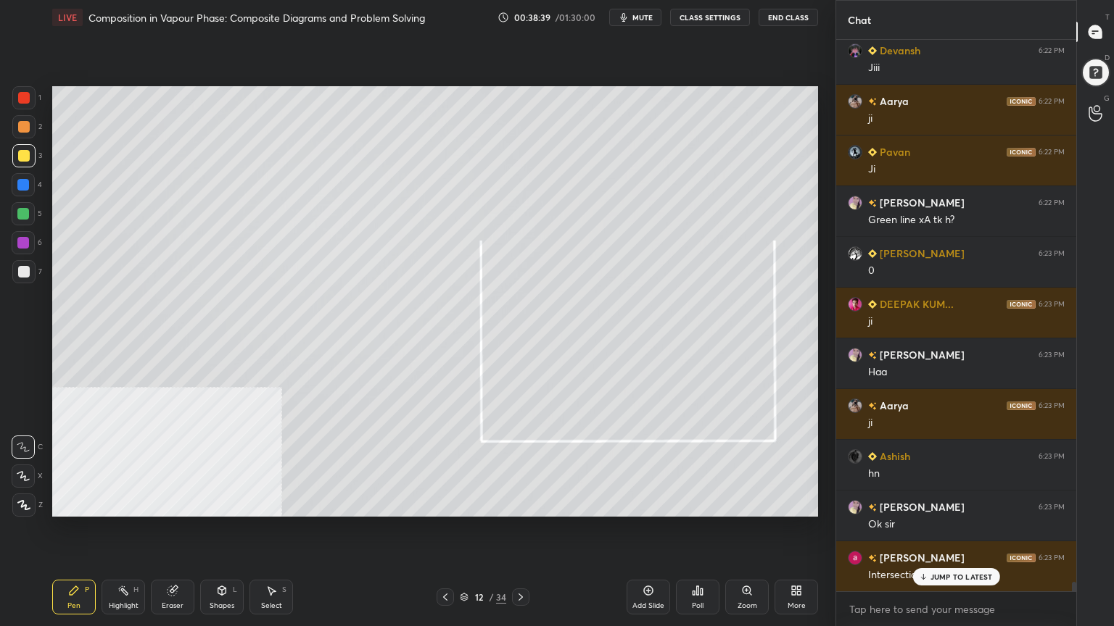
click at [36, 244] on div "6" at bounding box center [27, 242] width 30 height 23
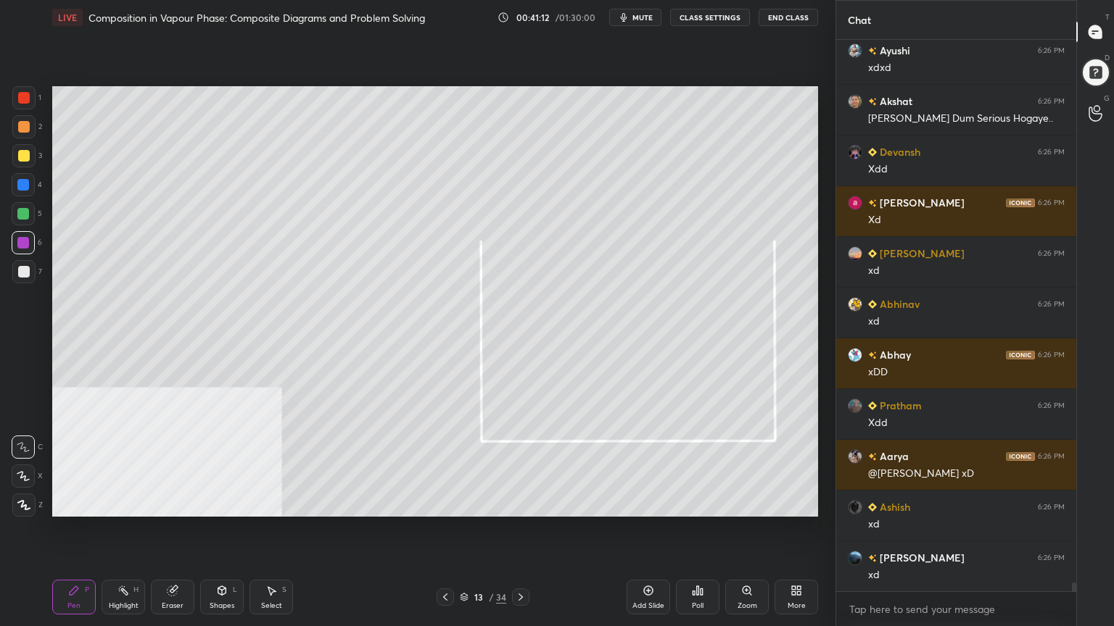
scroll to position [33329, 0]
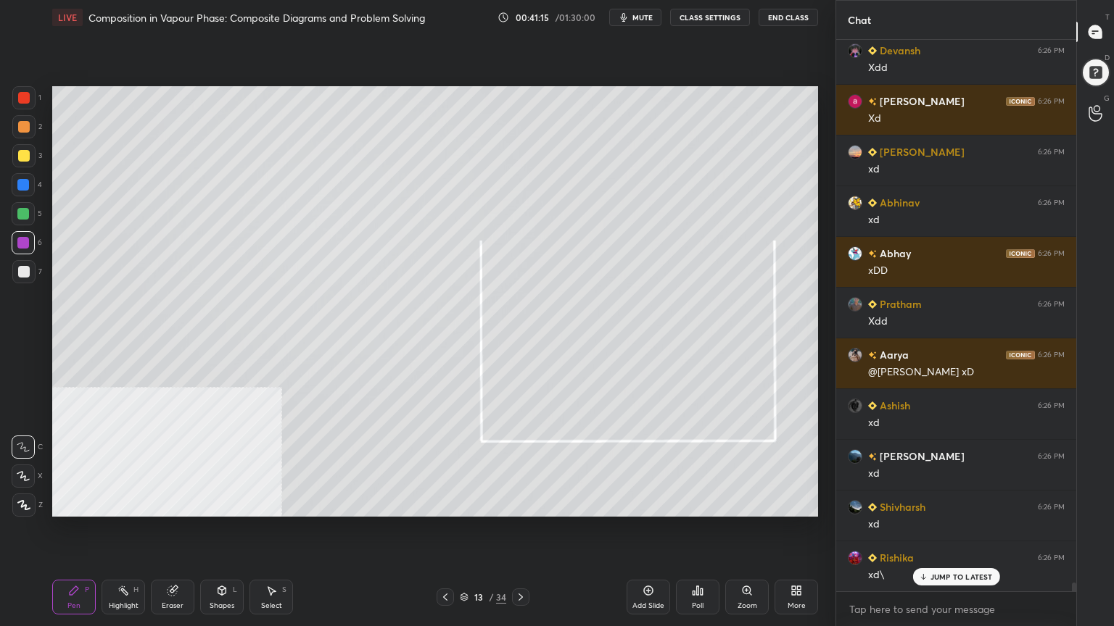
drag, startPoint x: 25, startPoint y: 154, endPoint x: 44, endPoint y: 153, distance: 18.1
click at [26, 153] on div at bounding box center [24, 156] width 12 height 12
click at [20, 214] on div at bounding box center [23, 214] width 12 height 12
drag, startPoint x: 220, startPoint y: 603, endPoint x: 218, endPoint y: 580, distance: 23.3
click at [223, 503] on div "Shapes" at bounding box center [222, 606] width 25 height 7
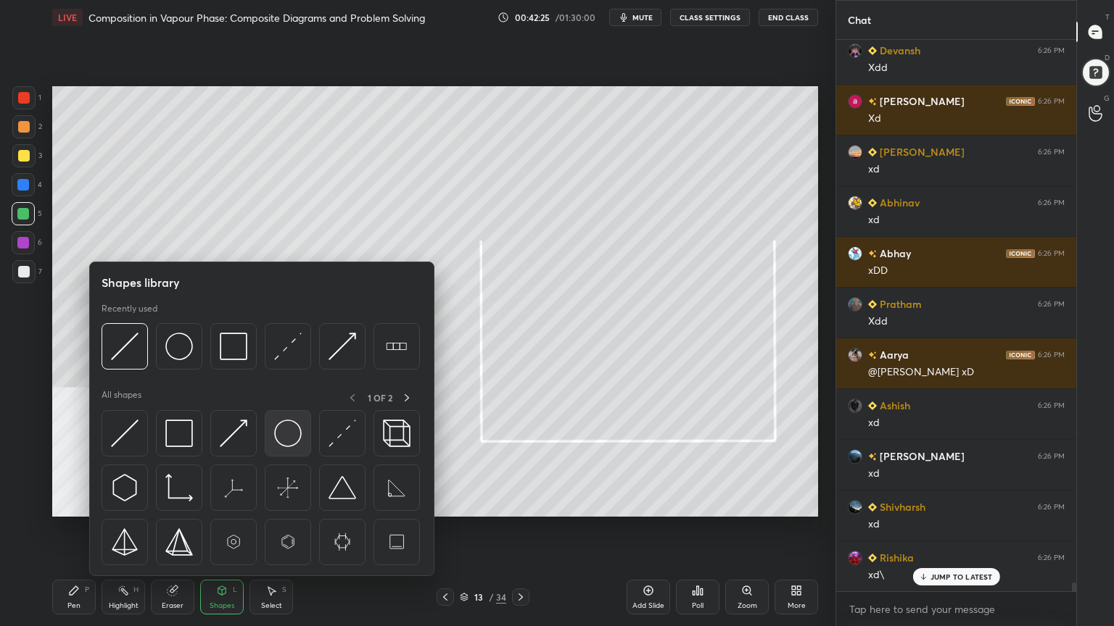
click at [281, 423] on img at bounding box center [288, 434] width 28 height 28
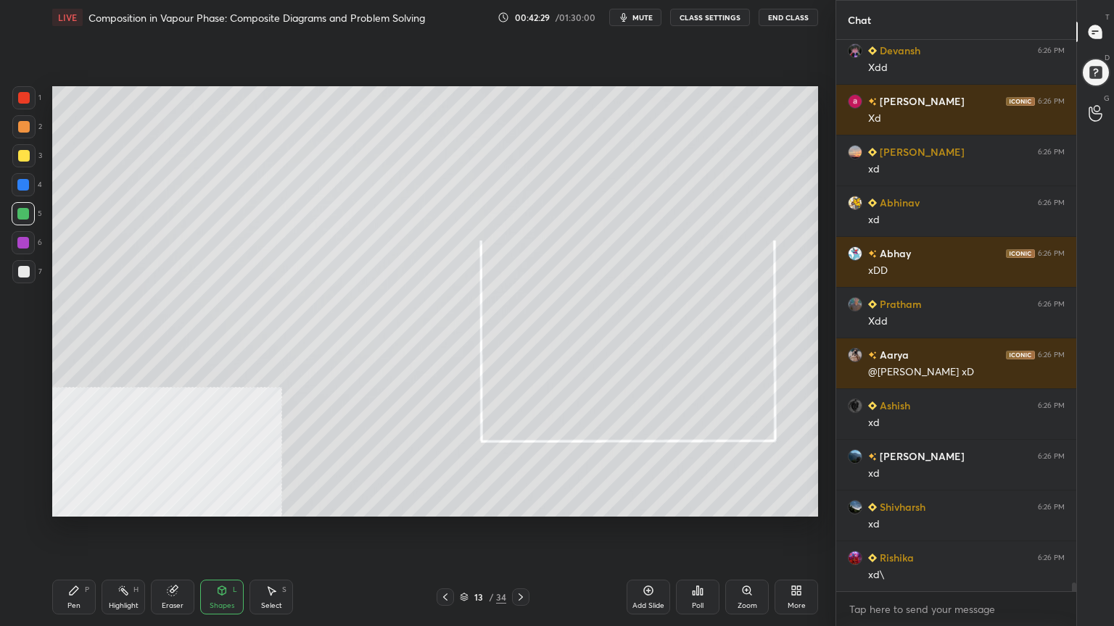
scroll to position [33431, 0]
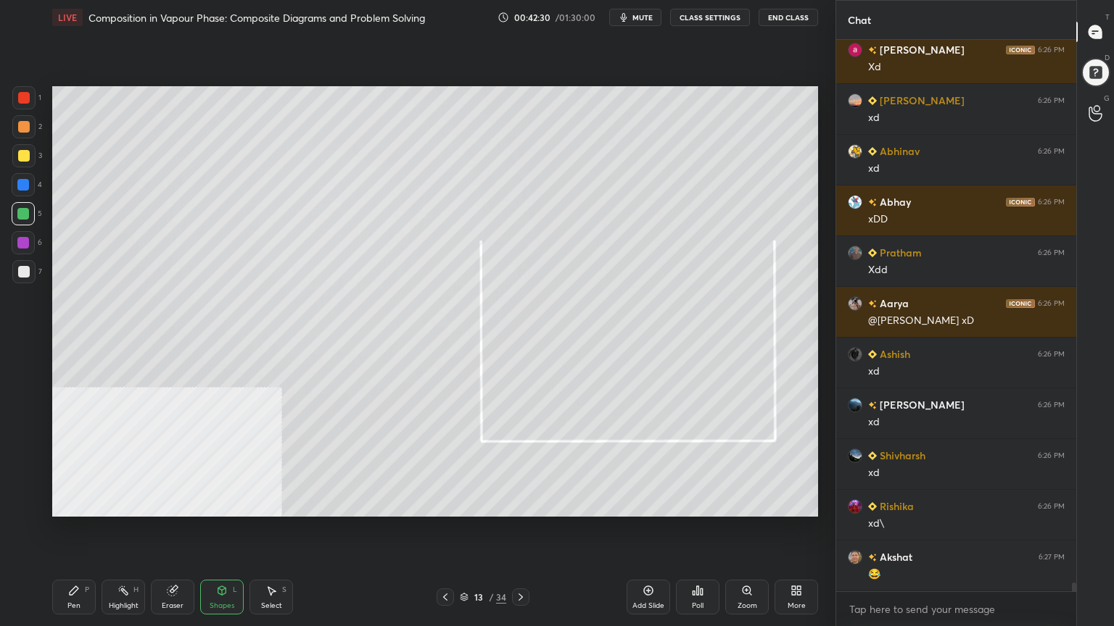
drag, startPoint x: 71, startPoint y: 600, endPoint x: 86, endPoint y: 531, distance: 71.1
click at [71, 503] on div "Pen P" at bounding box center [74, 597] width 44 height 35
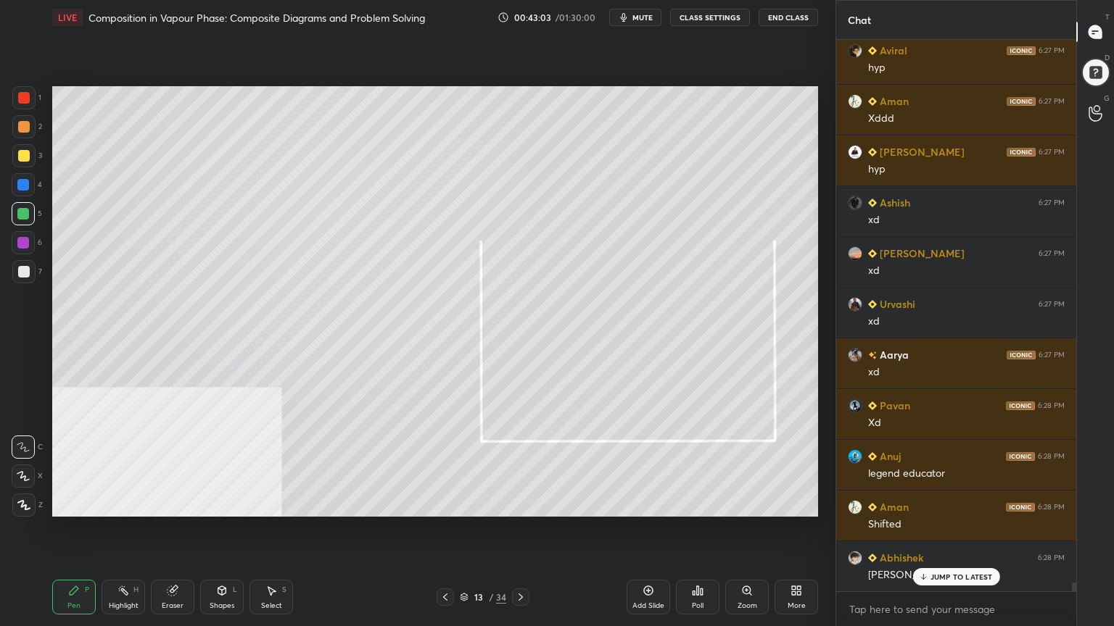
scroll to position [34649, 0]
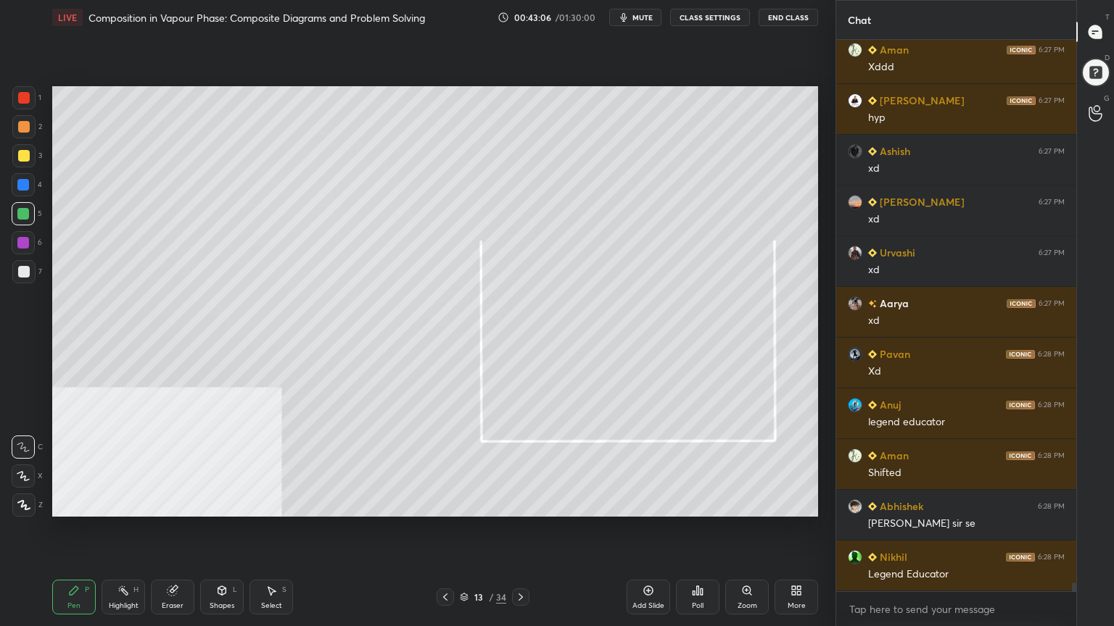
click at [18, 127] on div at bounding box center [24, 127] width 12 height 12
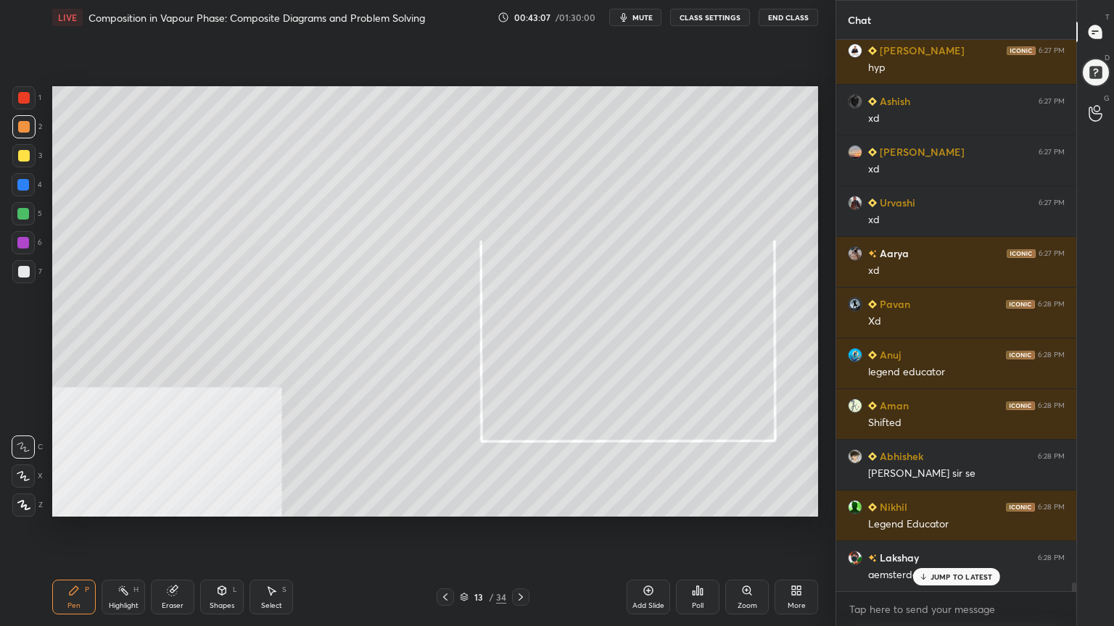
click at [24, 477] on icon at bounding box center [23, 476] width 13 height 10
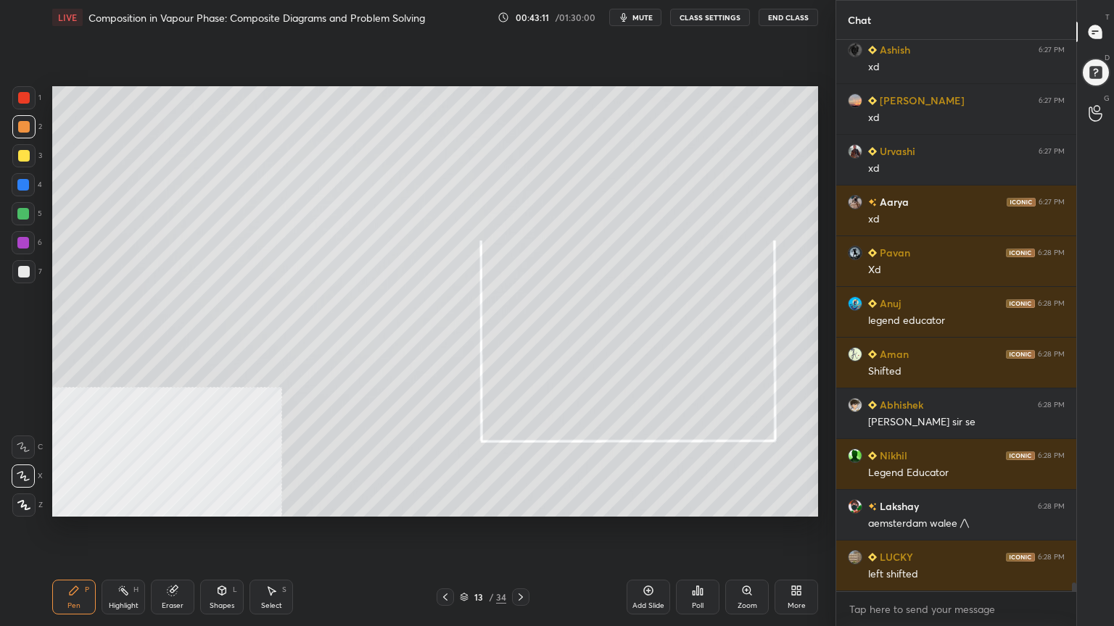
scroll to position [34785, 0]
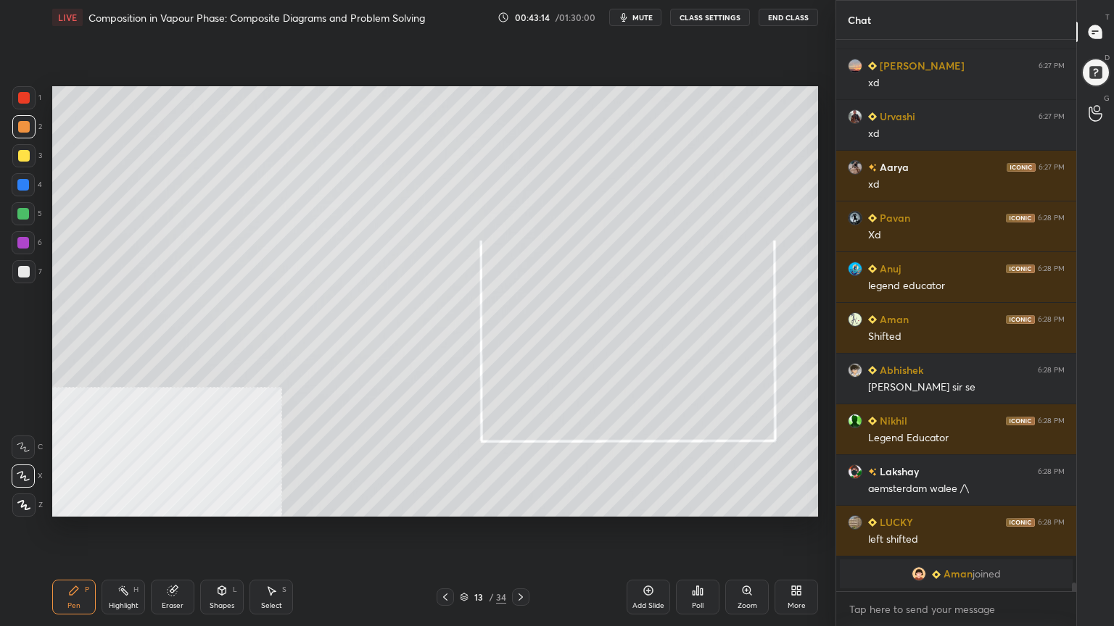
drag, startPoint x: 21, startPoint y: 446, endPoint x: 49, endPoint y: 442, distance: 28.6
click at [22, 446] on icon at bounding box center [23, 447] width 13 height 10
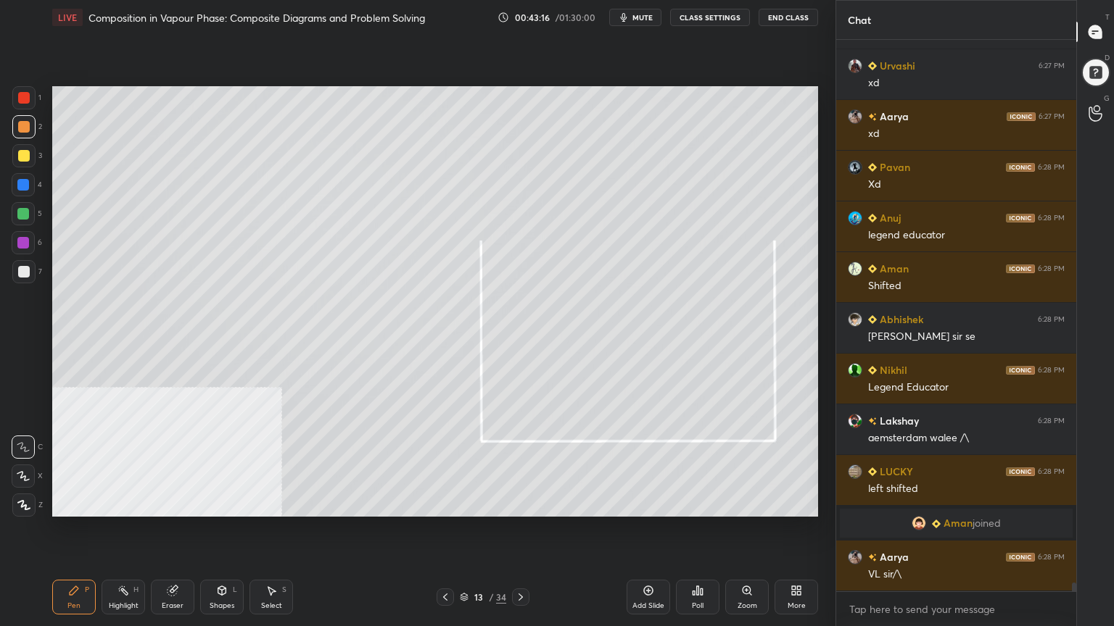
scroll to position [33518, 0]
click at [22, 214] on div at bounding box center [23, 214] width 12 height 12
click at [18, 153] on div at bounding box center [24, 156] width 12 height 12
click at [17, 267] on div at bounding box center [23, 271] width 23 height 23
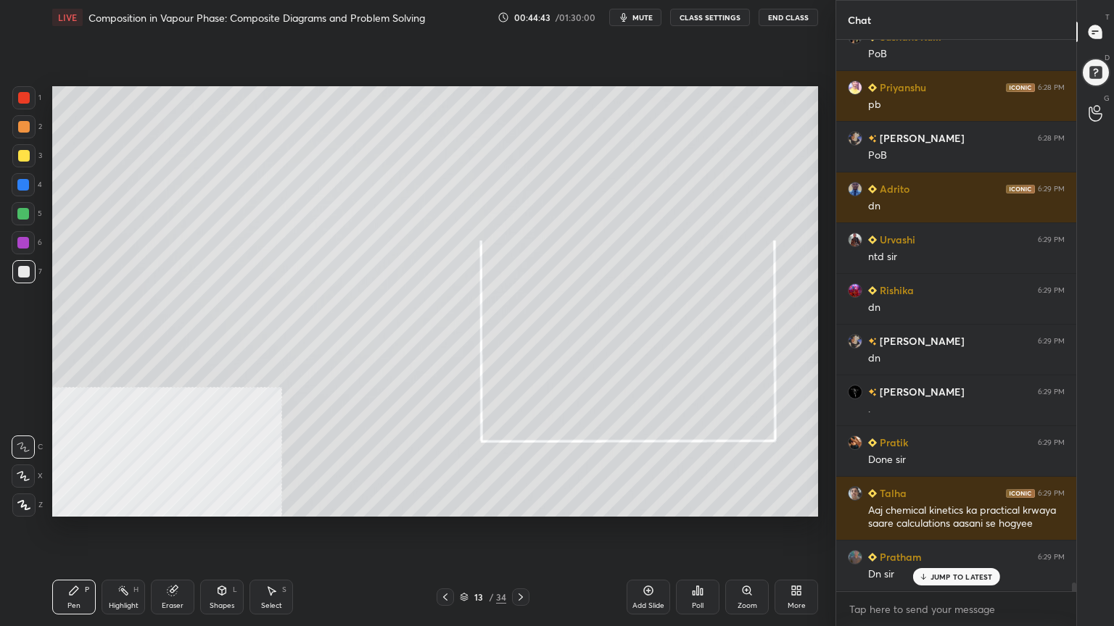
scroll to position [34139, 0]
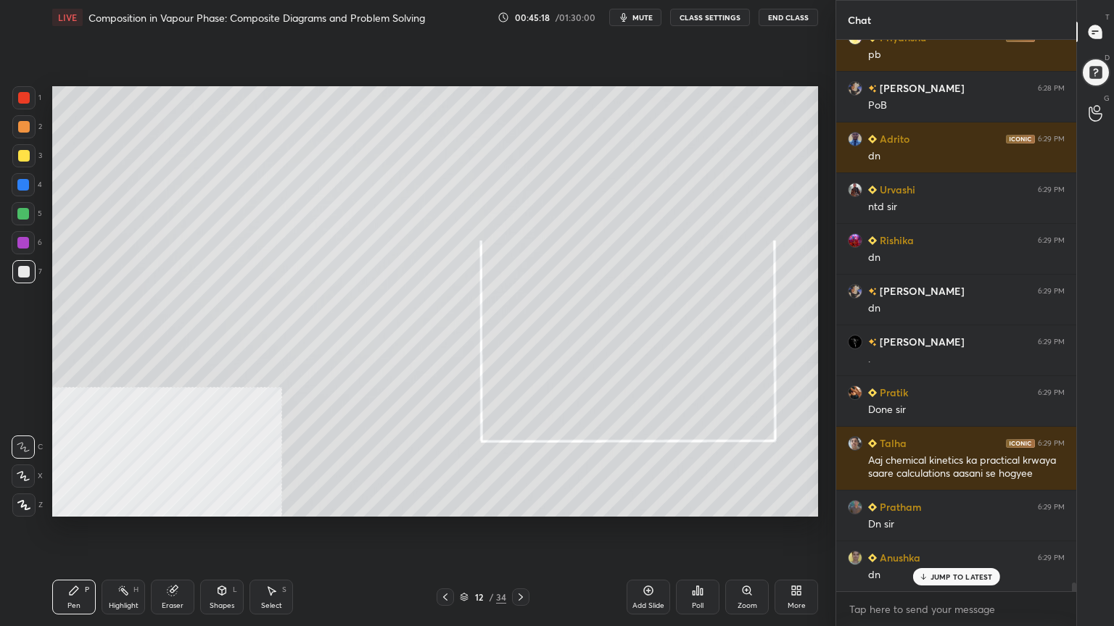
click at [522, 503] on icon at bounding box center [521, 598] width 12 height 12
click at [444, 503] on icon at bounding box center [445, 598] width 12 height 12
click at [519, 503] on icon at bounding box center [521, 598] width 12 height 12
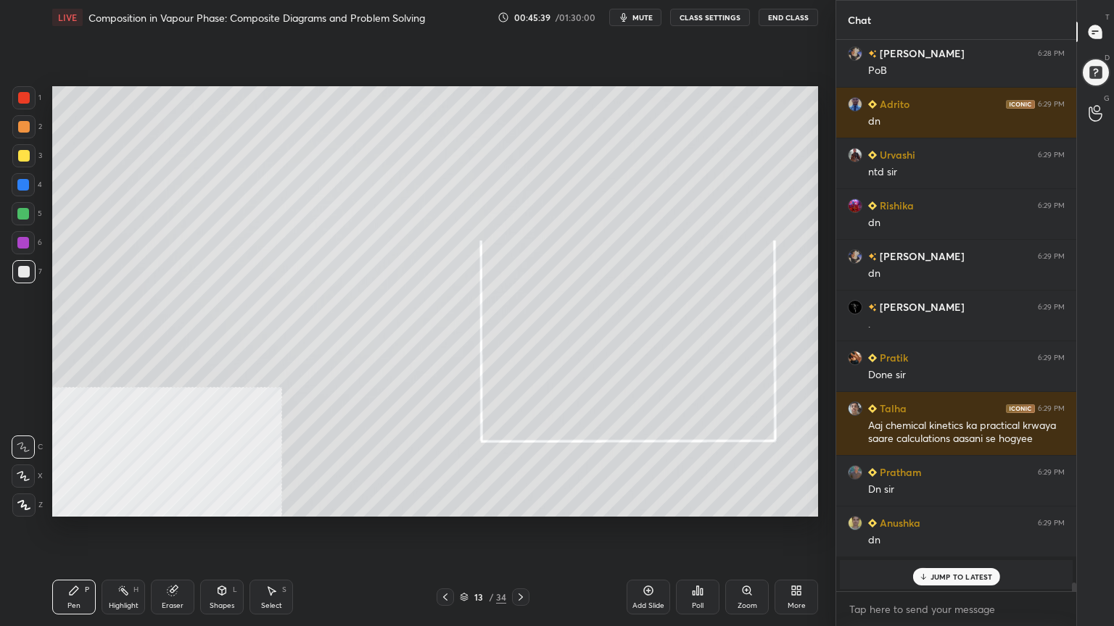
drag, startPoint x: 521, startPoint y: 598, endPoint x: 531, endPoint y: 591, distance: 12.5
click at [519, 503] on icon at bounding box center [521, 598] width 12 height 12
click at [20, 157] on div at bounding box center [24, 156] width 12 height 12
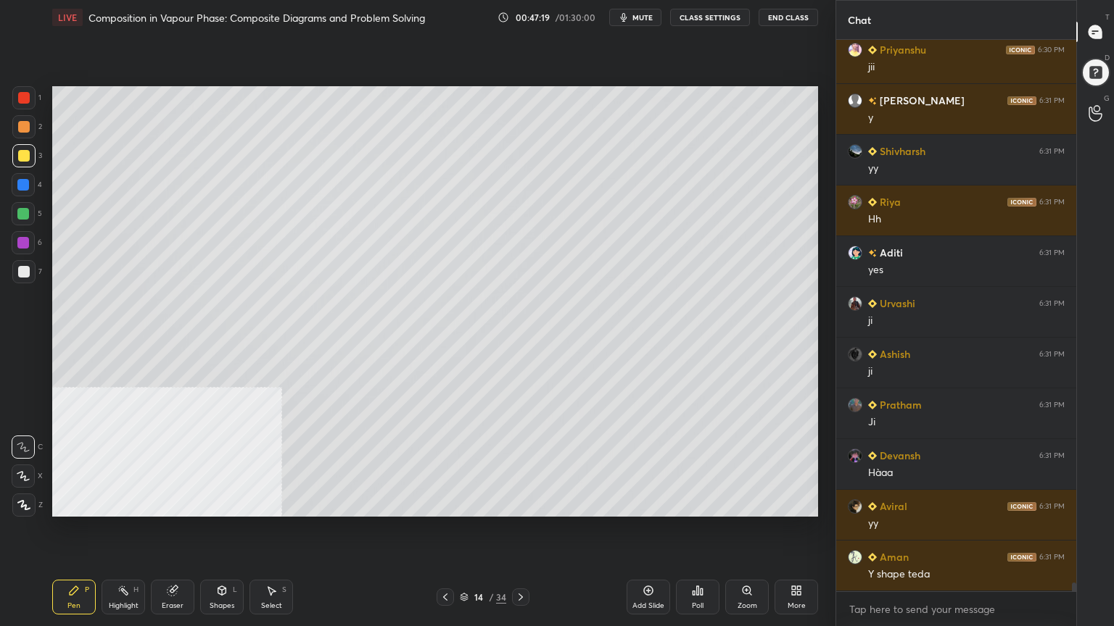
scroll to position [35088, 0]
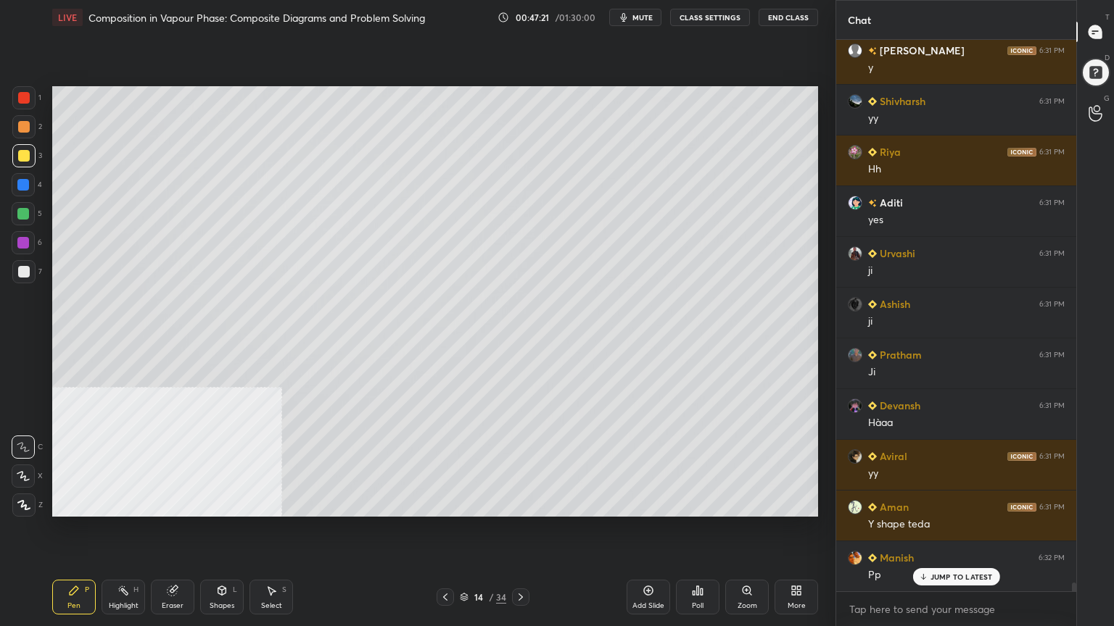
click at [276, 503] on div "Select S" at bounding box center [271, 597] width 44 height 35
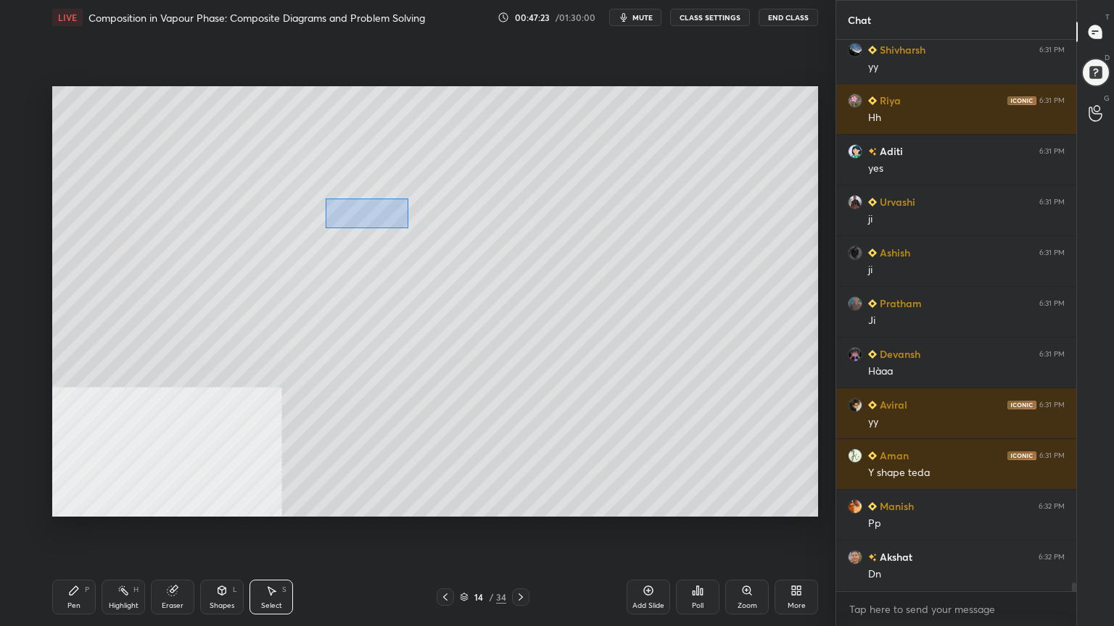
drag, startPoint x: 325, startPoint y: 198, endPoint x: 408, endPoint y: 228, distance: 88.8
click at [408, 228] on div "0 ° Undo Copy Duplicate Duplicate to new slide Delete" at bounding box center [435, 301] width 766 height 431
click at [355, 234] on div at bounding box center [359, 234] width 9 height 9
click at [355, 218] on div "0 ° Undo Copy Duplicate Duplicate to new slide Delete" at bounding box center [435, 301] width 766 height 431
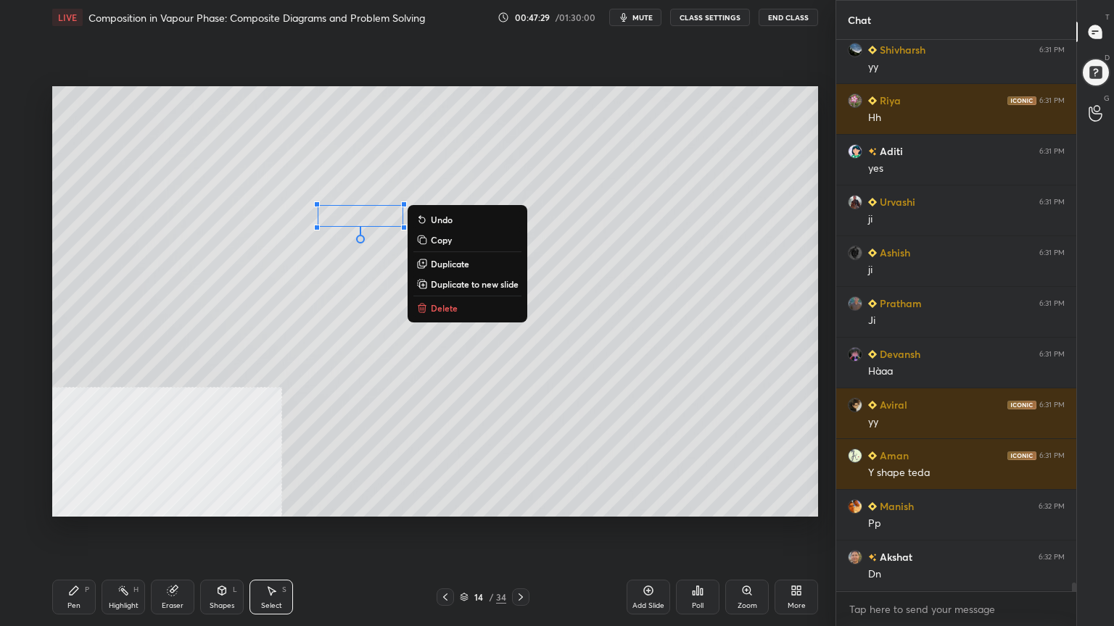
click at [308, 273] on div "0 ° Undo Copy Duplicate Duplicate to new slide Delete" at bounding box center [435, 301] width 766 height 431
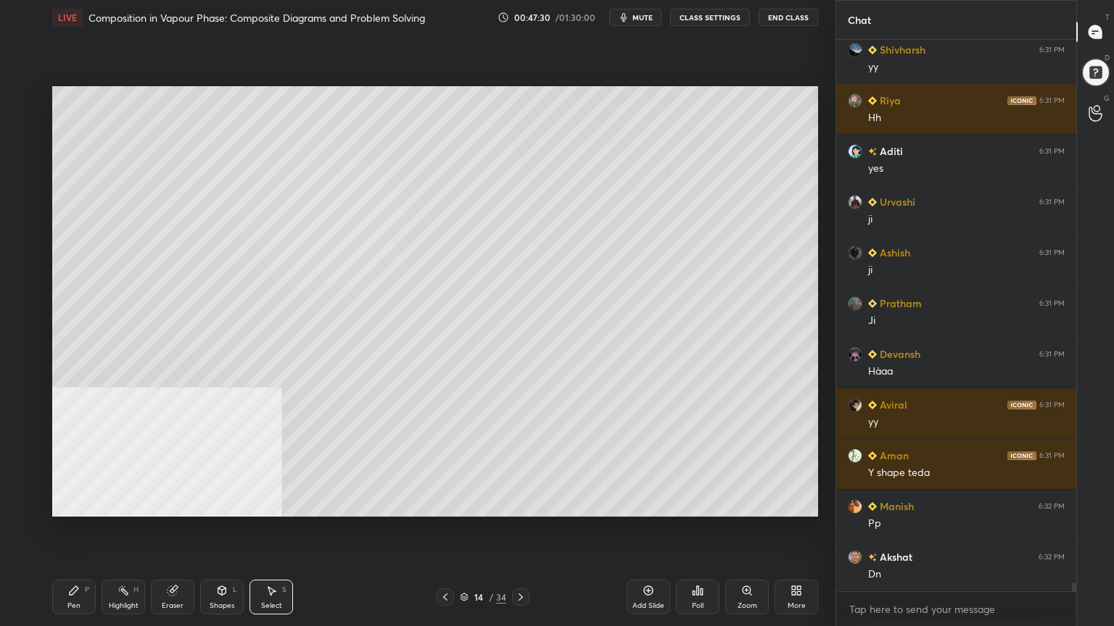
drag, startPoint x: 223, startPoint y: 602, endPoint x: 225, endPoint y: 580, distance: 21.9
click at [225, 503] on div "Shapes L" at bounding box center [222, 597] width 44 height 35
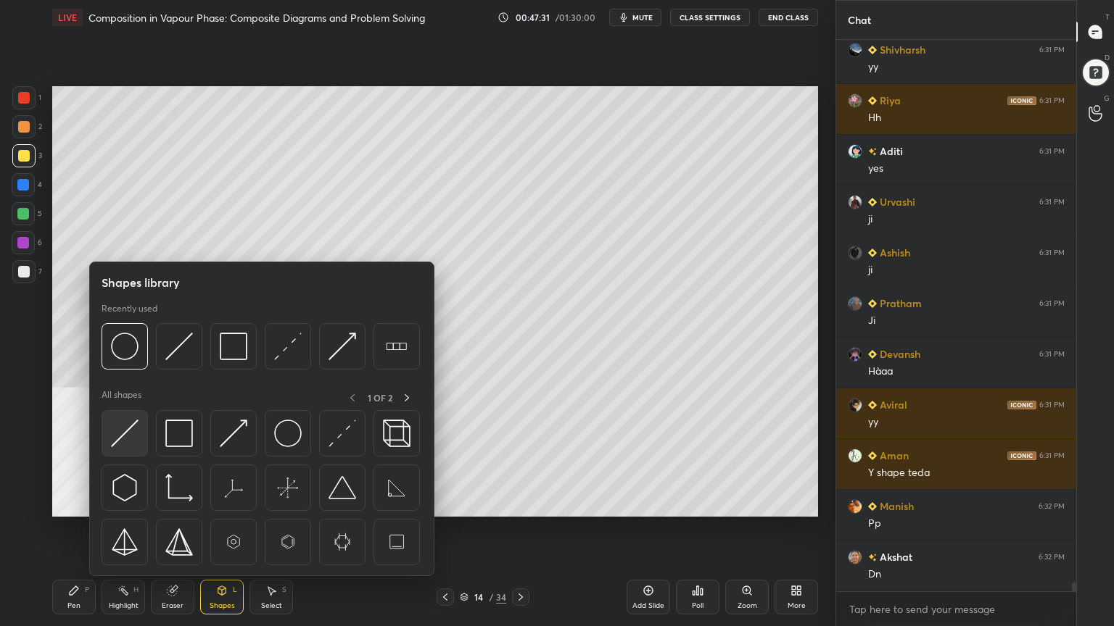
click at [122, 429] on img at bounding box center [125, 434] width 28 height 28
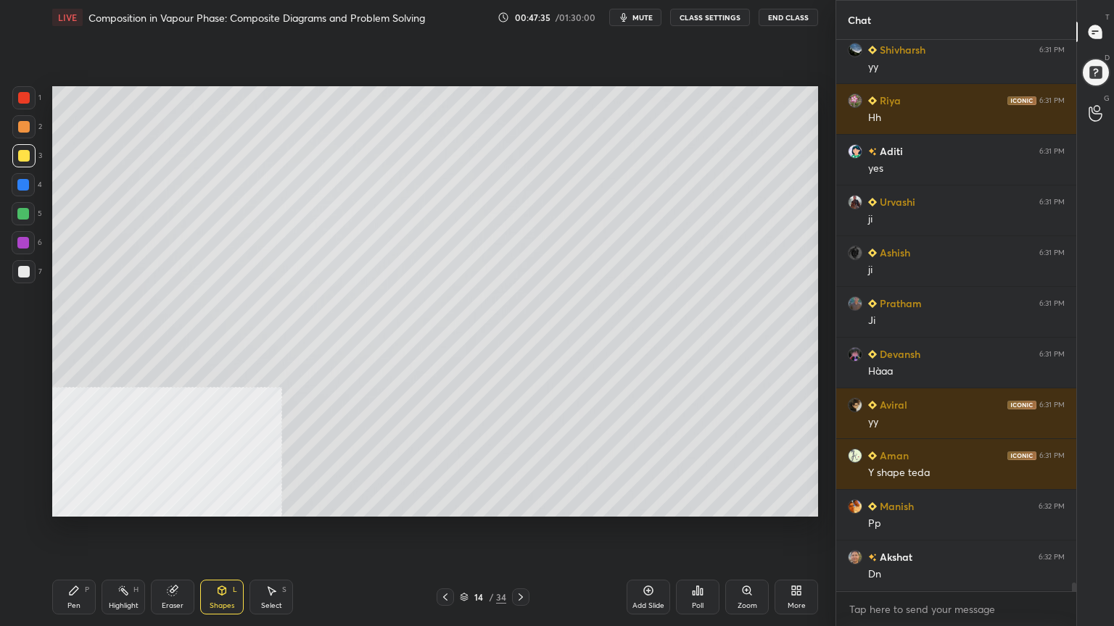
drag, startPoint x: 89, startPoint y: 598, endPoint x: 88, endPoint y: 582, distance: 16.0
click at [87, 503] on div "Pen P" at bounding box center [74, 597] width 44 height 35
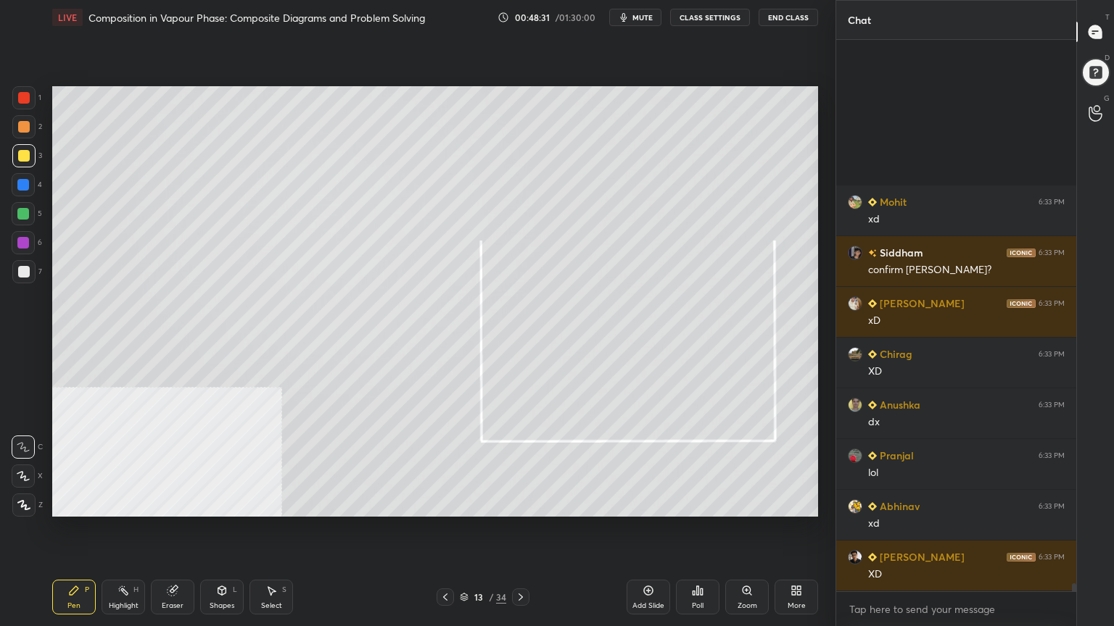
scroll to position [39101, 0]
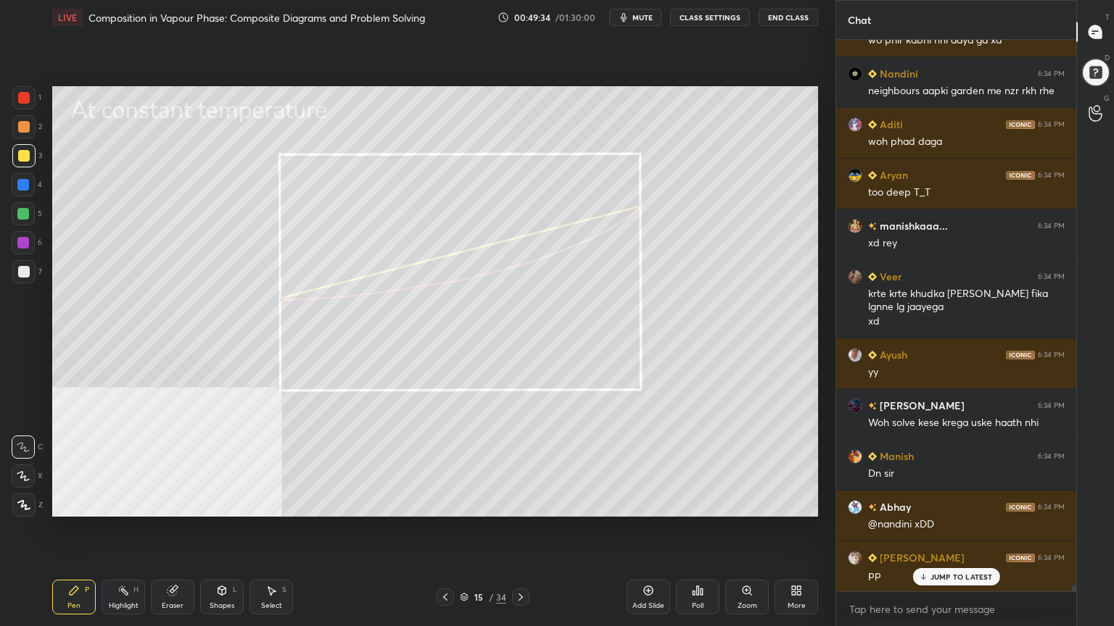
click at [18, 274] on div at bounding box center [24, 272] width 12 height 12
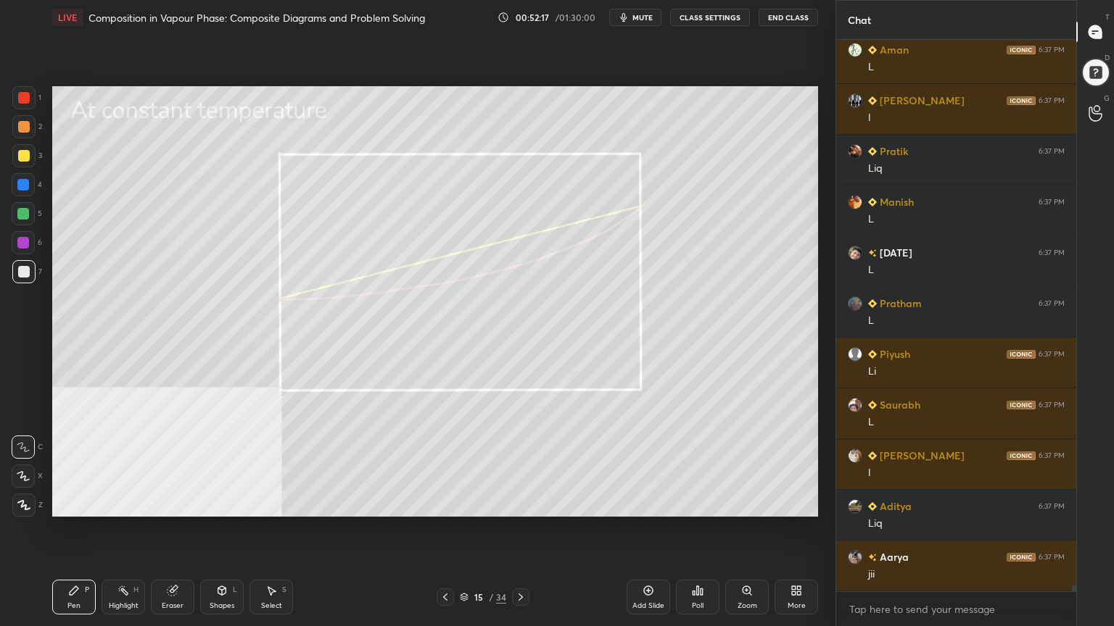
scroll to position [45589, 0]
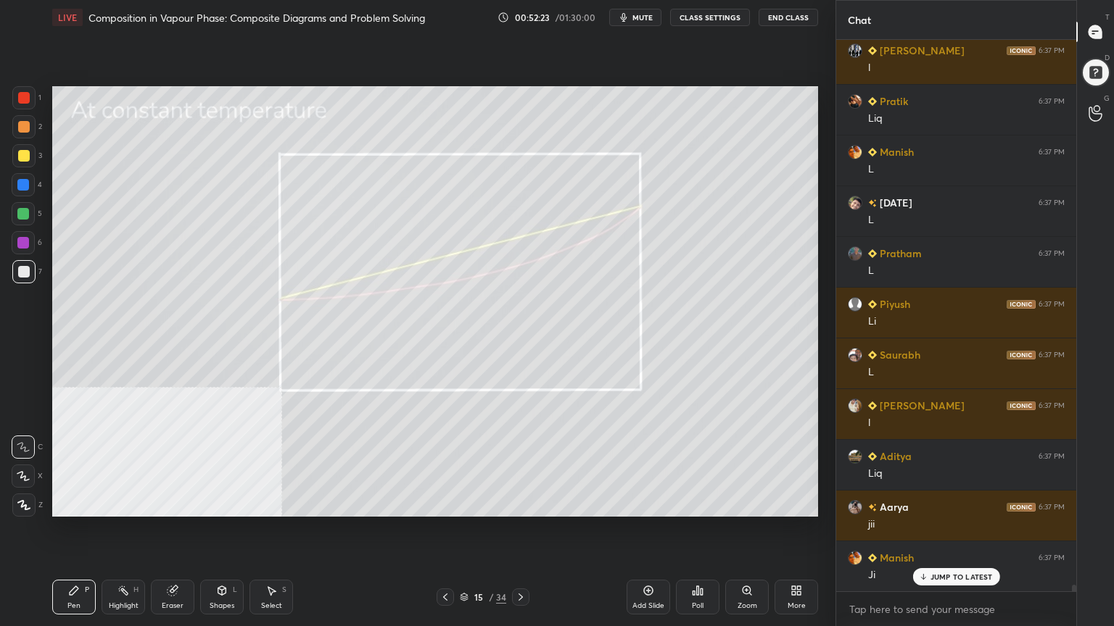
click at [25, 182] on div at bounding box center [23, 185] width 12 height 12
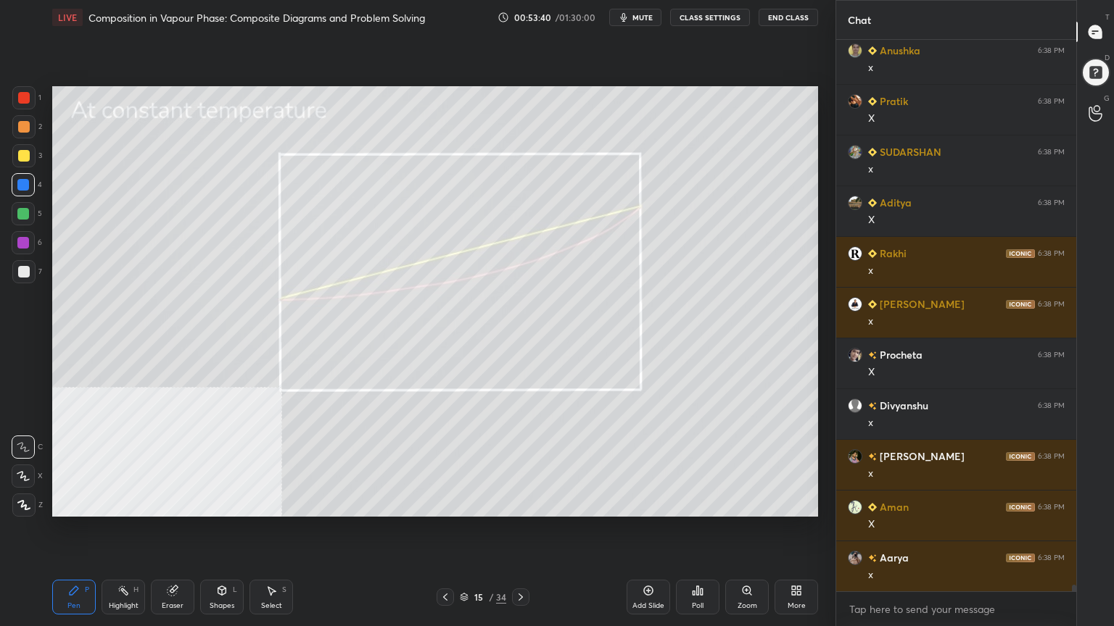
scroll to position [47178, 0]
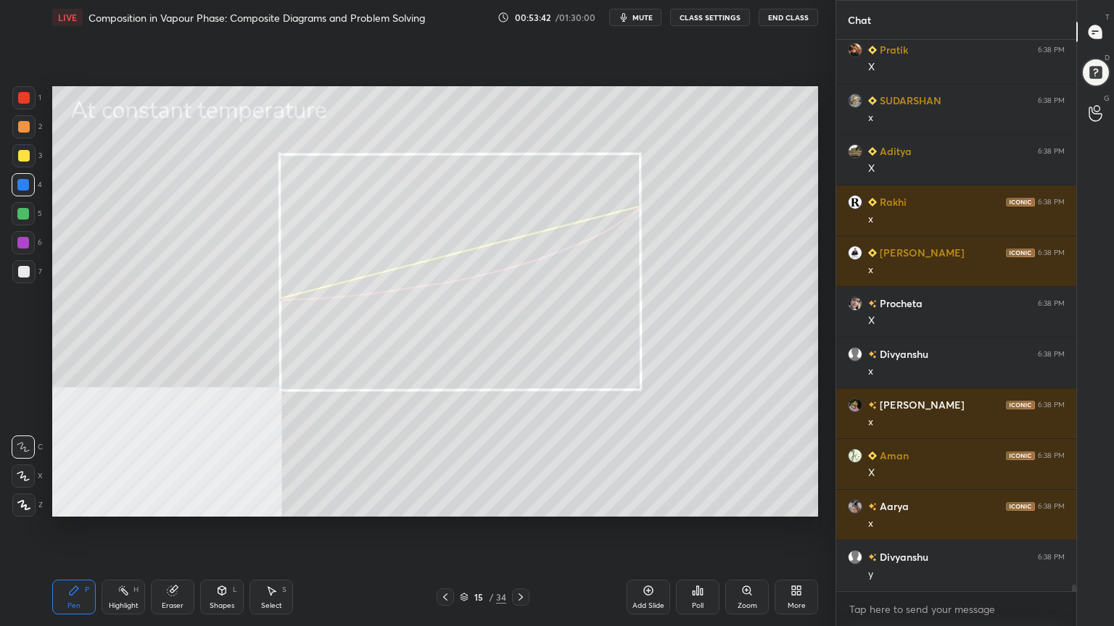
click at [531, 503] on div "Pen P Highlight H Eraser Shapes L Select S 15 / 34 Add Slide Poll Zoom More" at bounding box center [435, 597] width 766 height 58
click at [521, 503] on icon at bounding box center [521, 598] width 12 height 12
drag, startPoint x: 22, startPoint y: 159, endPoint x: 30, endPoint y: 153, distance: 9.9
click at [22, 159] on div at bounding box center [24, 156] width 12 height 12
drag, startPoint x: 22, startPoint y: 128, endPoint x: 46, endPoint y: 128, distance: 23.9
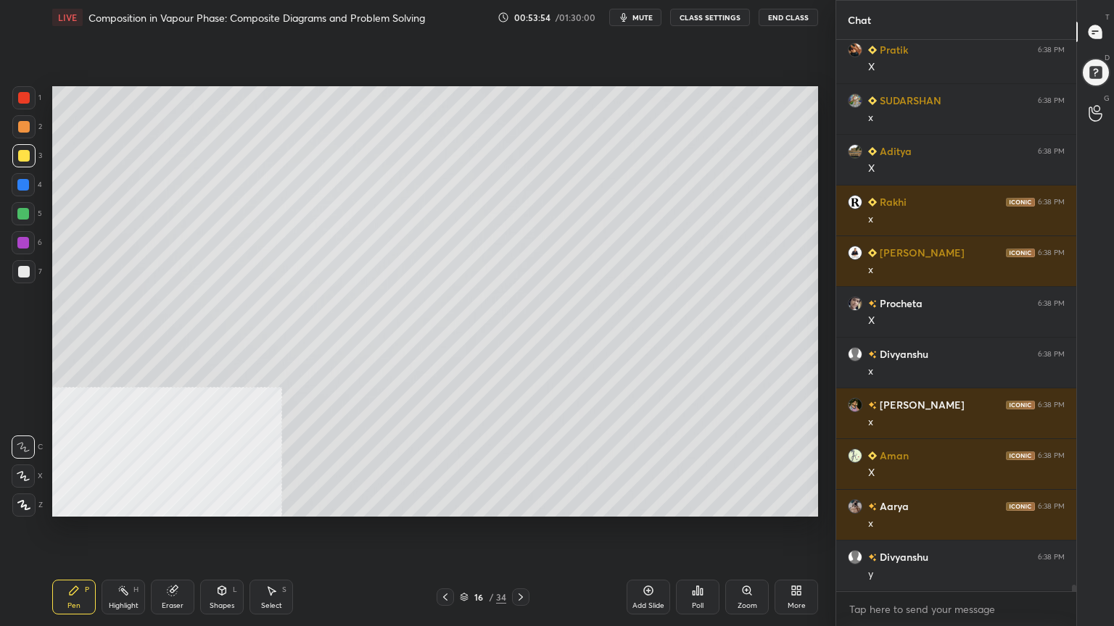
click at [24, 128] on div at bounding box center [24, 127] width 12 height 12
click at [25, 210] on div at bounding box center [23, 214] width 12 height 12
click at [23, 129] on div at bounding box center [24, 127] width 12 height 12
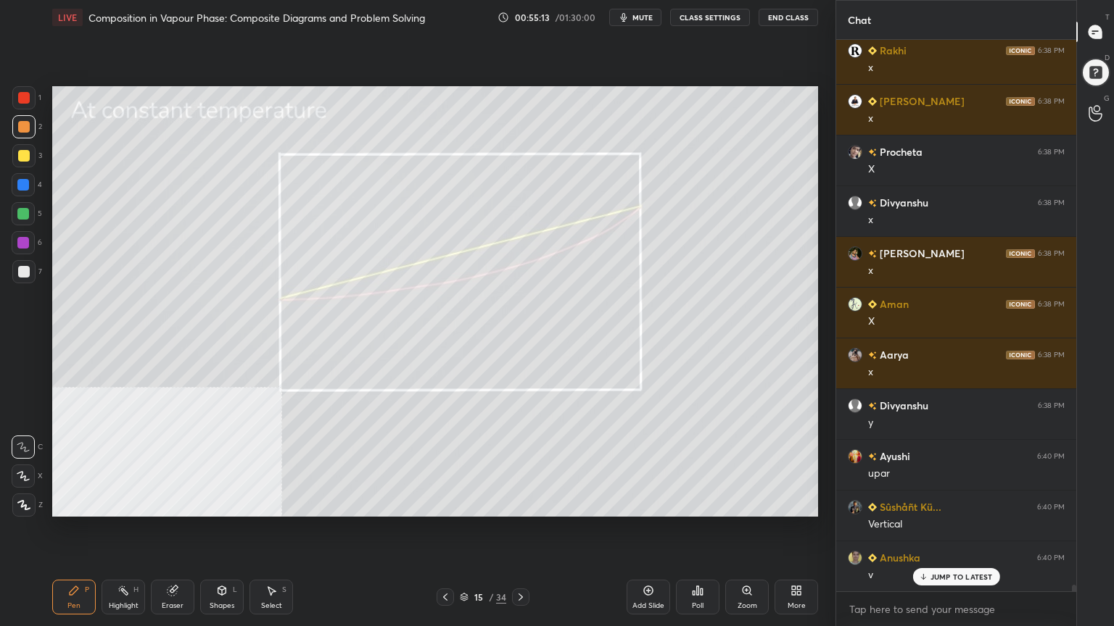
scroll to position [47381, 0]
click at [19, 212] on div at bounding box center [23, 214] width 12 height 12
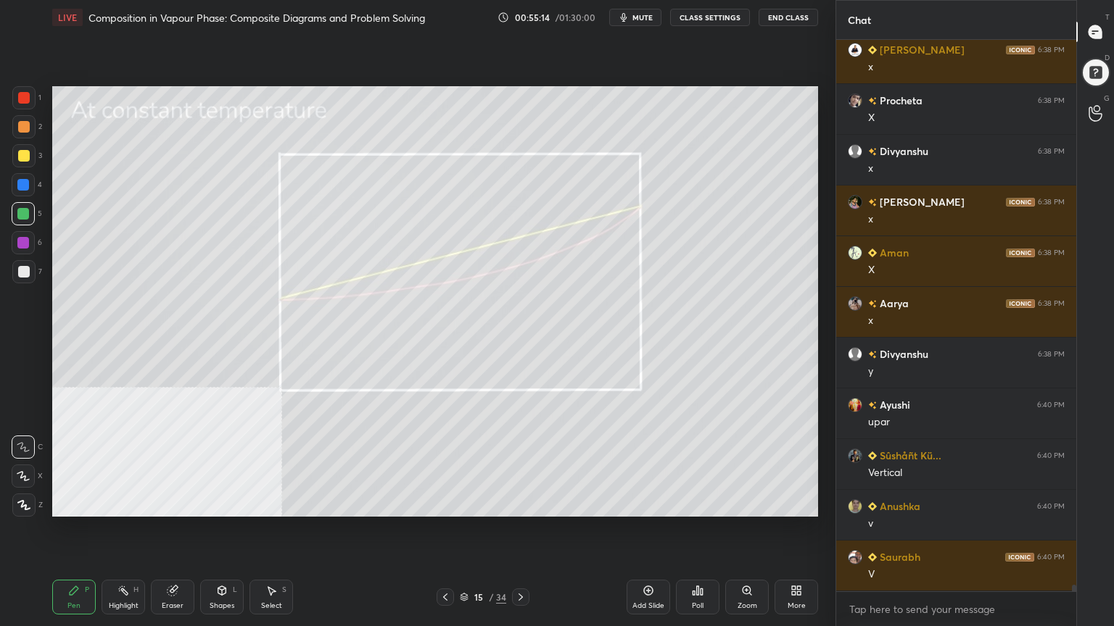
scroll to position [47634, 0]
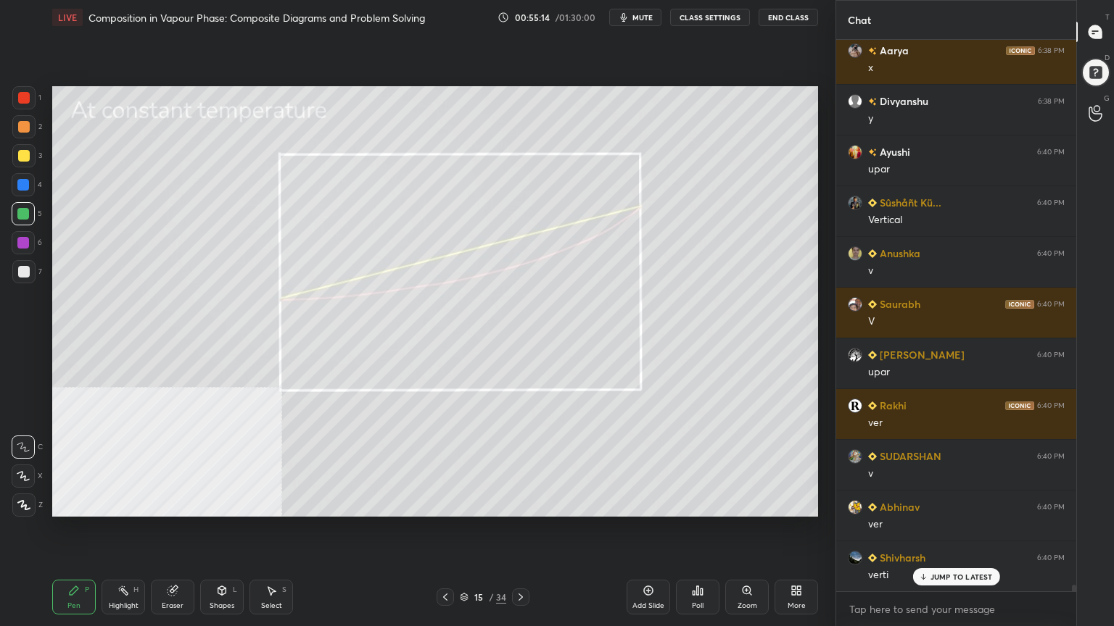
click at [20, 125] on div at bounding box center [24, 127] width 12 height 12
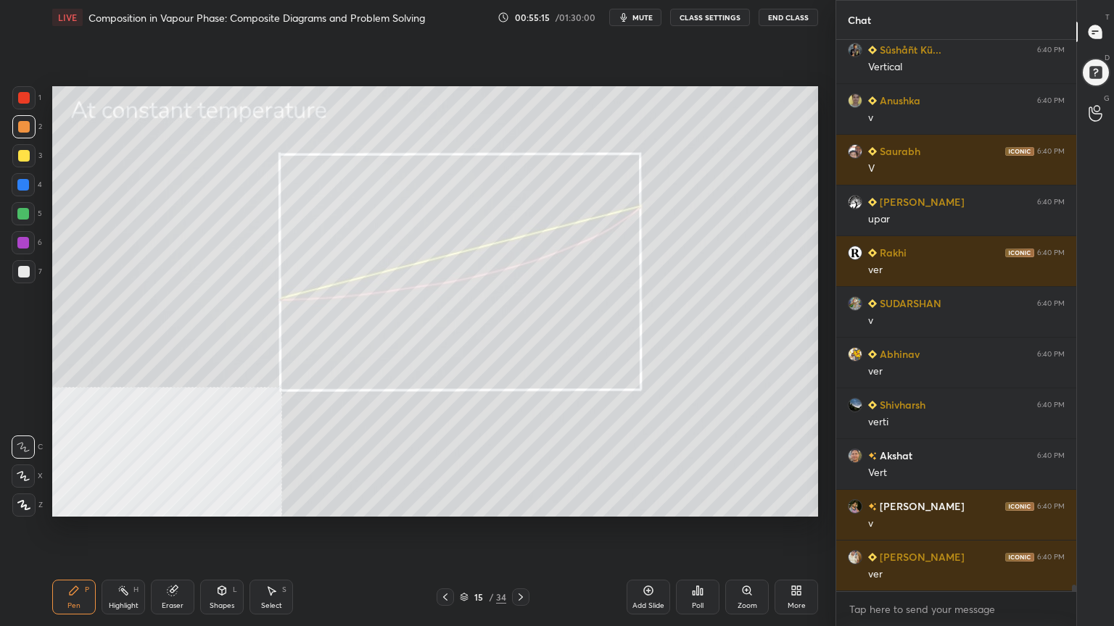
click at [225, 503] on div "Shapes L" at bounding box center [222, 597] width 44 height 35
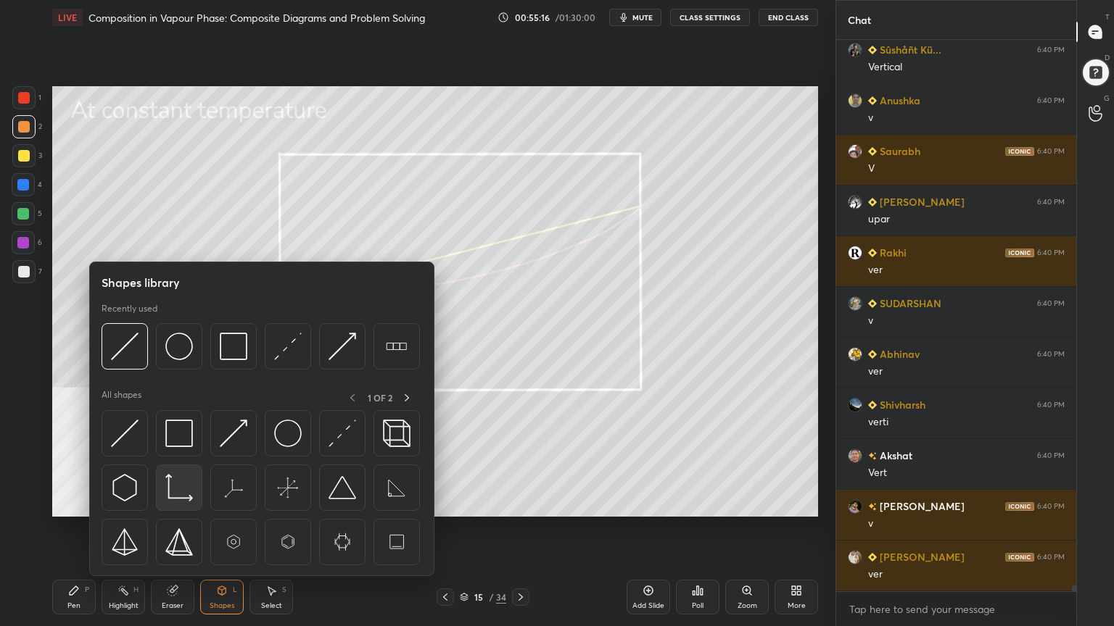
scroll to position [47837, 0]
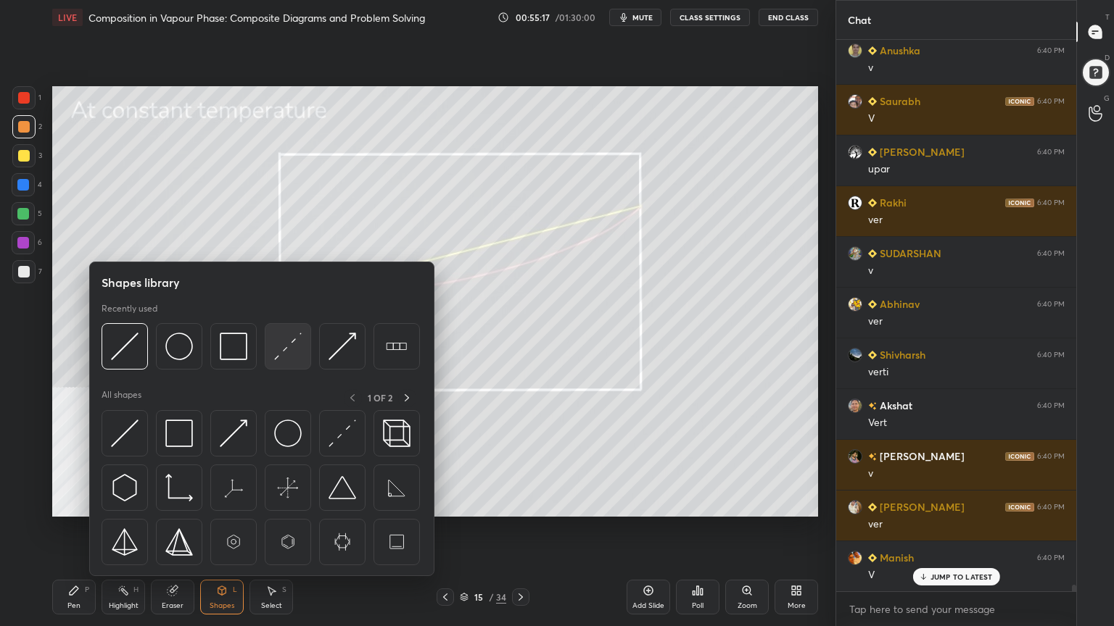
click at [294, 355] on img at bounding box center [288, 347] width 28 height 28
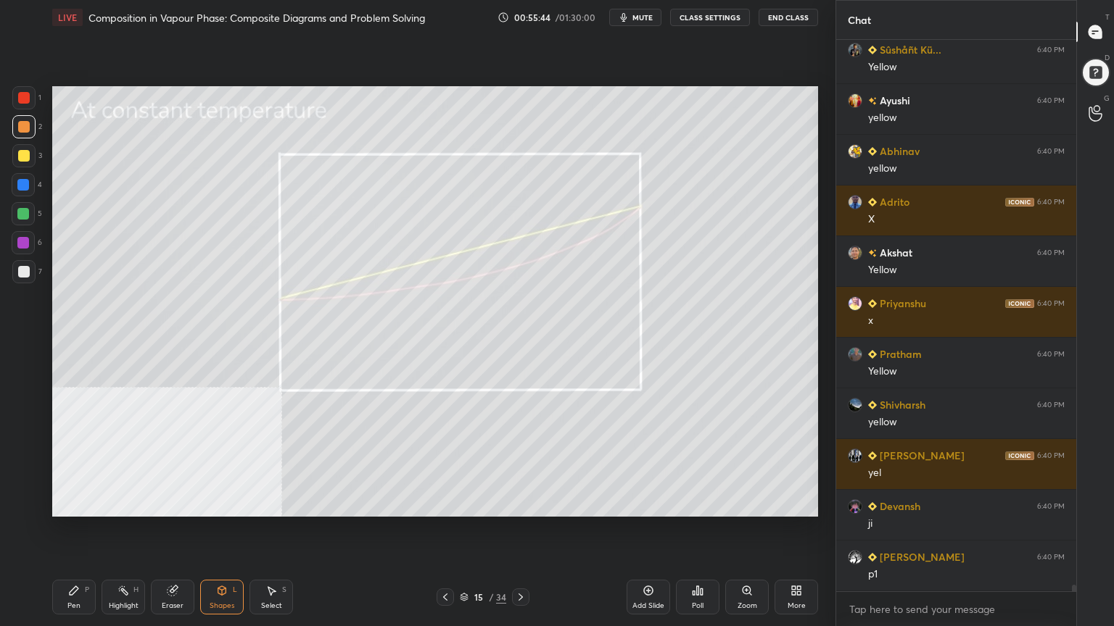
scroll to position [48548, 0]
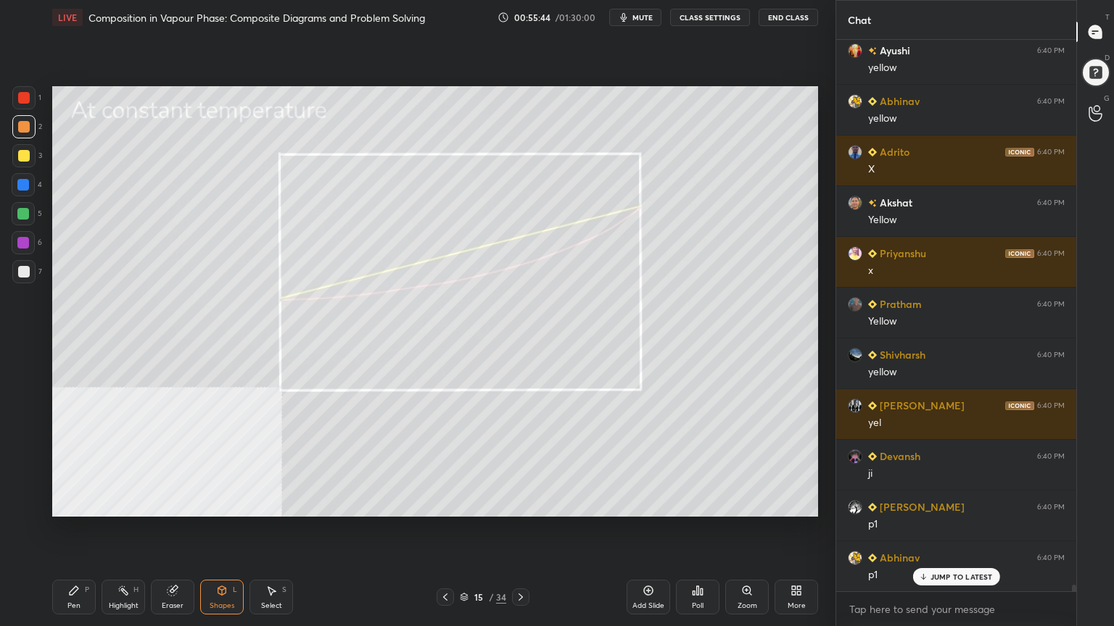
drag, startPoint x: 67, startPoint y: 603, endPoint x: 83, endPoint y: 534, distance: 70.2
click at [67, 503] on div "Pen P" at bounding box center [74, 597] width 44 height 35
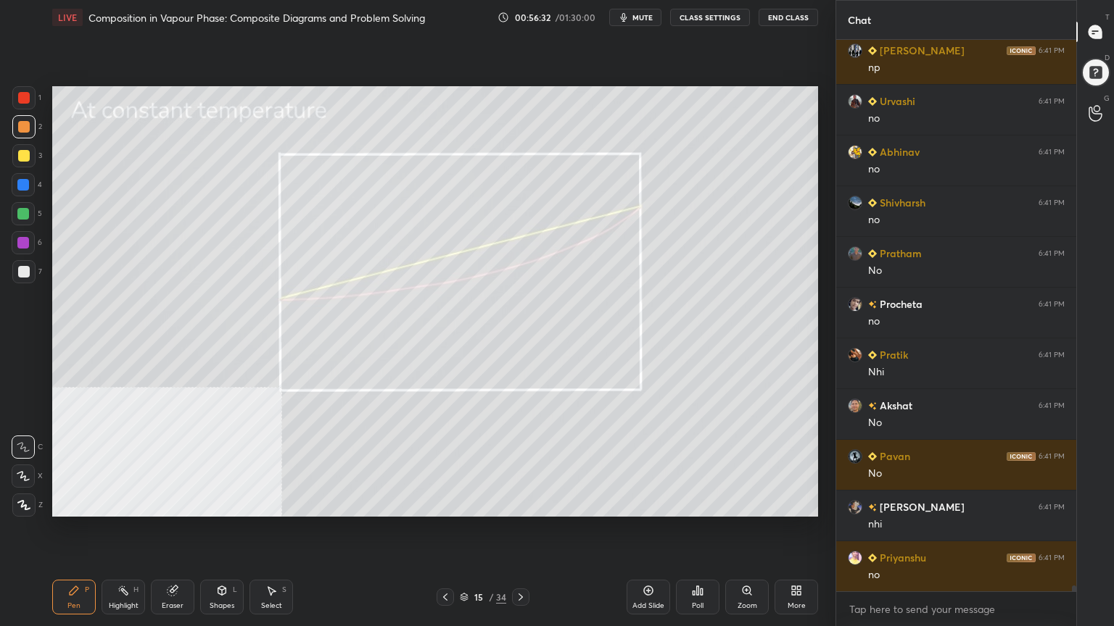
scroll to position [50325, 0]
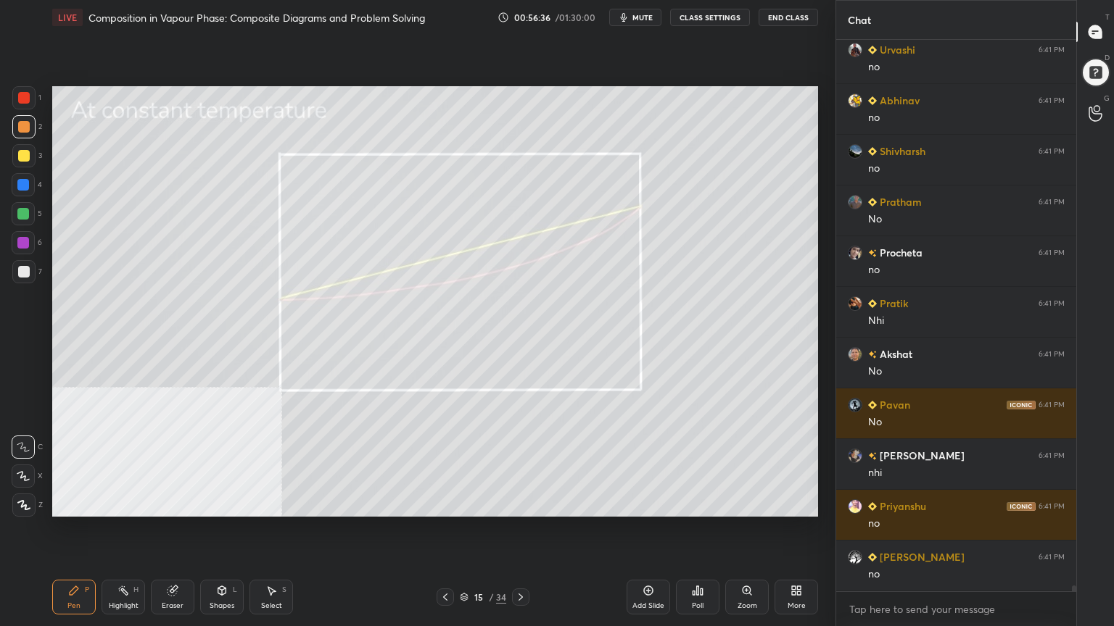
click at [231, 503] on div "Shapes" at bounding box center [222, 606] width 25 height 7
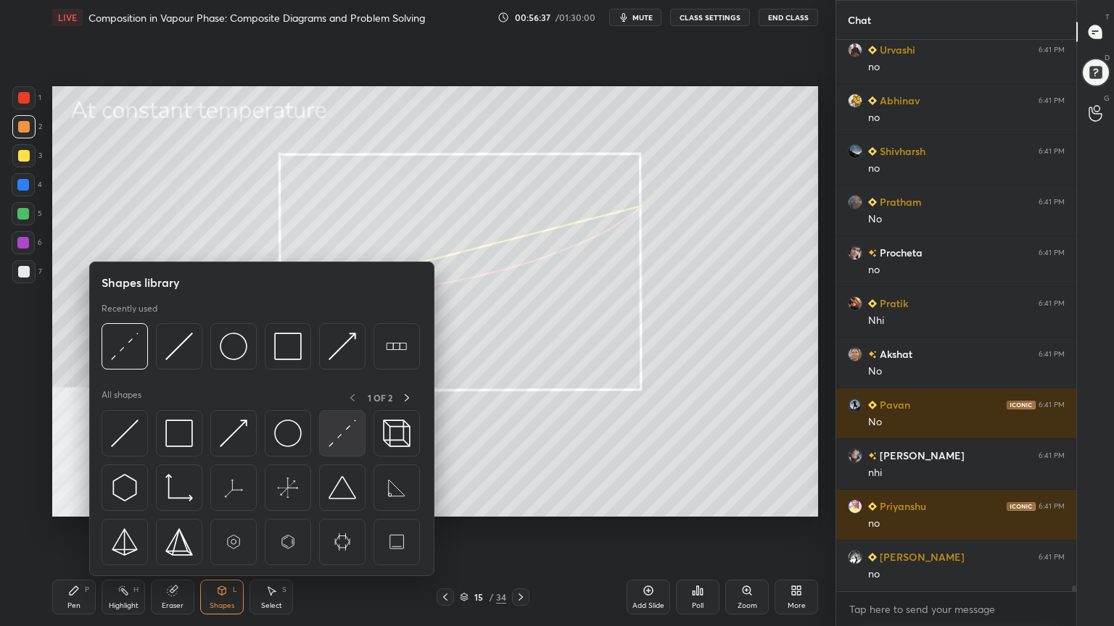
click at [342, 431] on img at bounding box center [342, 434] width 28 height 28
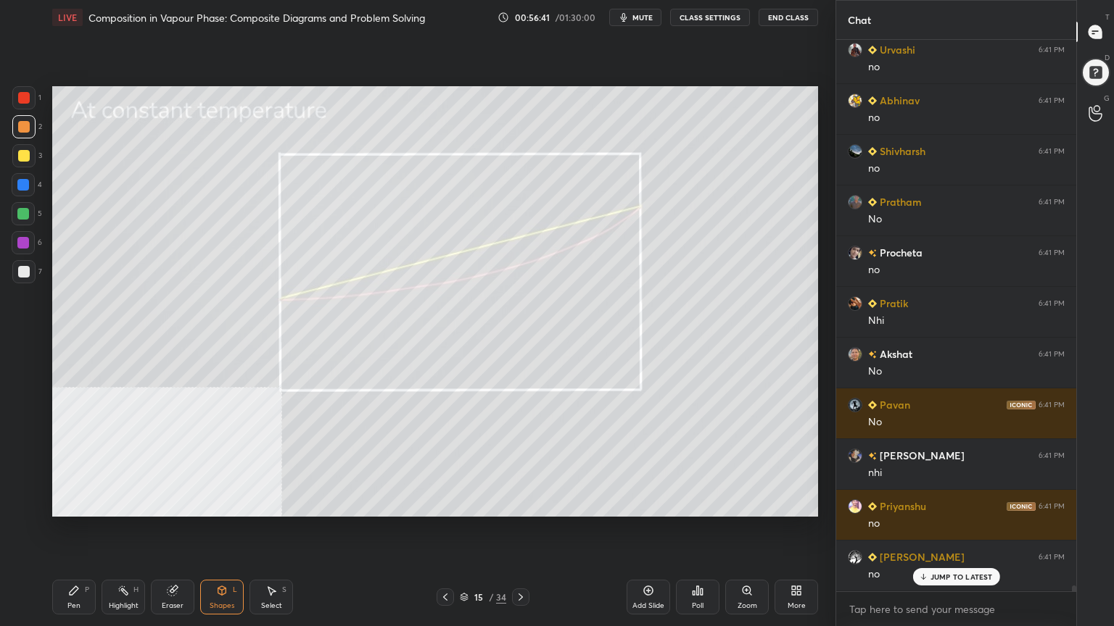
scroll to position [50375, 0]
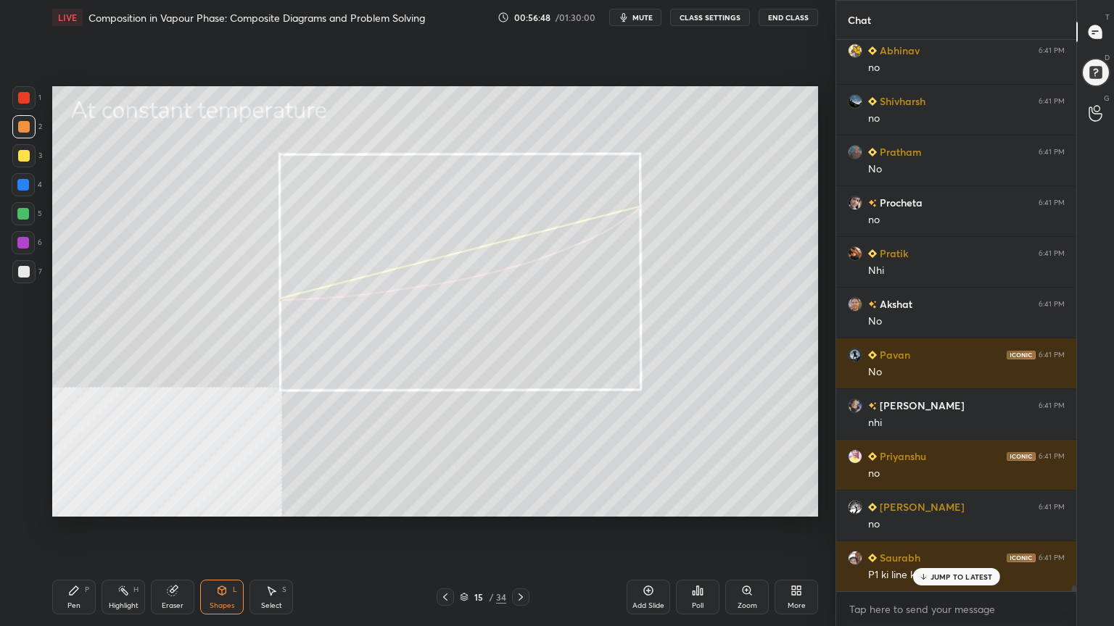
click at [86, 503] on div "Pen P" at bounding box center [74, 597] width 44 height 35
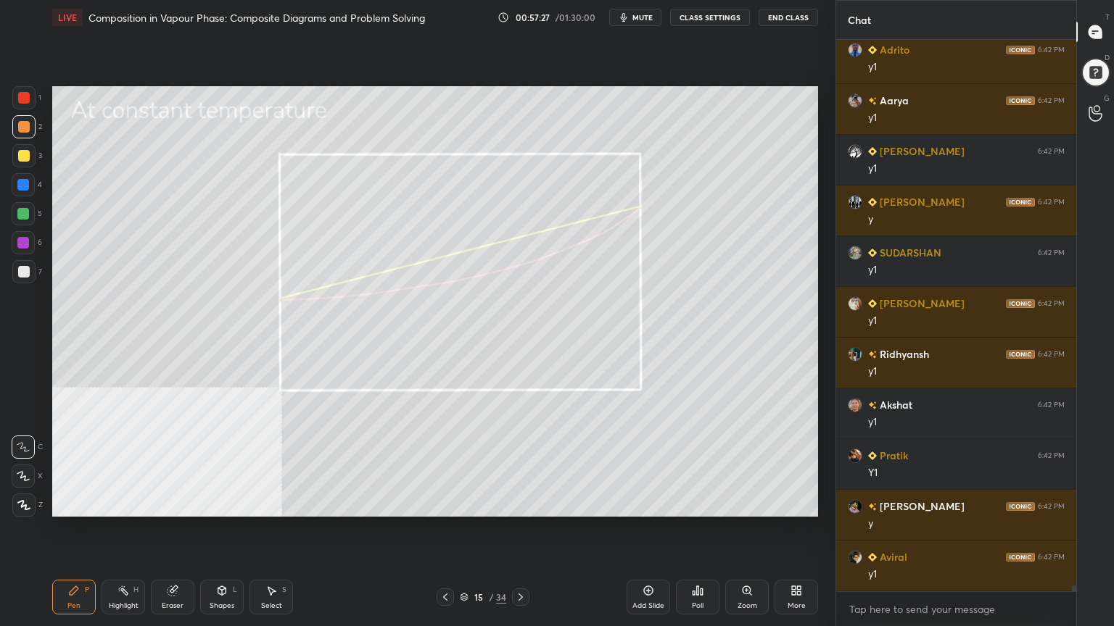
scroll to position [51999, 0]
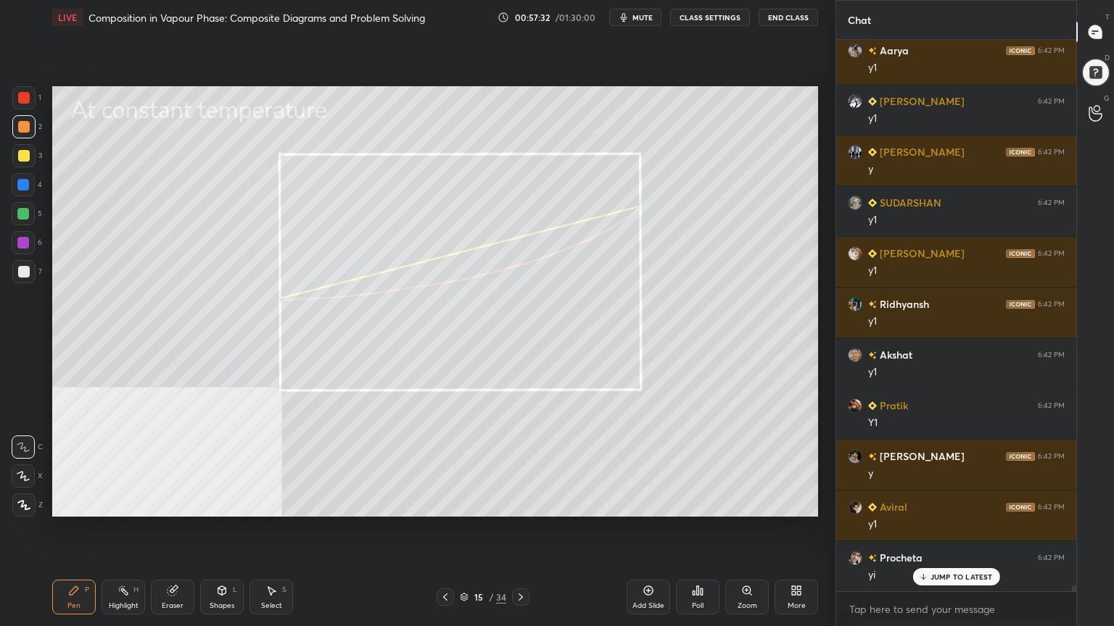
click at [23, 212] on div at bounding box center [23, 214] width 12 height 12
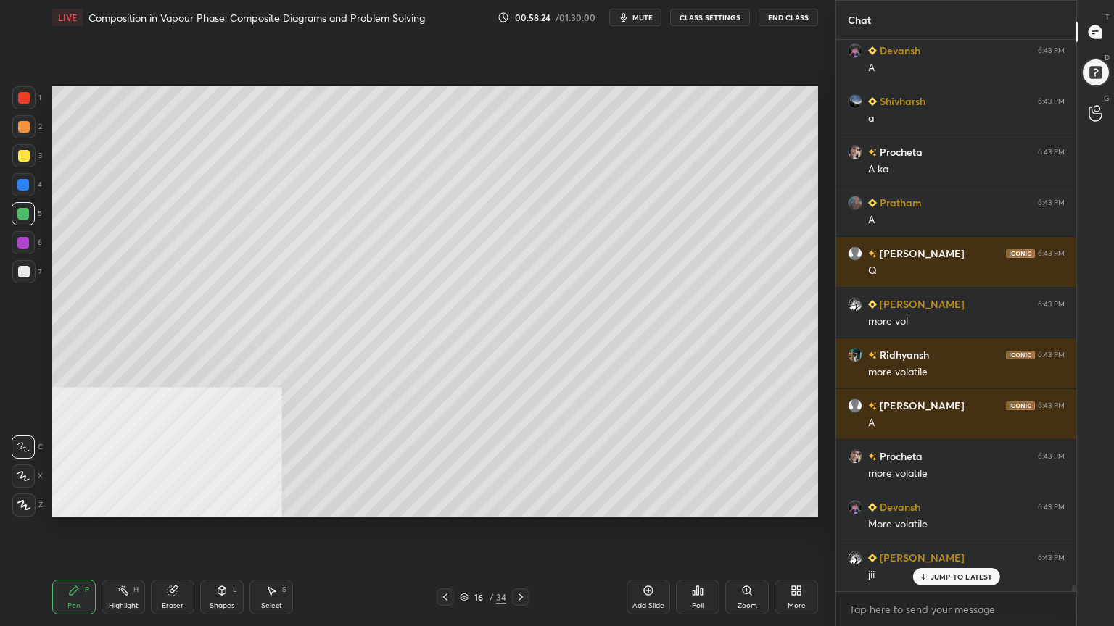
scroll to position [54893, 0]
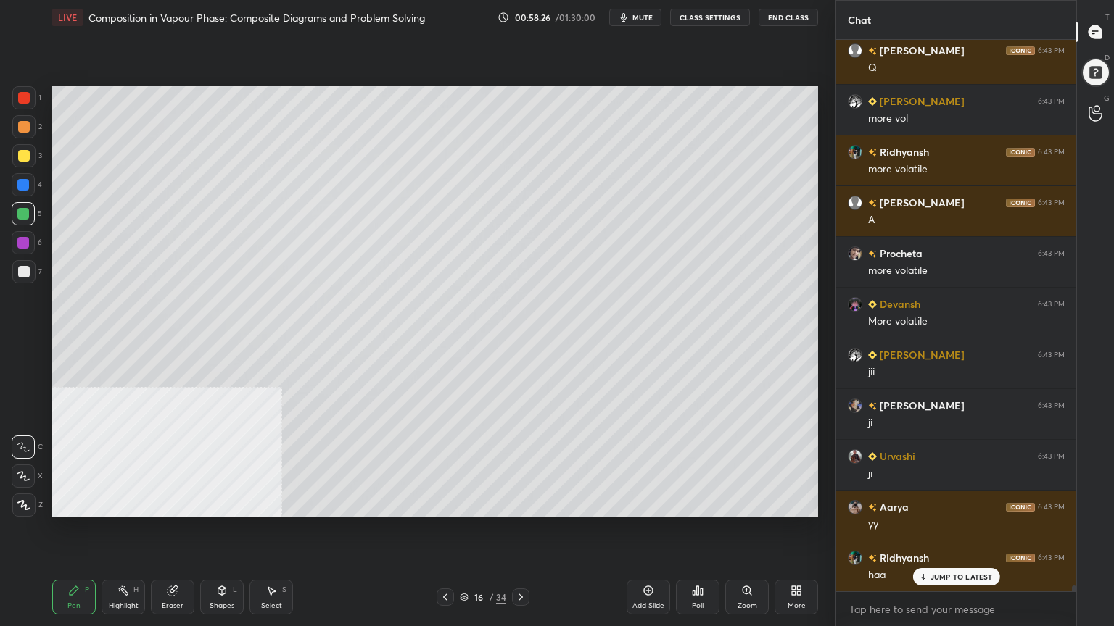
click at [23, 156] on div at bounding box center [24, 156] width 12 height 12
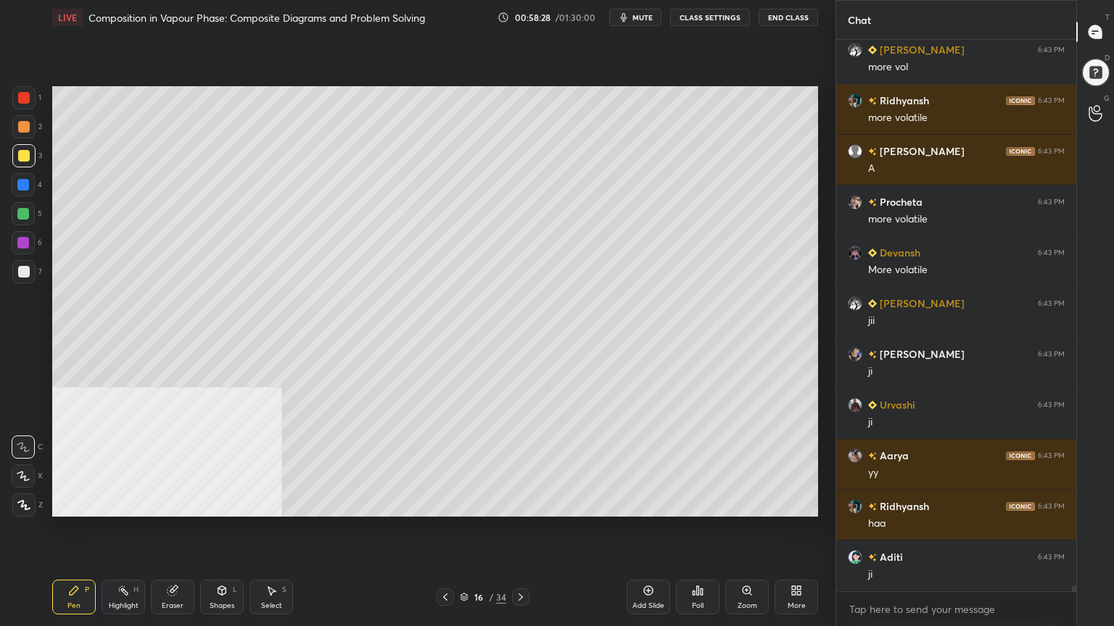
scroll to position [55146, 0]
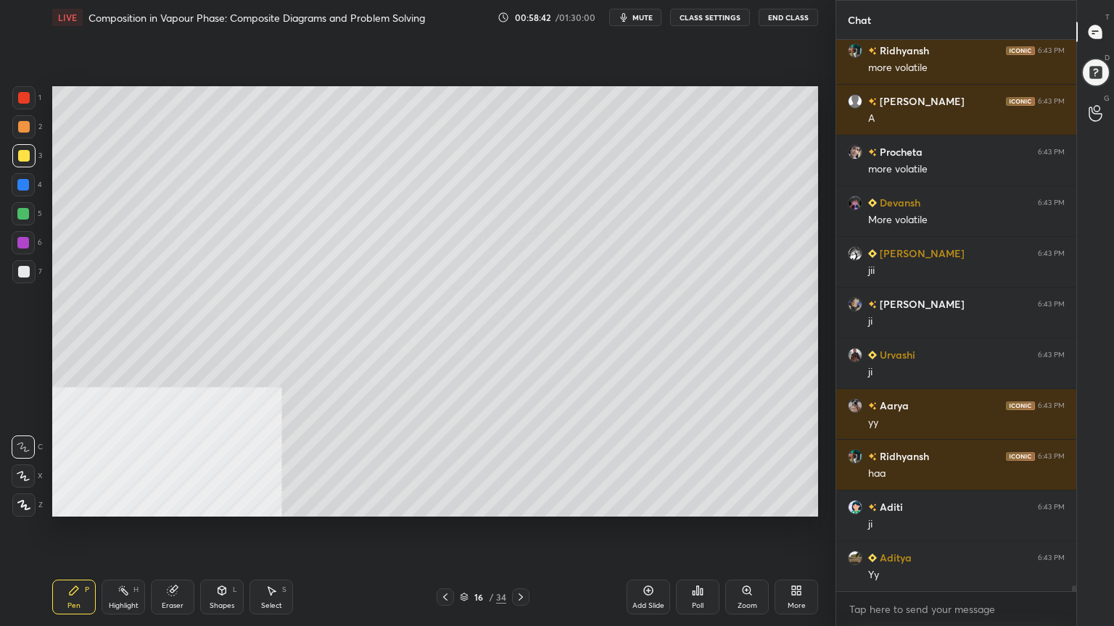
click at [23, 128] on div at bounding box center [24, 127] width 12 height 12
click at [237, 503] on div "Shapes L" at bounding box center [222, 597] width 44 height 35
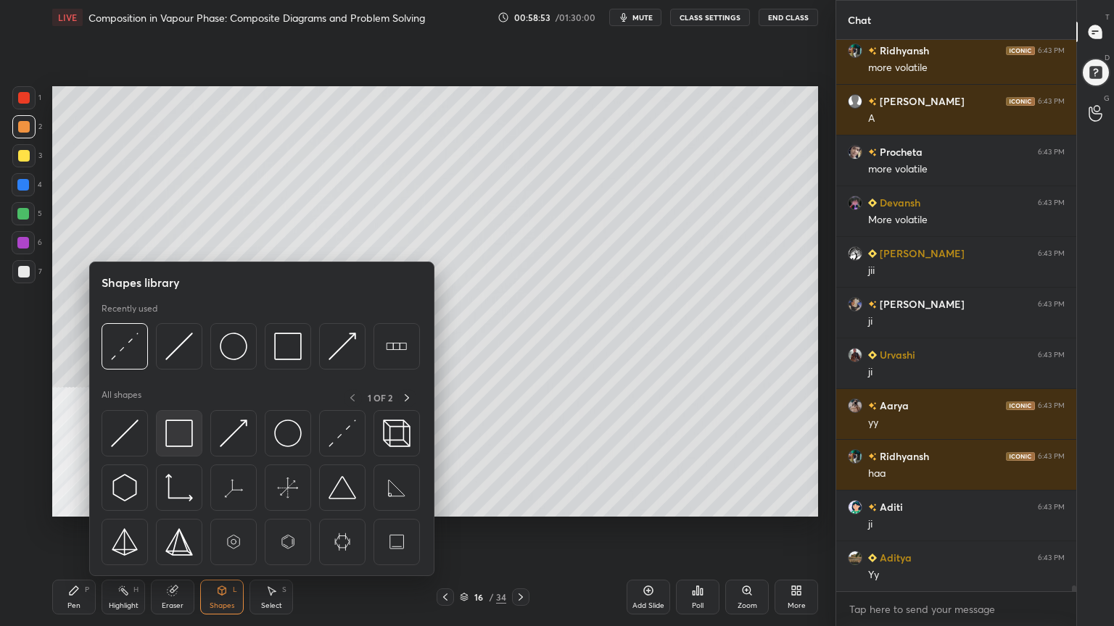
click at [186, 426] on img at bounding box center [179, 434] width 28 height 28
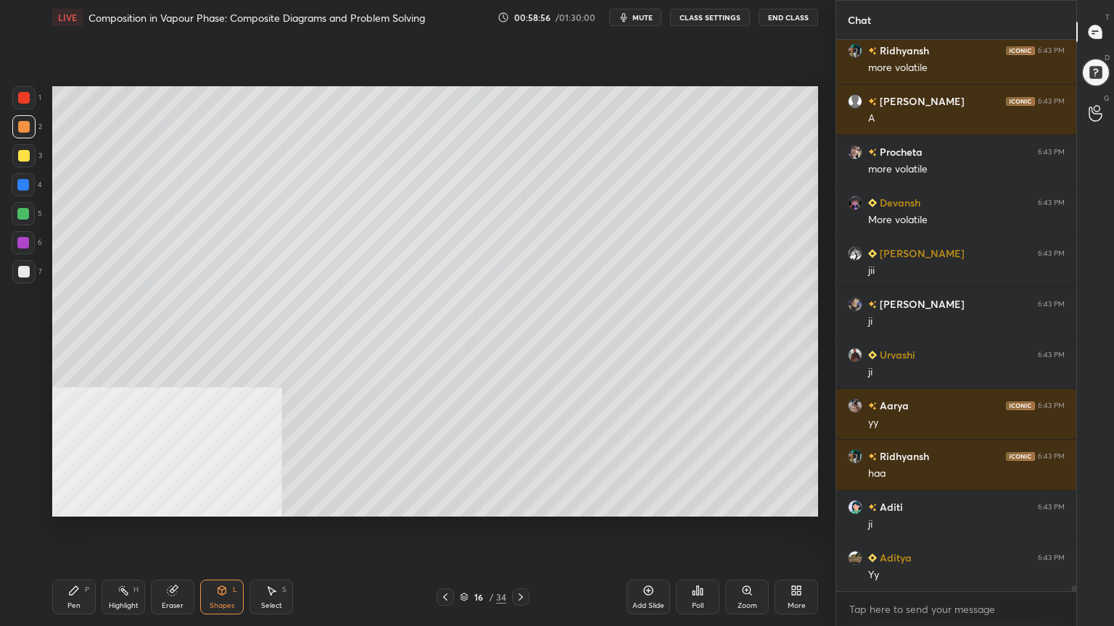
drag, startPoint x: 81, startPoint y: 597, endPoint x: 78, endPoint y: 569, distance: 28.4
click at [77, 503] on div "Pen P" at bounding box center [74, 597] width 44 height 35
click at [22, 156] on div at bounding box center [24, 156] width 12 height 12
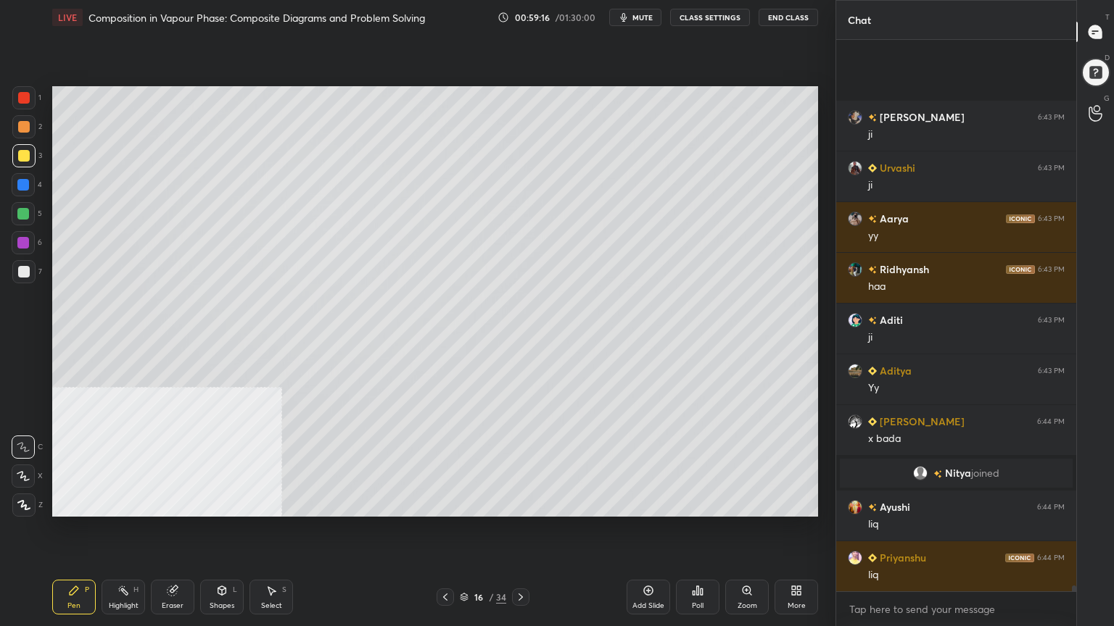
scroll to position [52022, 0]
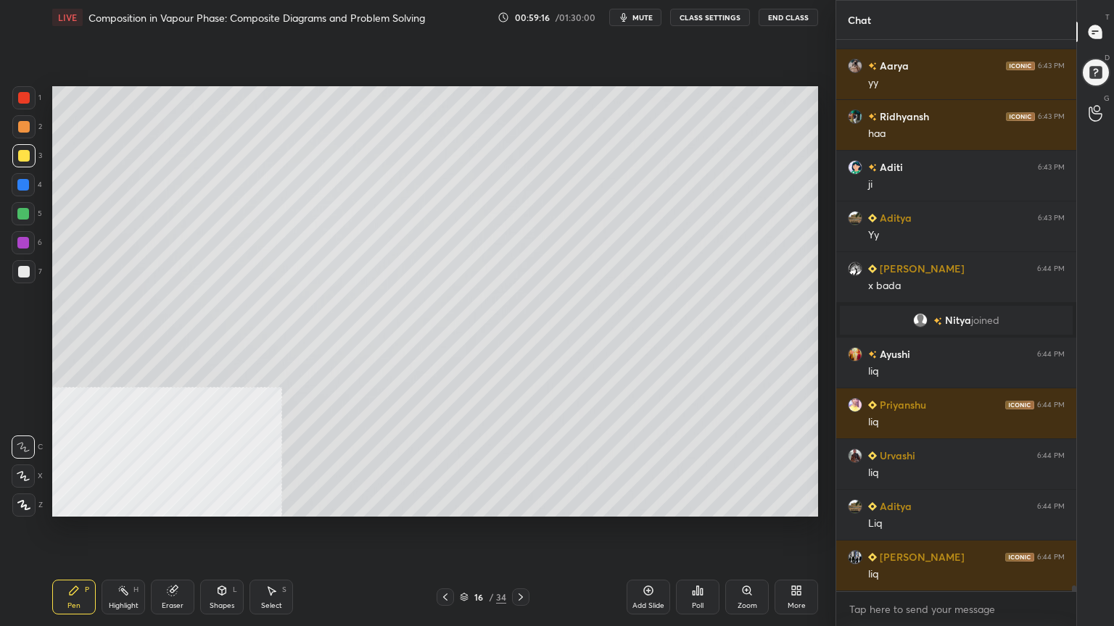
click at [21, 123] on div at bounding box center [24, 127] width 12 height 12
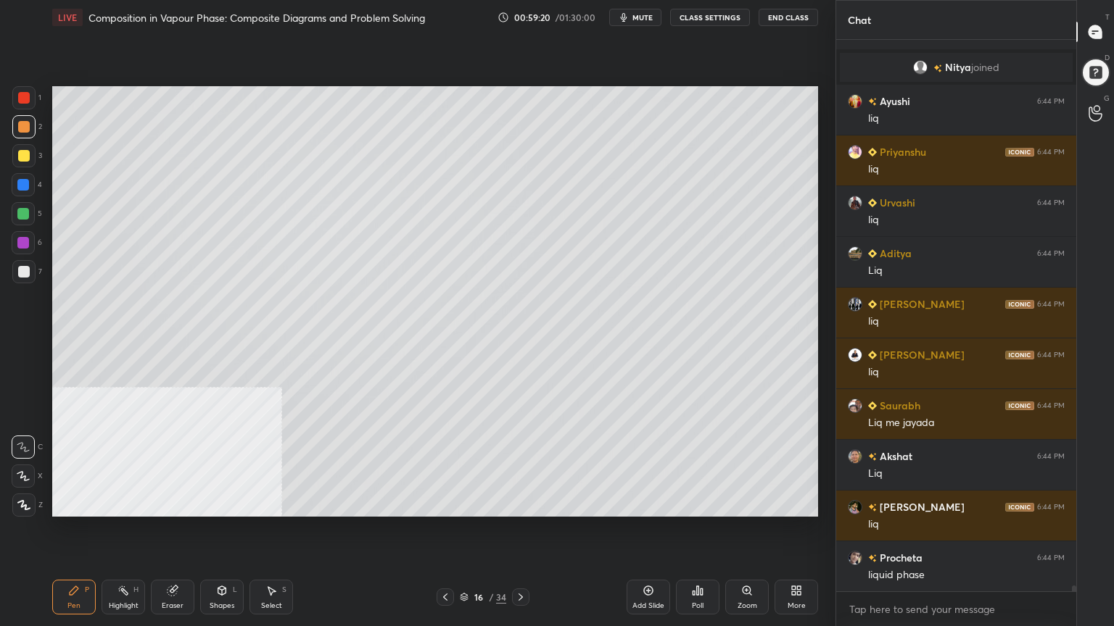
scroll to position [52326, 0]
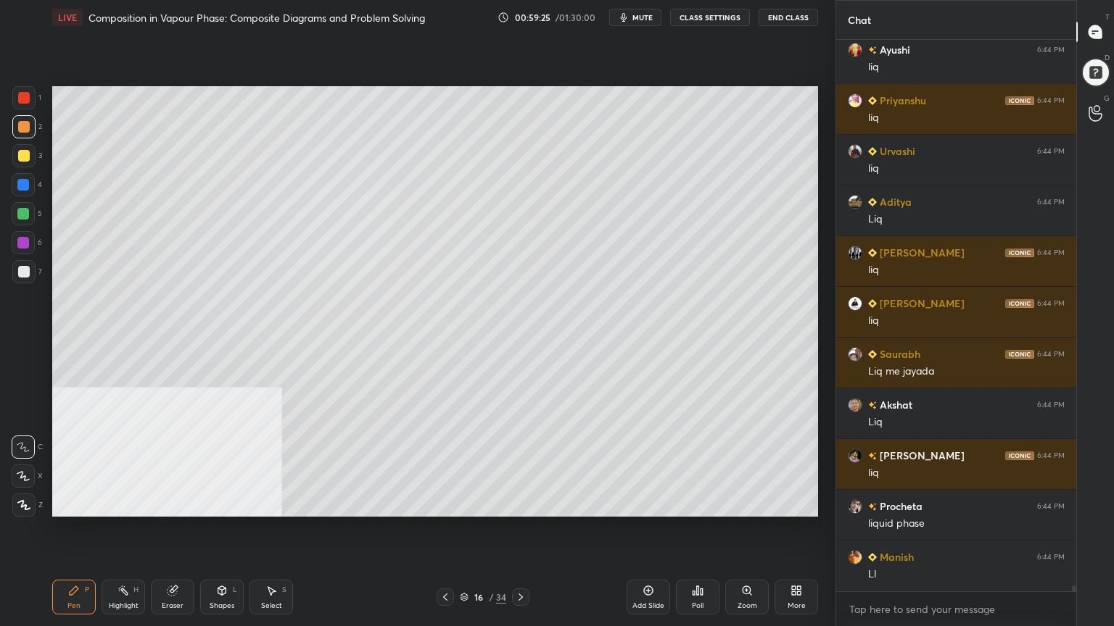
click at [218, 503] on div "Shapes" at bounding box center [222, 606] width 25 height 7
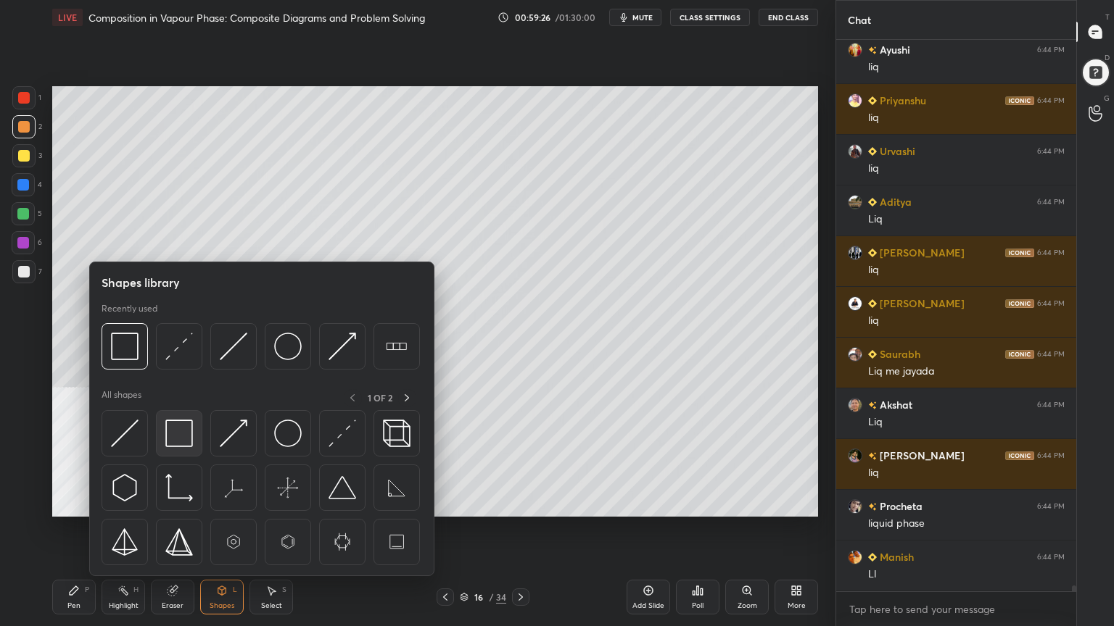
click at [182, 435] on img at bounding box center [179, 434] width 28 height 28
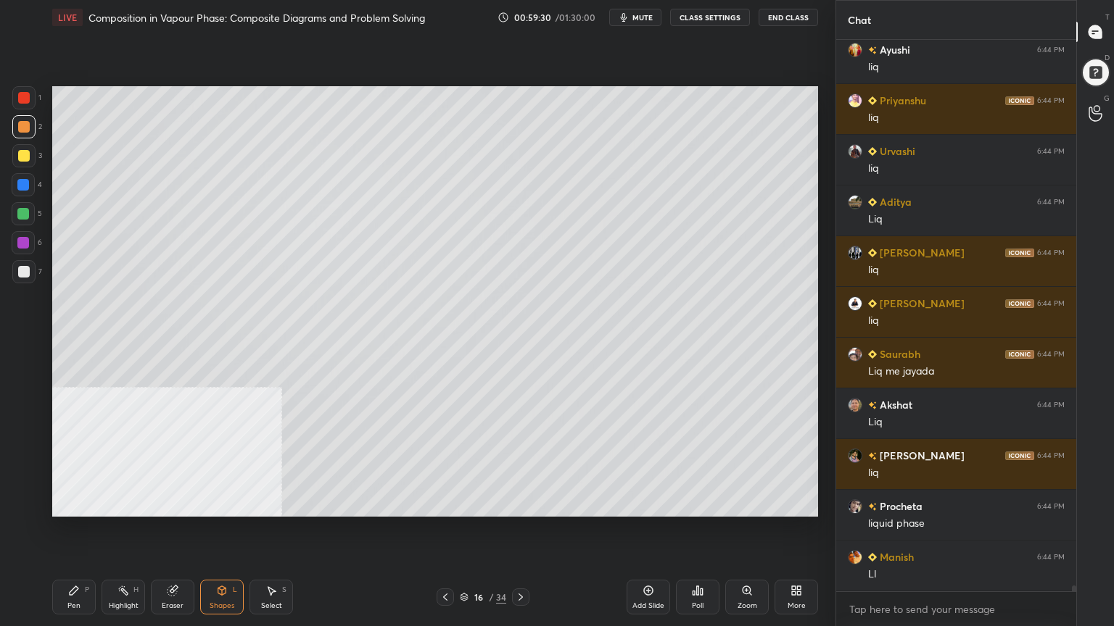
click at [73, 503] on div "Pen" at bounding box center [73, 606] width 13 height 7
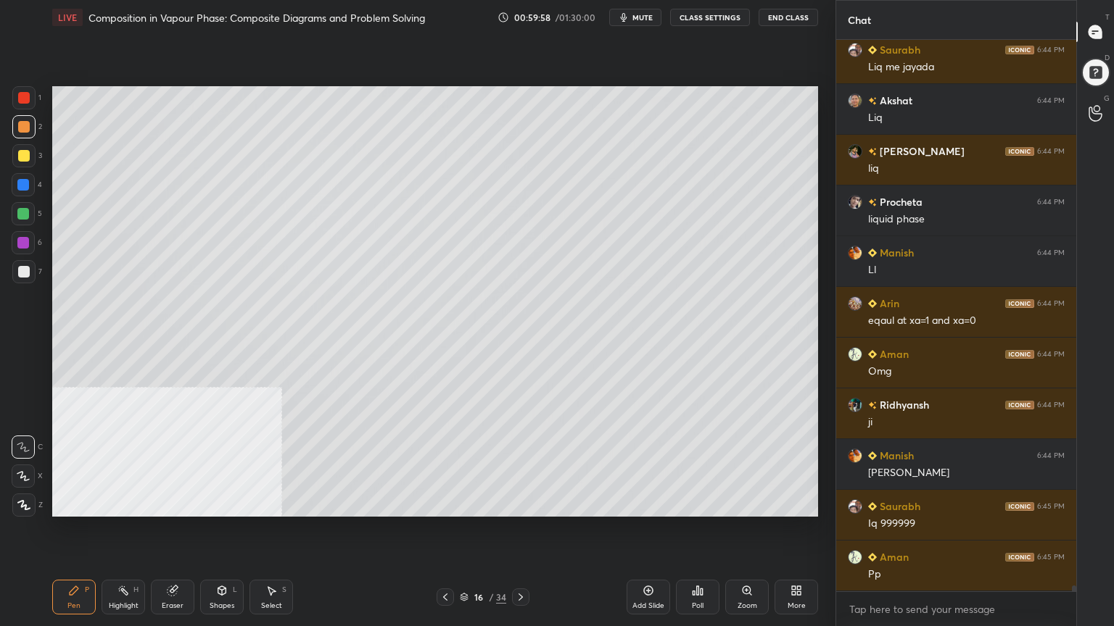
scroll to position [52681, 0]
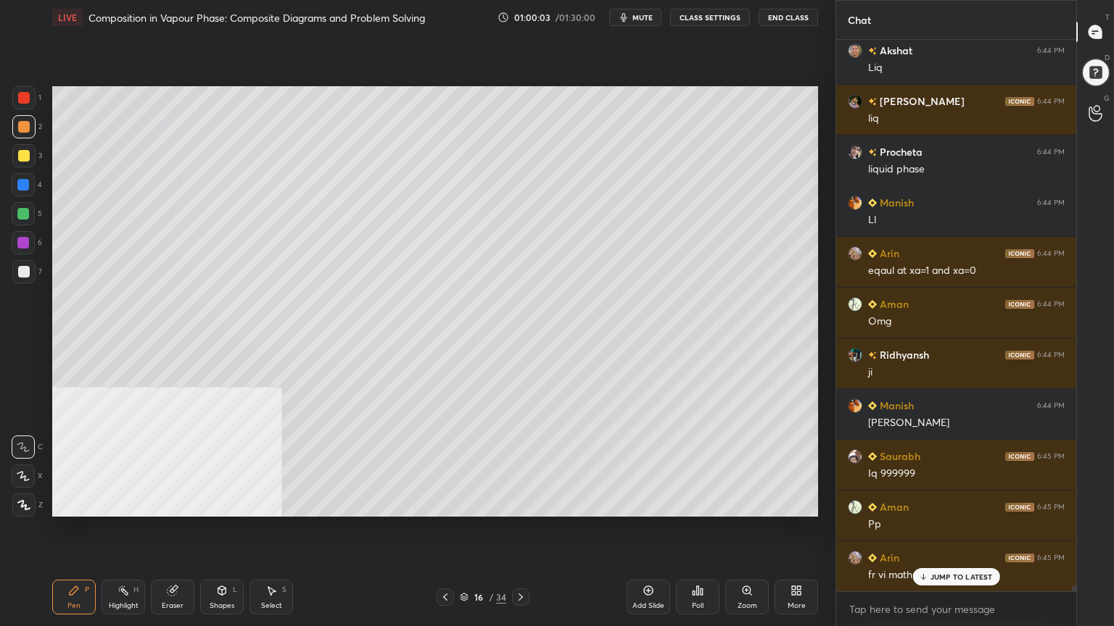
drag, startPoint x: 959, startPoint y: 580, endPoint x: 800, endPoint y: 594, distance: 159.4
click at [958, 503] on p "JUMP TO LATEST" at bounding box center [961, 577] width 62 height 9
click at [449, 503] on icon at bounding box center [445, 598] width 12 height 12
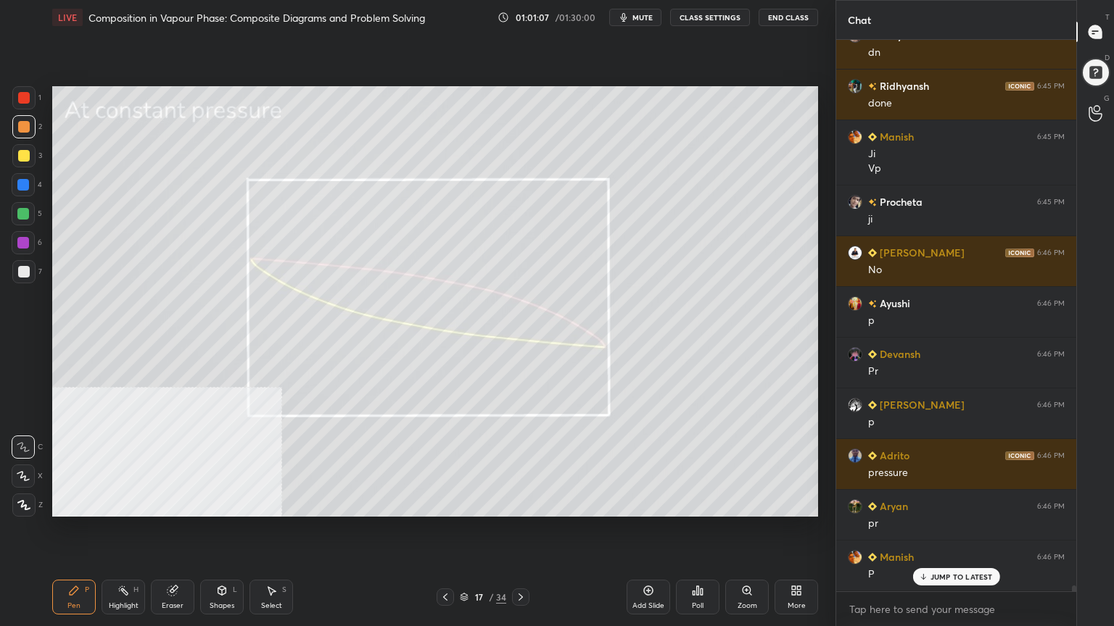
scroll to position [53673, 0]
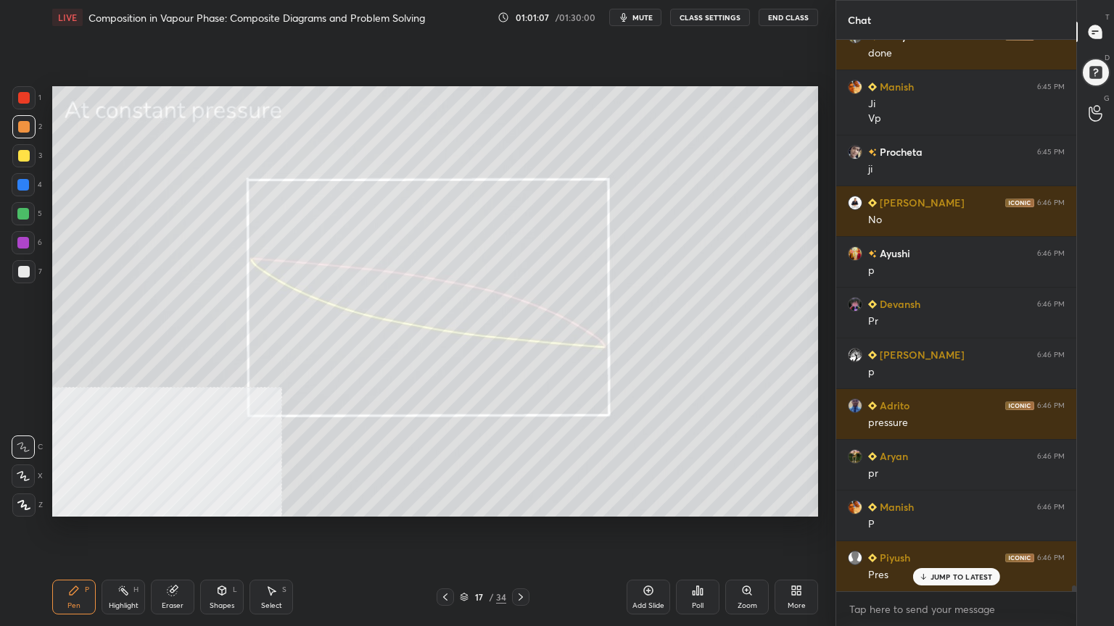
click at [20, 272] on div at bounding box center [24, 272] width 12 height 12
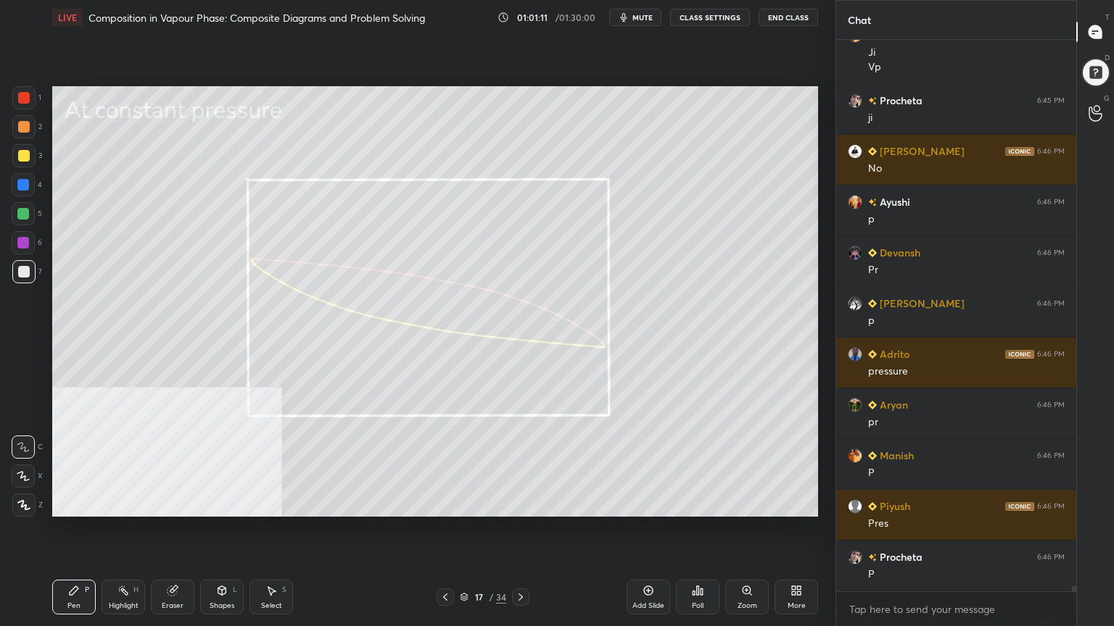
scroll to position [53759, 0]
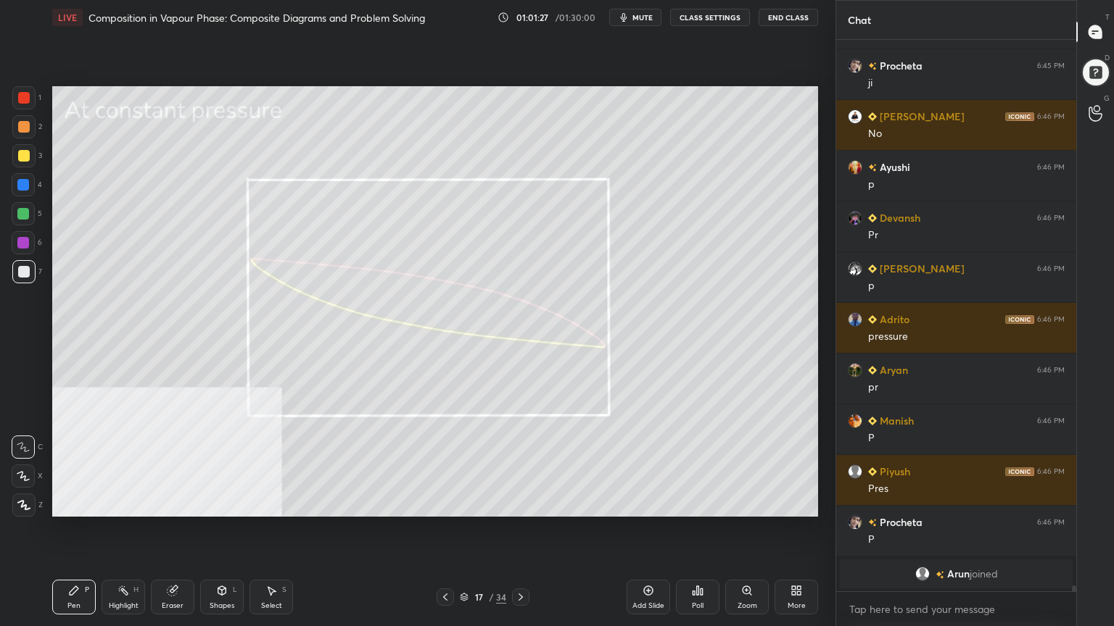
click at [445, 503] on icon at bounding box center [445, 597] width 4 height 7
click at [444, 503] on icon at bounding box center [445, 598] width 12 height 12
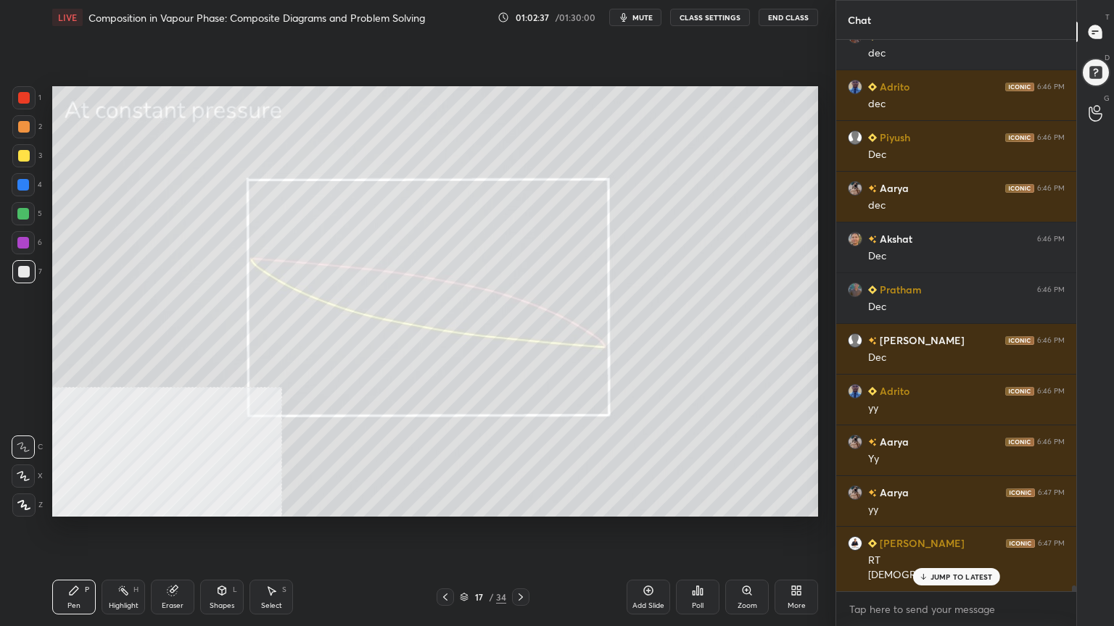
scroll to position [54362, 0]
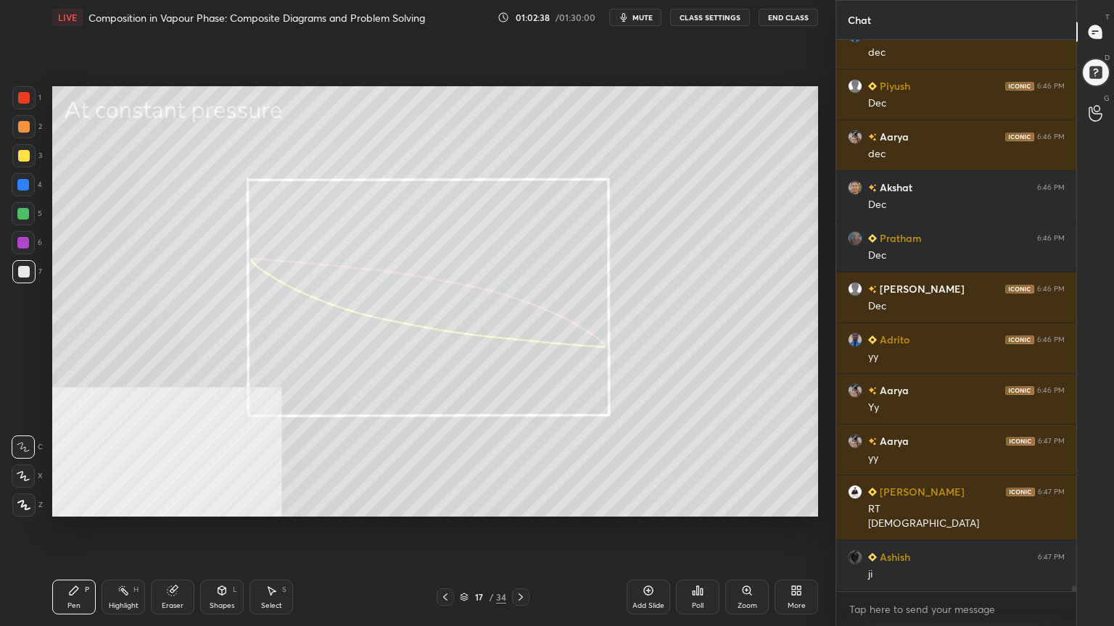
drag, startPoint x: 276, startPoint y: 598, endPoint x: 295, endPoint y: 528, distance: 73.0
click at [276, 503] on div "Select S" at bounding box center [271, 597] width 44 height 35
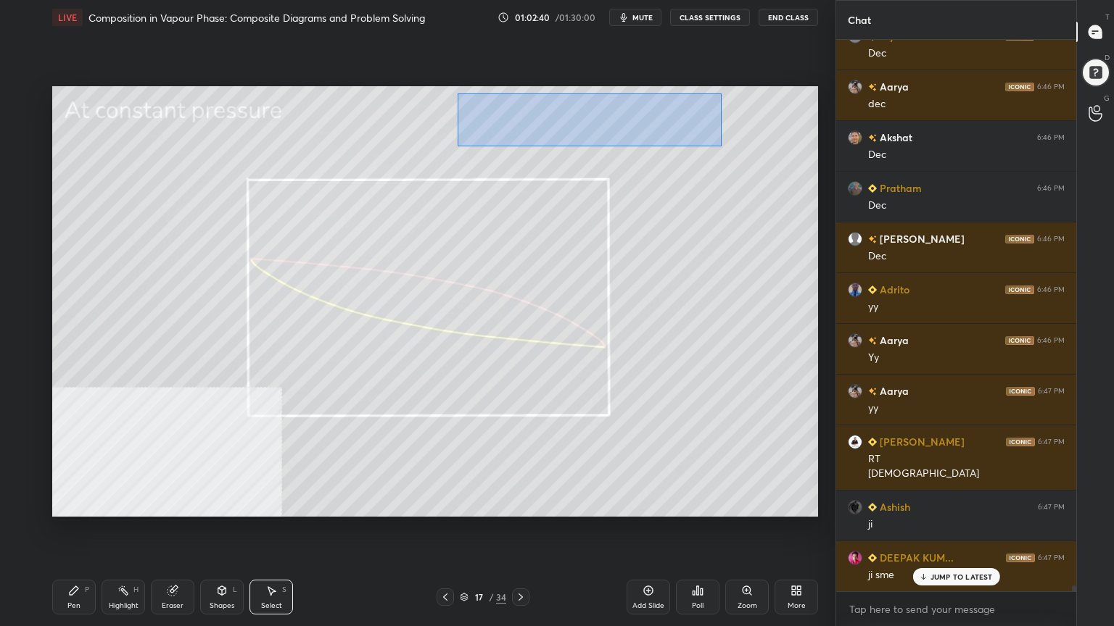
drag, startPoint x: 473, startPoint y: 92, endPoint x: 740, endPoint y: 146, distance: 272.2
click at [740, 148] on div "0 ° Undo Copy Duplicate Duplicate to new slide Delete" at bounding box center [435, 301] width 766 height 431
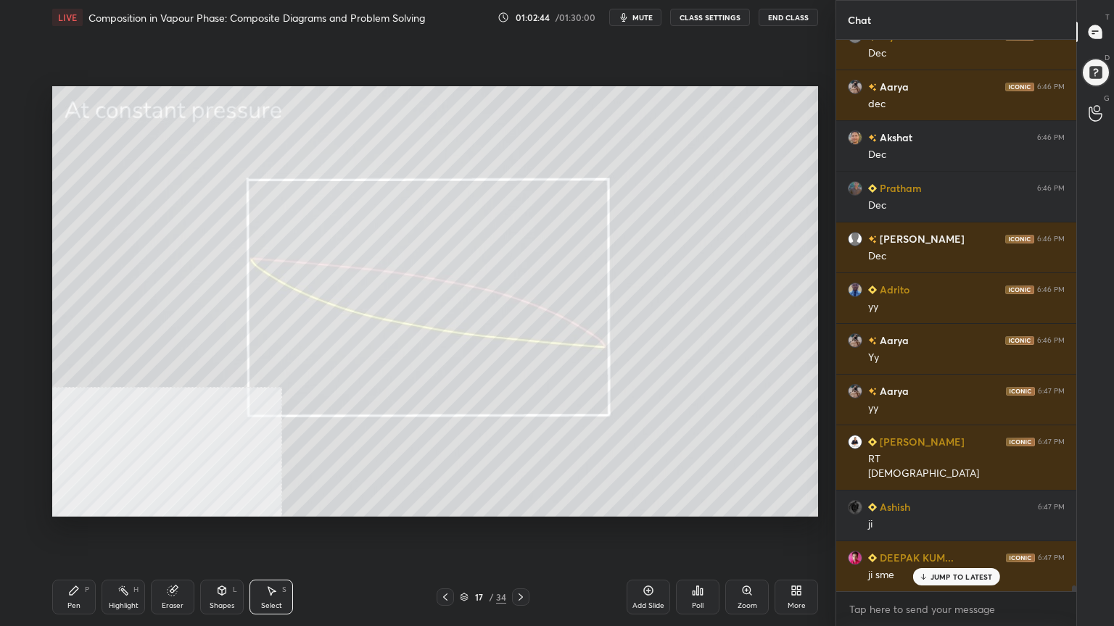
click at [70, 503] on div "Pen P" at bounding box center [74, 597] width 44 height 35
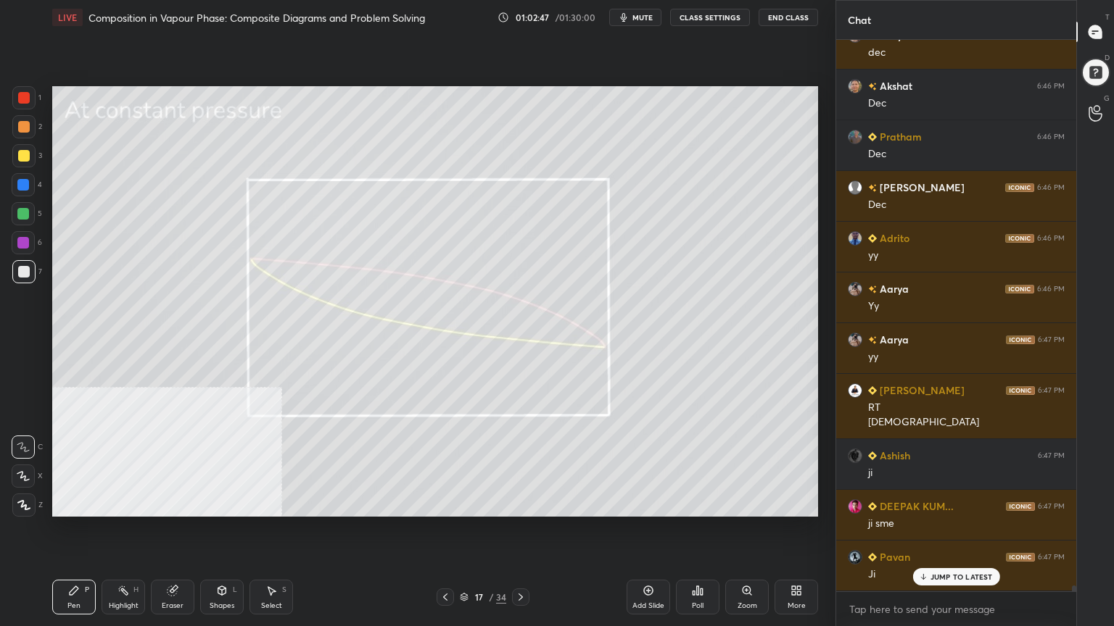
scroll to position [54514, 0]
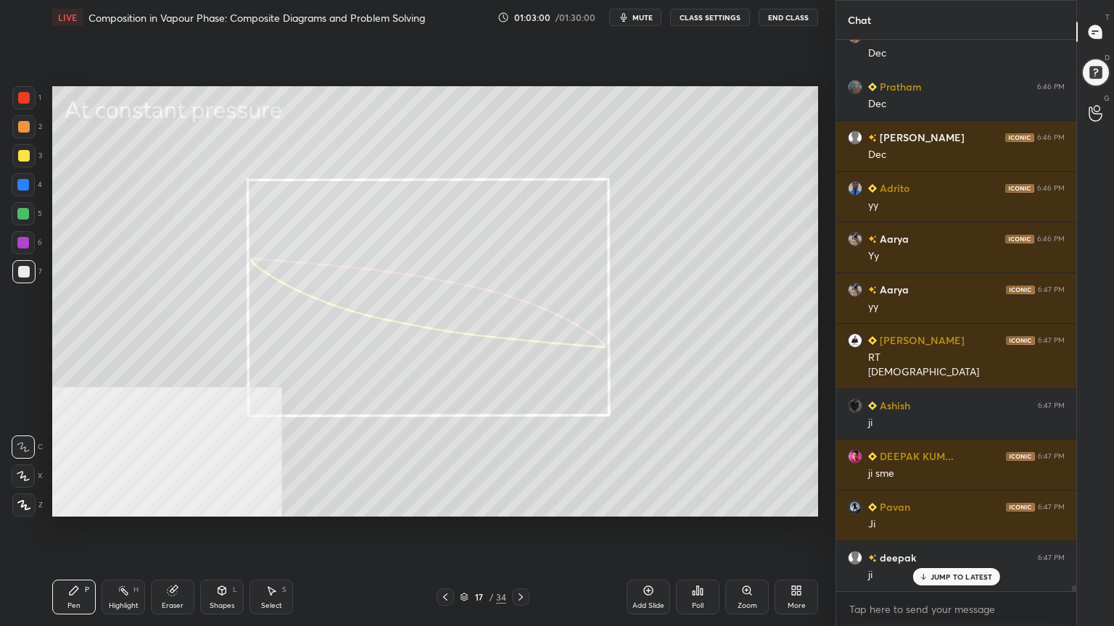
click at [438, 503] on div at bounding box center [444, 597] width 17 height 17
click at [442, 503] on icon at bounding box center [445, 598] width 12 height 12
click at [524, 503] on icon at bounding box center [521, 598] width 12 height 12
click at [521, 503] on icon at bounding box center [521, 598] width 12 height 12
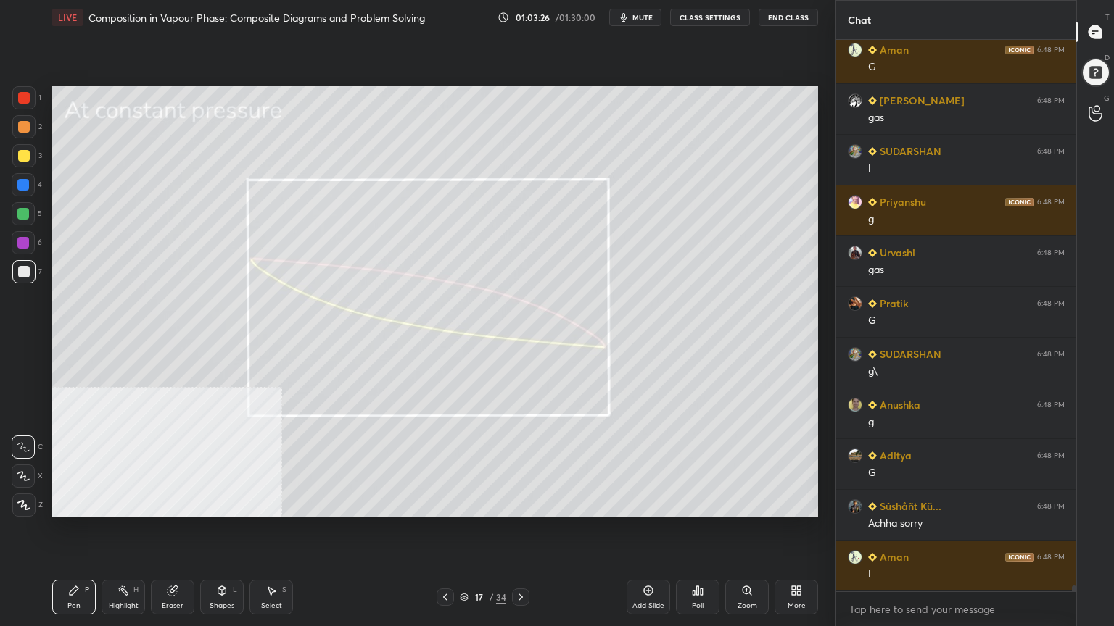
scroll to position [55224, 0]
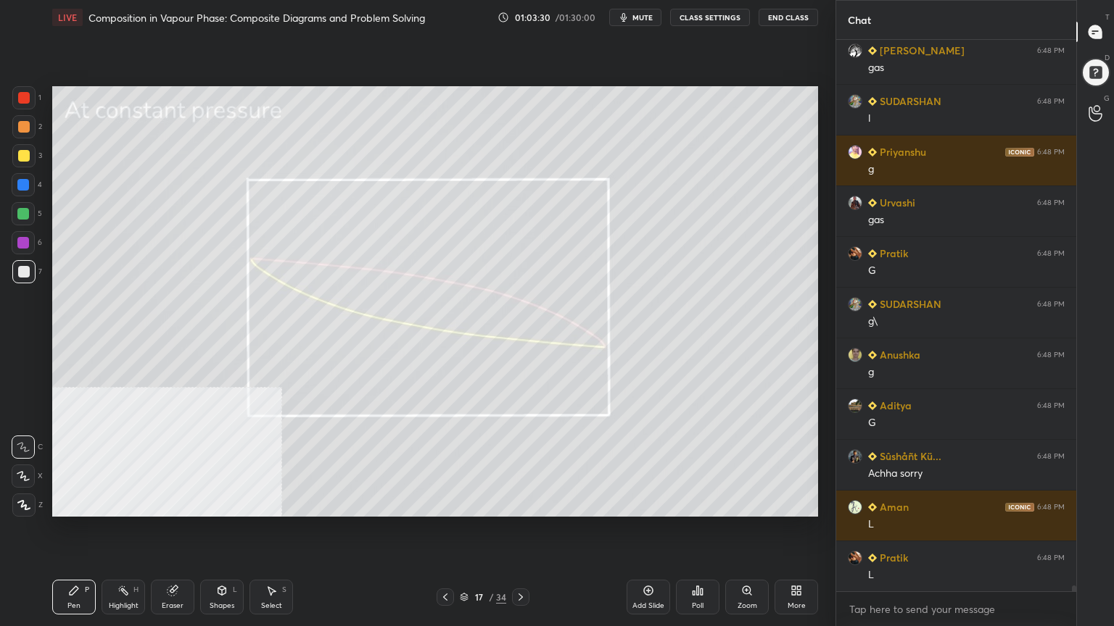
click at [24, 180] on div at bounding box center [23, 185] width 12 height 12
click at [444, 503] on icon at bounding box center [445, 598] width 12 height 12
click at [444, 503] on icon at bounding box center [445, 597] width 4 height 7
click at [522, 503] on icon at bounding box center [521, 598] width 12 height 12
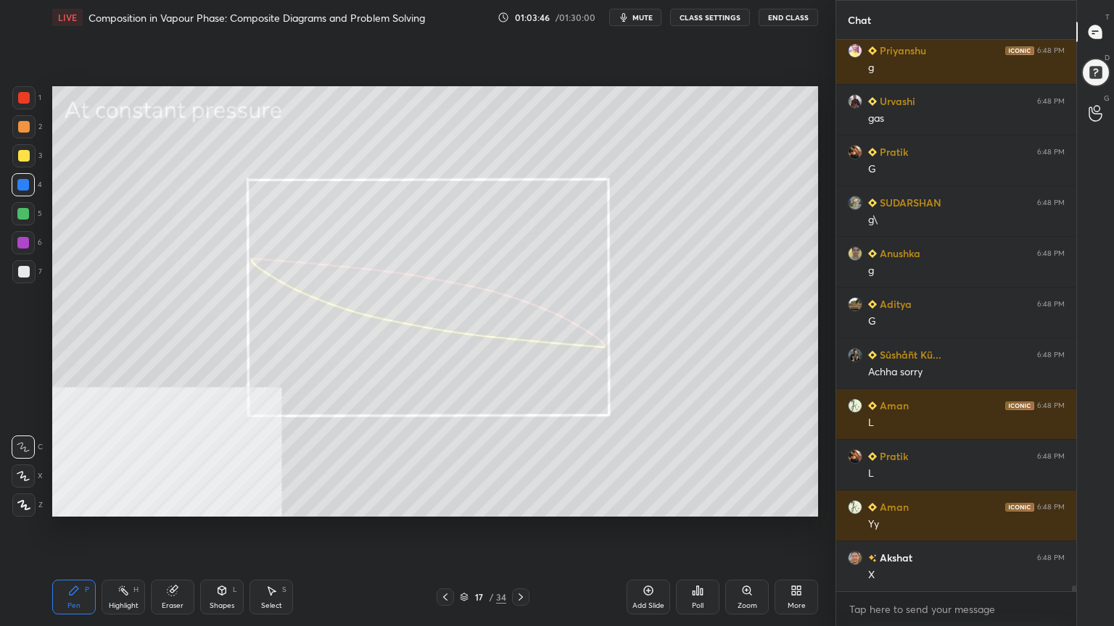
scroll to position [55377, 0]
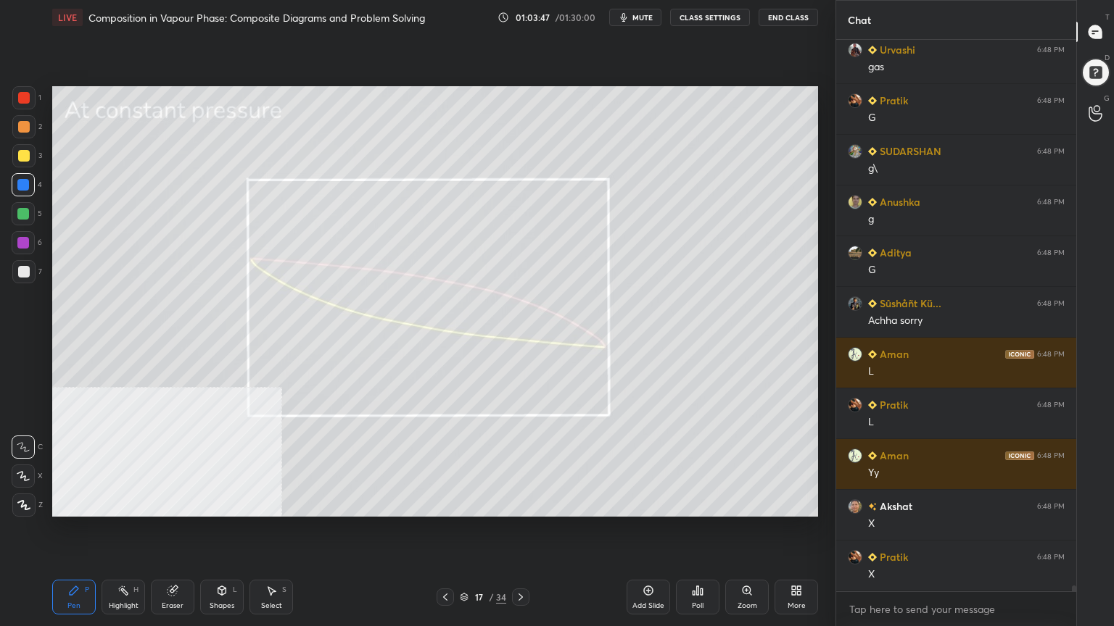
click at [27, 126] on div at bounding box center [24, 127] width 12 height 12
click at [225, 503] on div "Shapes L" at bounding box center [222, 597] width 44 height 35
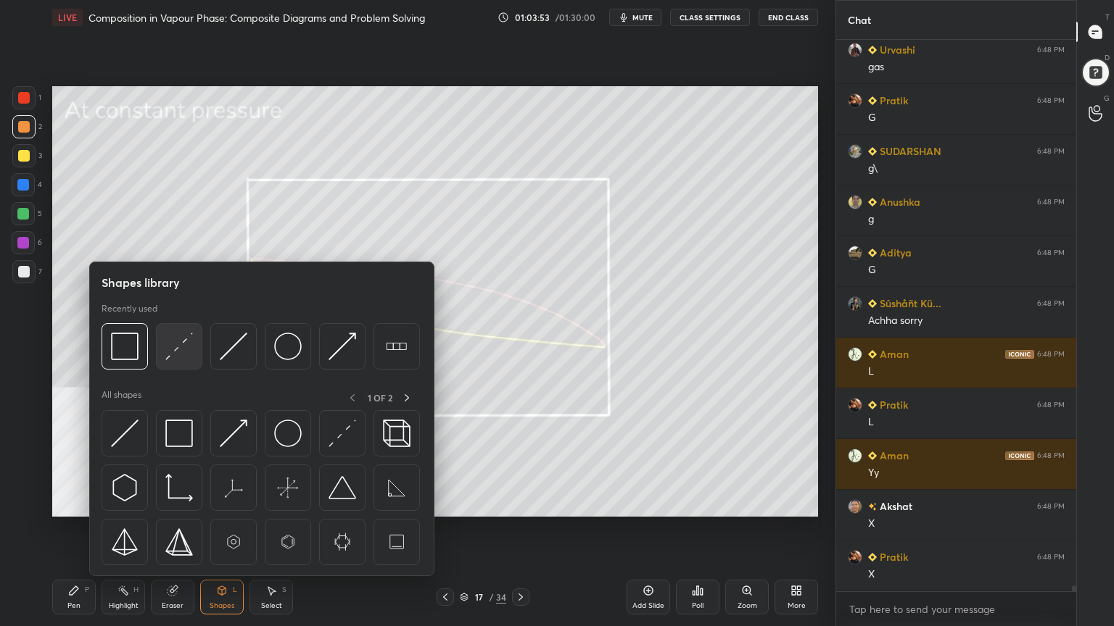
click at [181, 349] on img at bounding box center [179, 347] width 28 height 28
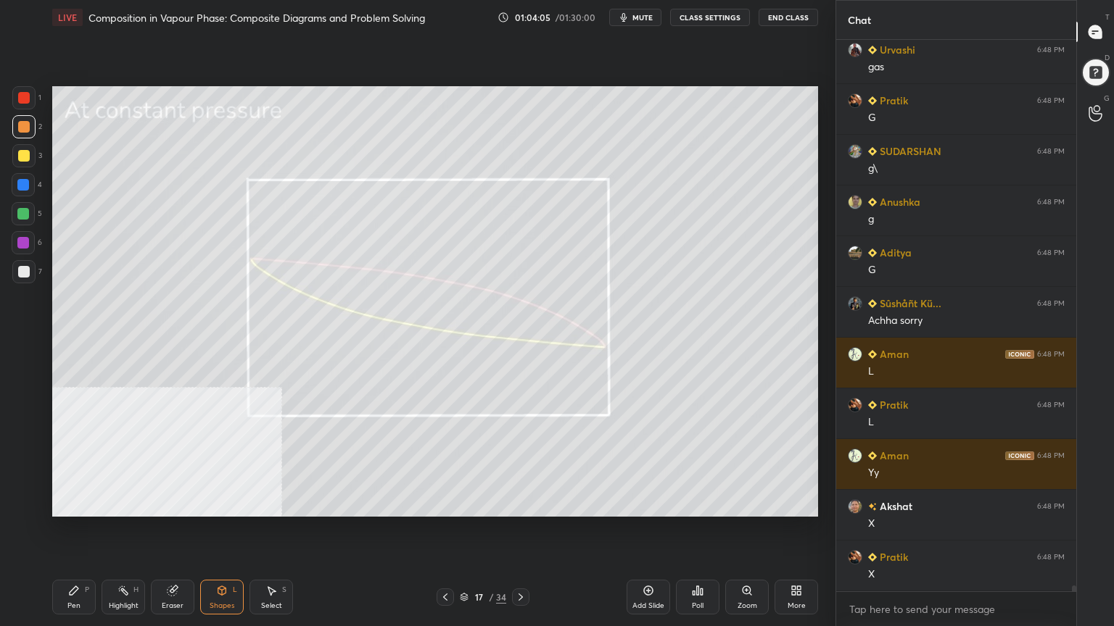
scroll to position [55412, 0]
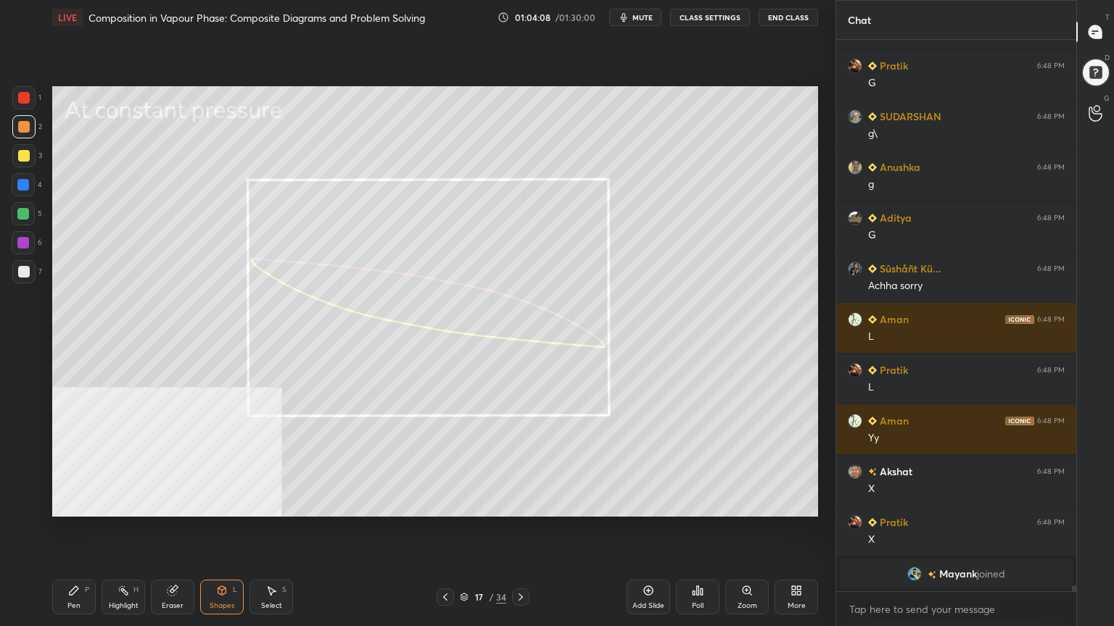
click at [74, 503] on icon at bounding box center [74, 591] width 9 height 9
click at [222, 503] on div "Shapes" at bounding box center [222, 606] width 25 height 7
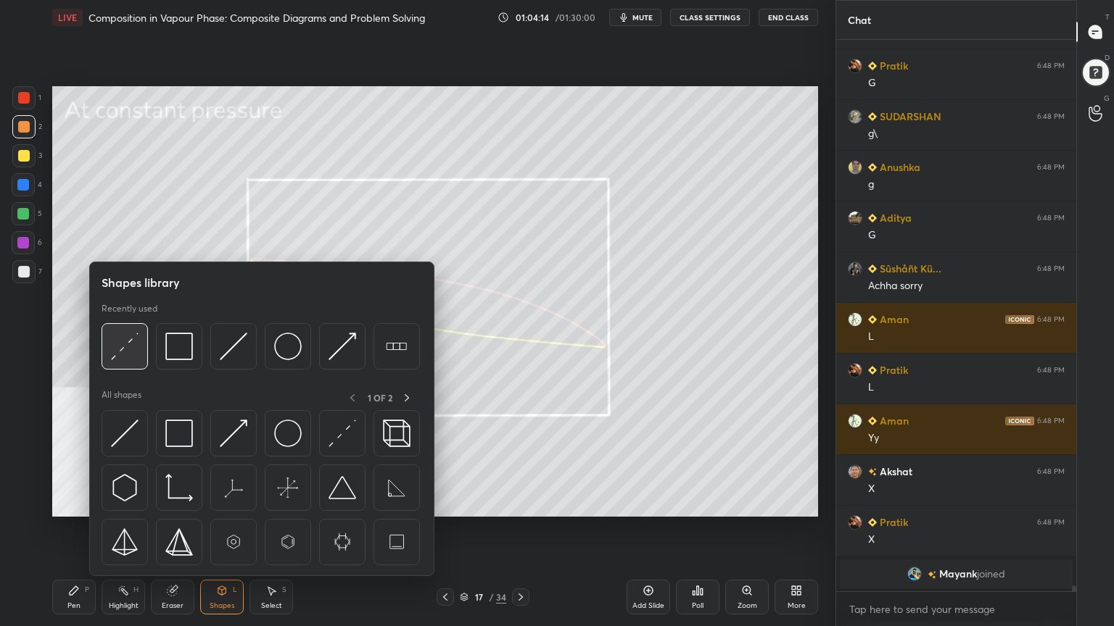
click at [126, 337] on img at bounding box center [125, 347] width 28 height 28
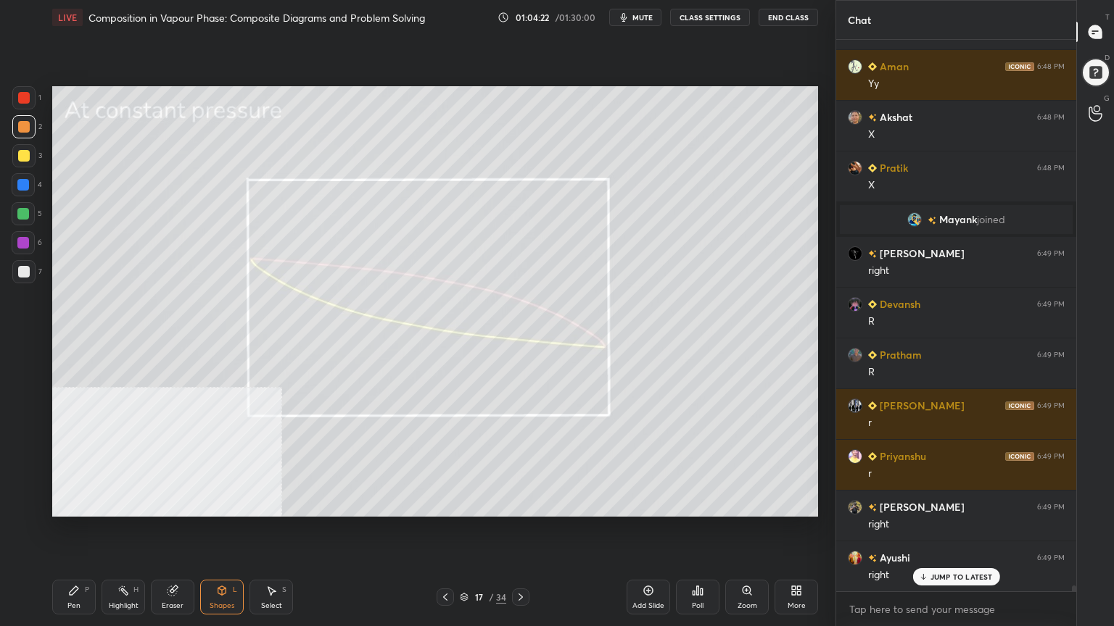
scroll to position [55154, 0]
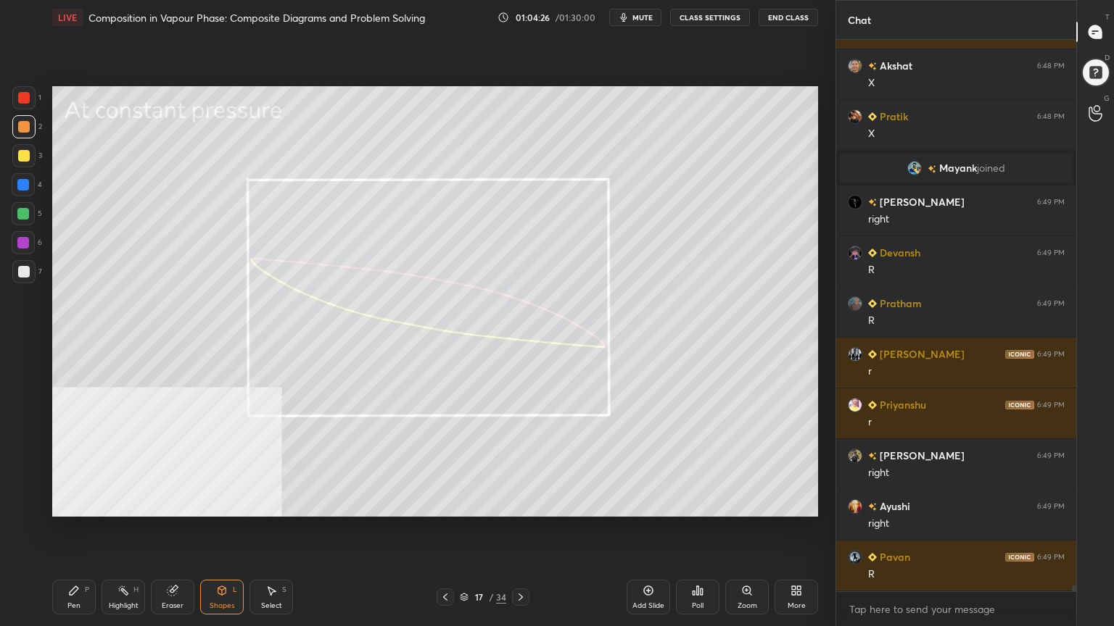
drag, startPoint x: 81, startPoint y: 597, endPoint x: 87, endPoint y: 591, distance: 8.7
click at [80, 503] on div "Pen P" at bounding box center [74, 597] width 44 height 35
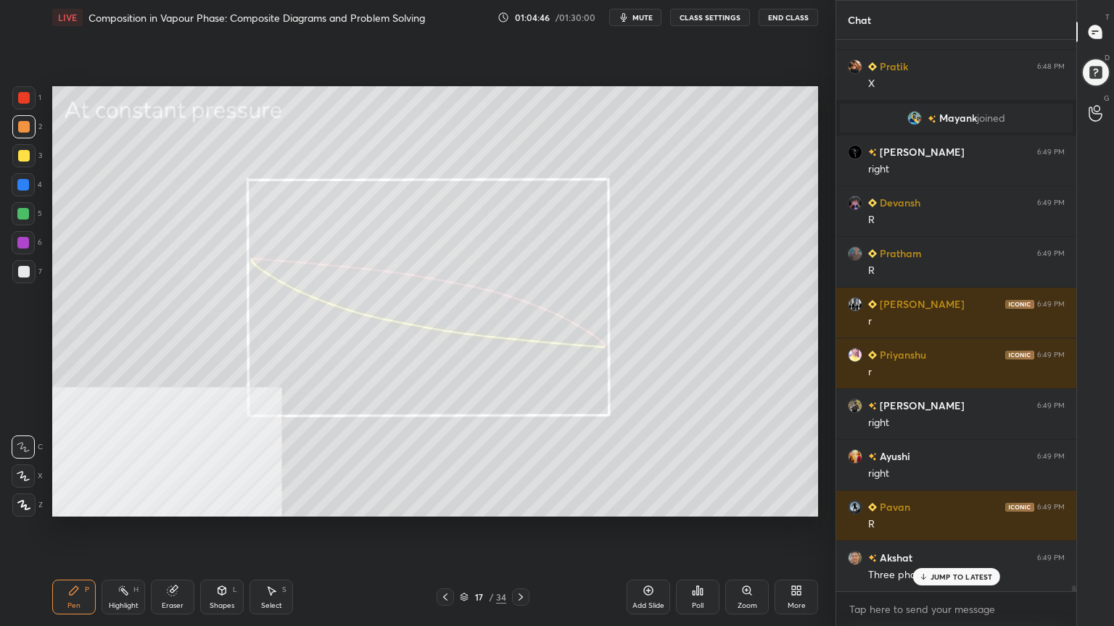
scroll to position [55255, 0]
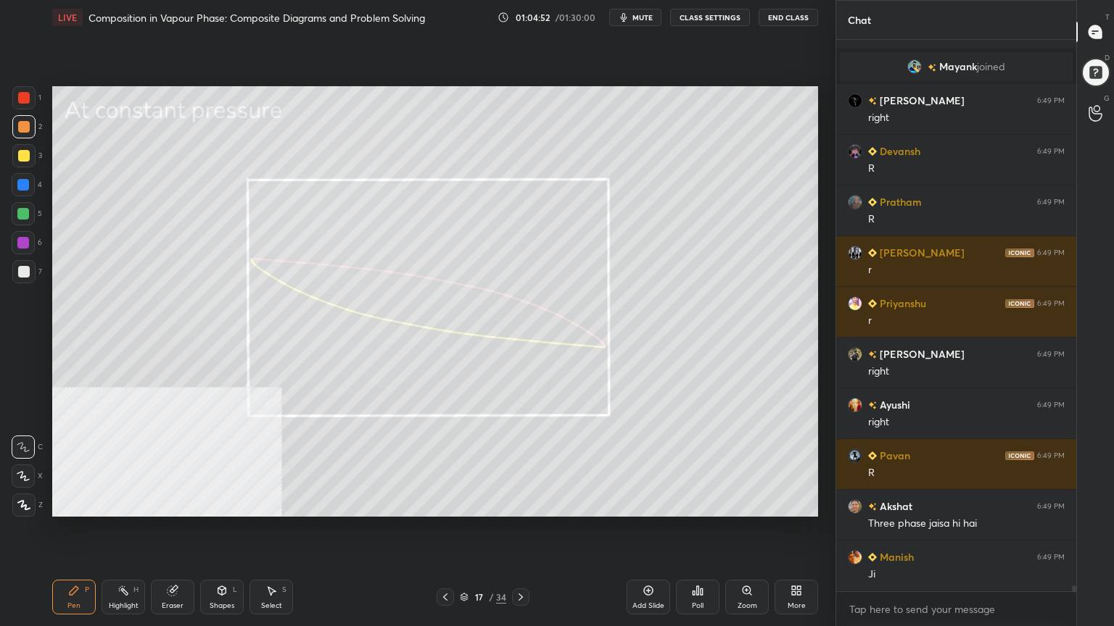
click at [650, 9] on button "mute" at bounding box center [635, 17] width 52 height 17
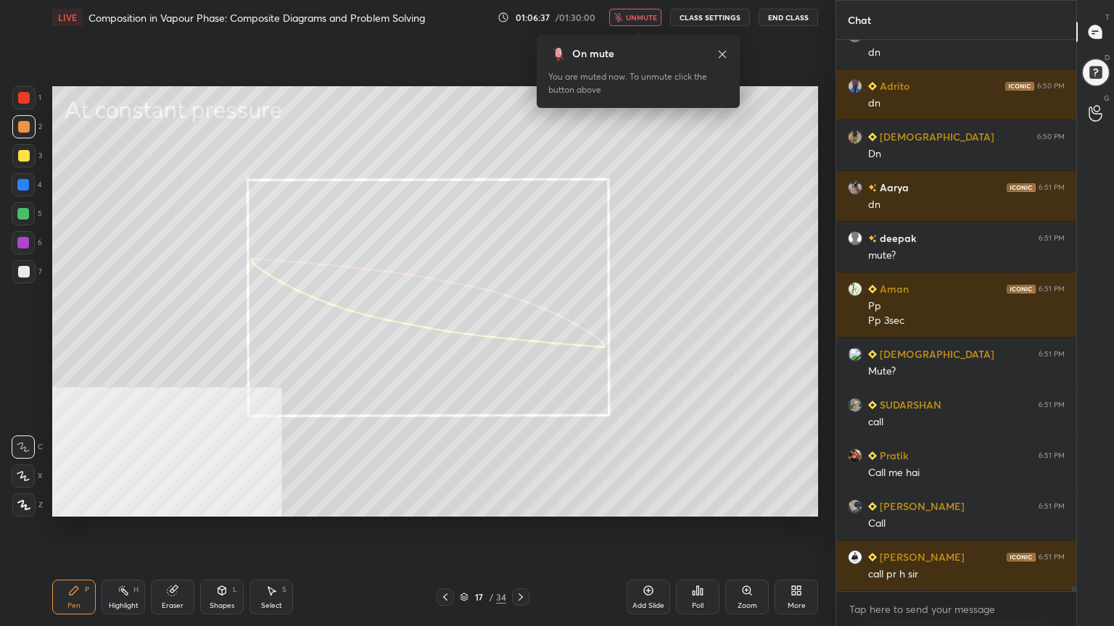
scroll to position [56437, 0]
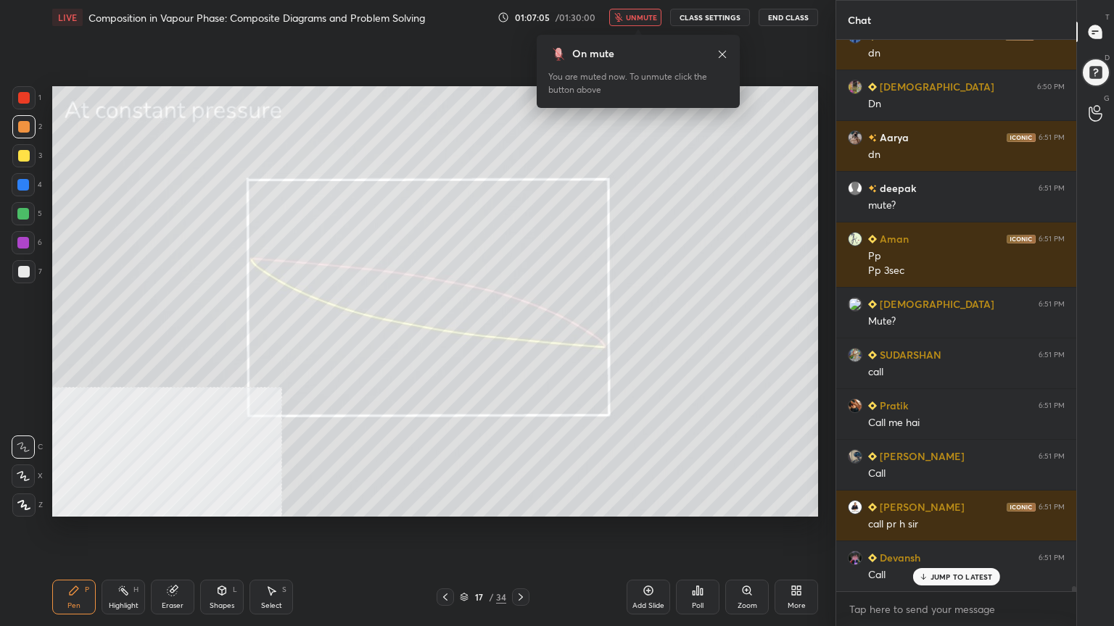
click at [650, 9] on button "unmute" at bounding box center [635, 17] width 52 height 17
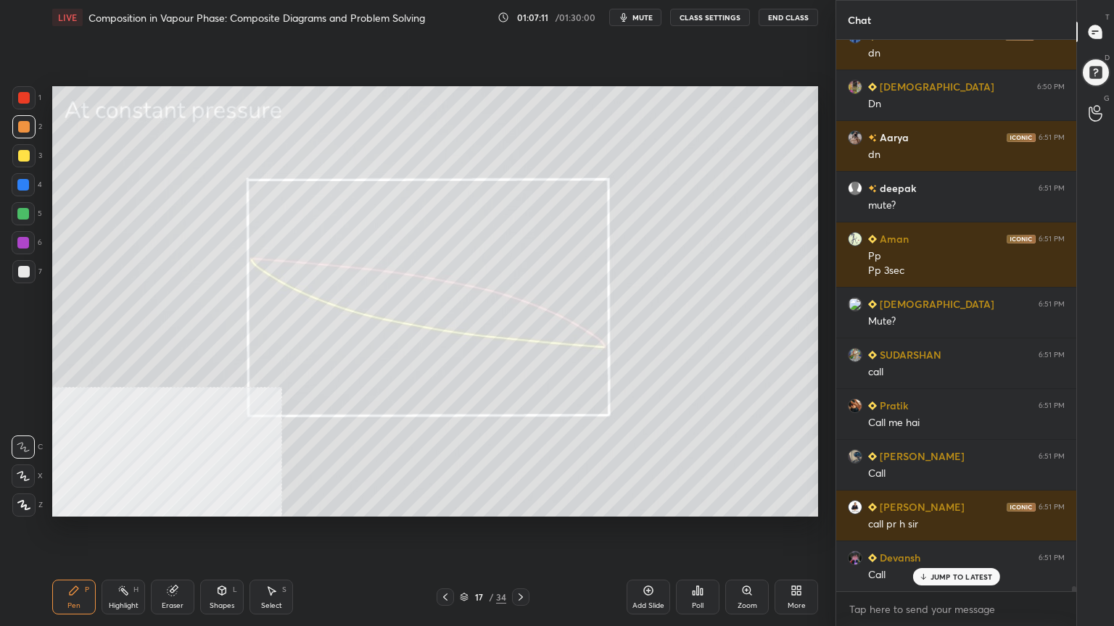
click at [654, 23] on button "mute" at bounding box center [635, 17] width 52 height 17
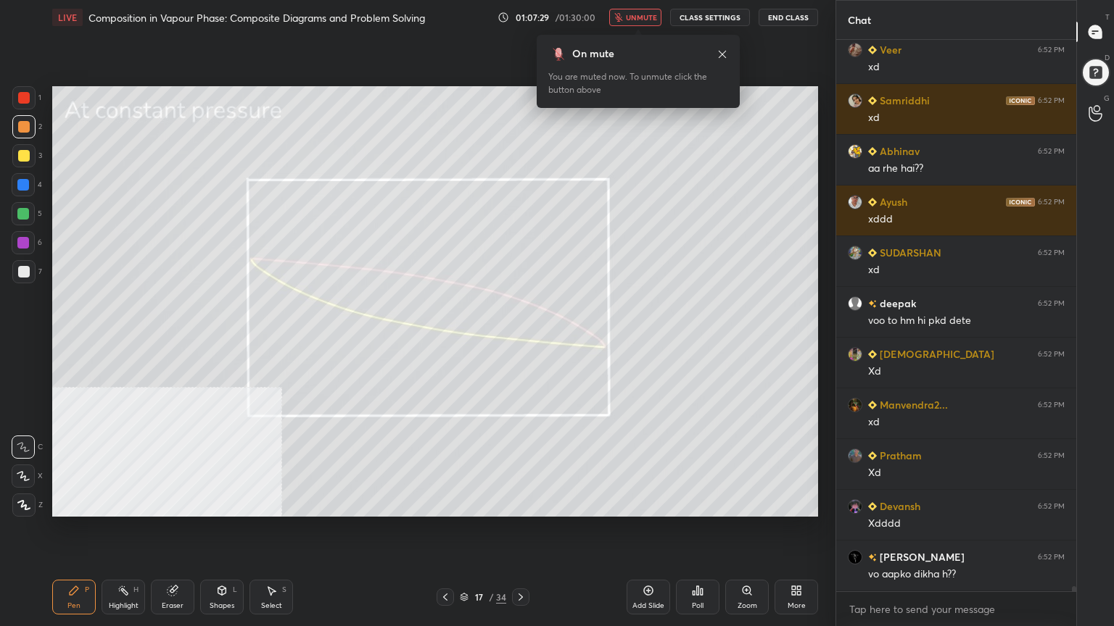
scroll to position [57249, 0]
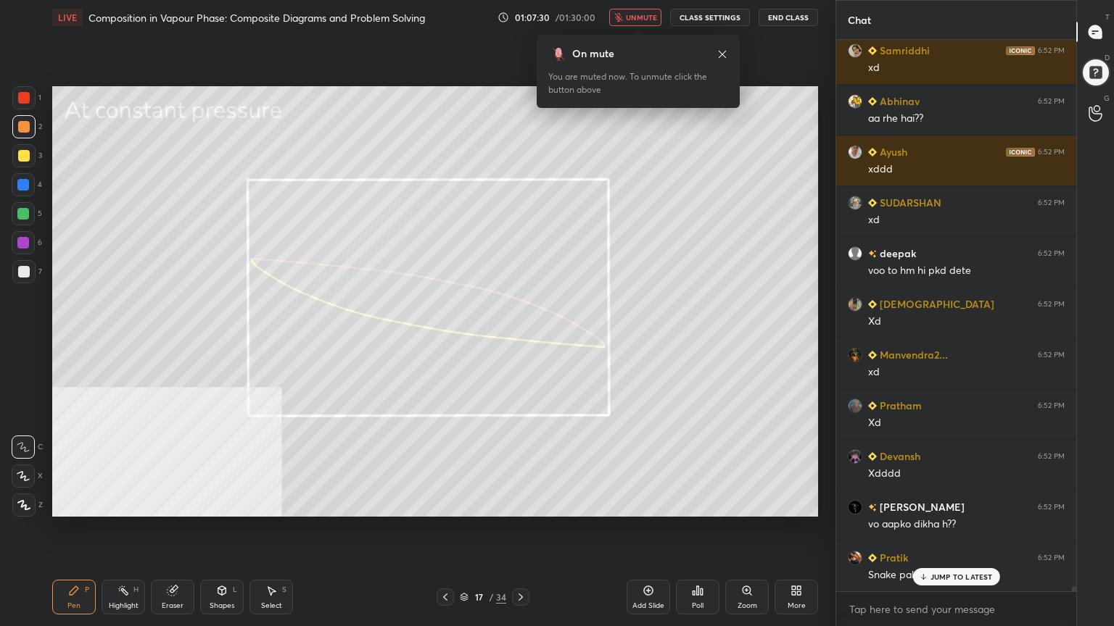
click at [647, 15] on span "unmute" at bounding box center [641, 17] width 31 height 10
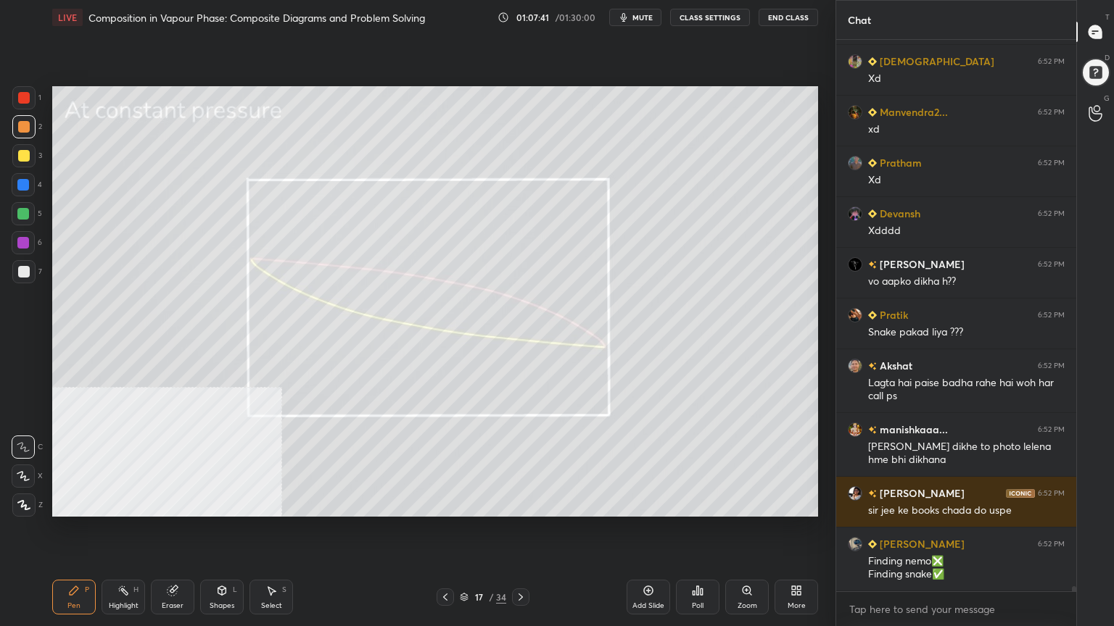
scroll to position [57542, 0]
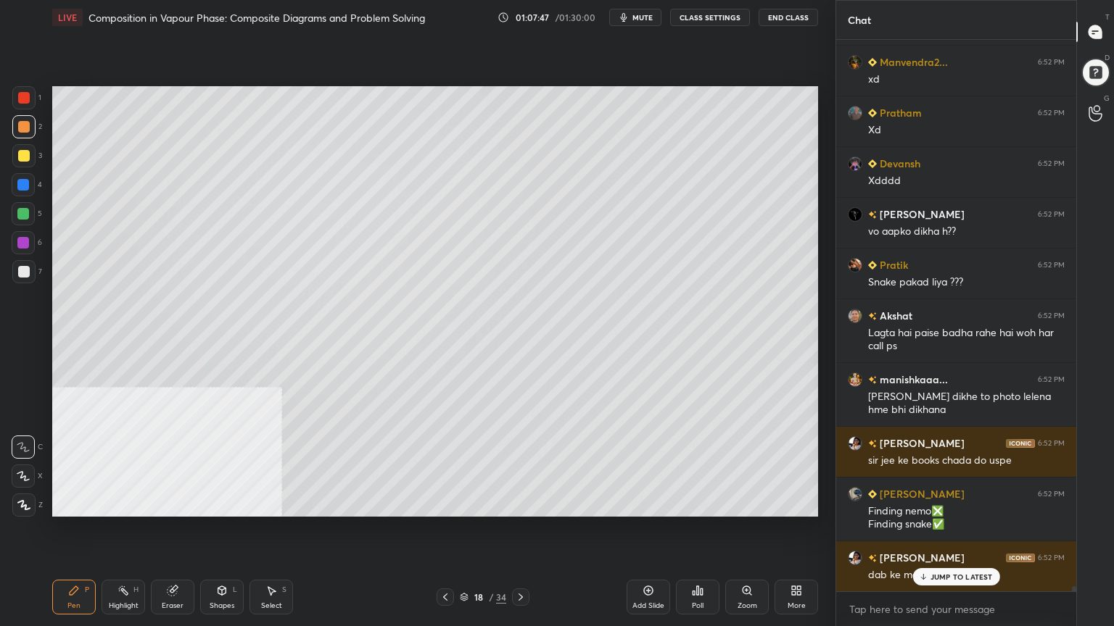
click at [19, 161] on div at bounding box center [24, 156] width 12 height 12
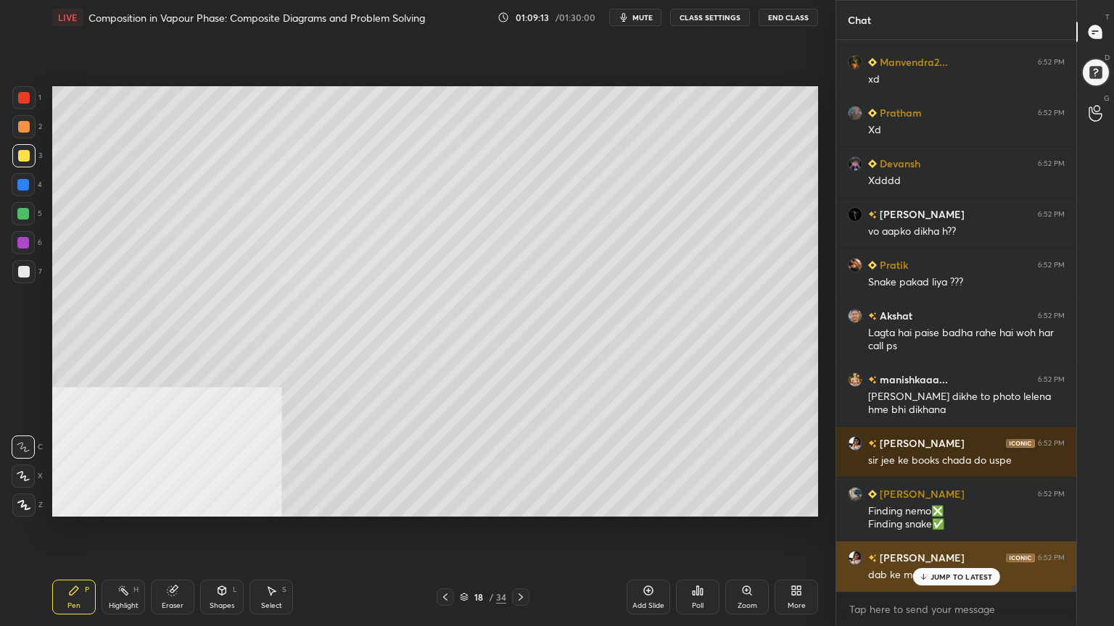
click at [938, 503] on div "JUMP TO LATEST" at bounding box center [955, 576] width 87 height 17
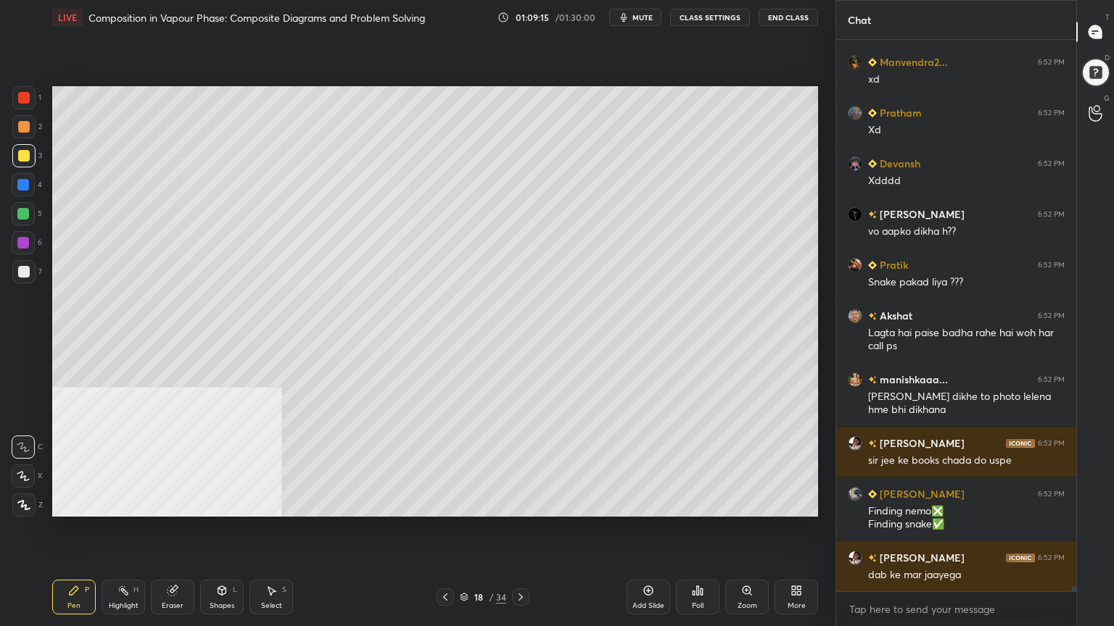
click at [228, 503] on div "Shapes" at bounding box center [222, 606] width 25 height 7
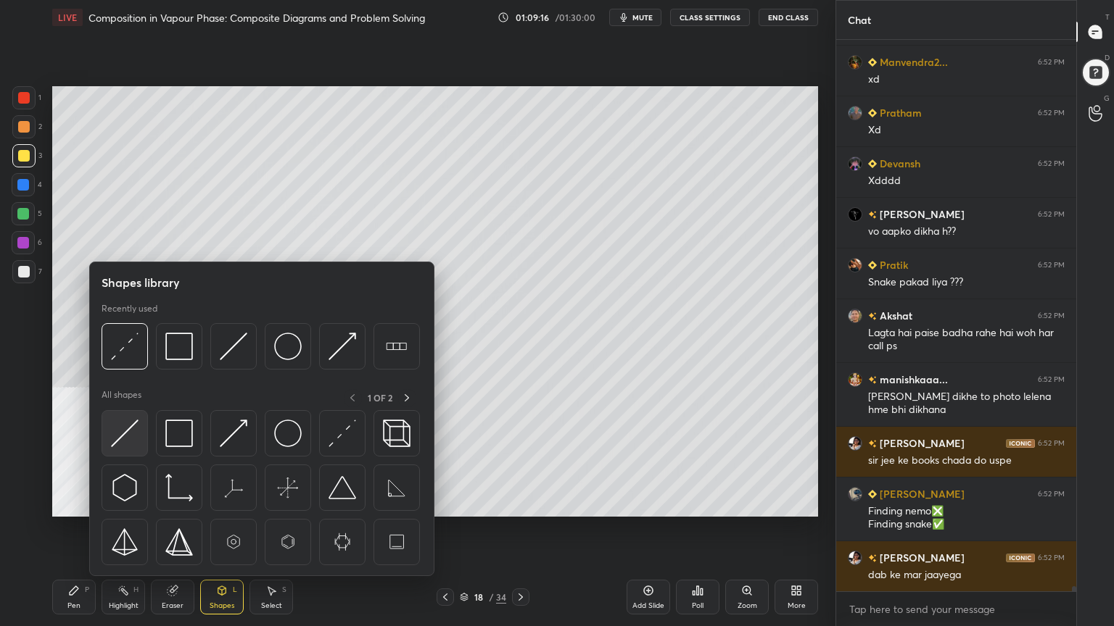
click at [126, 444] on img at bounding box center [125, 434] width 28 height 28
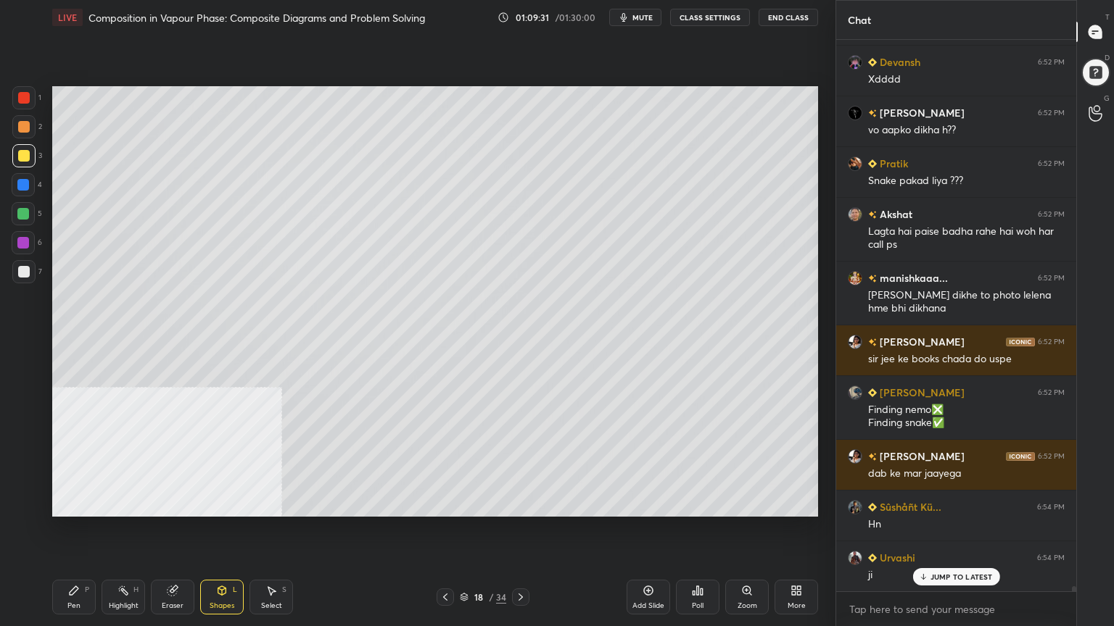
scroll to position [57695, 0]
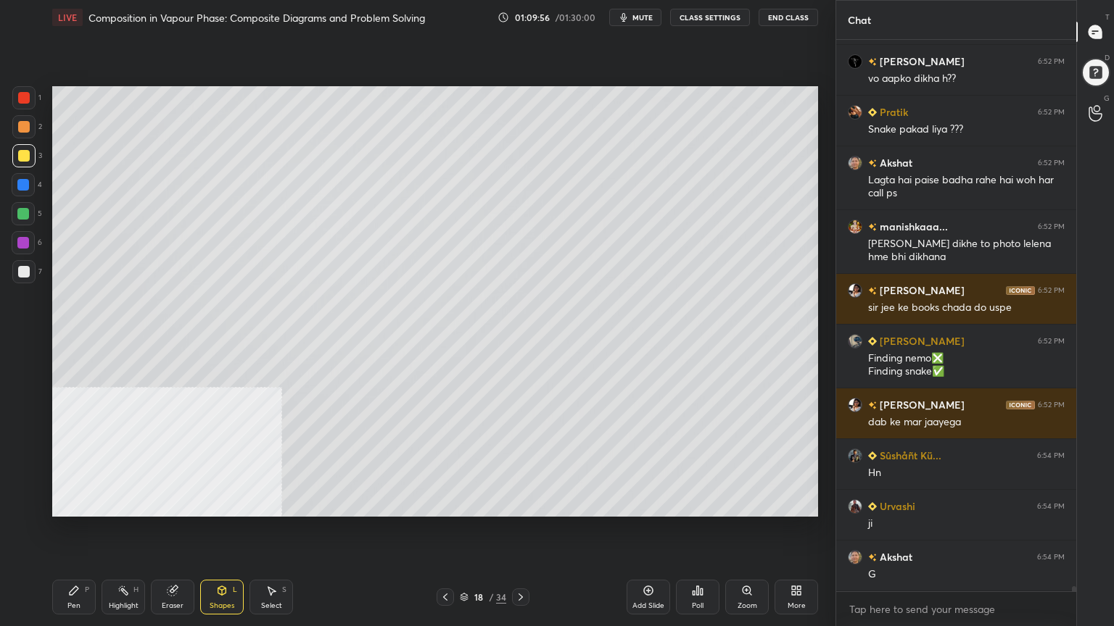
click at [67, 503] on div "Pen P" at bounding box center [74, 597] width 44 height 35
click at [520, 503] on icon at bounding box center [520, 597] width 4 height 7
click at [23, 157] on div at bounding box center [24, 156] width 12 height 12
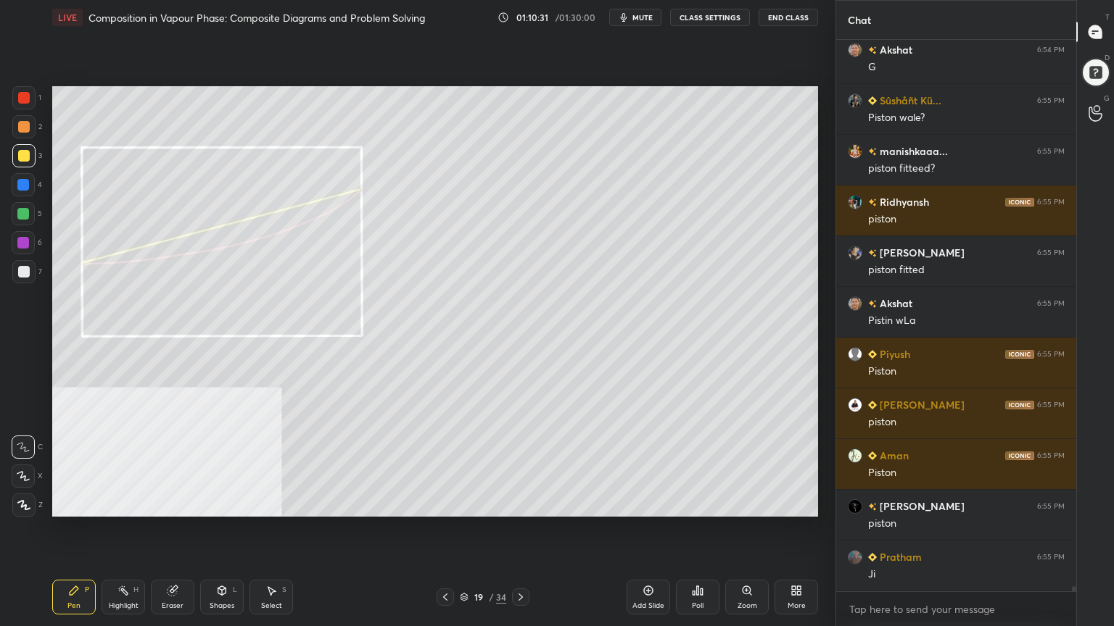
scroll to position [58252, 0]
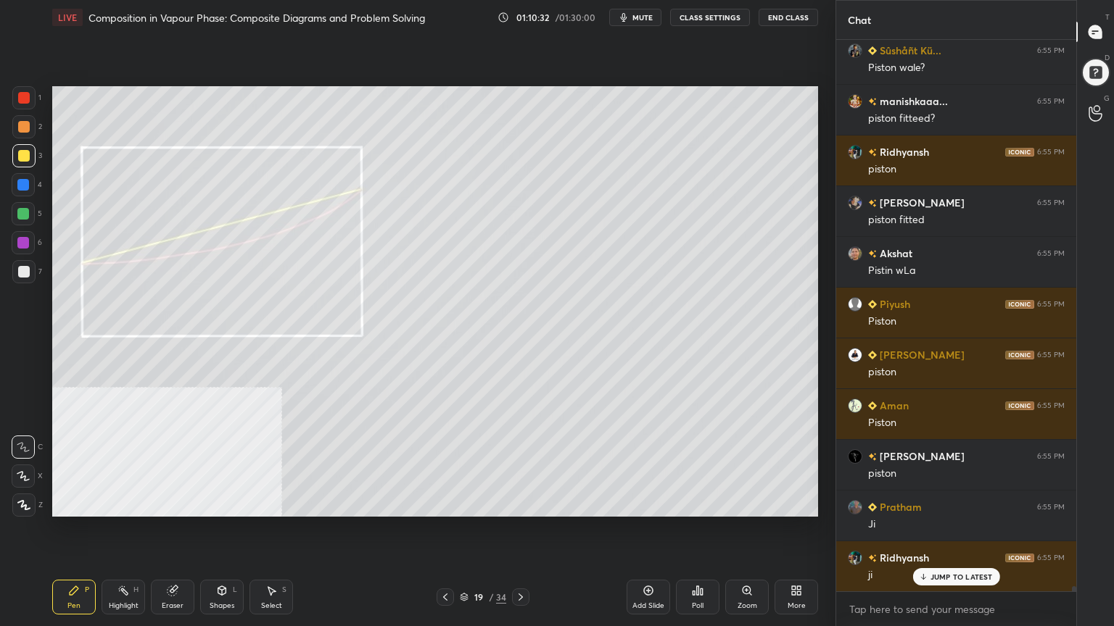
click at [25, 265] on div at bounding box center [23, 271] width 23 height 23
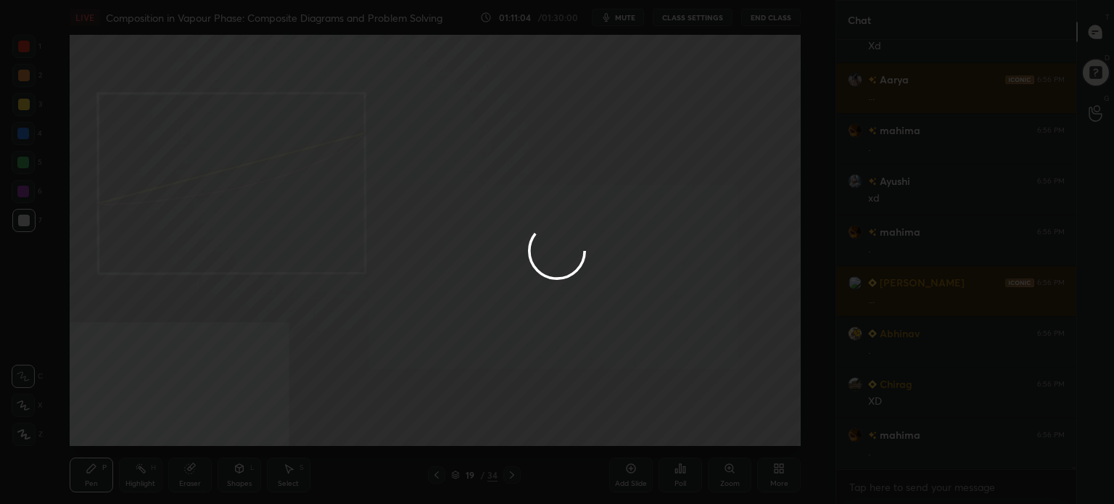
scroll to position [62675, 0]
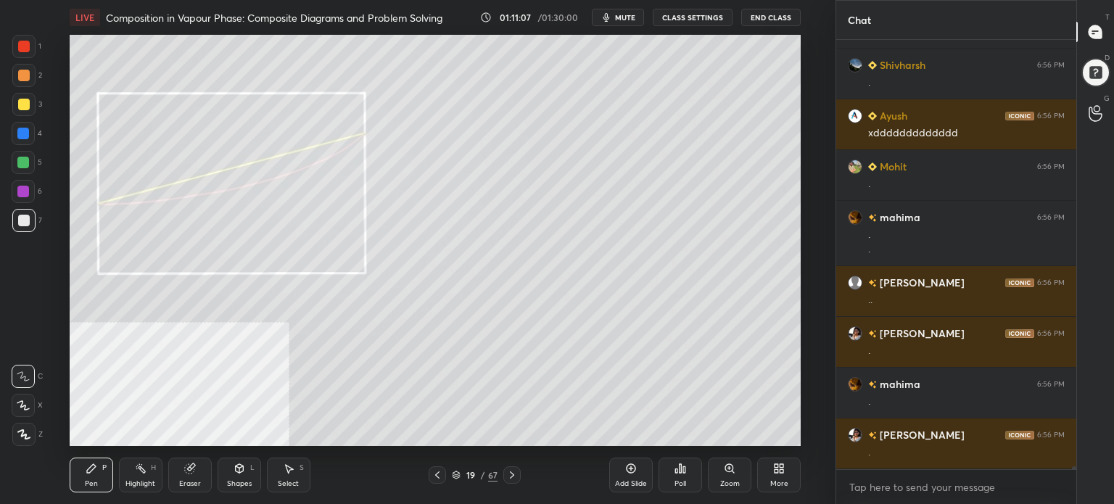
click at [788, 479] on div "More" at bounding box center [779, 475] width 44 height 35
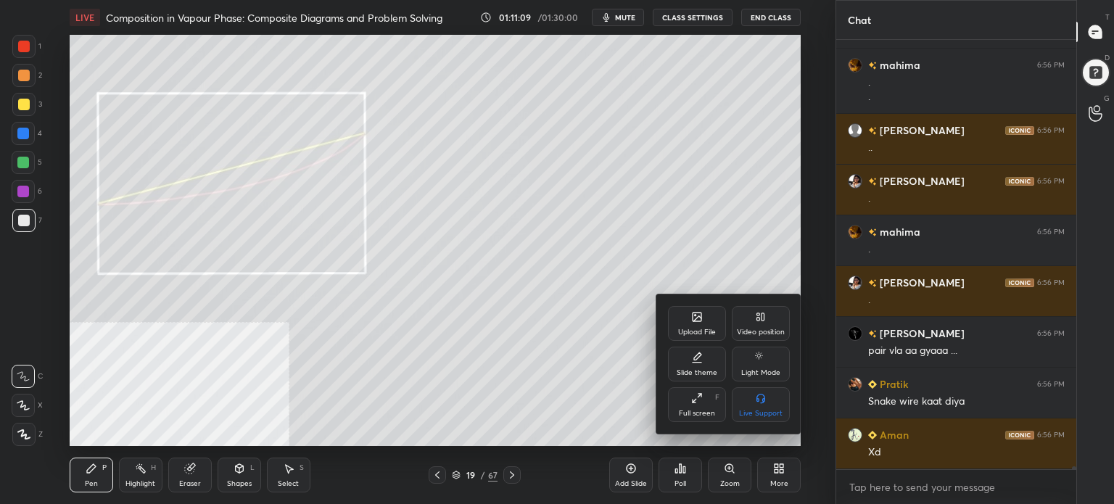
click at [692, 395] on icon at bounding box center [697, 398] width 12 height 12
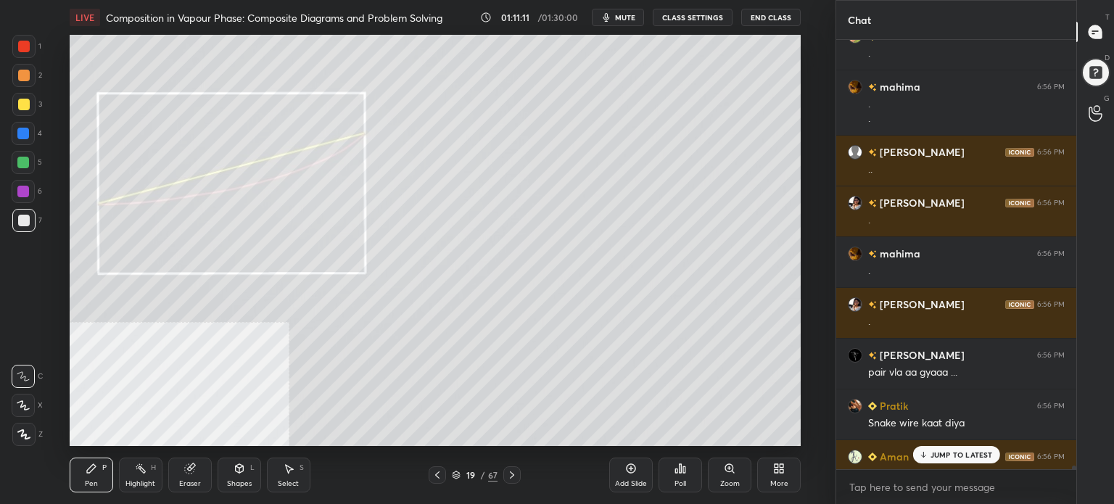
type textarea "x"
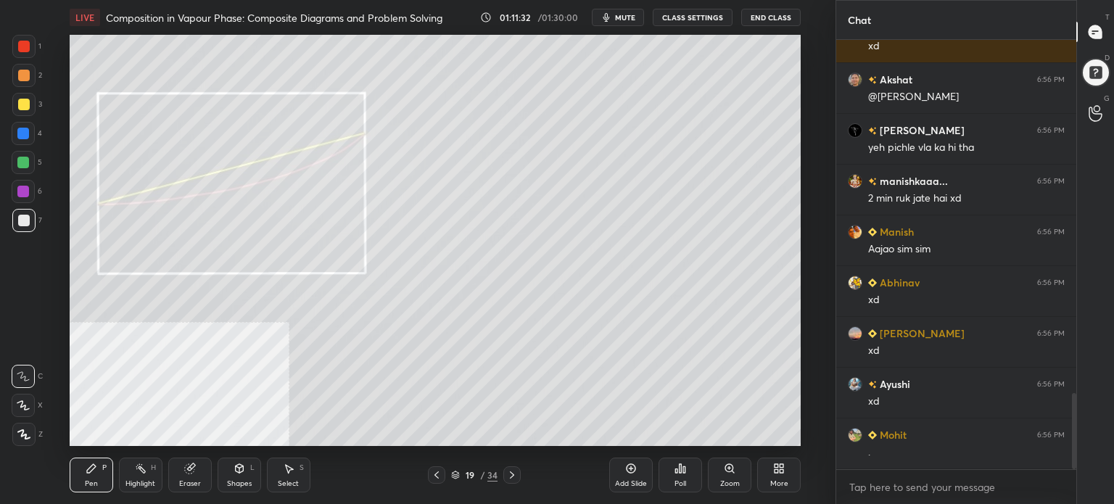
scroll to position [72095, 71730]
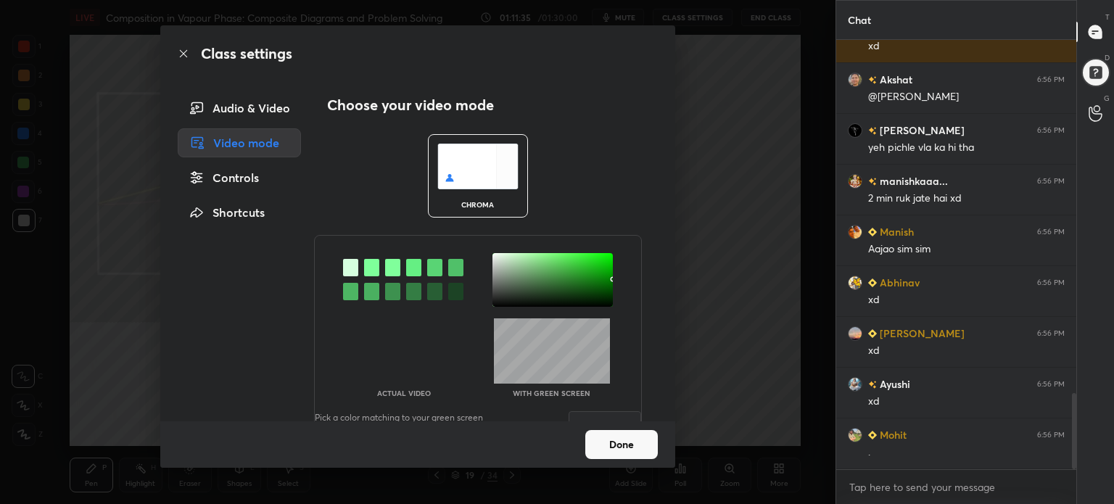
click at [607, 304] on div at bounding box center [552, 280] width 120 height 54
click at [624, 413] on button "Save" at bounding box center [604, 425] width 73 height 29
click at [629, 436] on button "Done" at bounding box center [621, 444] width 73 height 29
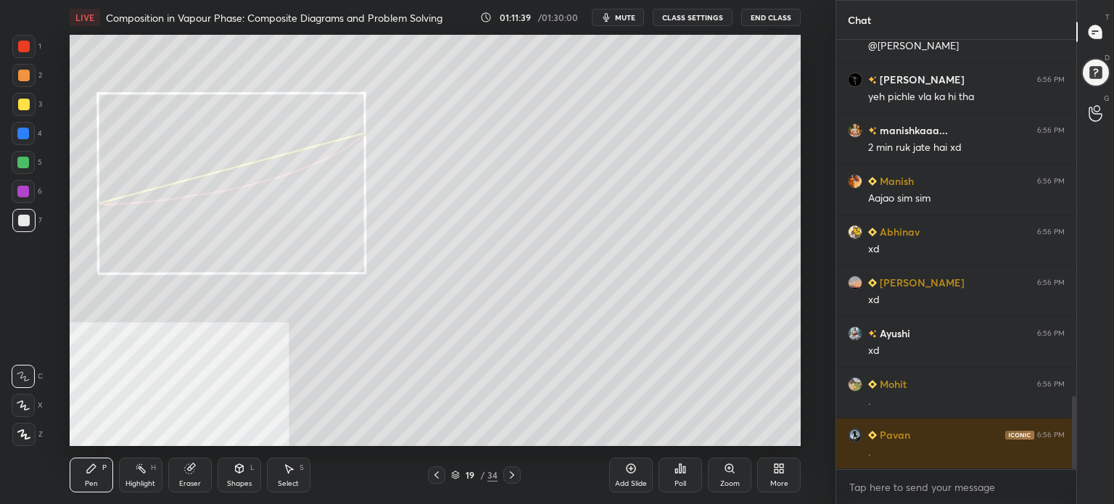
scroll to position [2087, 0]
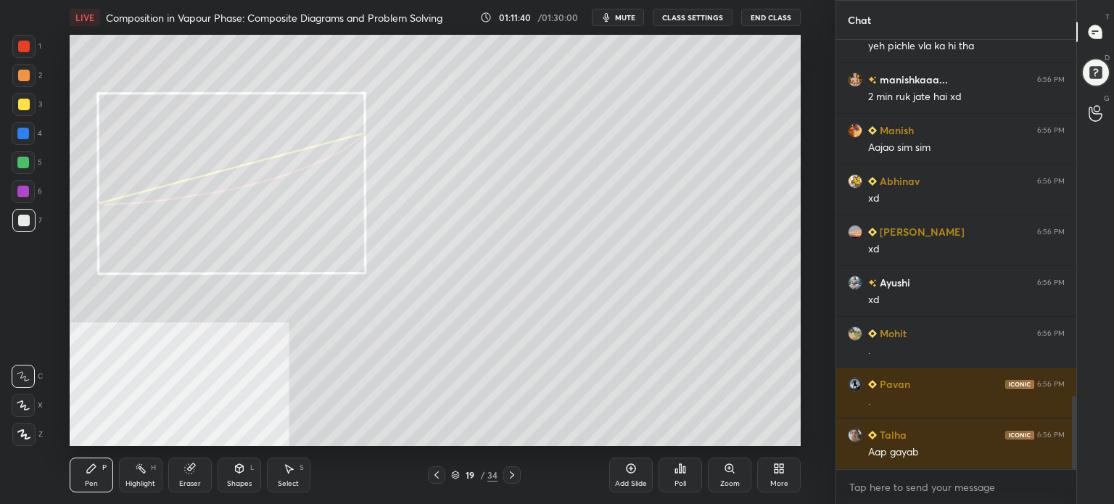
click at [610, 18] on icon "button" at bounding box center [606, 17] width 7 height 9
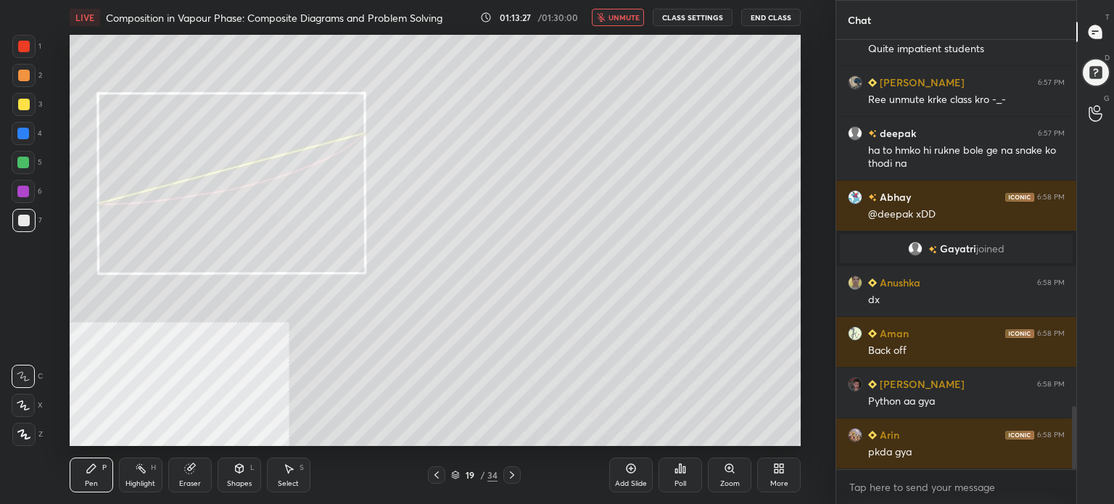
scroll to position [2483, 0]
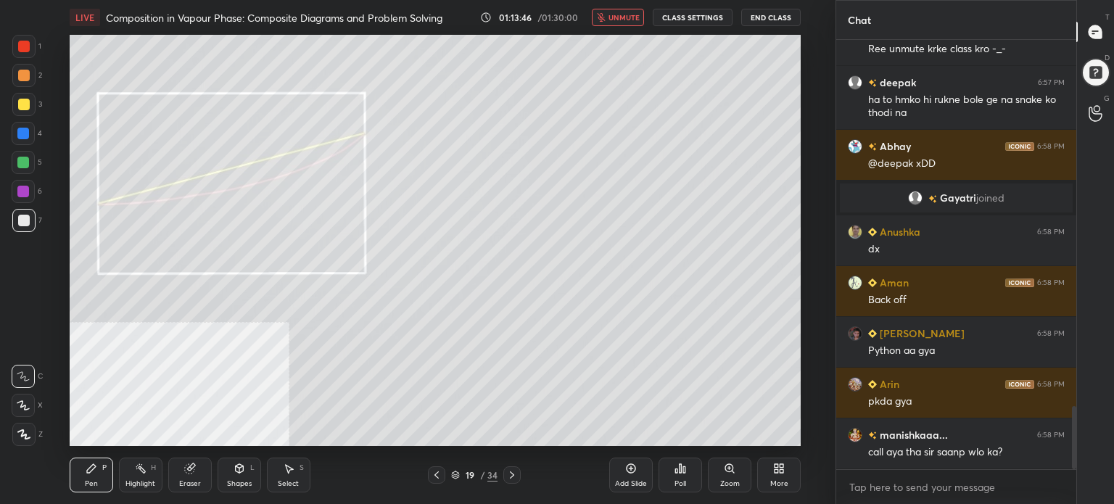
click at [613, 28] on div "LIVE Composition in Vapour Phase: Composite Diagrams and Problem Solving 01:13:…" at bounding box center [435, 17] width 731 height 35
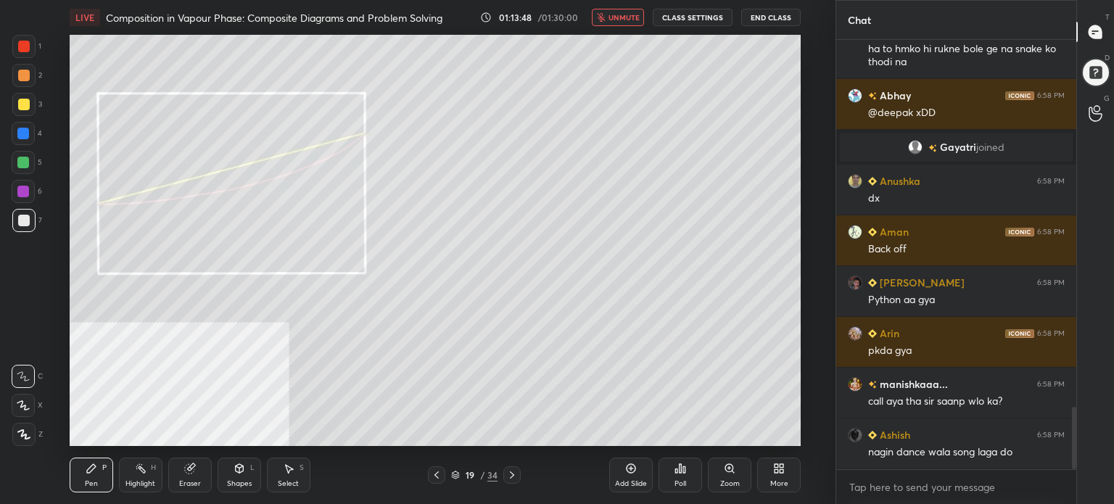
click at [624, 17] on span "unmute" at bounding box center [623, 17] width 31 height 10
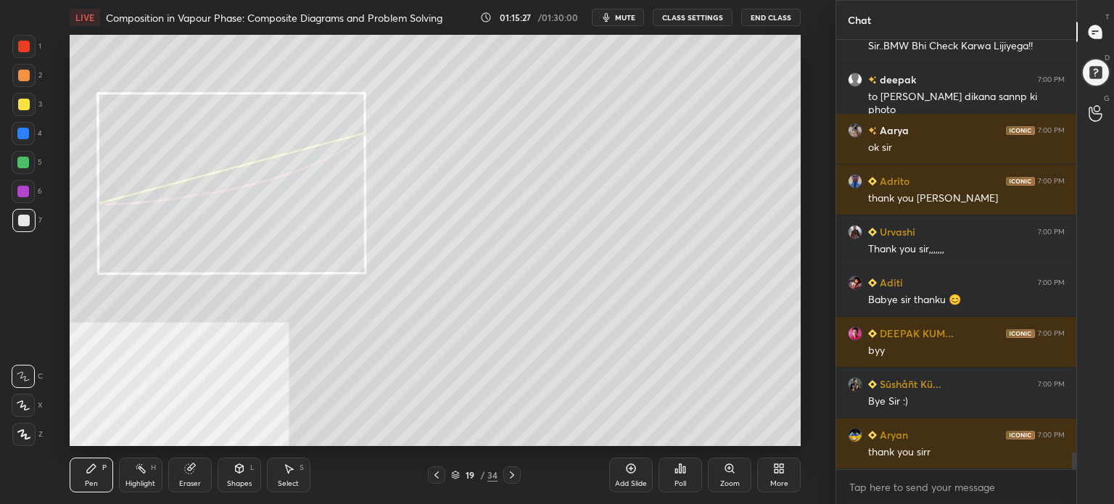
scroll to position [10556, 0]
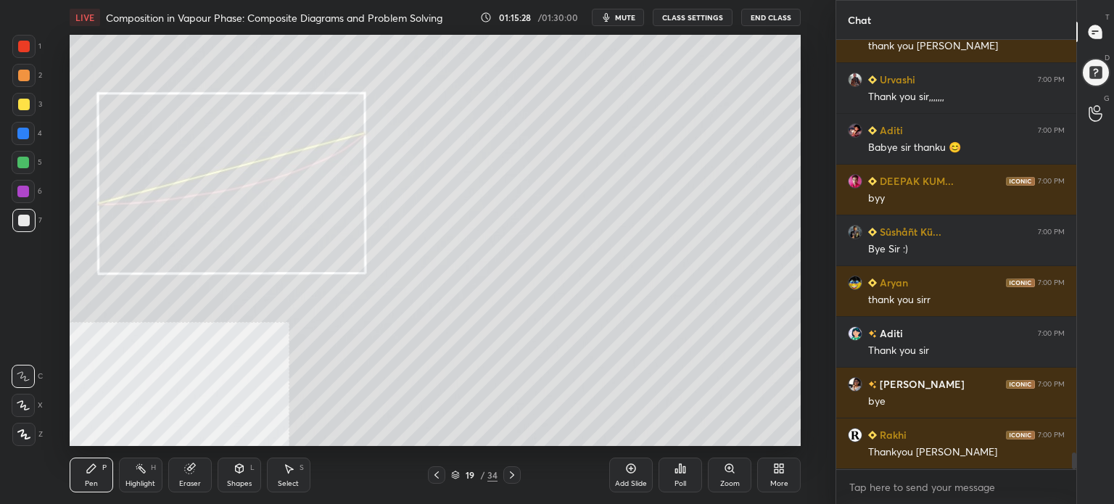
click at [760, 17] on button "End Class" at bounding box center [770, 17] width 59 height 17
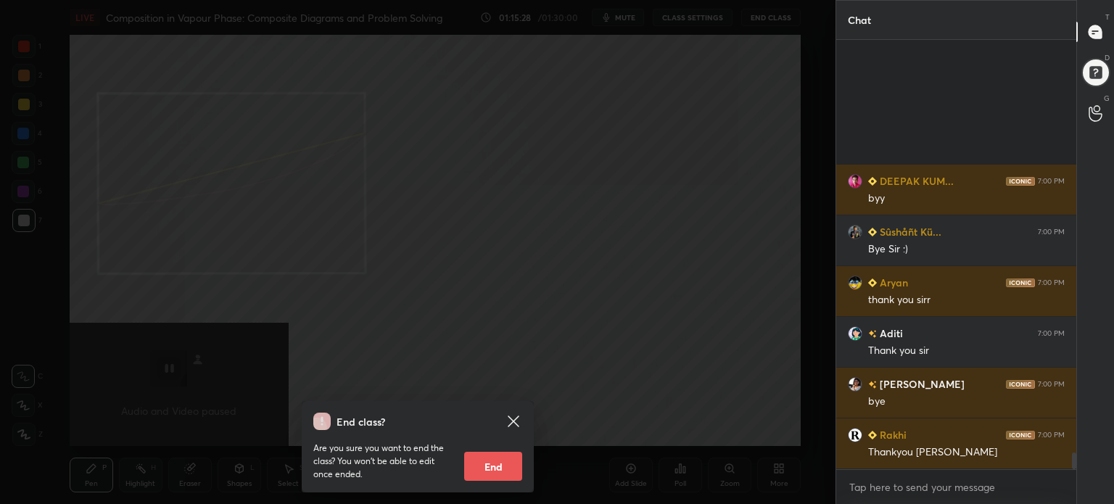
scroll to position [10759, 0]
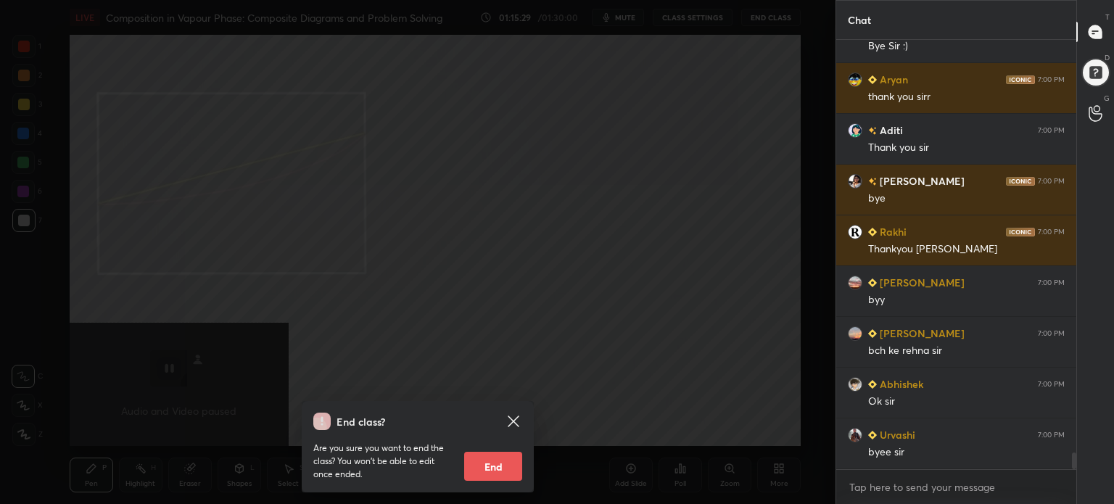
click at [510, 469] on button "End" at bounding box center [493, 466] width 58 height 29
type textarea "x"
